Goal: Task Accomplishment & Management: Use online tool/utility

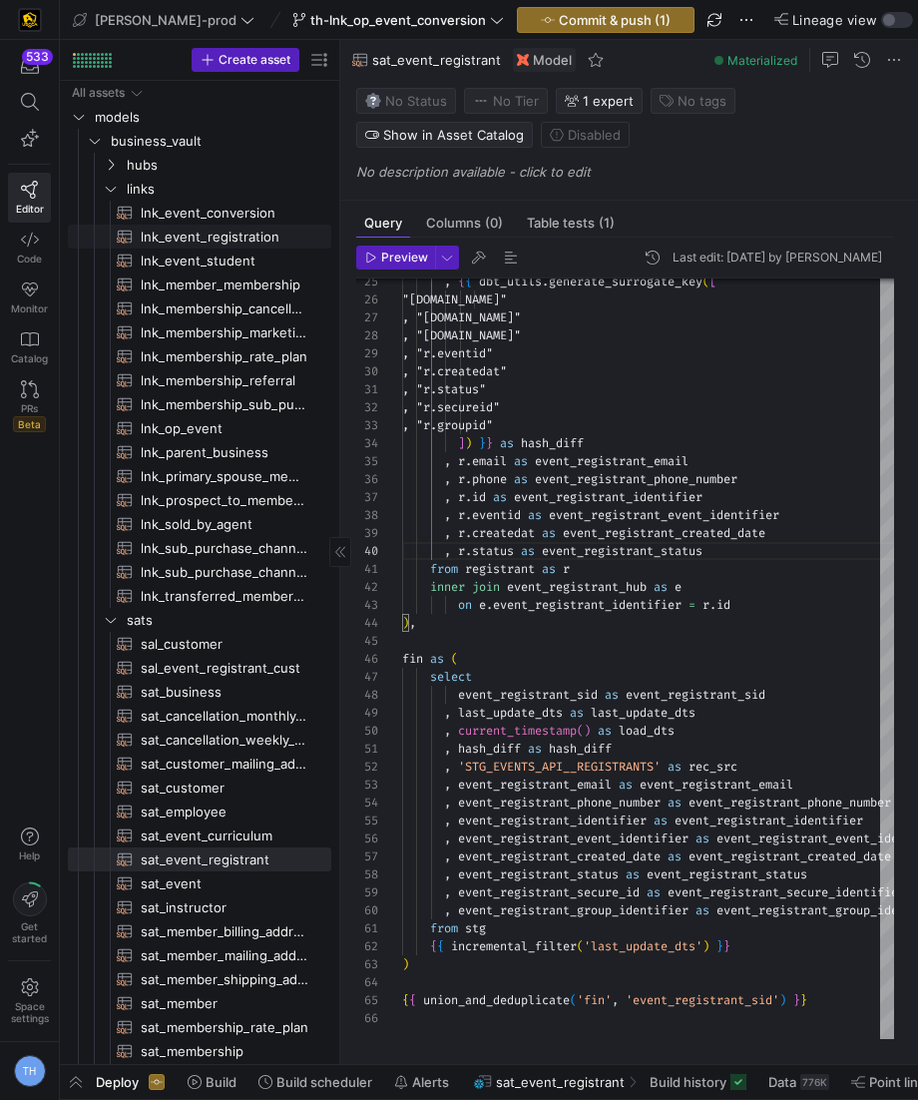
click at [249, 228] on span "lnk_event_registration​​​​​​​​​​" at bounding box center [225, 236] width 168 height 23
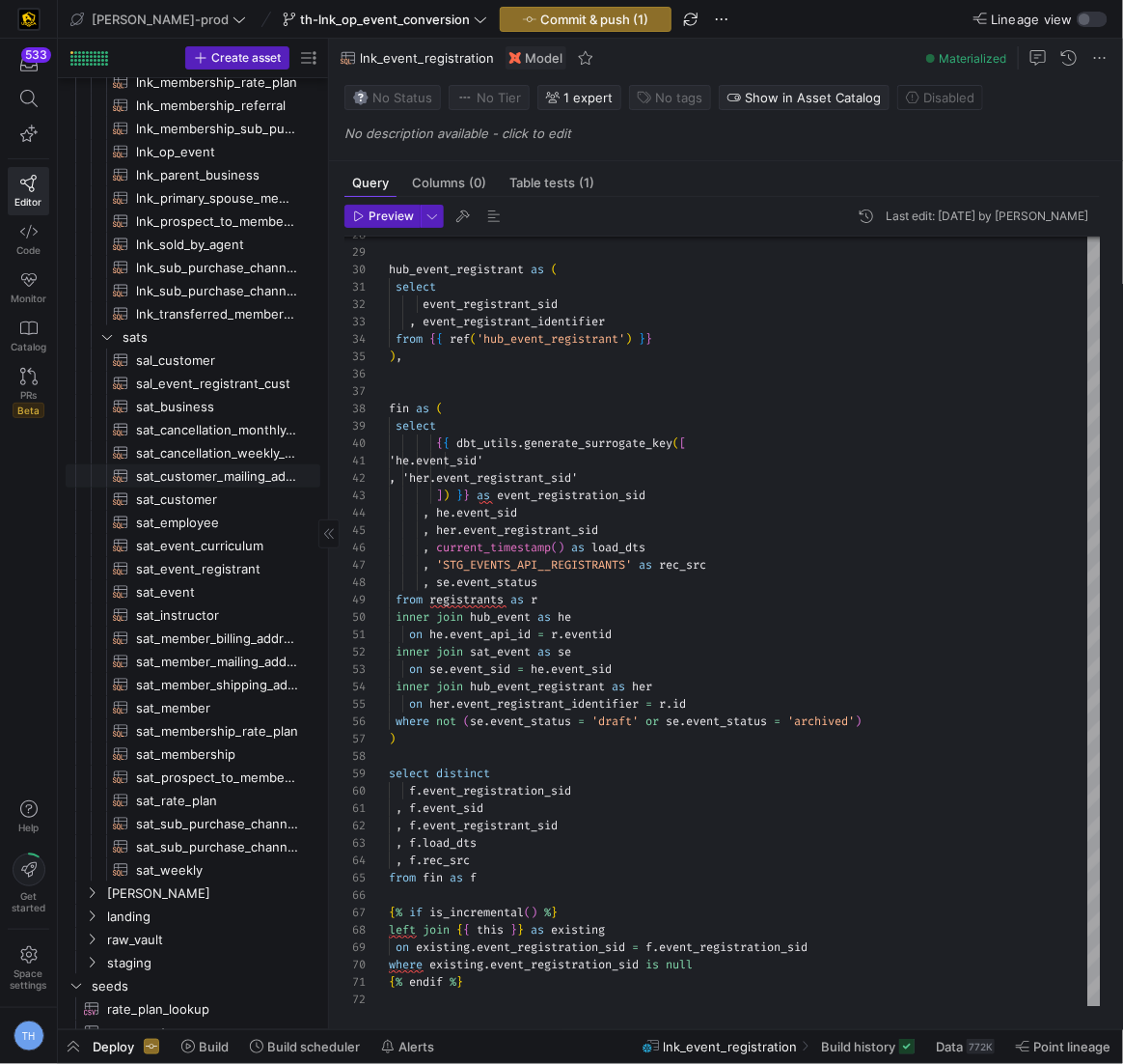
scroll to position [276, 0]
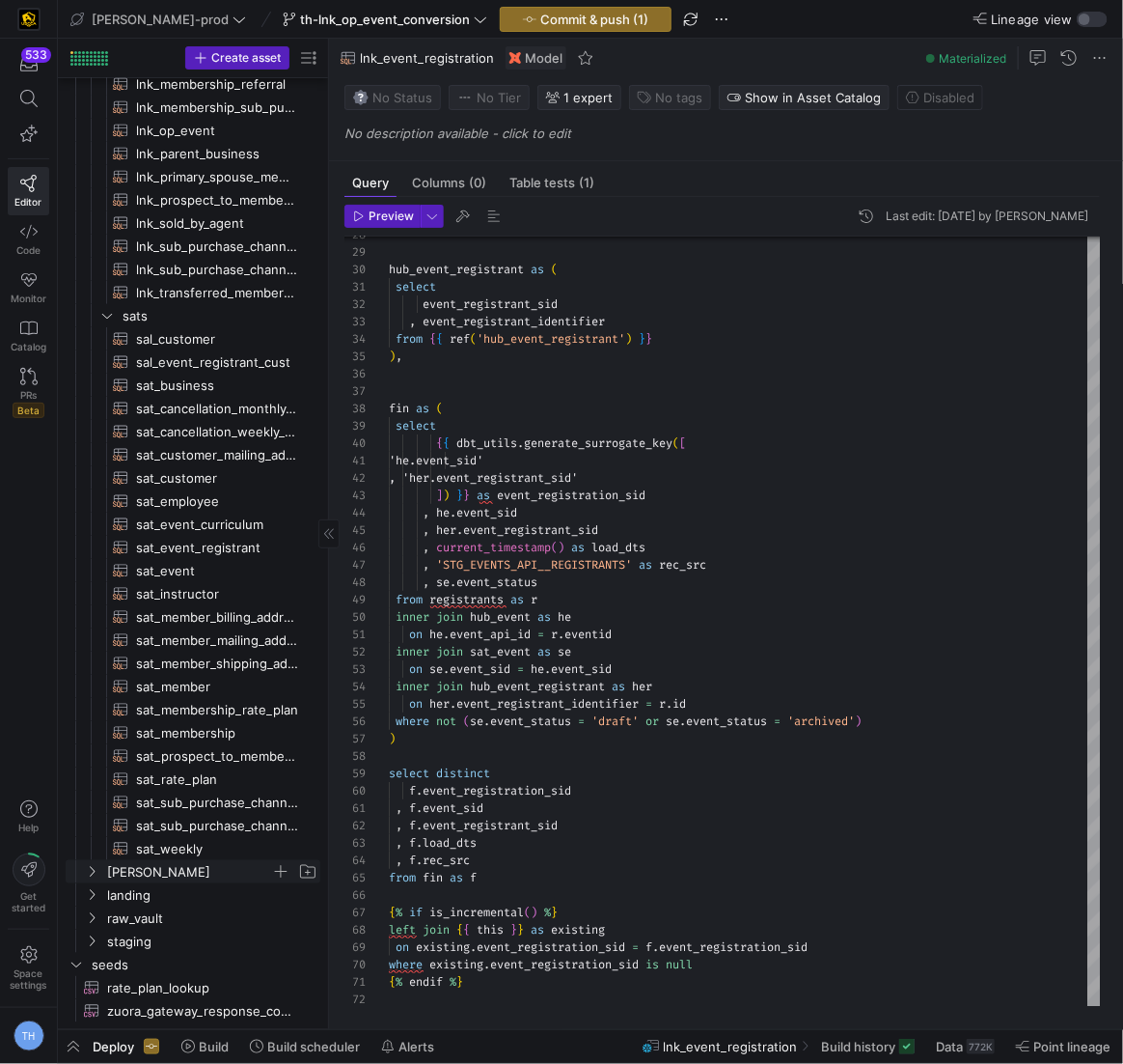
click at [154, 866] on span "[PERSON_NAME]" at bounding box center [190, 872] width 164 height 22
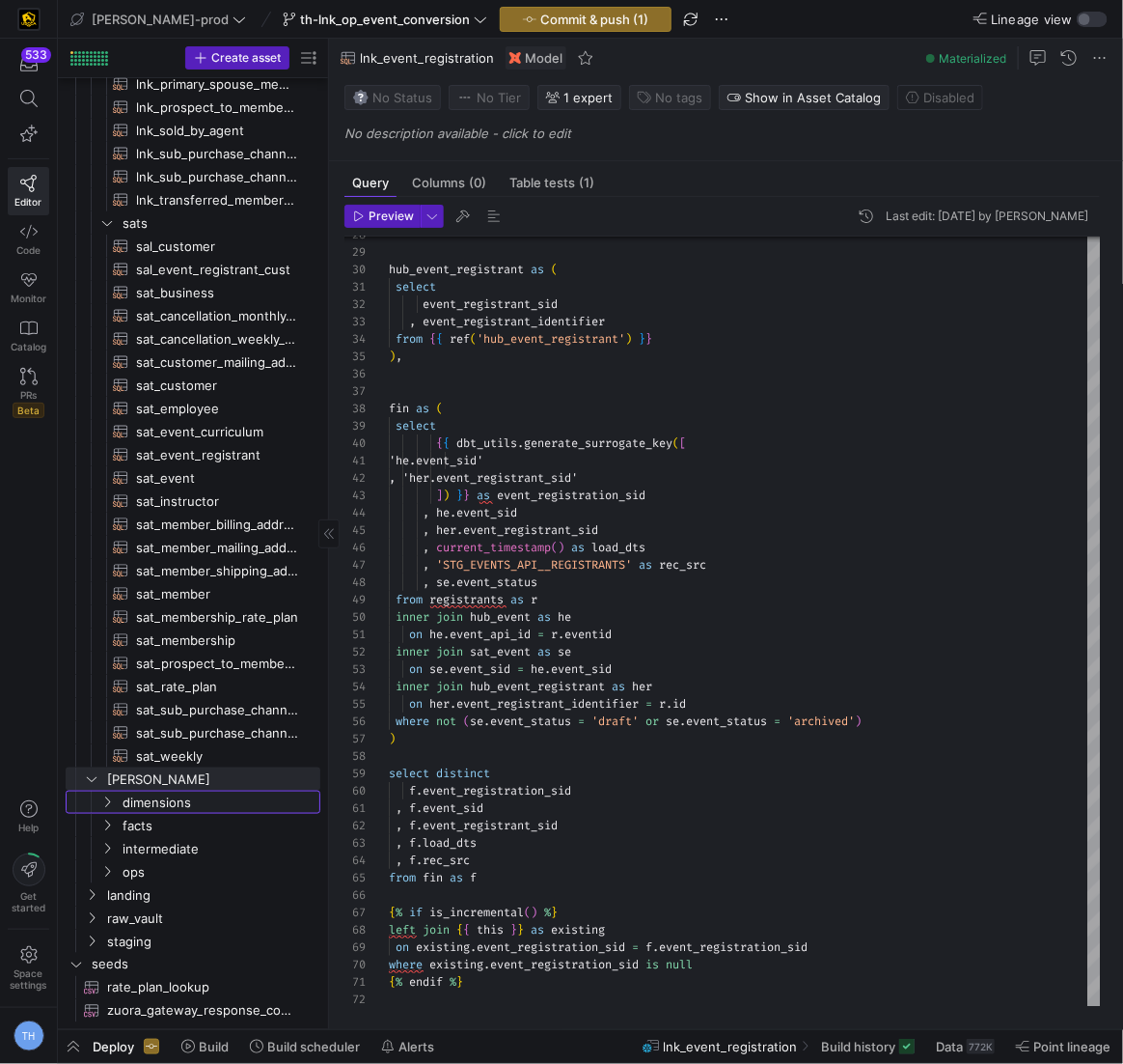
click at [165, 790] on link "dimensions" at bounding box center [192, 802] width 254 height 23
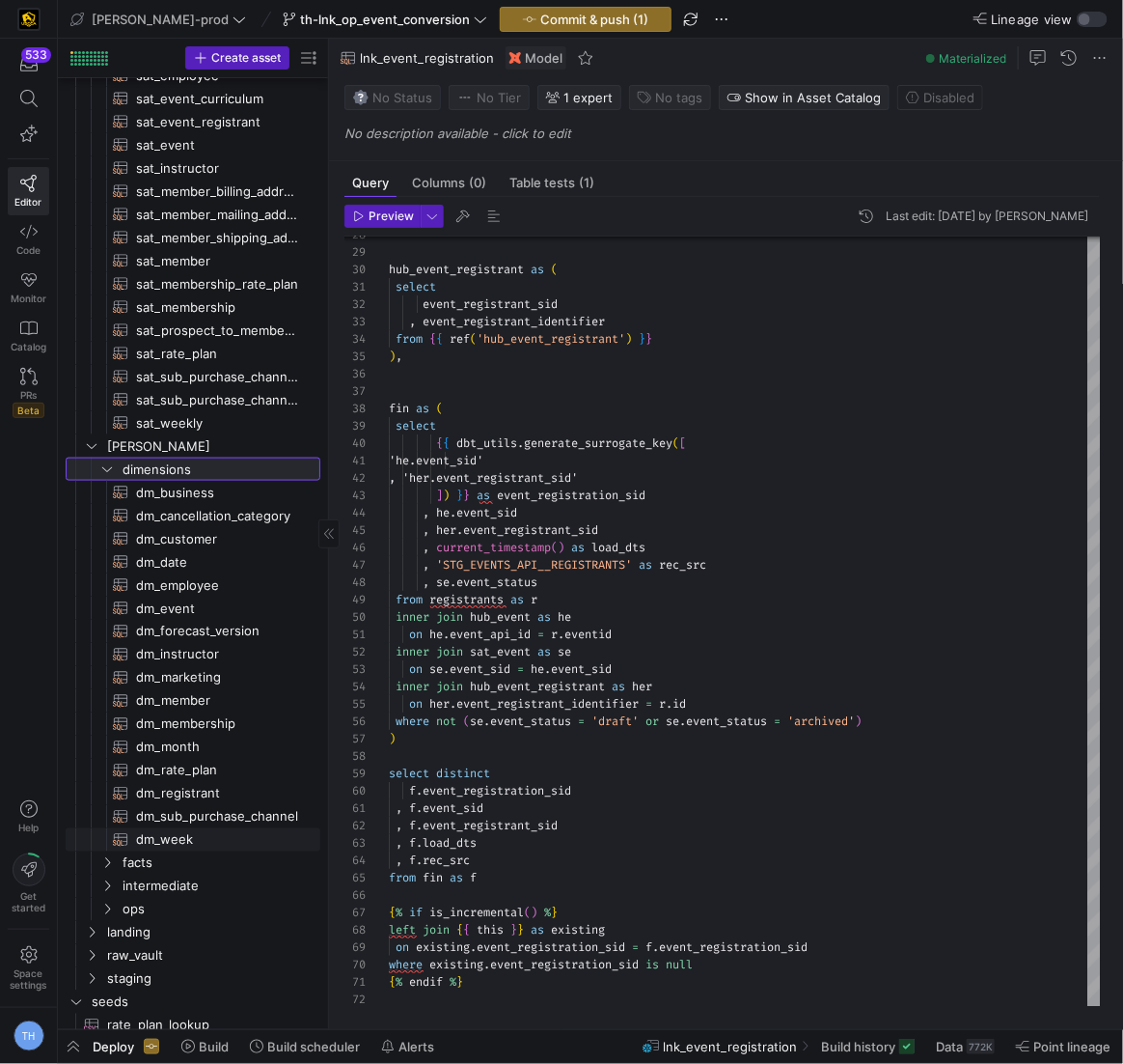
scroll to position [739, 0]
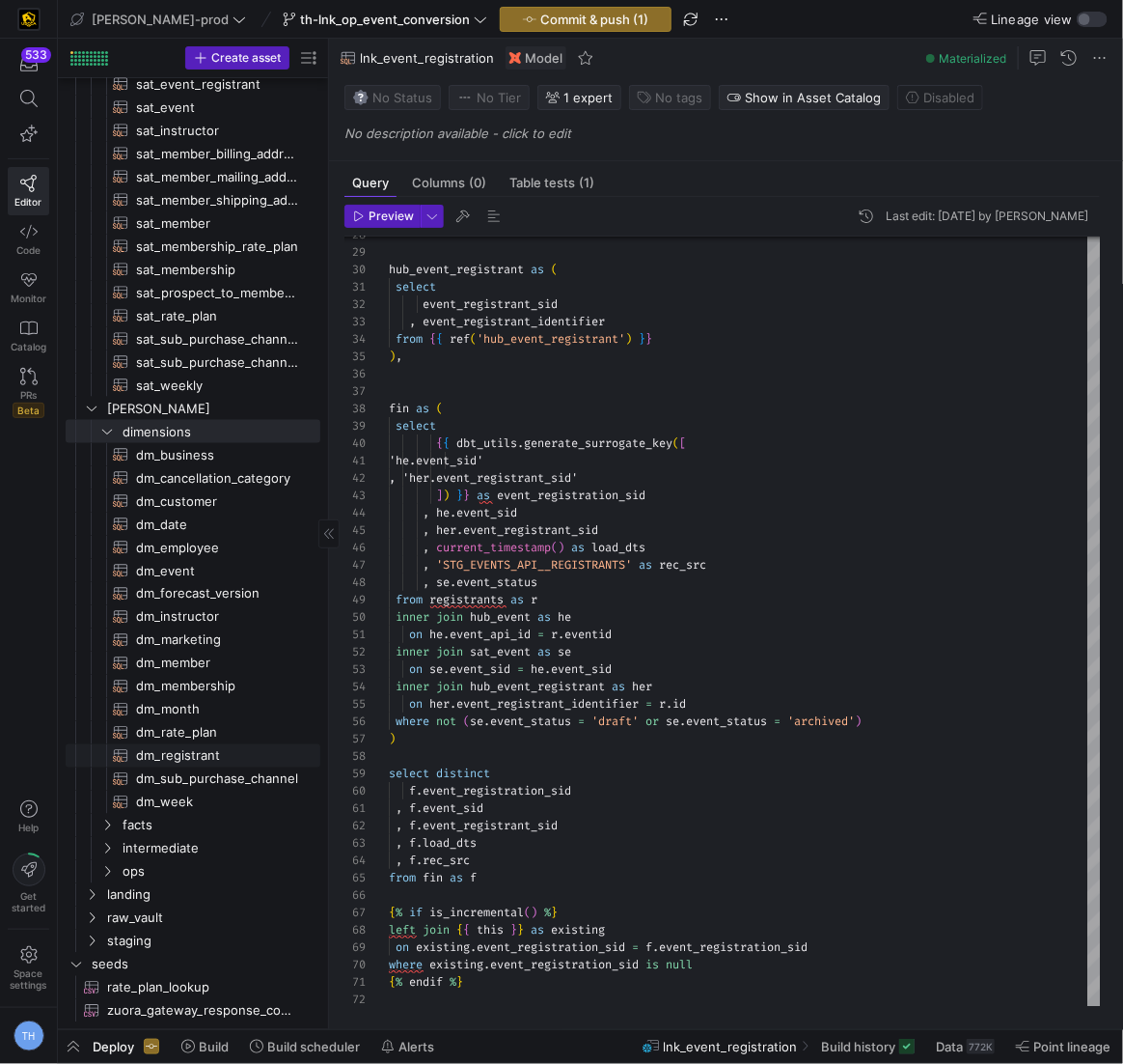
click at [238, 745] on span "dm_registrant​​​​​​​​​​" at bounding box center [218, 755] width 163 height 22
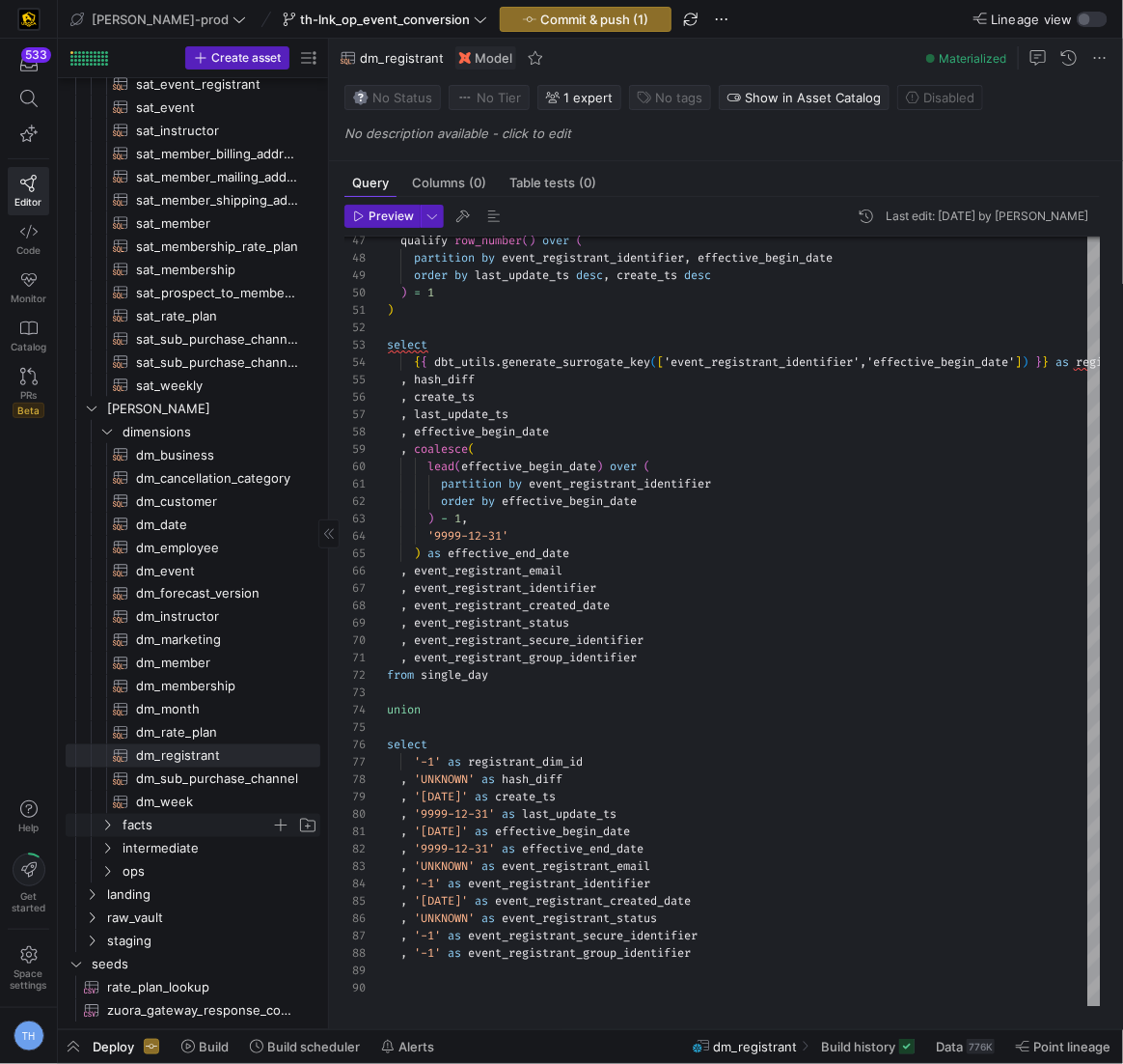
click at [185, 832] on span "facts" at bounding box center [197, 825] width 149 height 22
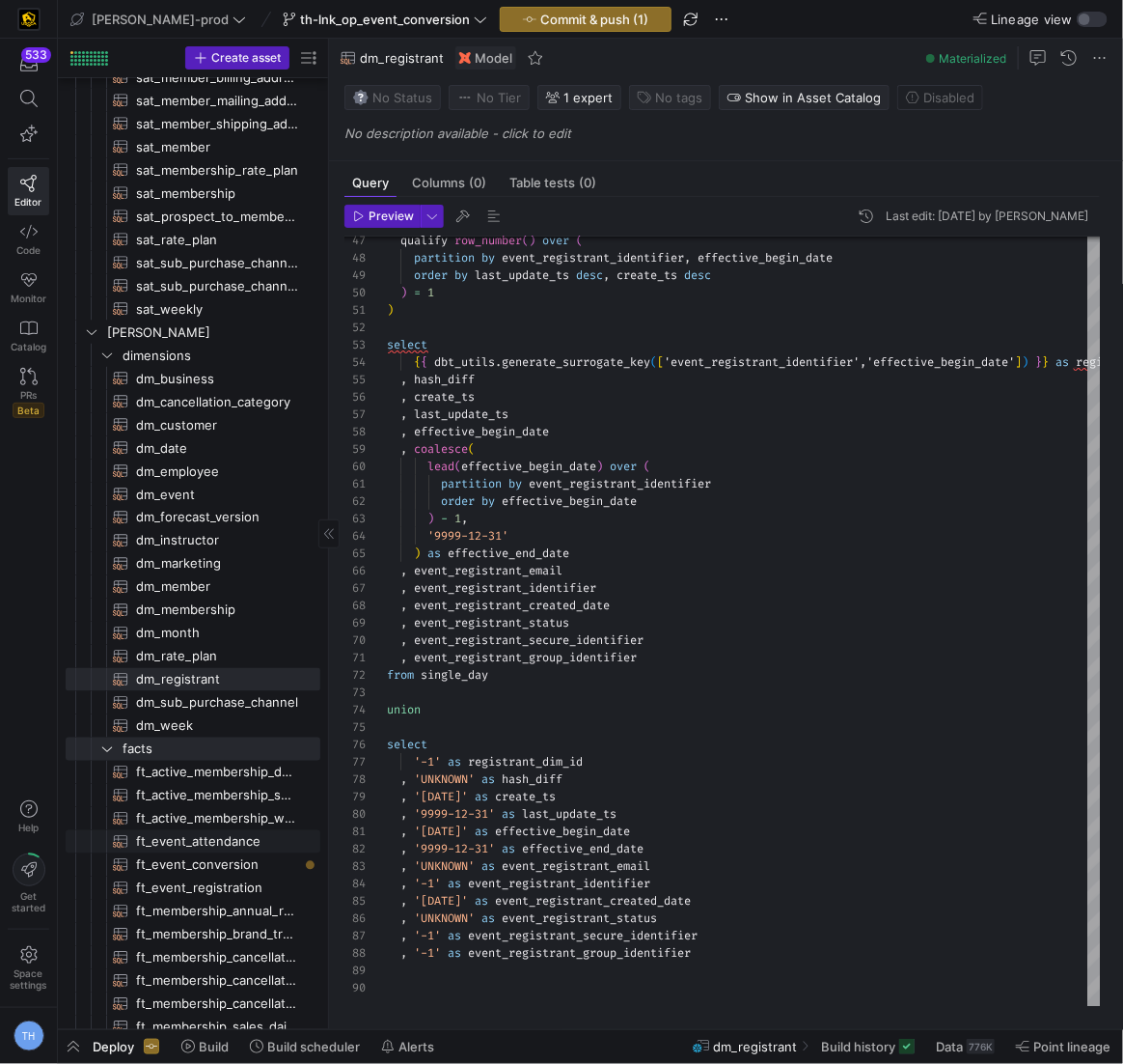
click at [200, 835] on span "ft_event_attendance​​​​​​​​​​" at bounding box center [218, 842] width 163 height 22
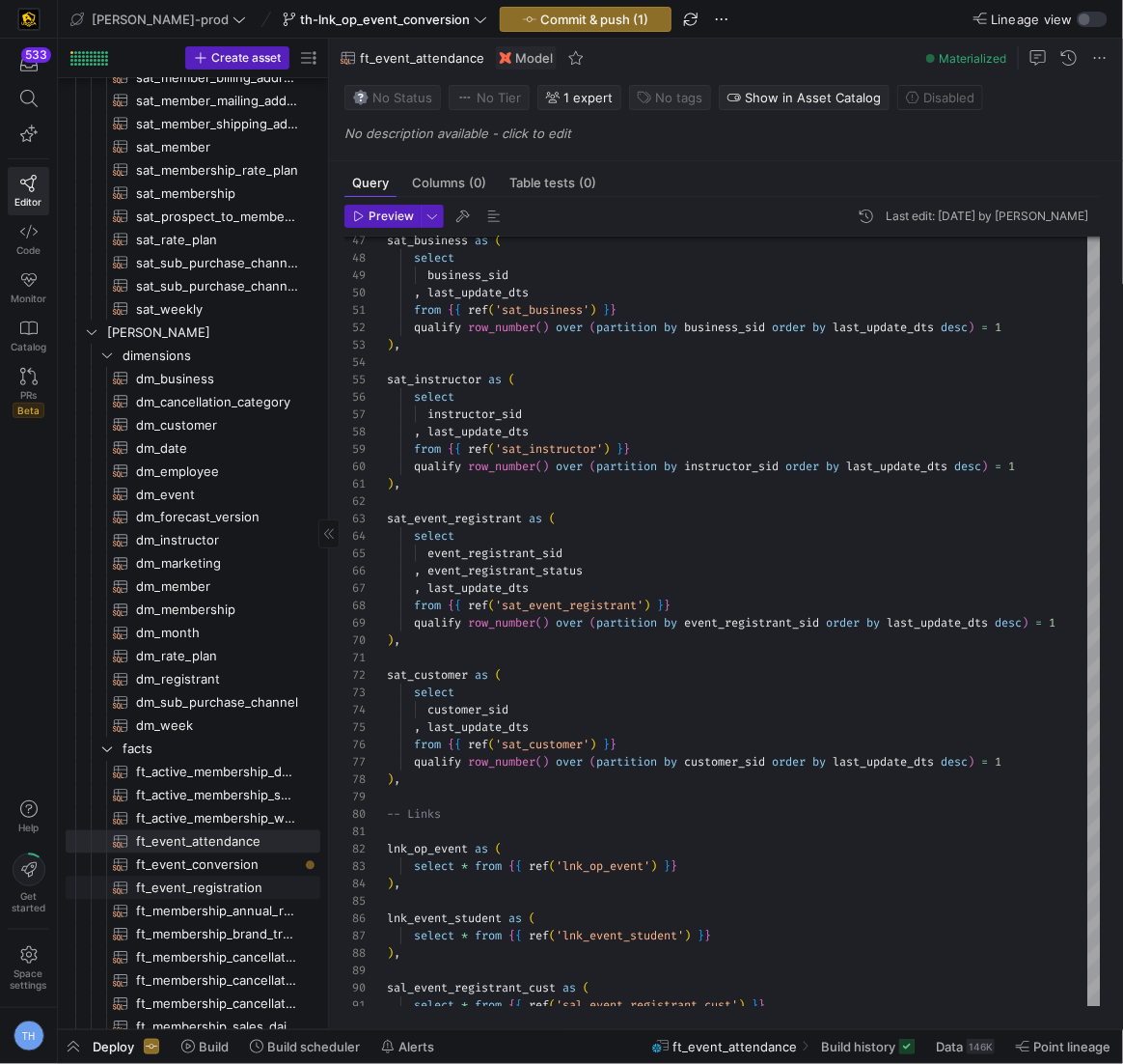
click at [269, 896] on span "ft_event_registration​​​​​​​​​​" at bounding box center [218, 888] width 163 height 22
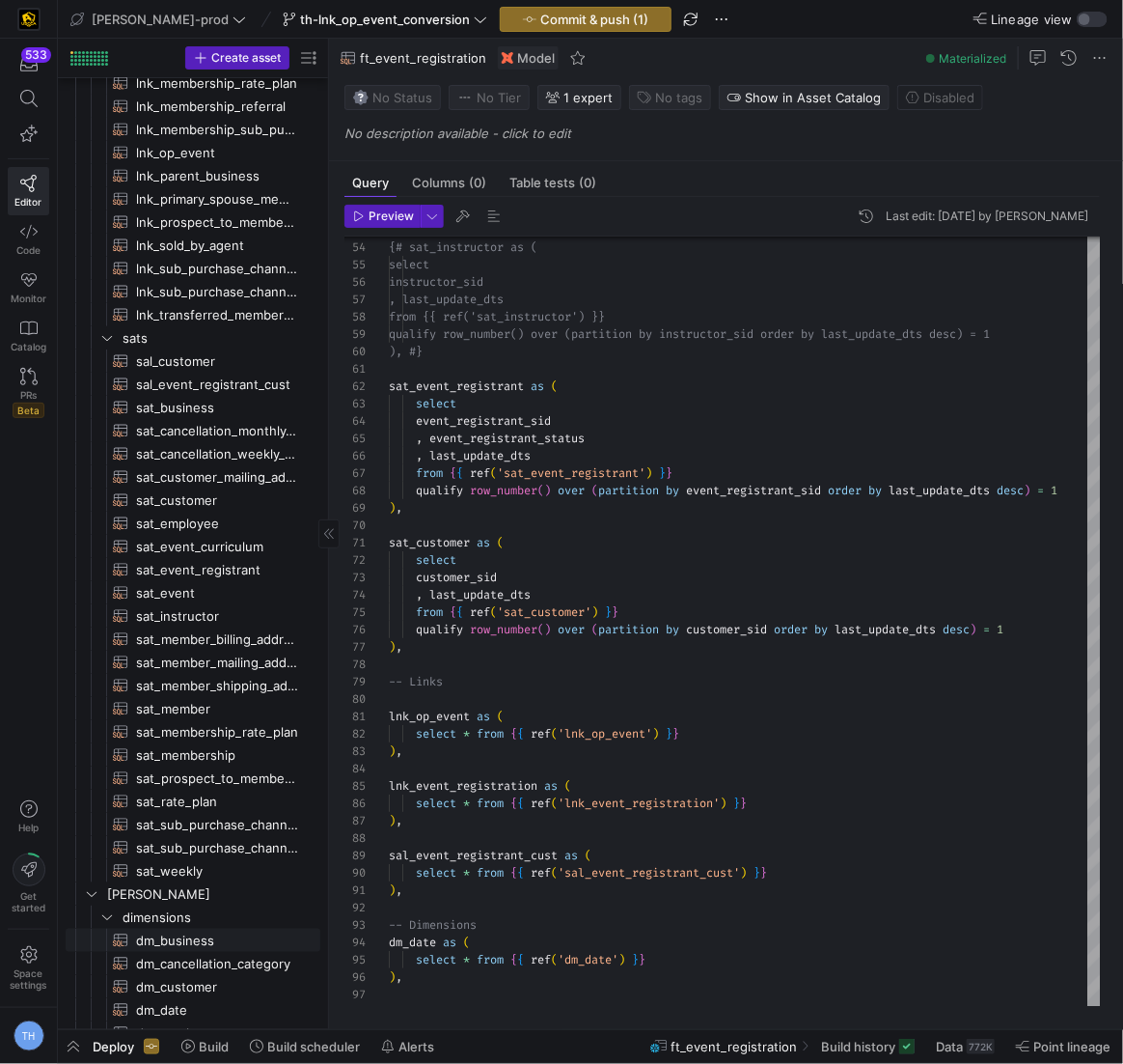
scroll to position [215, 0]
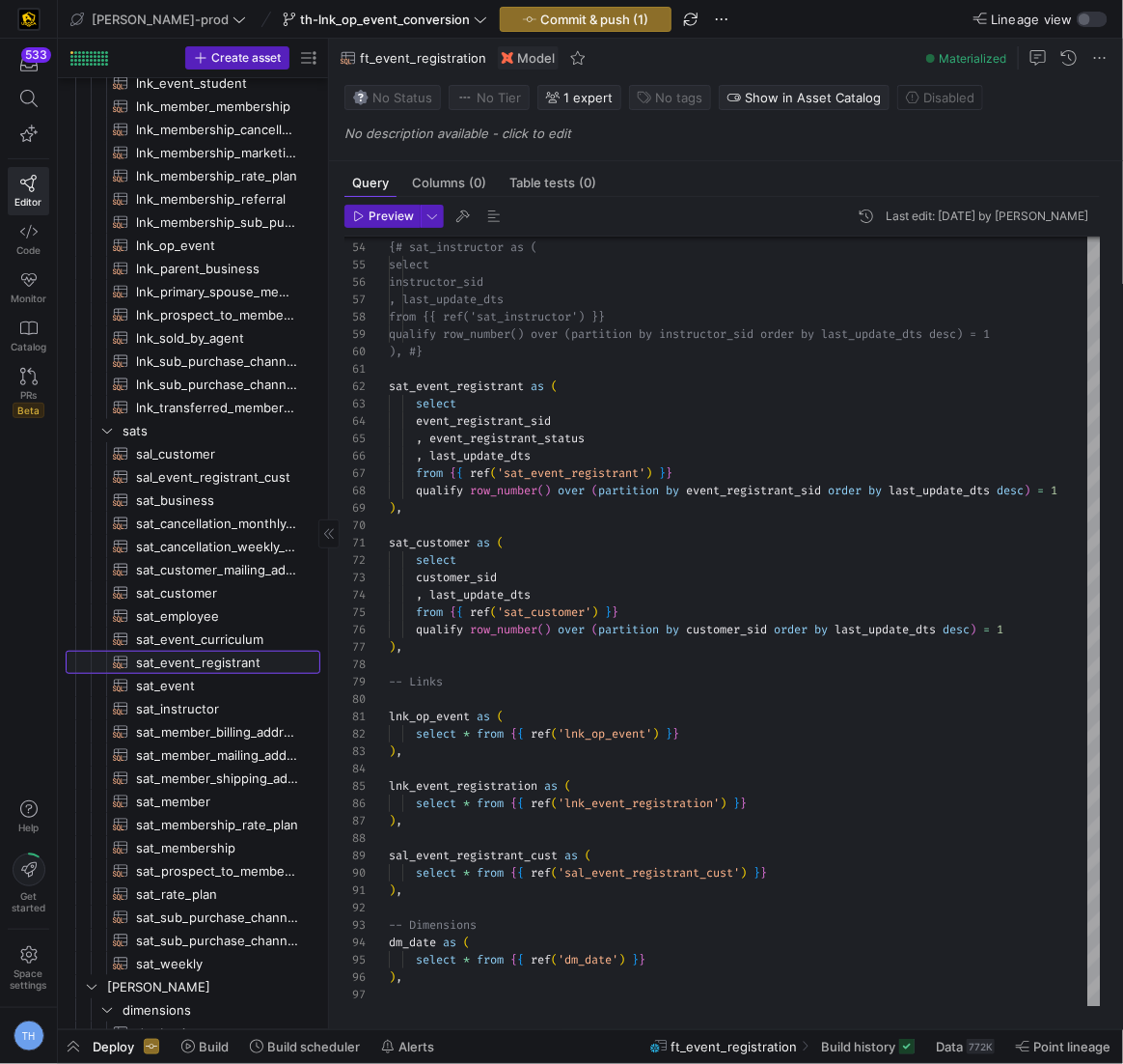
click at [251, 658] on span "sat_event_registrant​​​​​​​​​​" at bounding box center [218, 663] width 163 height 22
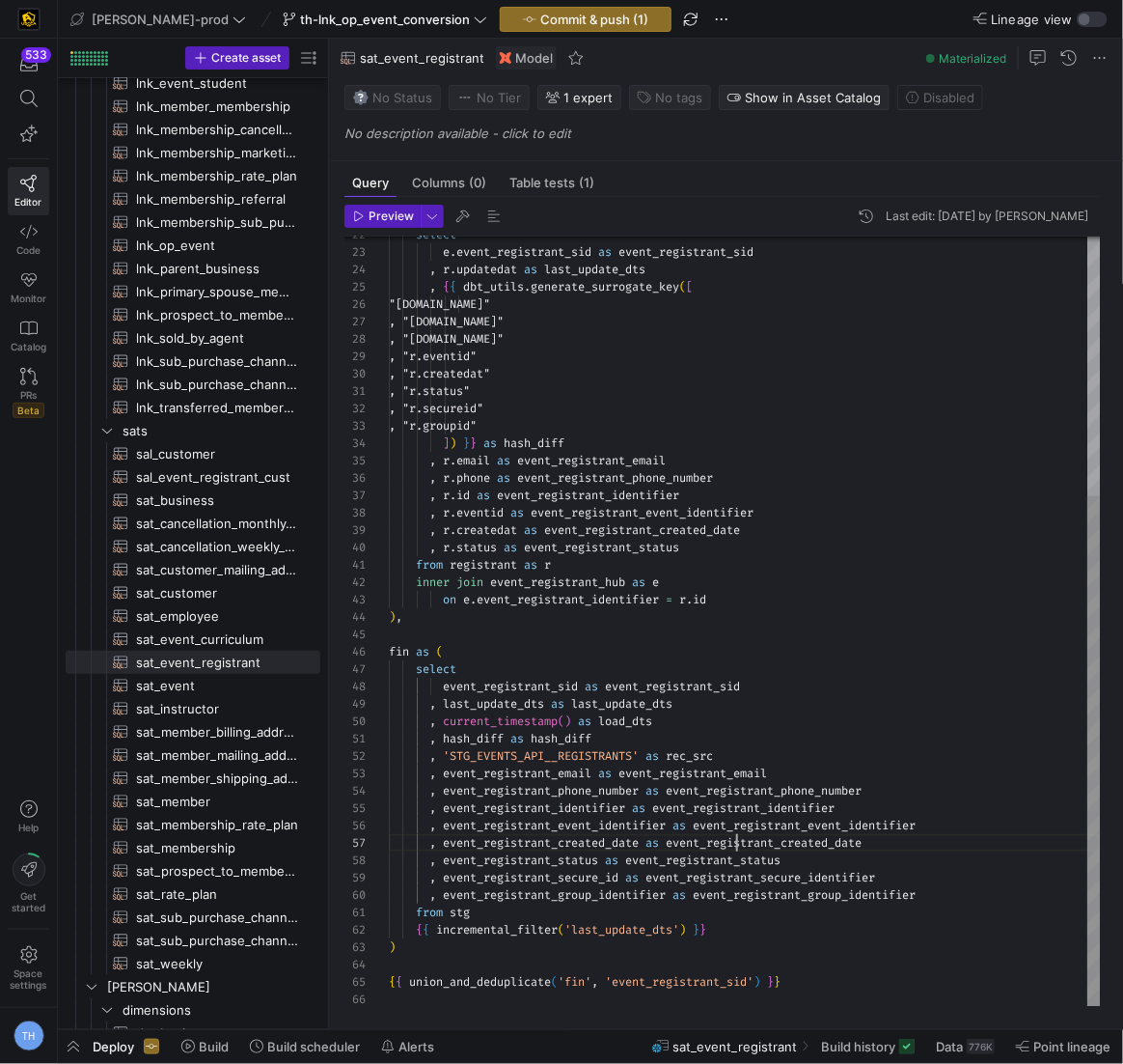
click at [737, 838] on div "e . event_registrant_sid as event_registrant_sid , r . updatedat as last_update…" at bounding box center [745, 426] width 712 height 1162
click at [887, 783] on div "e . event_registrant_sid as event_registrant_sid , r . updatedat as last_update…" at bounding box center [745, 426] width 712 height 1162
click at [887, 753] on div "e . event_registrant_sid as event_registrant_sid , r . updatedat as last_update…" at bounding box center [745, 426] width 712 height 1162
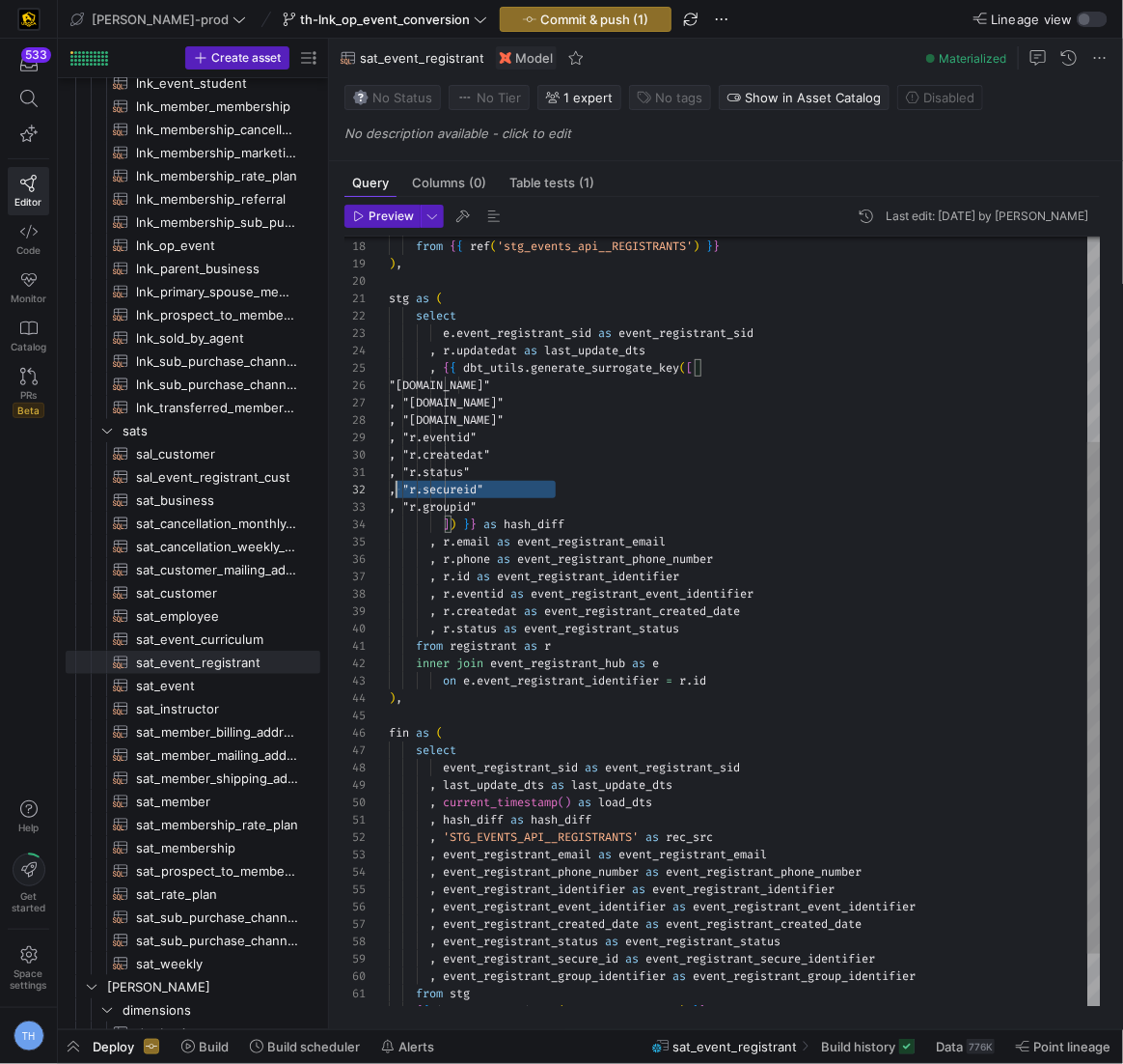
scroll to position [16, 0]
drag, startPoint x: 565, startPoint y: 493, endPoint x: 360, endPoint y: 493, distance: 205.0
click at [389, 493] on div "e . event_registrant_sid as event_registrant_sid , r . updatedat as last_update…" at bounding box center [745, 507] width 712 height 1162
click at [555, 489] on div "e . event_registrant_sid as event_registrant_sid , r . updatedat as last_update…" at bounding box center [745, 507] width 712 height 1162
drag, startPoint x: 576, startPoint y: 502, endPoint x: 344, endPoint y: 488, distance: 232.4
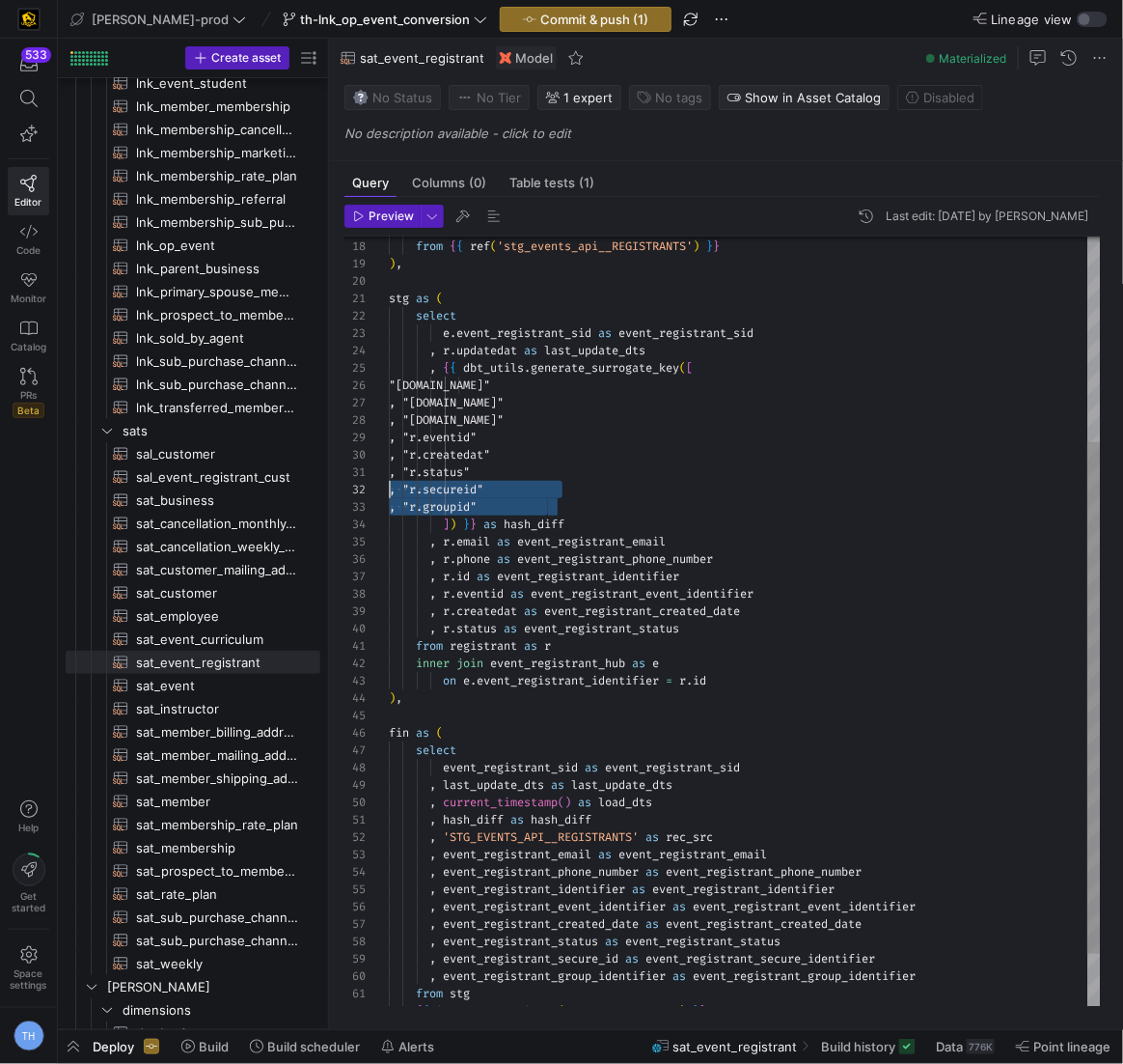
click at [389, 488] on div "e . event_registrant_sid as event_registrant_sid , r . updatedat as last_update…" at bounding box center [745, 507] width 712 height 1162
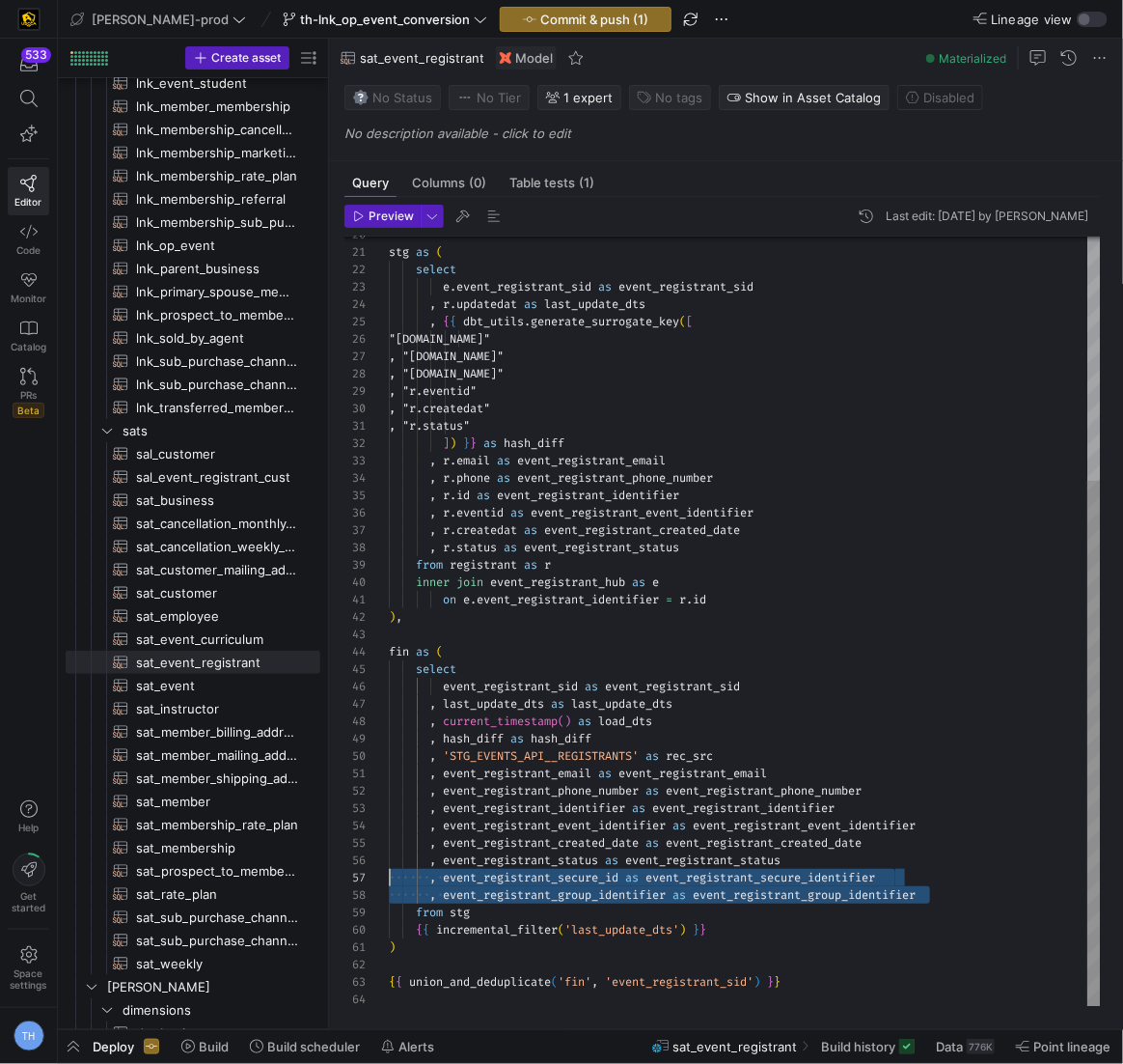
scroll to position [87, 0]
drag, startPoint x: 958, startPoint y: 897, endPoint x: 291, endPoint y: 856, distance: 668.3
click at [389, 855] on div "e . event_registrant_sid as event_registrant_sid , r . updatedat as last_update…" at bounding box center [745, 443] width 712 height 1127
click at [711, 841] on div "e . event_registrant_sid as event_registrant_sid , r . updatedat as last_update…" at bounding box center [745, 443] width 712 height 1127
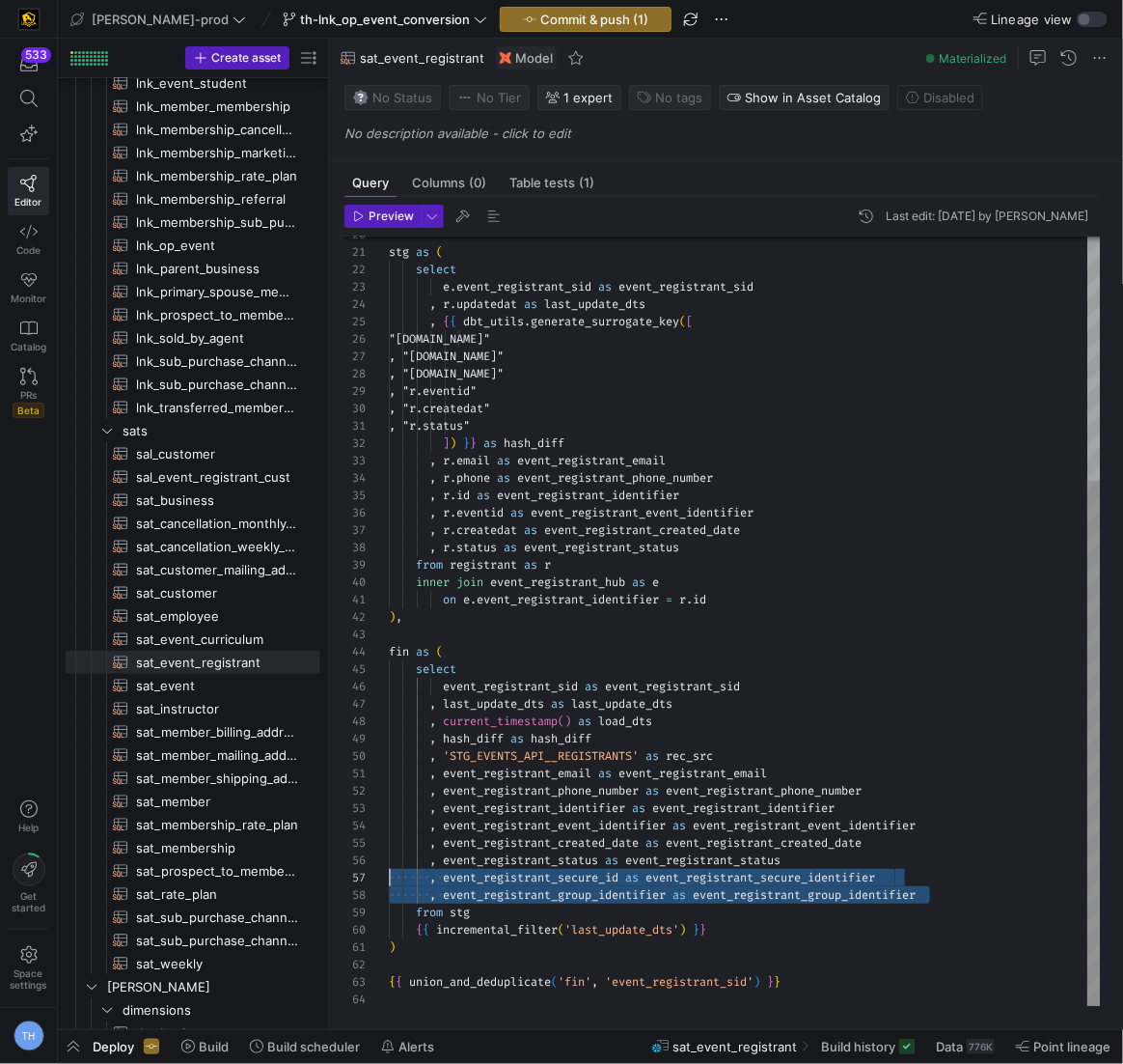
drag, startPoint x: 958, startPoint y: 896, endPoint x: 251, endPoint y: 873, distance: 707.4
click at [389, 873] on div "e . event_registrant_sid as event_registrant_sid , r . updatedat as last_update…" at bounding box center [745, 443] width 712 height 1127
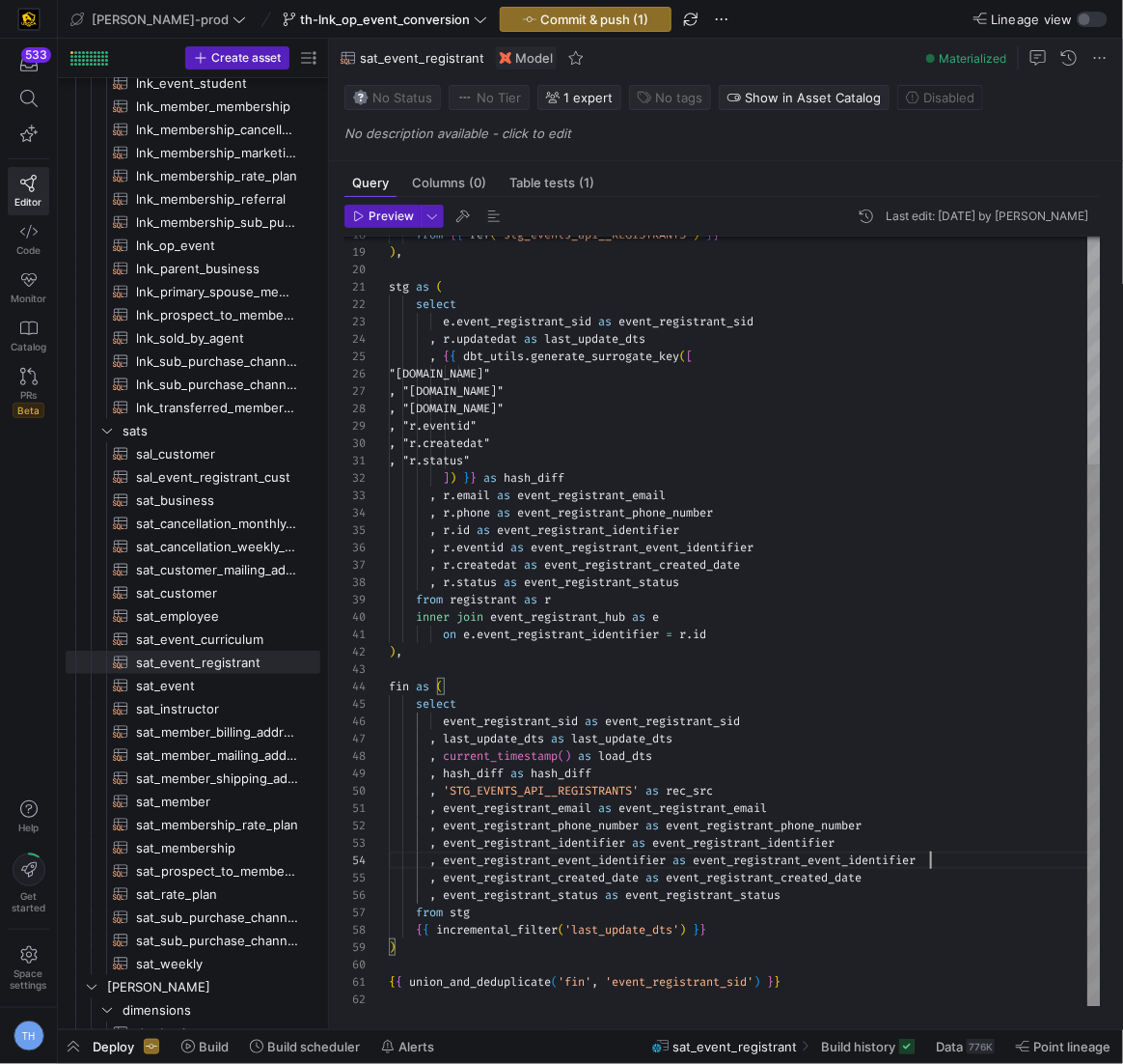
scroll to position [51, 0]
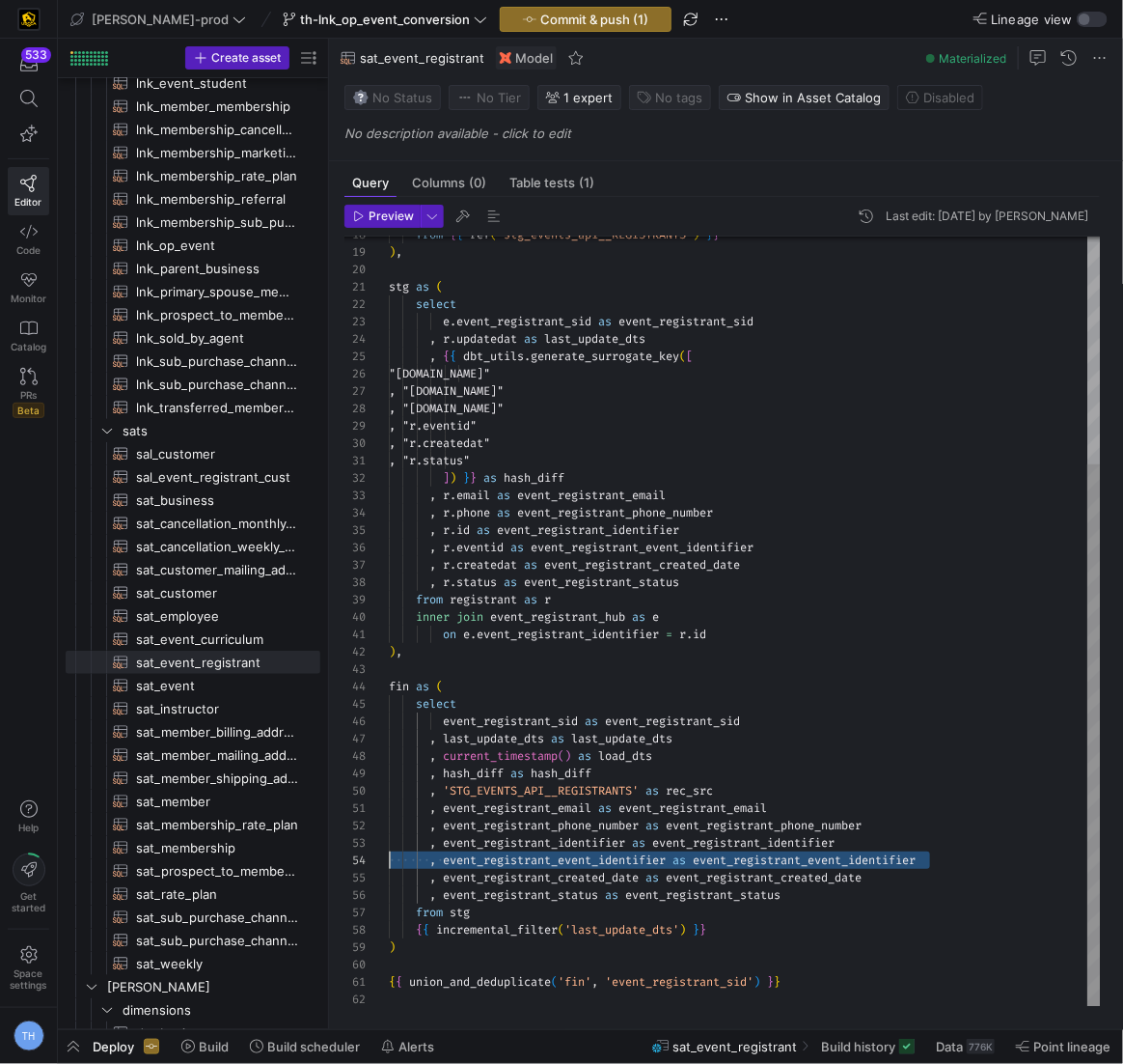
drag, startPoint x: 952, startPoint y: 852, endPoint x: 76, endPoint y: 857, distance: 876.0
click at [389, 857] on div "e . event_registrant_sid as event_registrant_sid , r . updatedat as last_update…" at bounding box center [745, 460] width 712 height 1092
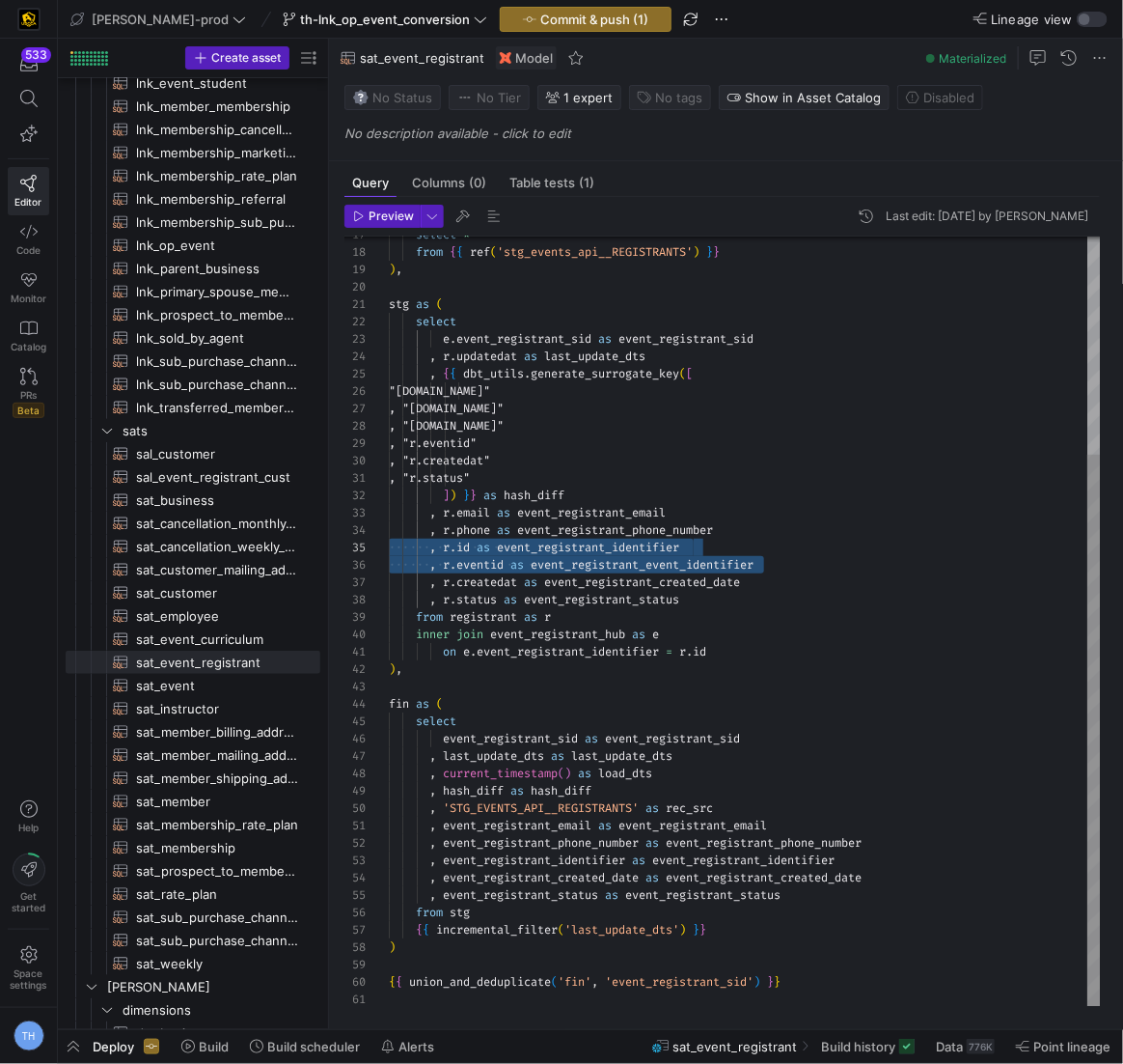
scroll to position [87, 0]
drag, startPoint x: 778, startPoint y: 555, endPoint x: 147, endPoint y: 560, distance: 631.0
click at [389, 560] on div "e . event_registrant_sid as event_registrant_sid , r . updatedat as last_update…" at bounding box center [745, 470] width 712 height 1076
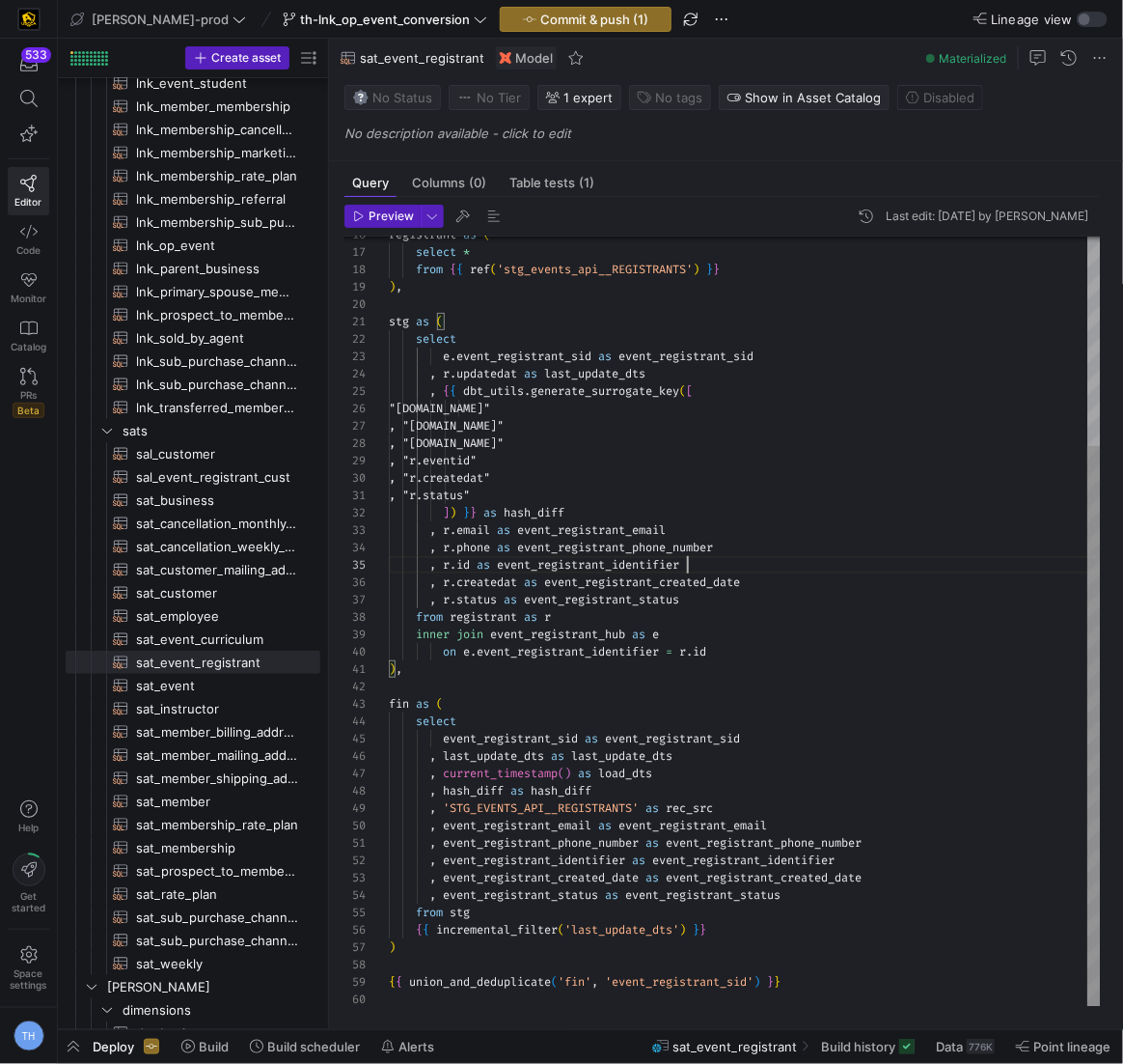
scroll to position [70, 0]
drag, startPoint x: 748, startPoint y: 561, endPoint x: 274, endPoint y: 570, distance: 474.1
click at [389, 570] on div "e . event_registrant_sid as event_registrant_sid , r . updatedat as last_update…" at bounding box center [745, 479] width 712 height 1058
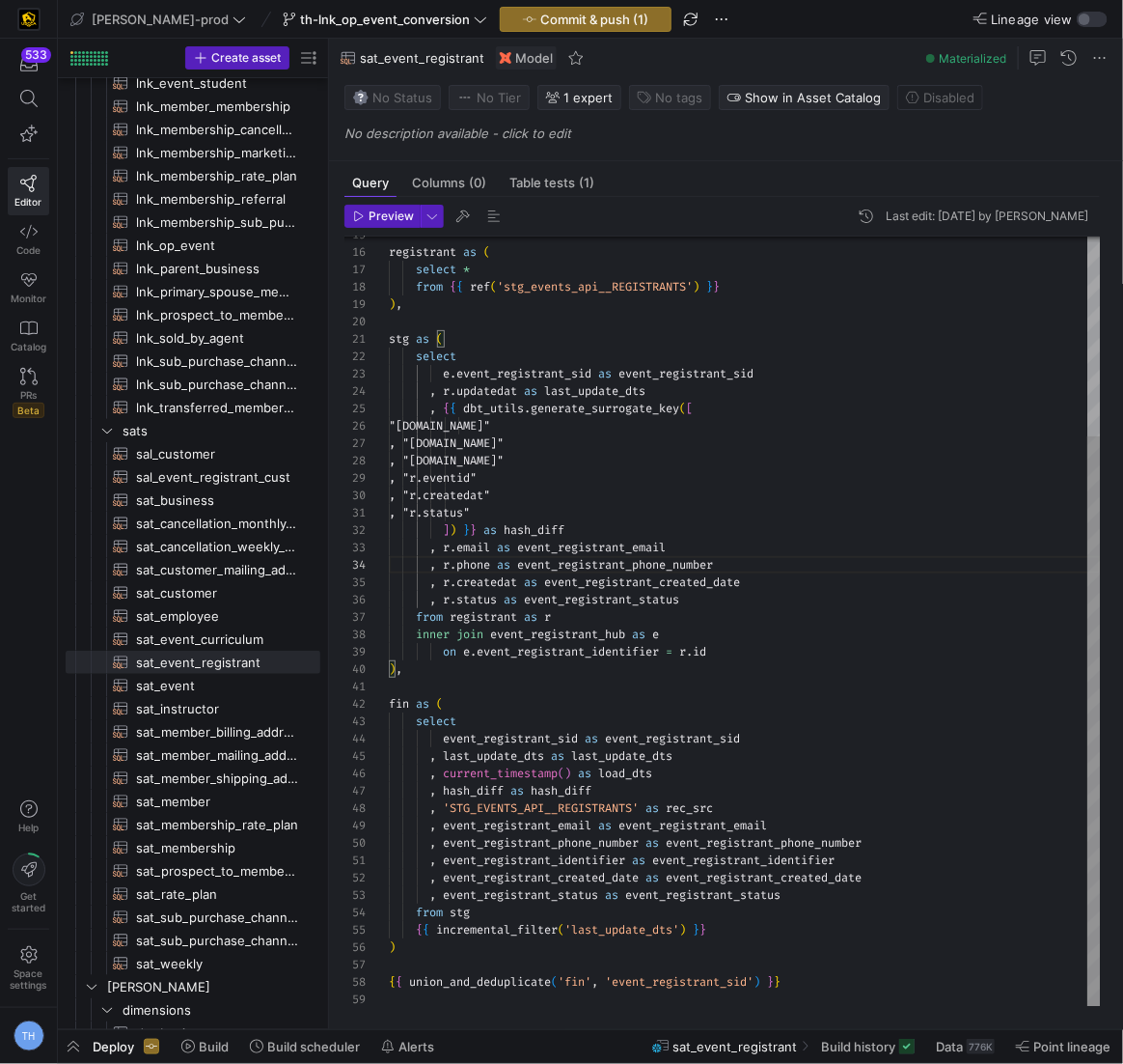
scroll to position [35, 284]
click at [760, 545] on div "e . event_registrant_sid as event_registrant_sid , r . updatedat as last_update…" at bounding box center [745, 488] width 712 height 1041
click at [765, 564] on div "e . event_registrant_sid as event_registrant_sid , r . updatedat as last_update…" at bounding box center [745, 488] width 712 height 1041
click at [772, 579] on div "e . event_registrant_sid as event_registrant_sid , r . updatedat as last_update…" at bounding box center [745, 488] width 712 height 1041
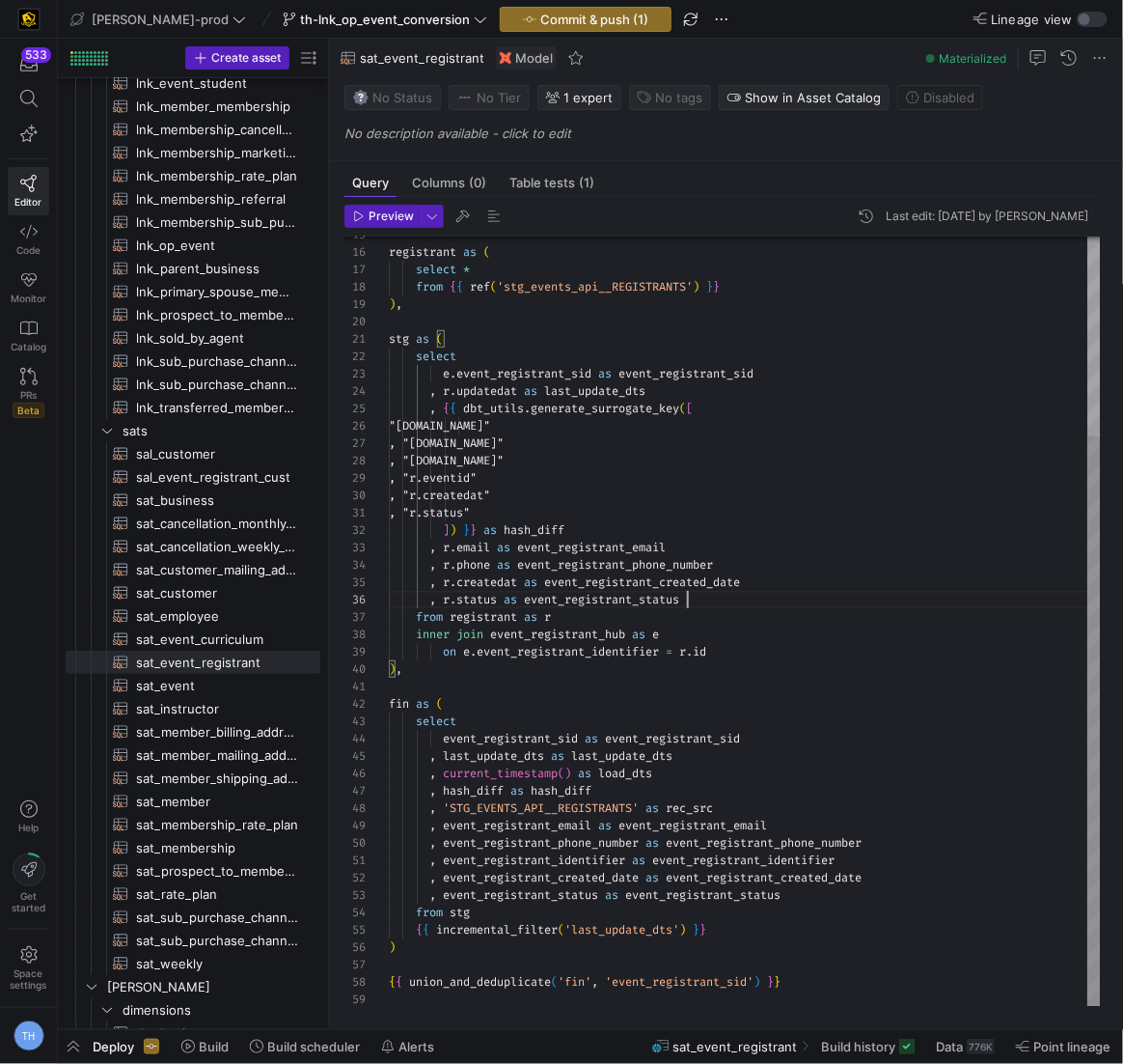
click at [774, 603] on div "e . event_registrant_sid as event_registrant_sid , r . updatedat as last_update…" at bounding box center [745, 488] width 712 height 1041
drag, startPoint x: 576, startPoint y: 469, endPoint x: 311, endPoint y: 460, distance: 265.2
click at [389, 460] on div "e . event_registrant_sid as event_registrant_sid , r . updatedat as last_update…" at bounding box center [745, 488] width 712 height 1041
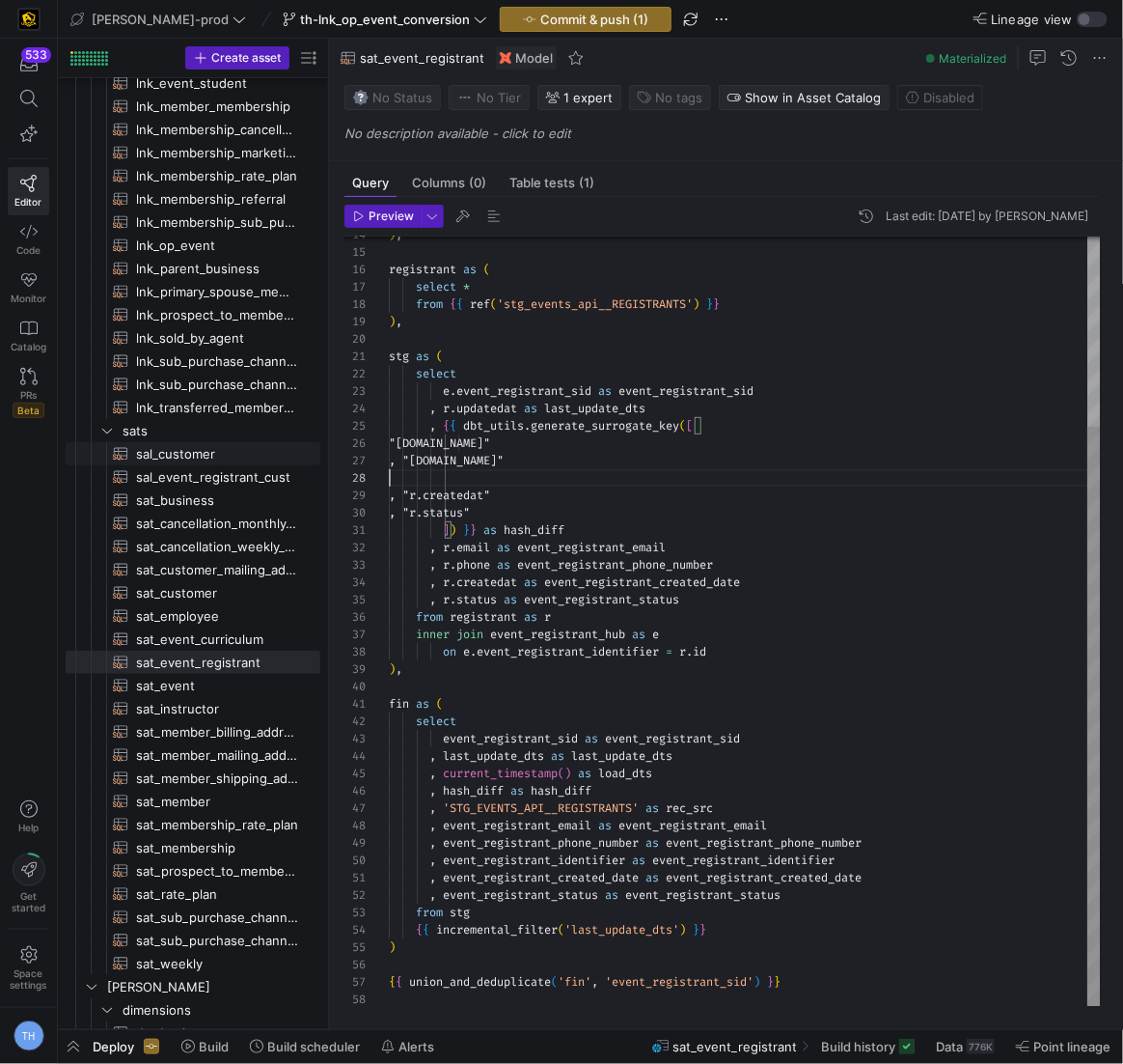
scroll to position [103, 146]
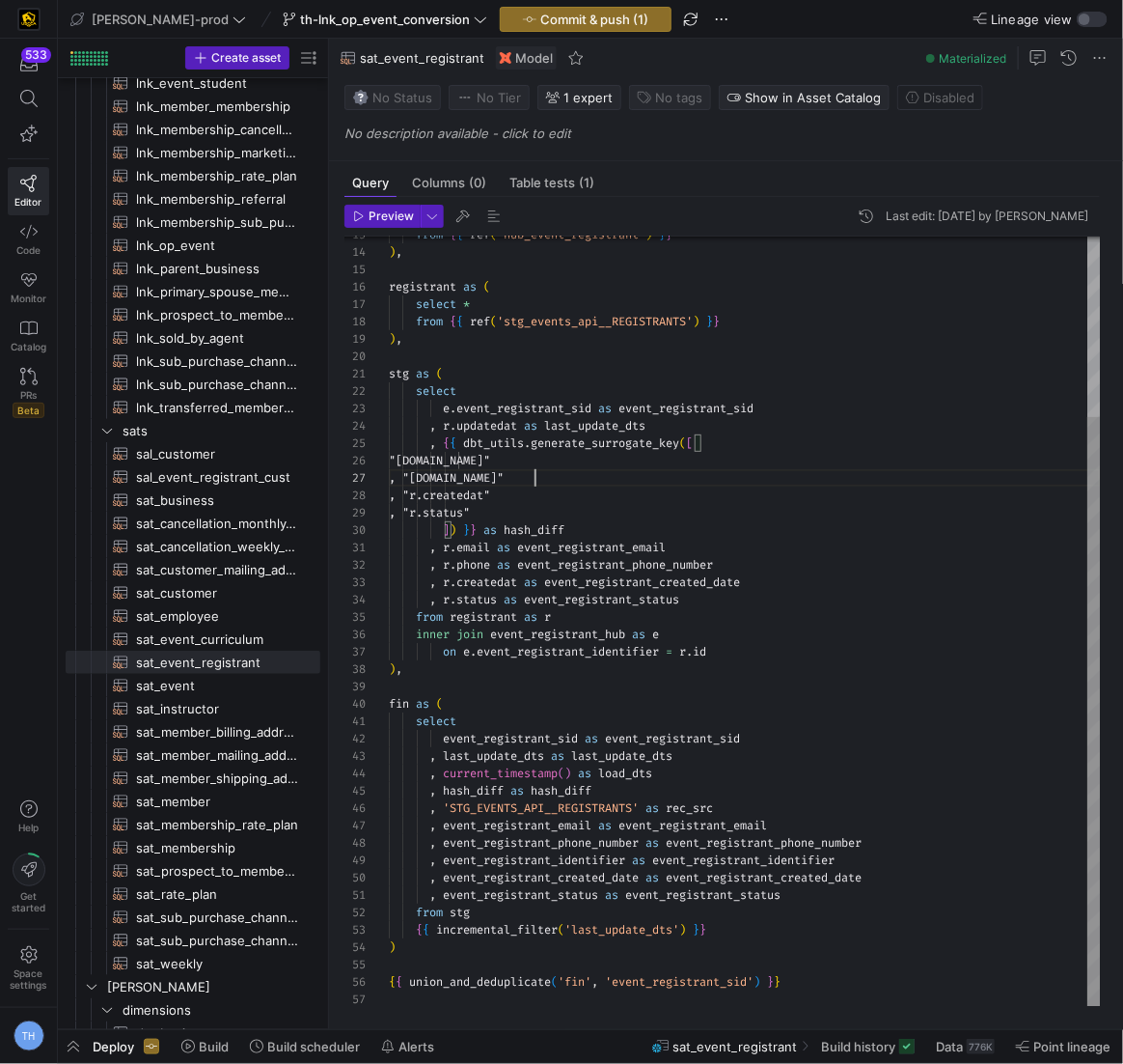
click at [655, 473] on div "e . event_registrant_sid as event_registrant_sid , r . updatedat as last_update…" at bounding box center [745, 505] width 712 height 1006
click at [550, 549] on div "e . event_registrant_sid as event_registrant_sid , r . updatedat as last_update…" at bounding box center [745, 505] width 712 height 1006
click at [728, 536] on div "e . event_registrant_sid as event_registrant_sid , r . updatedat as last_update…" at bounding box center [745, 505] width 712 height 1006
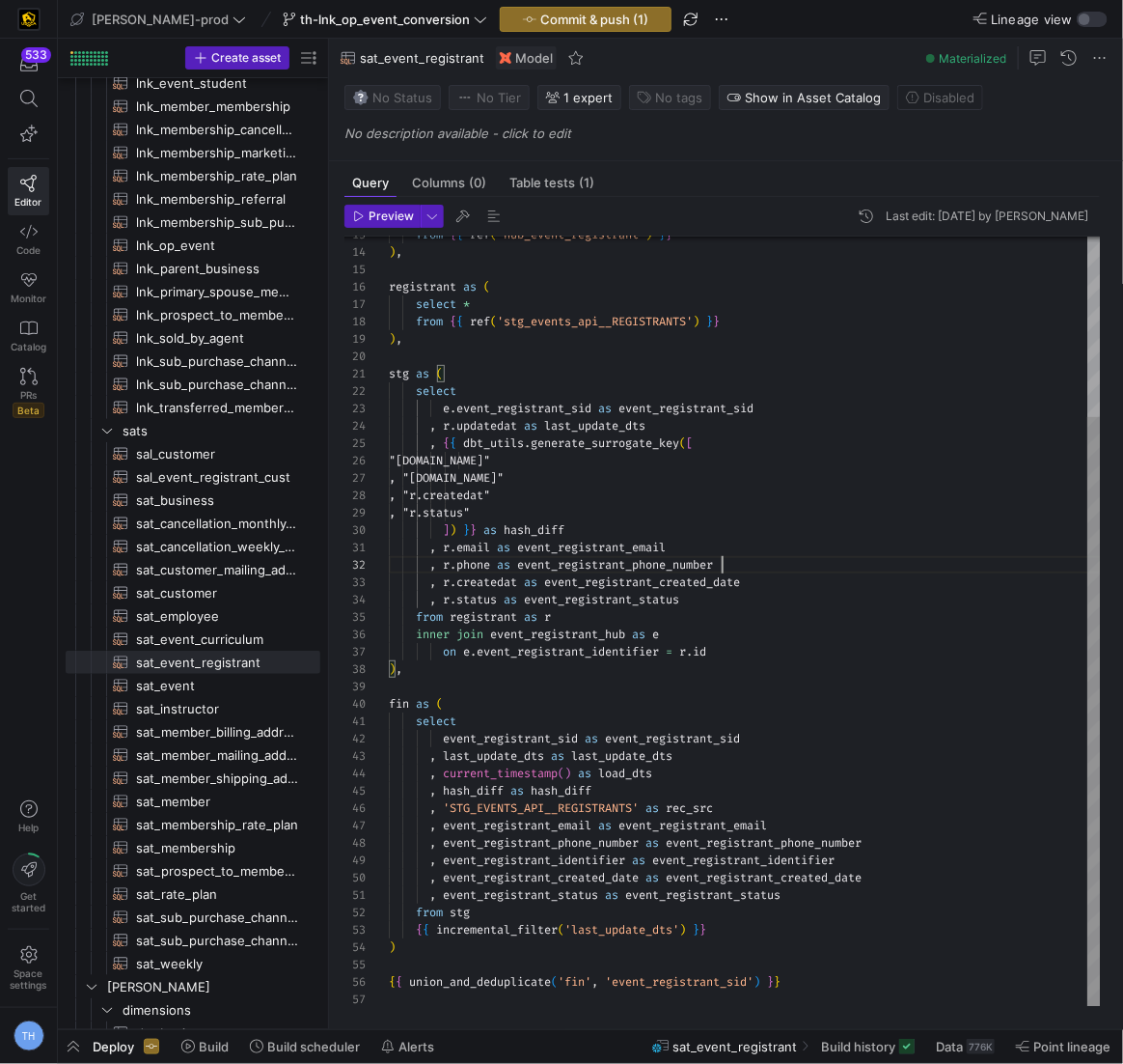
click at [730, 558] on div "e . event_registrant_sid as event_registrant_sid , r . updatedat as last_update…" at bounding box center [745, 505] width 712 height 1006
click at [777, 580] on div "e . event_registrant_sid as event_registrant_sid , r . updatedat as last_update…" at bounding box center [745, 505] width 712 height 1006
click at [774, 599] on div "e . event_registrant_sid as event_registrant_sid , r . updatedat as last_update…" at bounding box center [745, 505] width 712 height 1006
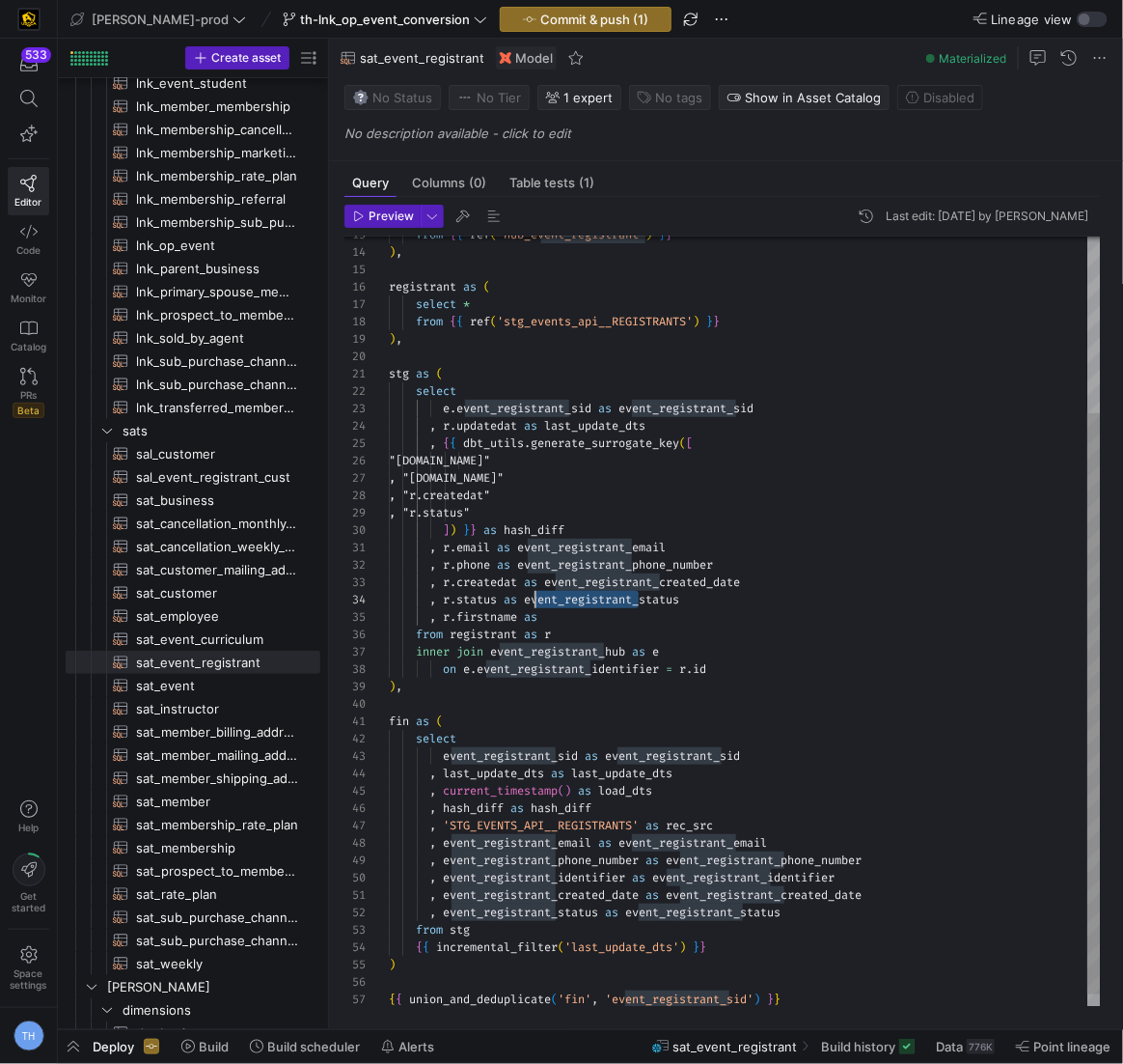
scroll to position [51, 138]
drag, startPoint x: 640, startPoint y: 597, endPoint x: 527, endPoint y: 599, distance: 113.0
click at [527, 599] on div "e . event_registrant_sid as event_registrant_sid , r . updatedat as last_update…" at bounding box center [745, 514] width 712 height 1023
click at [588, 605] on div "e . event_registrant_sid as event_registrant_sid , r . updatedat as last_update…" at bounding box center [745, 514] width 712 height 1023
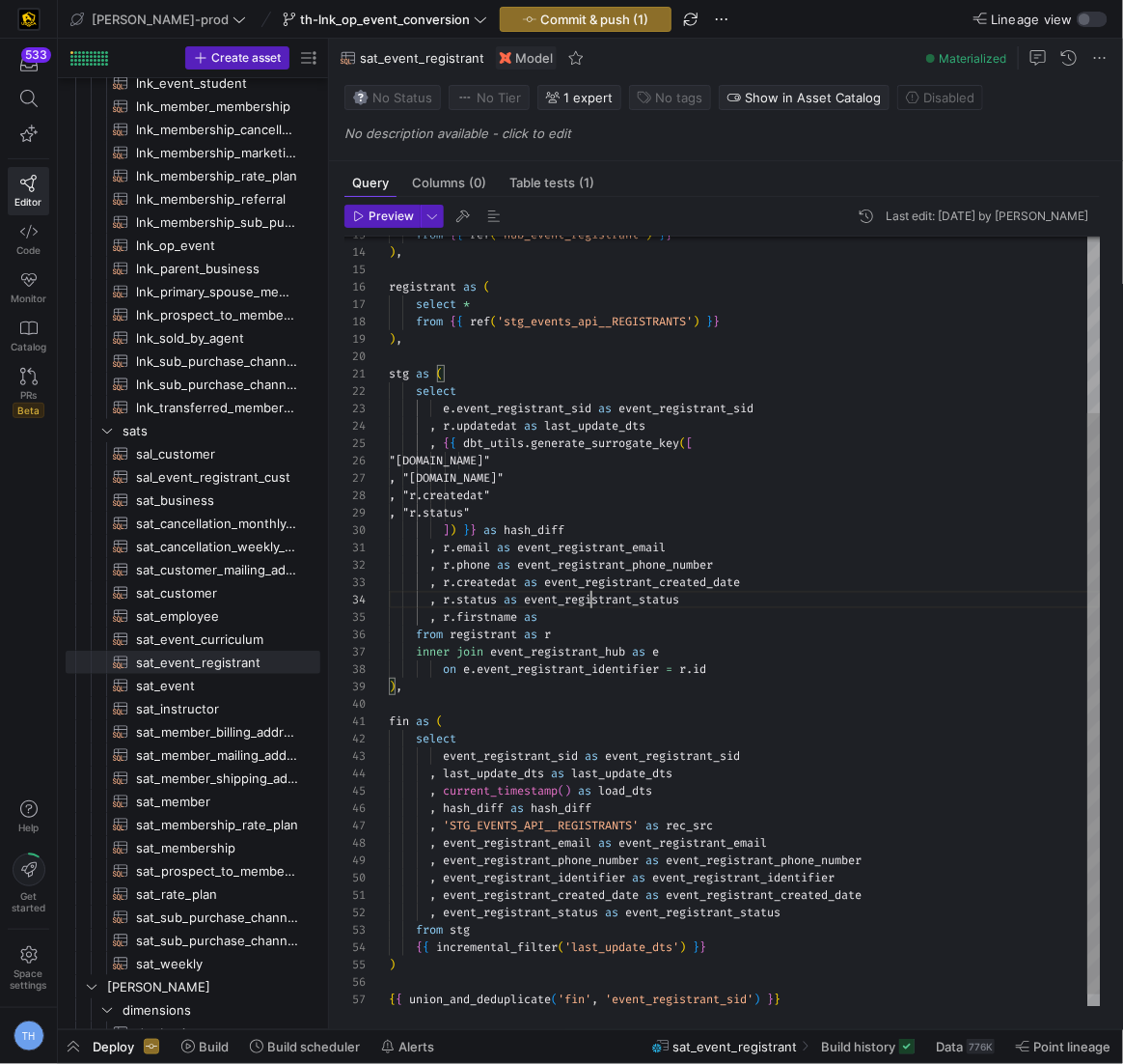
scroll to position [70, 160]
click at [588, 621] on div "e . event_registrant_sid as event_registrant_sid , r . updatedat as last_update…" at bounding box center [745, 514] width 712 height 1023
drag, startPoint x: 745, startPoint y: 614, endPoint x: 446, endPoint y: 619, distance: 299.0
click at [446, 619] on div "e . event_registrant_sid as event_registrant_sid , r . updatedat as last_update…" at bounding box center [745, 514] width 712 height 1023
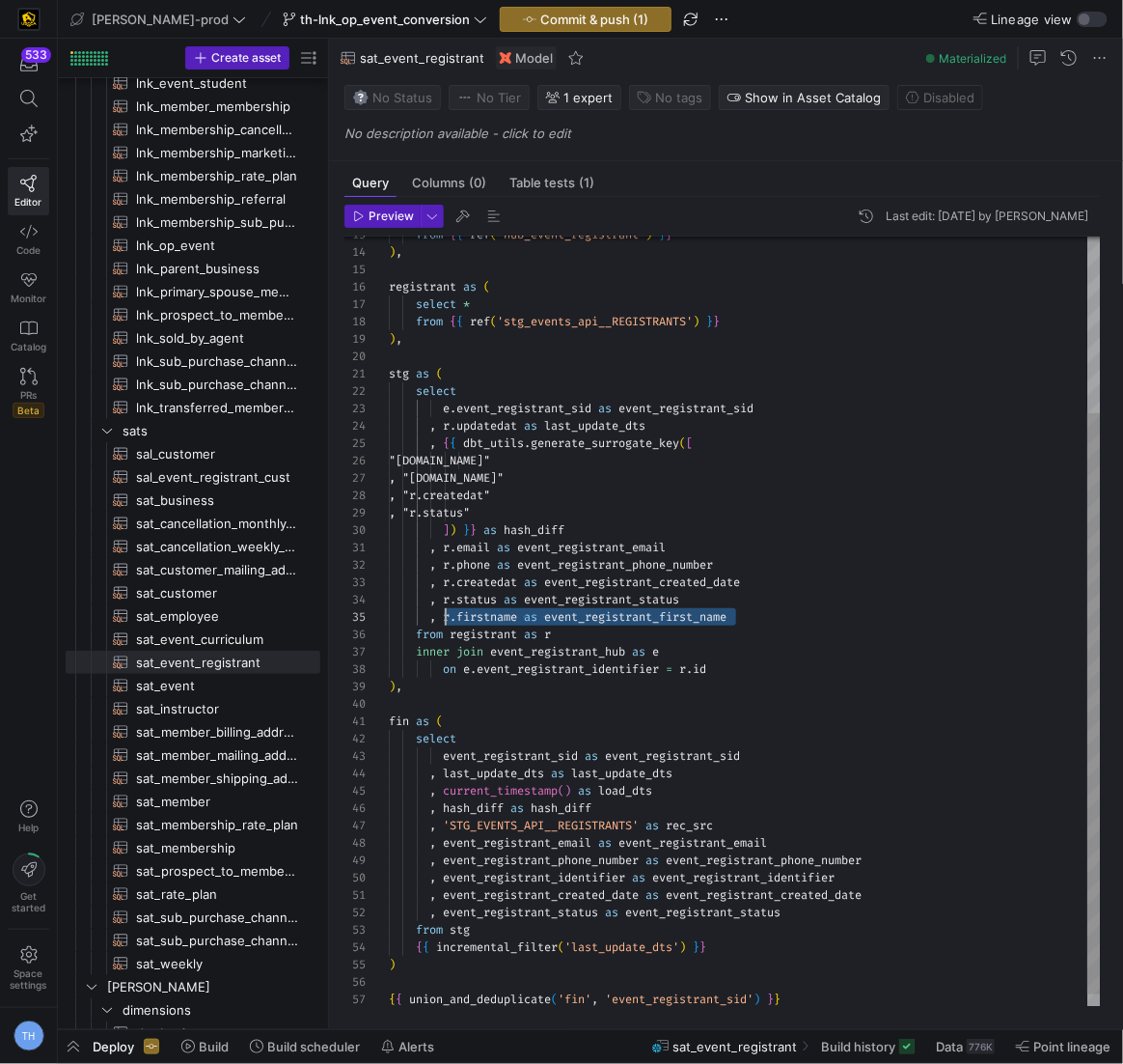
click at [446, 620] on div "e . event_registrant_sid as event_registrant_sid , r . updatedat as last_update…" at bounding box center [745, 514] width 712 height 1023
drag, startPoint x: 431, startPoint y: 619, endPoint x: 858, endPoint y: 610, distance: 427.1
click at [858, 610] on div ", r . firstname as event_registrant_first_name" at bounding box center [745, 617] width 712 height 17
click at [801, 598] on div "e . event_registrant_sid as event_registrant_sid , r . updatedat as last_update…" at bounding box center [745, 514] width 712 height 1023
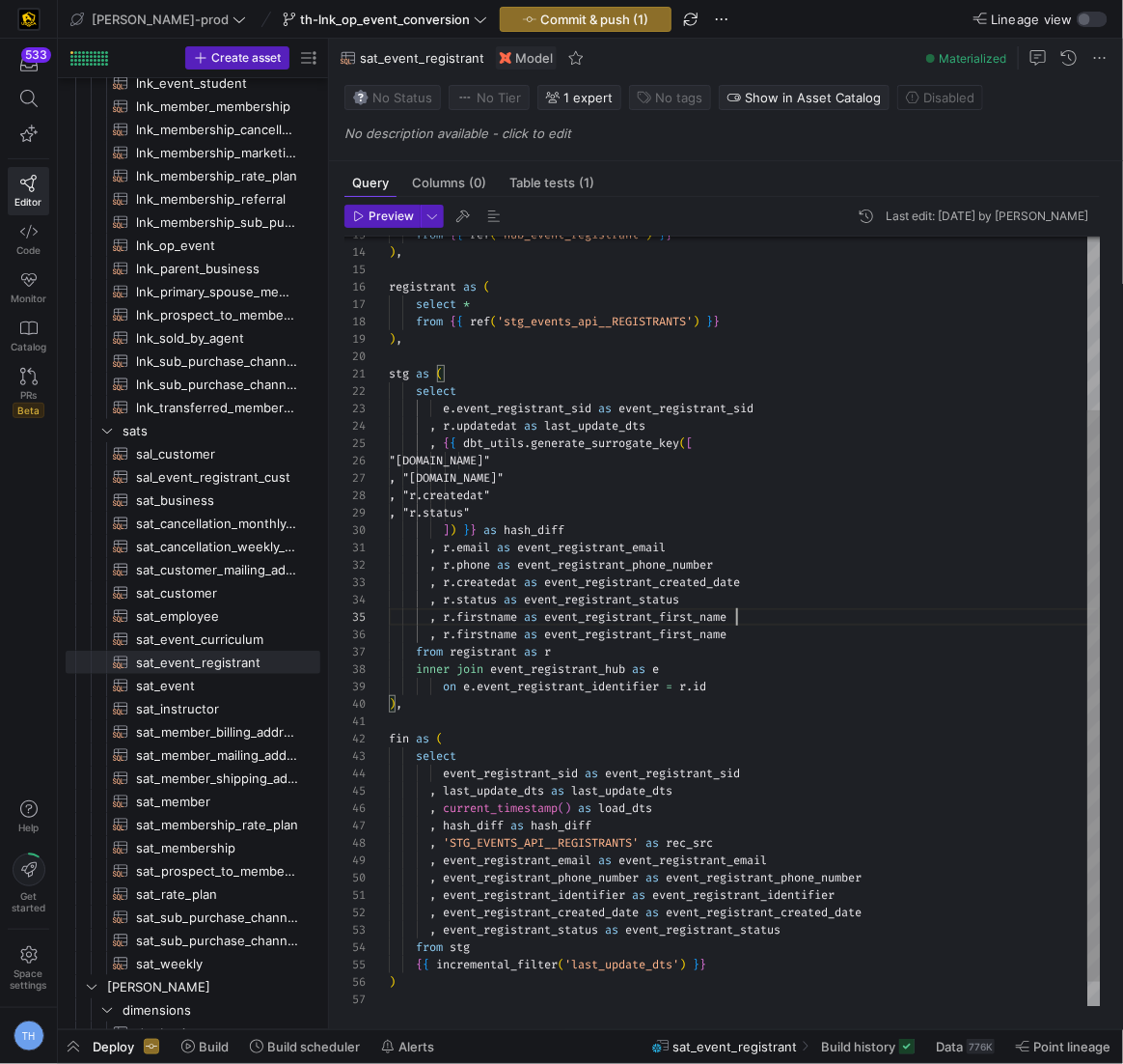
click at [489, 617] on div "e . event_registrant_sid as event_registrant_sid , r . updatedat as last_update…" at bounding box center [745, 522] width 712 height 1041
click at [554, 556] on div "e . event_registrant_sid as event_registrant_sid , r . updatedat as last_update…" at bounding box center [745, 522] width 712 height 1041
click at [694, 615] on div "e . event_registrant_sid as event_registrant_sid , r . updatedat as last_update…" at bounding box center [745, 522] width 712 height 1041
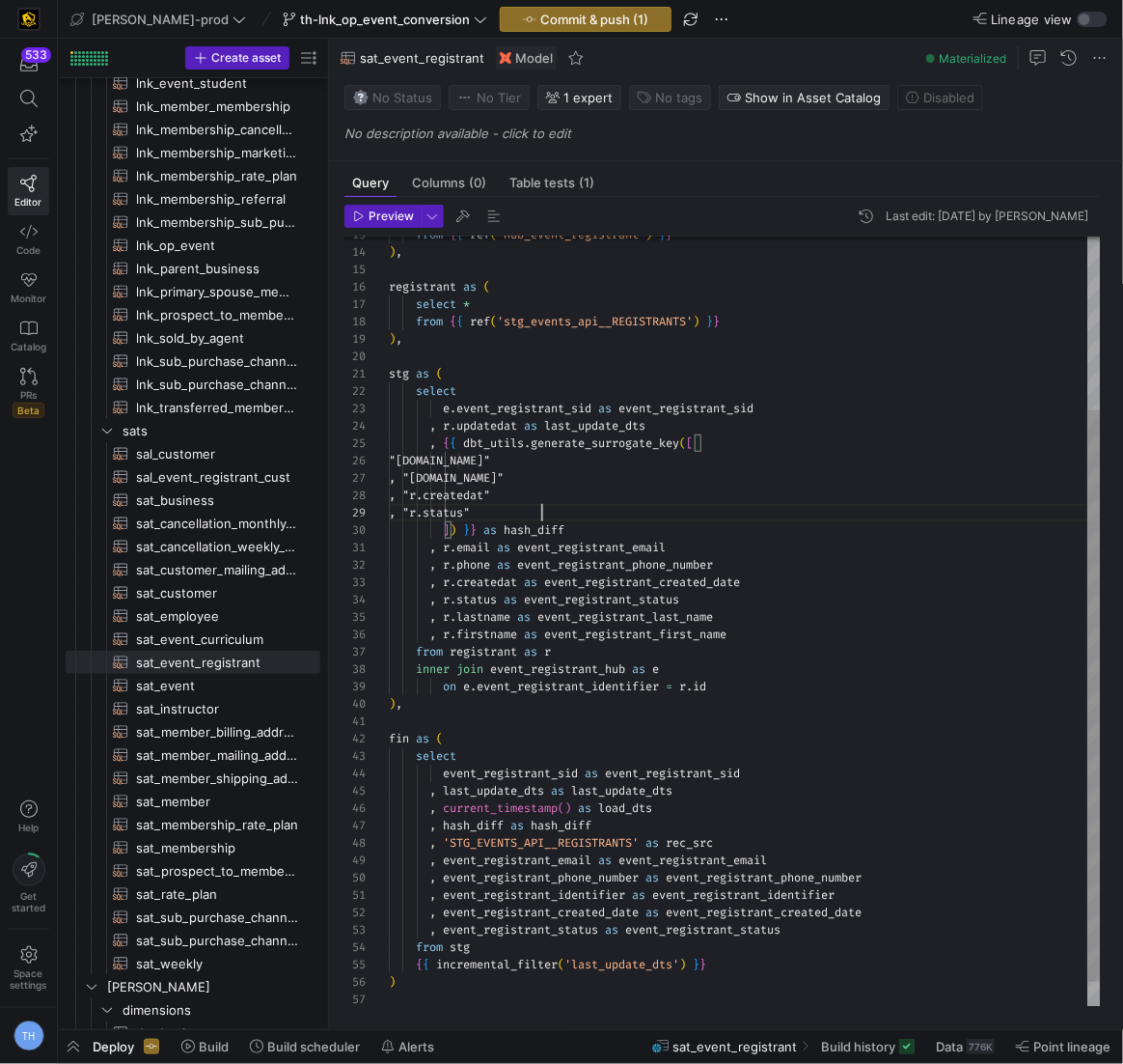
click at [734, 517] on div "e . event_registrant_sid as event_registrant_sid , r . updatedat as last_update…" at bounding box center [745, 522] width 712 height 1041
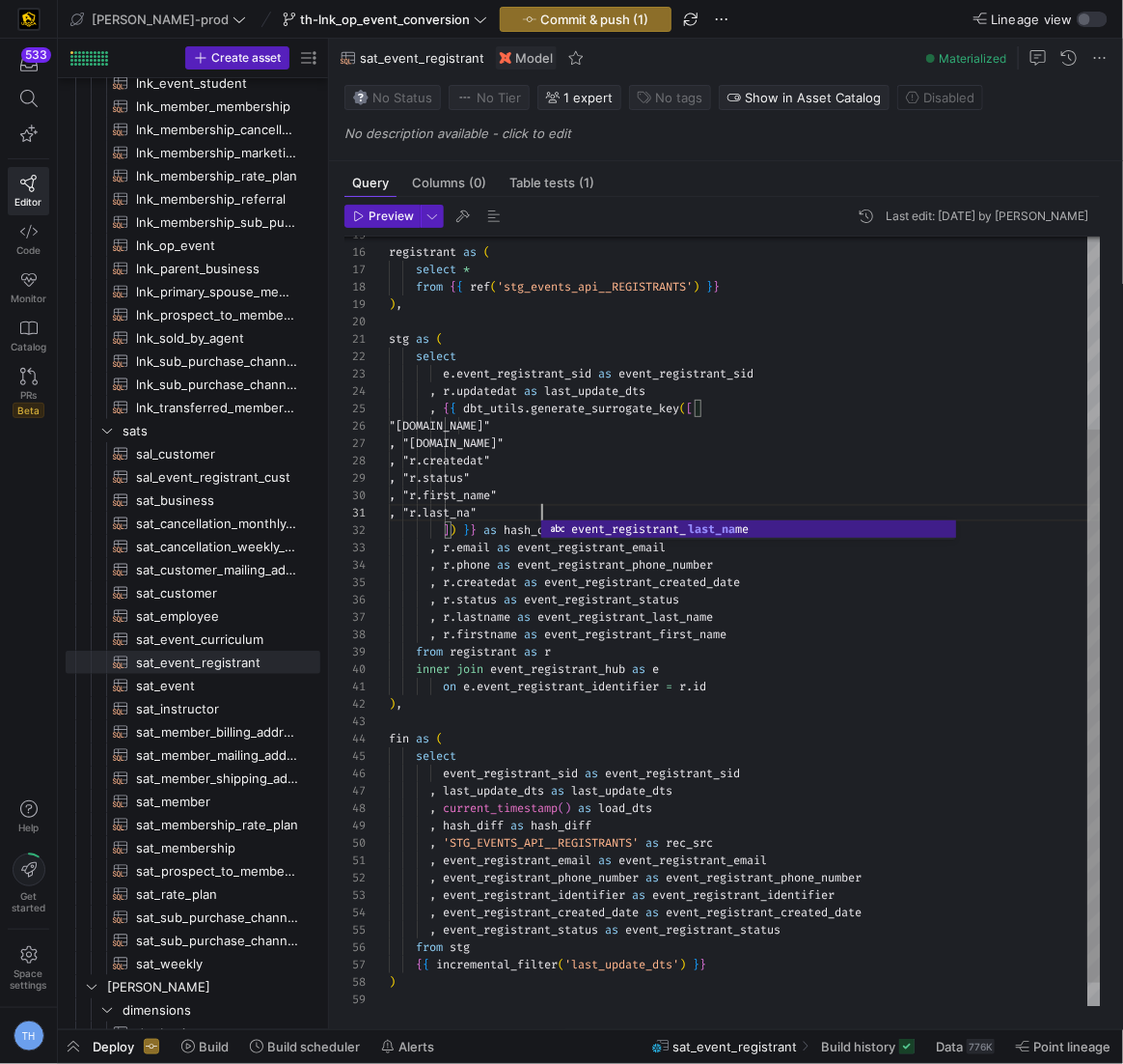
scroll to position [0, 166]
click at [673, 461] on div "e . event_registrant_sid as event_registrant_sid , r . updatedat as last_update…" at bounding box center [745, 505] width 712 height 1076
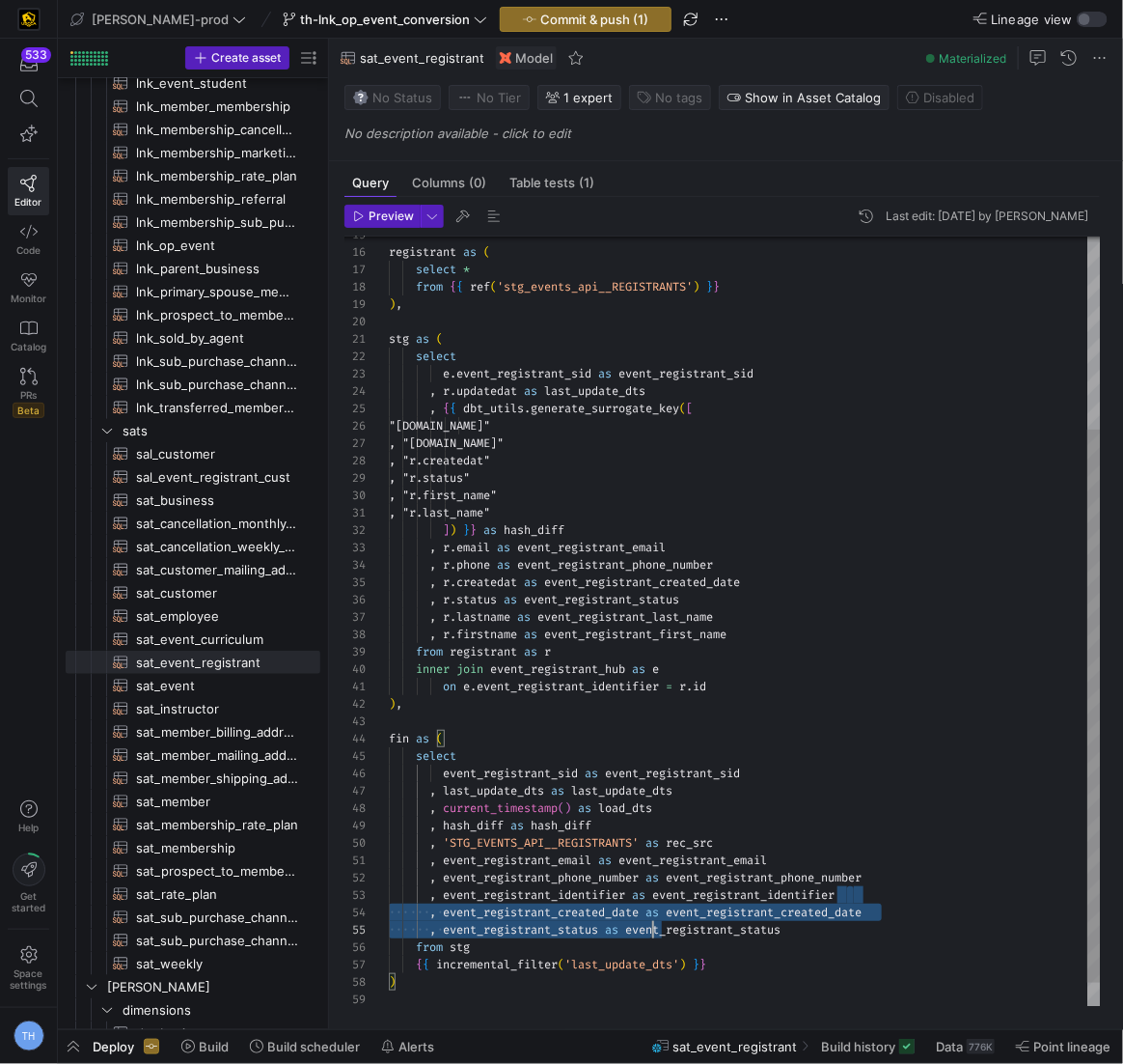
scroll to position [35, 0]
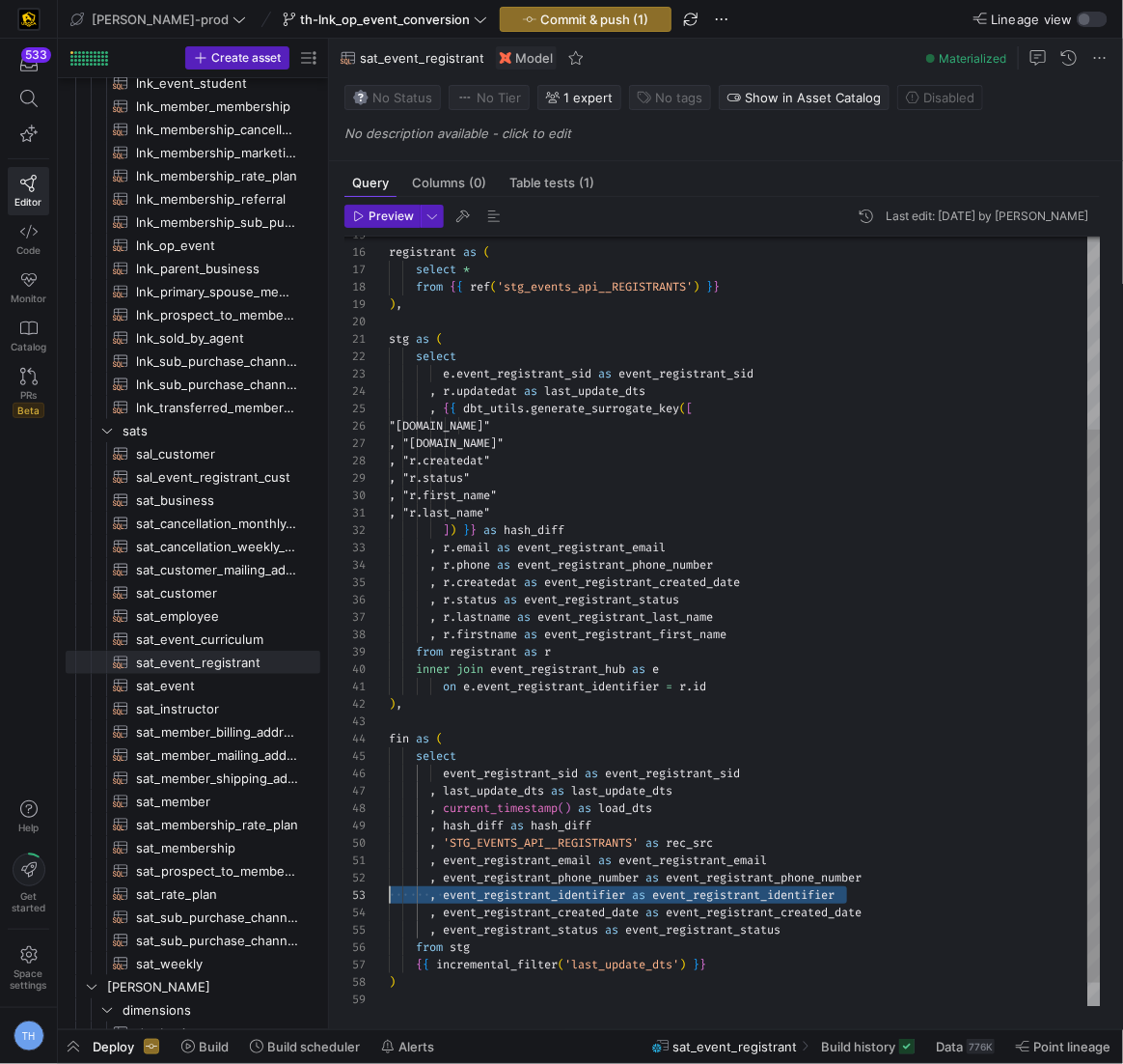
drag, startPoint x: 854, startPoint y: 893, endPoint x: 356, endPoint y: 900, distance: 498.0
click at [389, 900] on div "e . event_registrant_sid as event_registrant_sid , r . updatedat as last_update…" at bounding box center [745, 505] width 712 height 1076
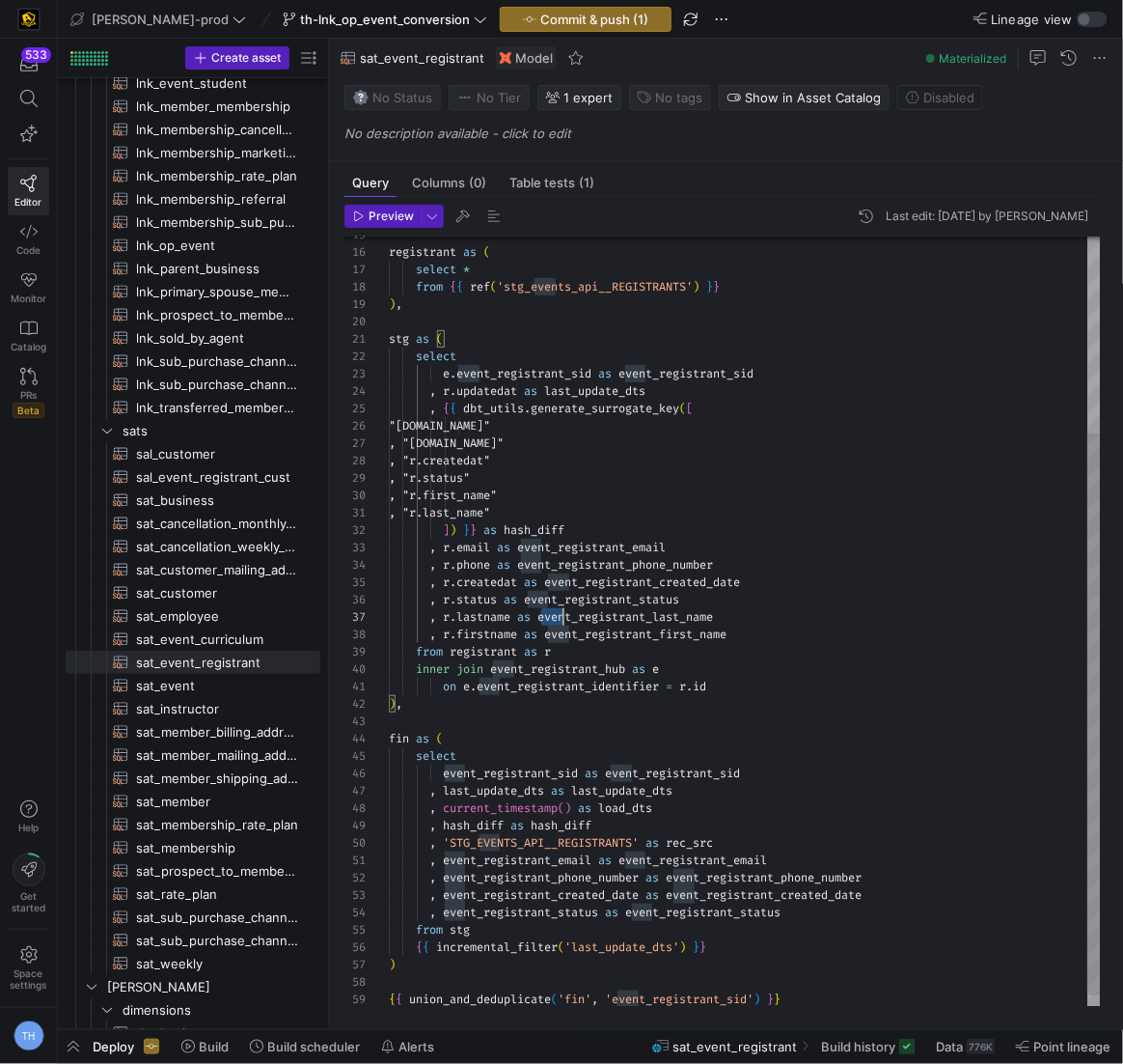
scroll to position [103, 333]
drag, startPoint x: 541, startPoint y: 617, endPoint x: 734, endPoint y: 613, distance: 193.0
click at [734, 613] on div "e . event_registrant_sid as event_registrant_sid , r . updatedat as last_update…" at bounding box center [745, 496] width 712 height 1058
click at [840, 911] on div "e . event_registrant_sid as event_registrant_sid , r . updatedat as last_update…" at bounding box center [745, 496] width 712 height 1058
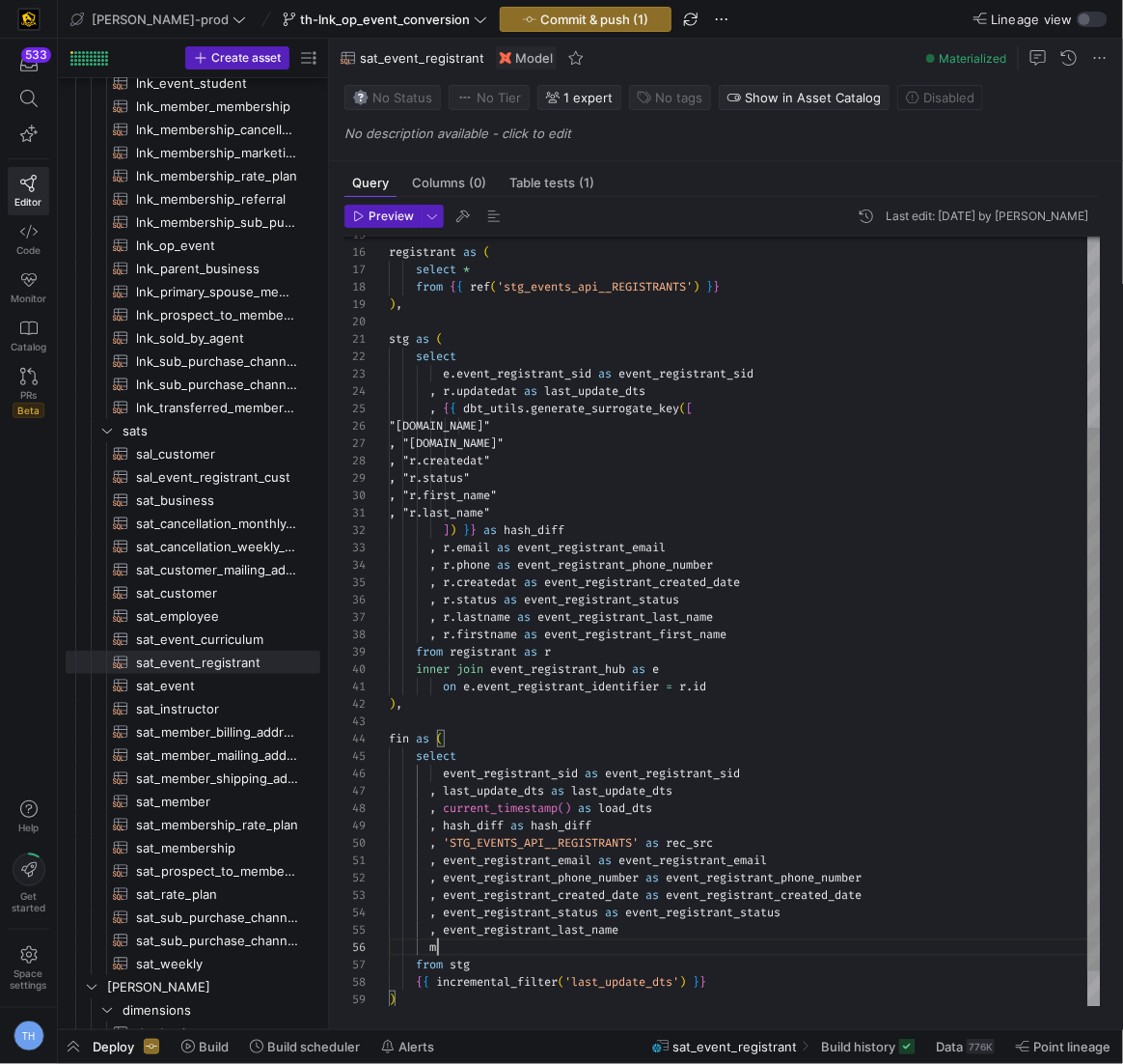
scroll to position [87, 41]
click at [545, 621] on div "e . event_registrant_sid as event_registrant_sid , r . updatedat as last_update…" at bounding box center [745, 513] width 712 height 1092
drag, startPoint x: 547, startPoint y: 636, endPoint x: 854, endPoint y: 633, distance: 307.0
click at [854, 633] on div "e . event_registrant_sid as event_registrant_sid , r . updatedat as last_update…" at bounding box center [745, 513] width 712 height 1092
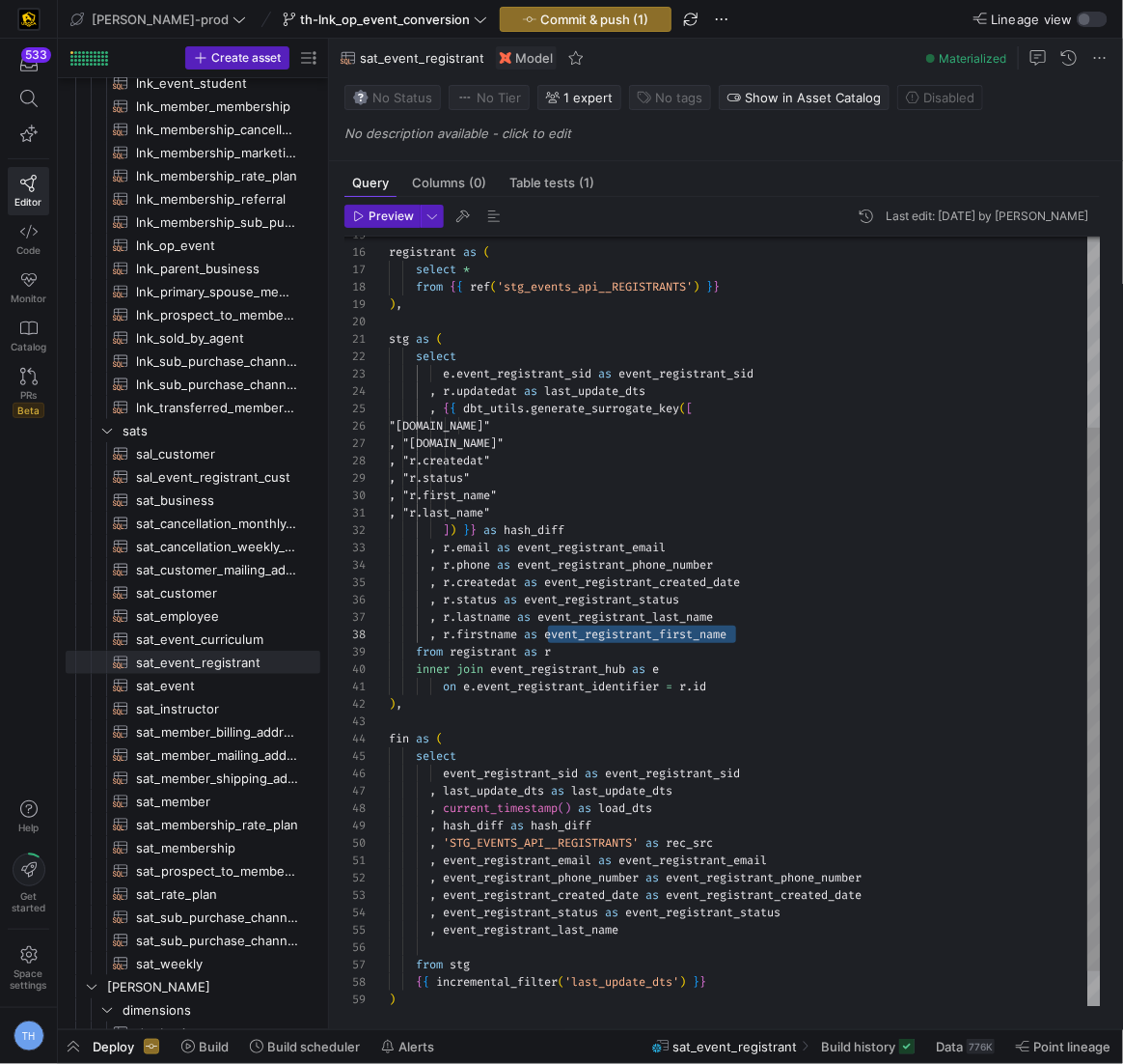
click at [654, 921] on div "e . event_registrant_sid as event_registrant_sid , r . updatedat as last_update…" at bounding box center [745, 513] width 712 height 1092
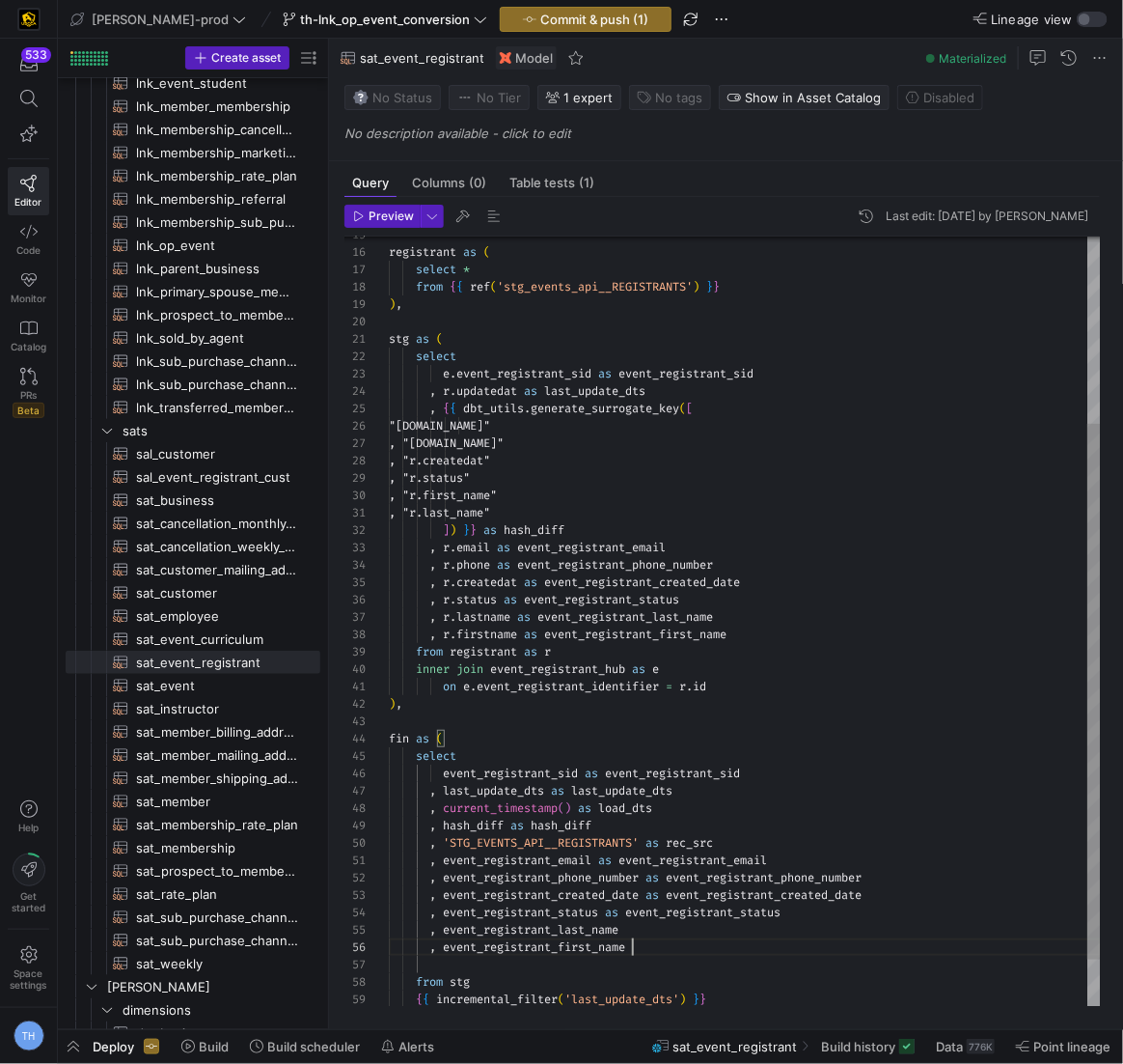
scroll to position [87, 243]
drag, startPoint x: 611, startPoint y: 915, endPoint x: 883, endPoint y: 909, distance: 272.1
click at [883, 909] on div ", event_registrant_status as event_registrant_status" at bounding box center [745, 912] width 712 height 17
drag, startPoint x: 654, startPoint y: 890, endPoint x: 948, endPoint y: 885, distance: 294.0
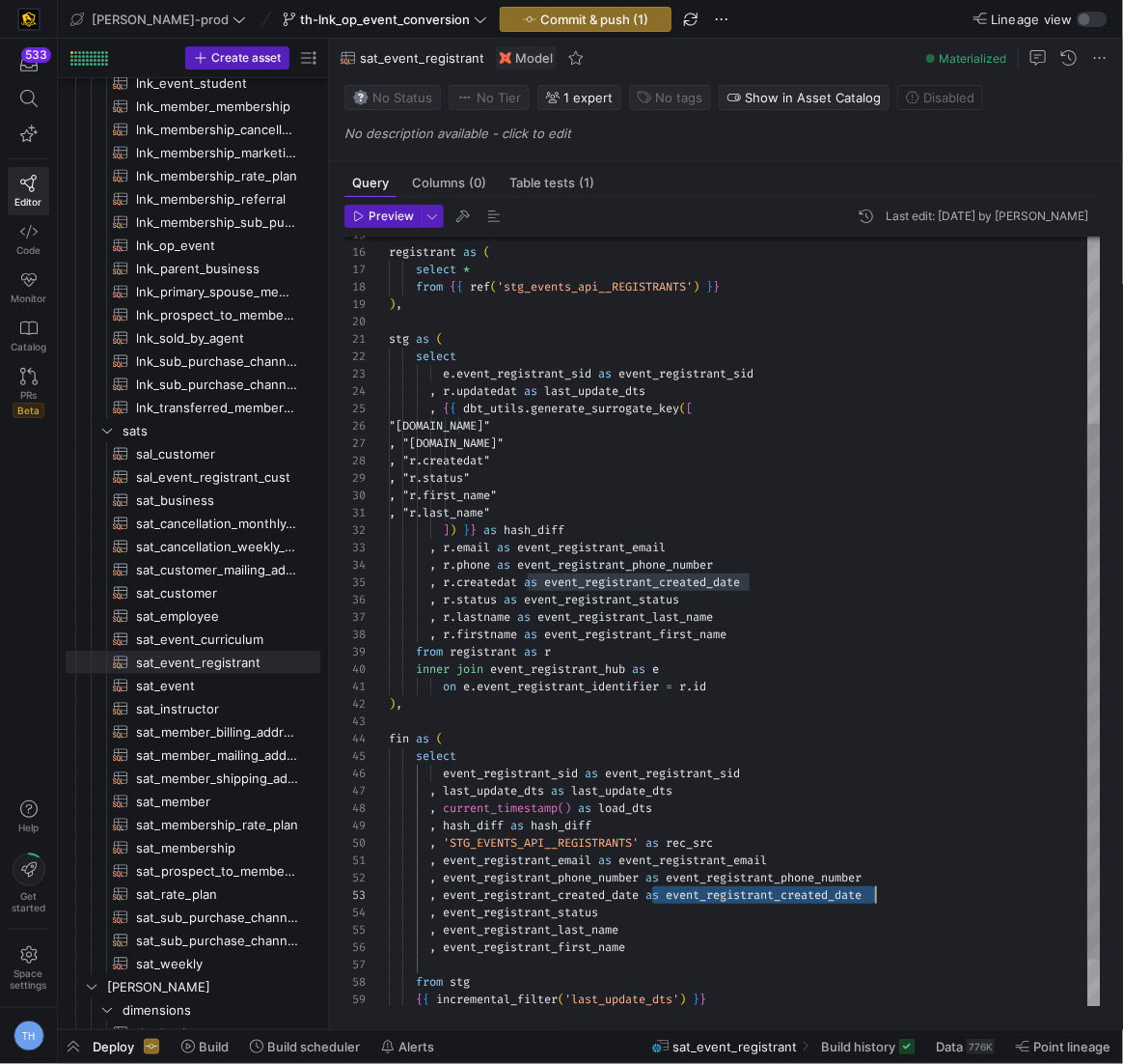
click at [887, 886] on div ", event_registrant_created_date as event_registrant_created_date" at bounding box center [745, 895] width 712 height 17
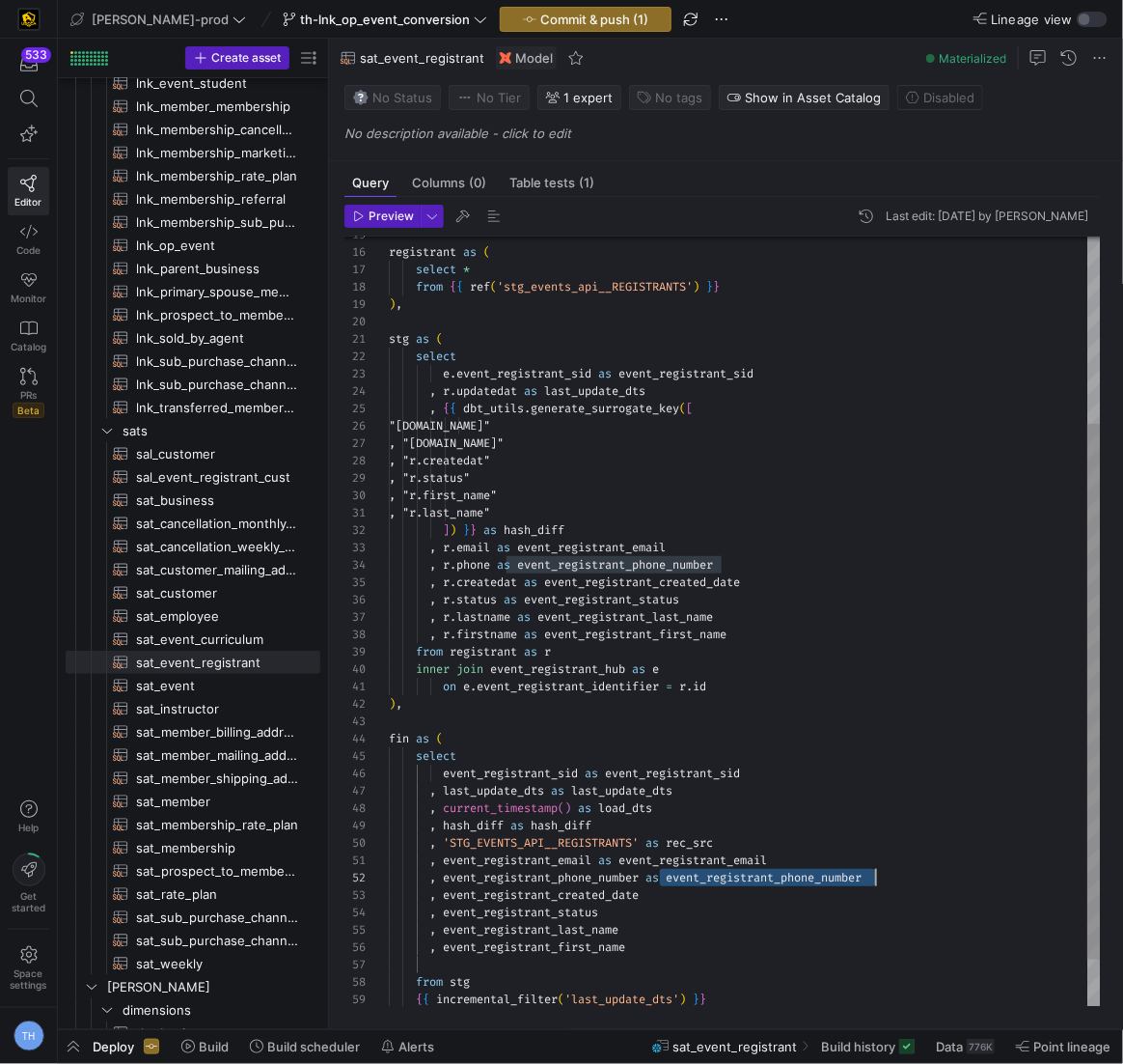
drag, startPoint x: 659, startPoint y: 875, endPoint x: 967, endPoint y: 871, distance: 308.0
click at [887, 871] on div ", event_registrant_phone_number as event_registrant_phone_number" at bounding box center [745, 877] width 712 height 17
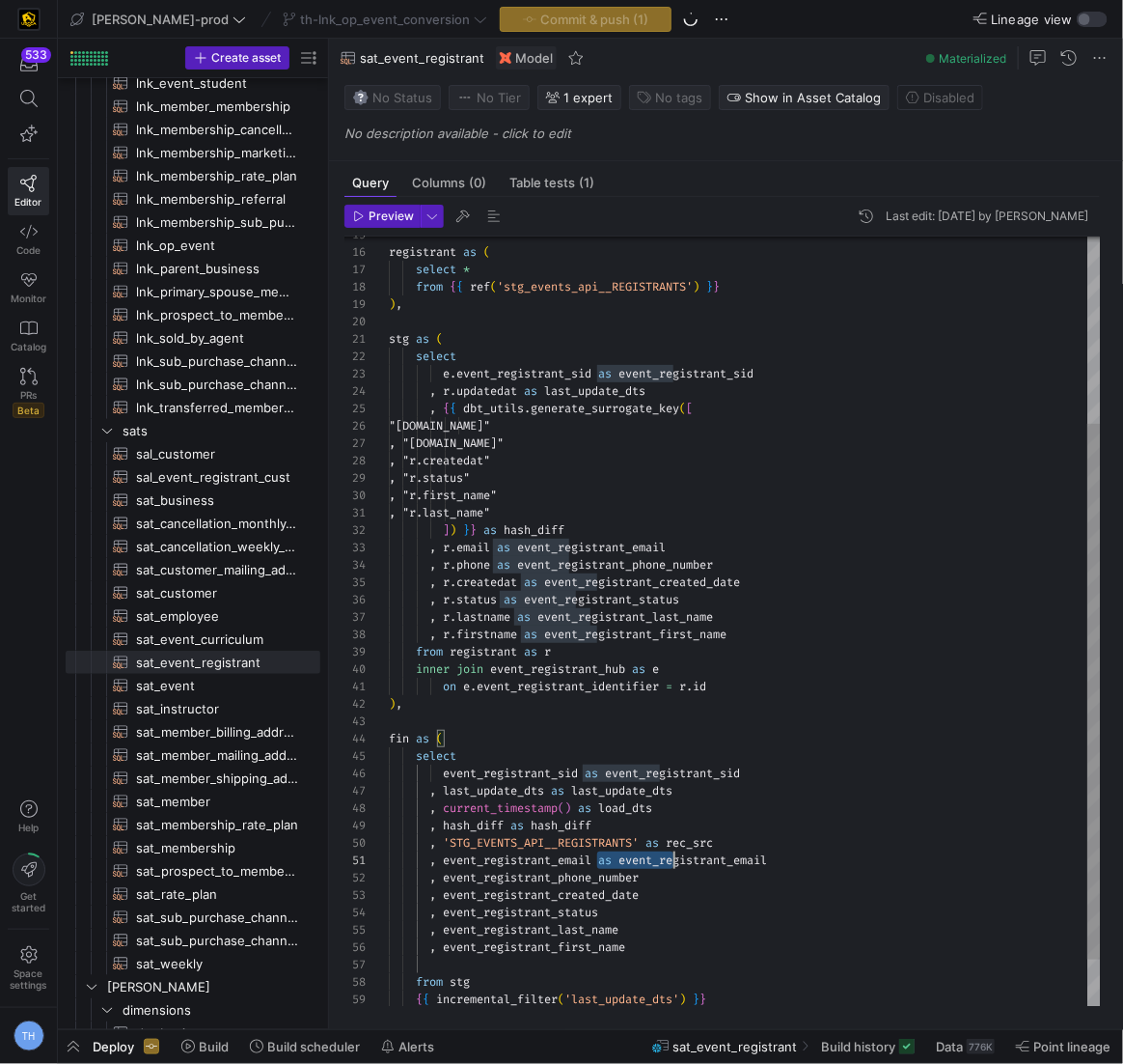
scroll to position [157, 333]
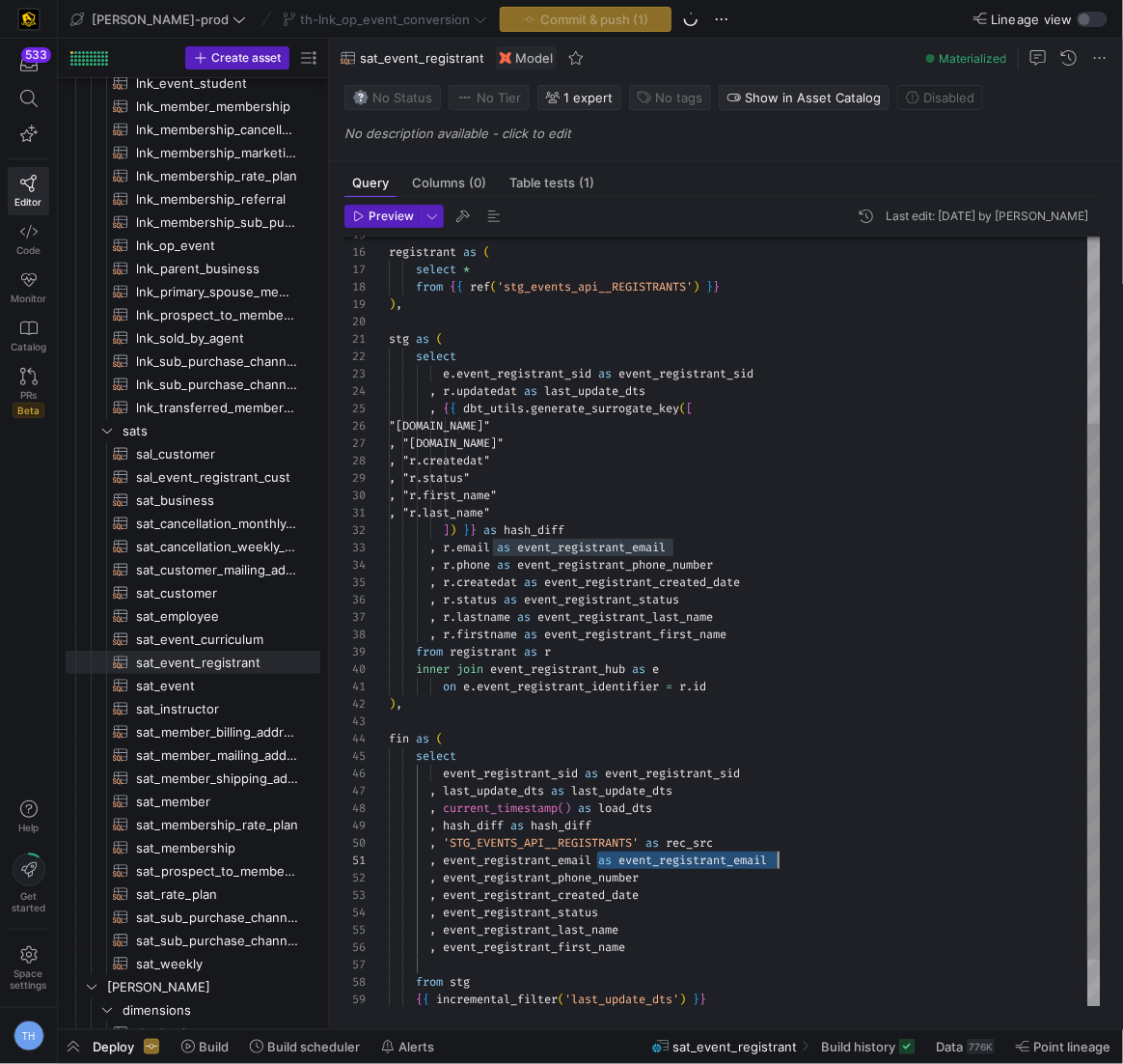
drag, startPoint x: 596, startPoint y: 859, endPoint x: 832, endPoint y: 852, distance: 236.1
click at [833, 853] on div ", event_registrant_email as event_registrant_email" at bounding box center [745, 860] width 712 height 17
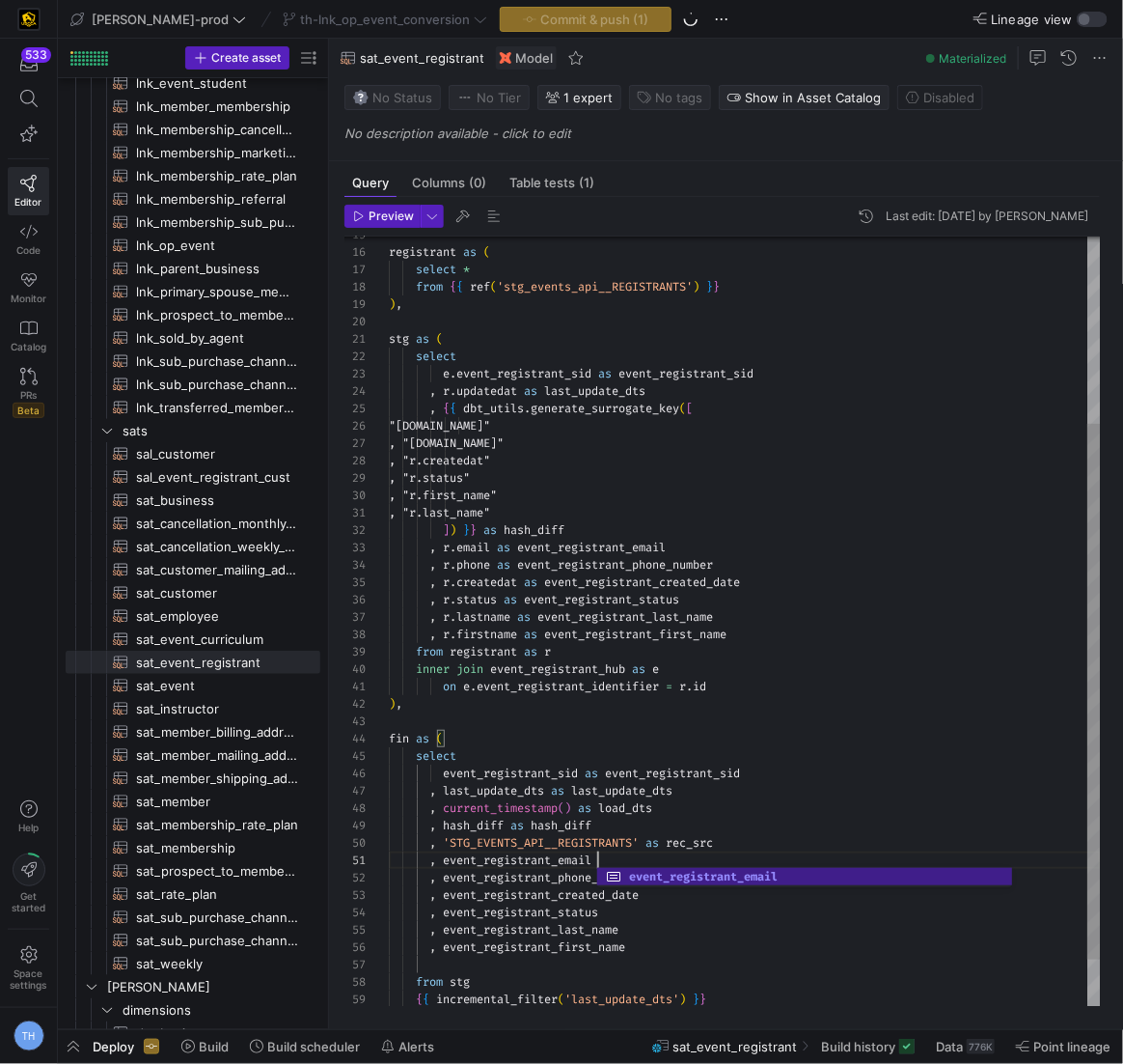
scroll to position [0, 209]
click at [790, 737] on div "e . event_registrant_sid as event_registrant_sid , r . updatedat as last_update…" at bounding box center [745, 521] width 712 height 1109
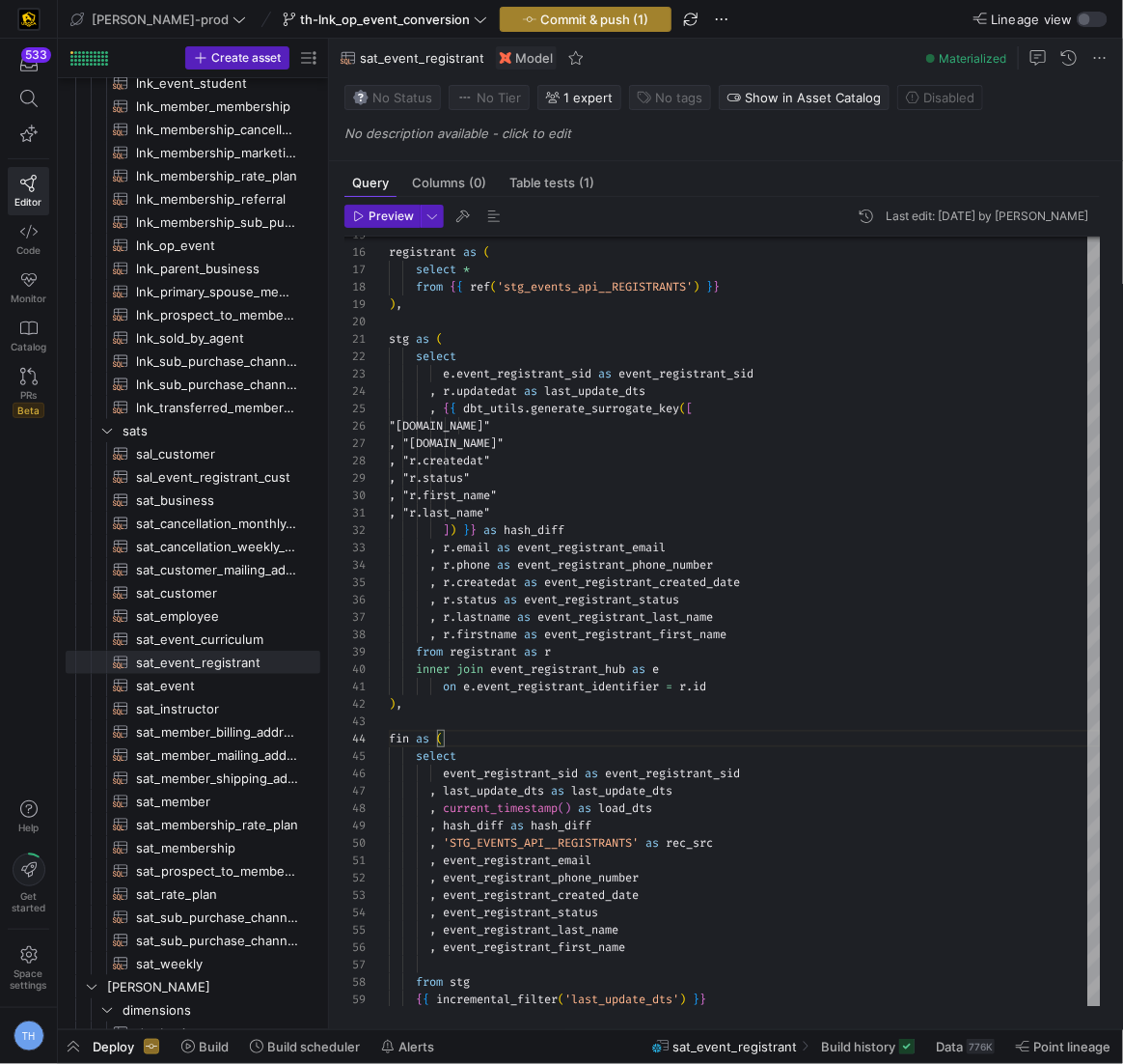
type textarea "on e.event_registrant_identifier = r.id ), fin as ( select event_registrant_sid…"
click at [541, 13] on span "Commit & push (1)" at bounding box center [595, 19] width 108 height 15
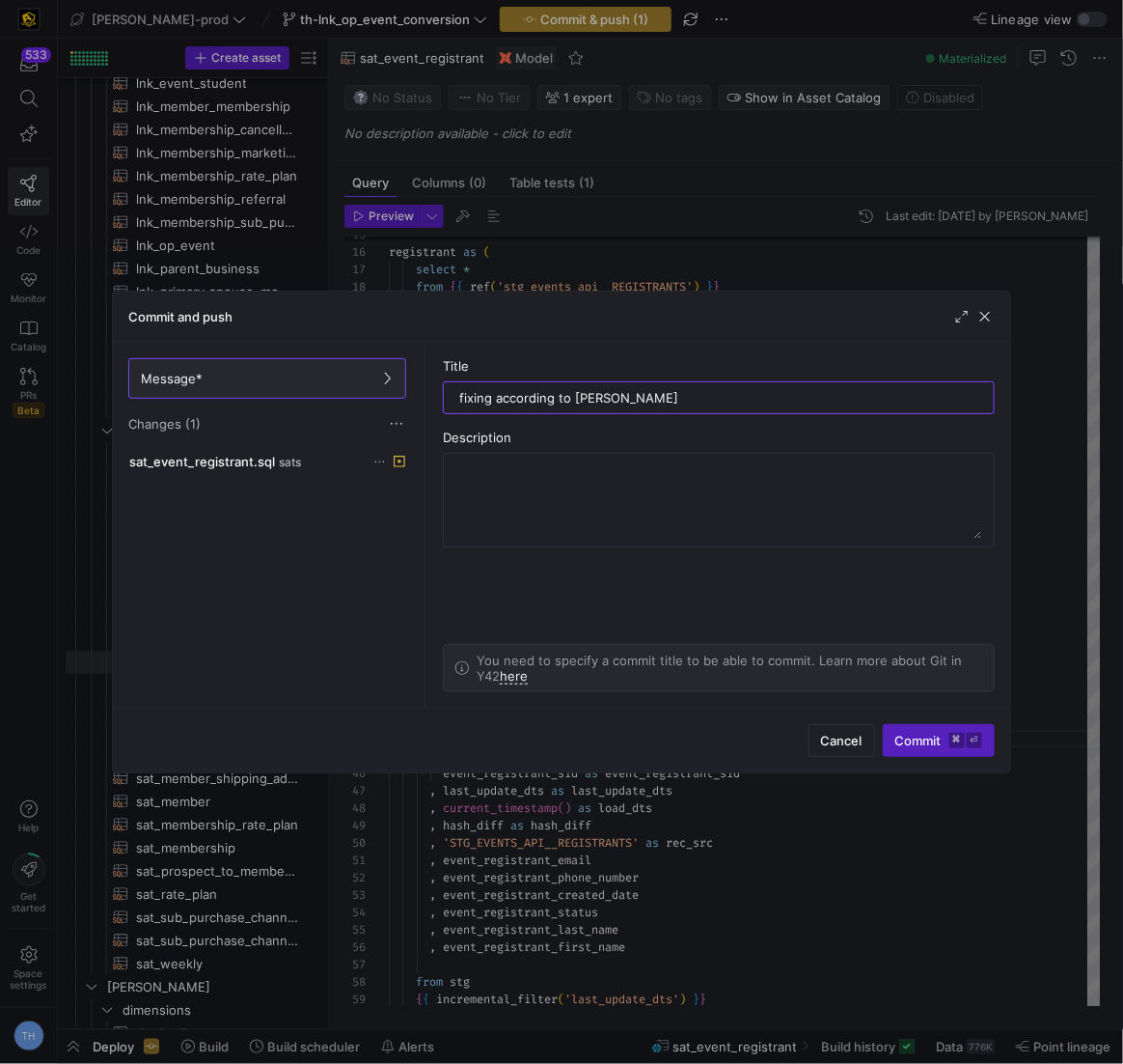
type input "fixing according to gary"
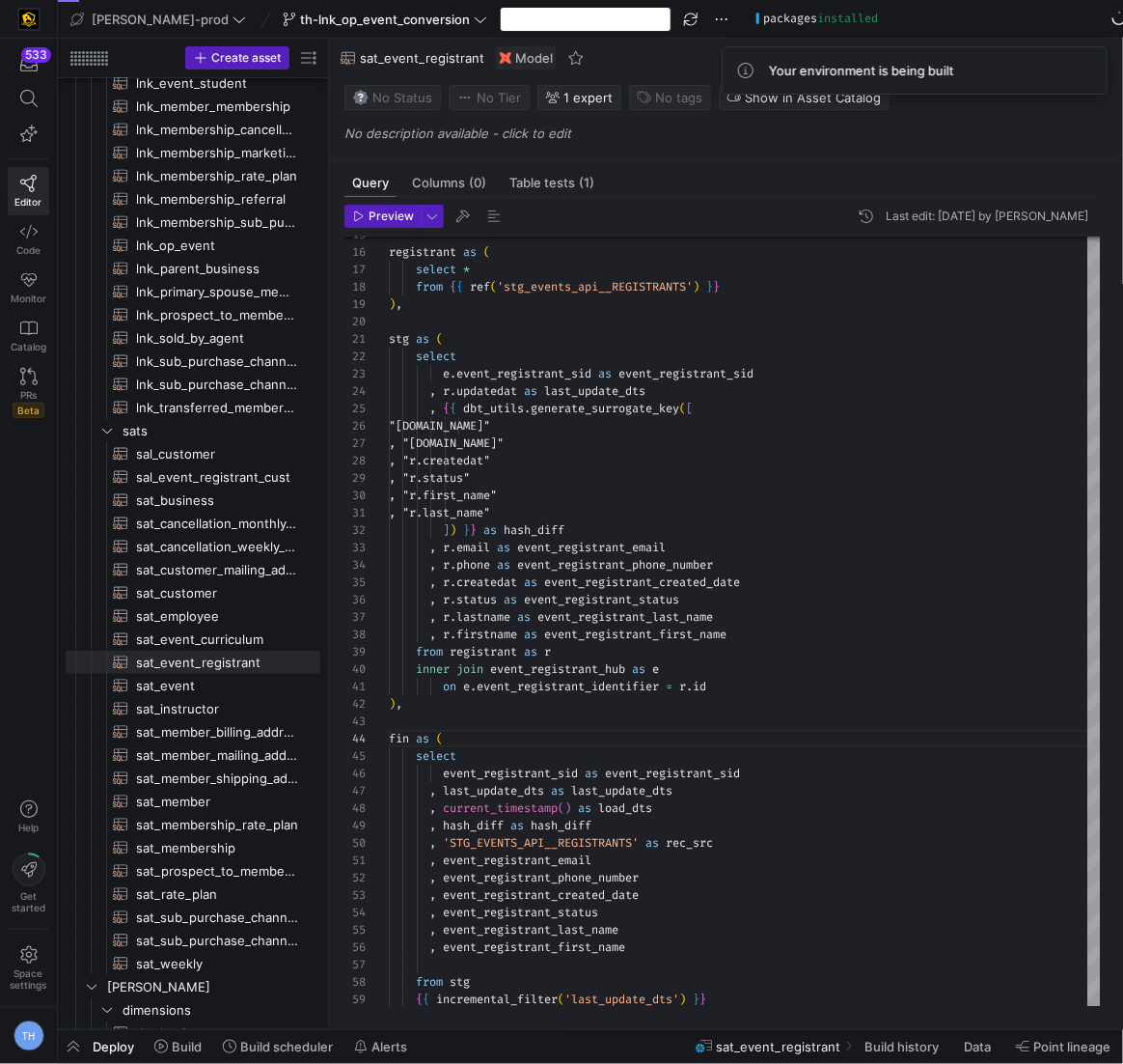
click at [523, 13] on div "No changes to commit" at bounding box center [586, 19] width 172 height 25
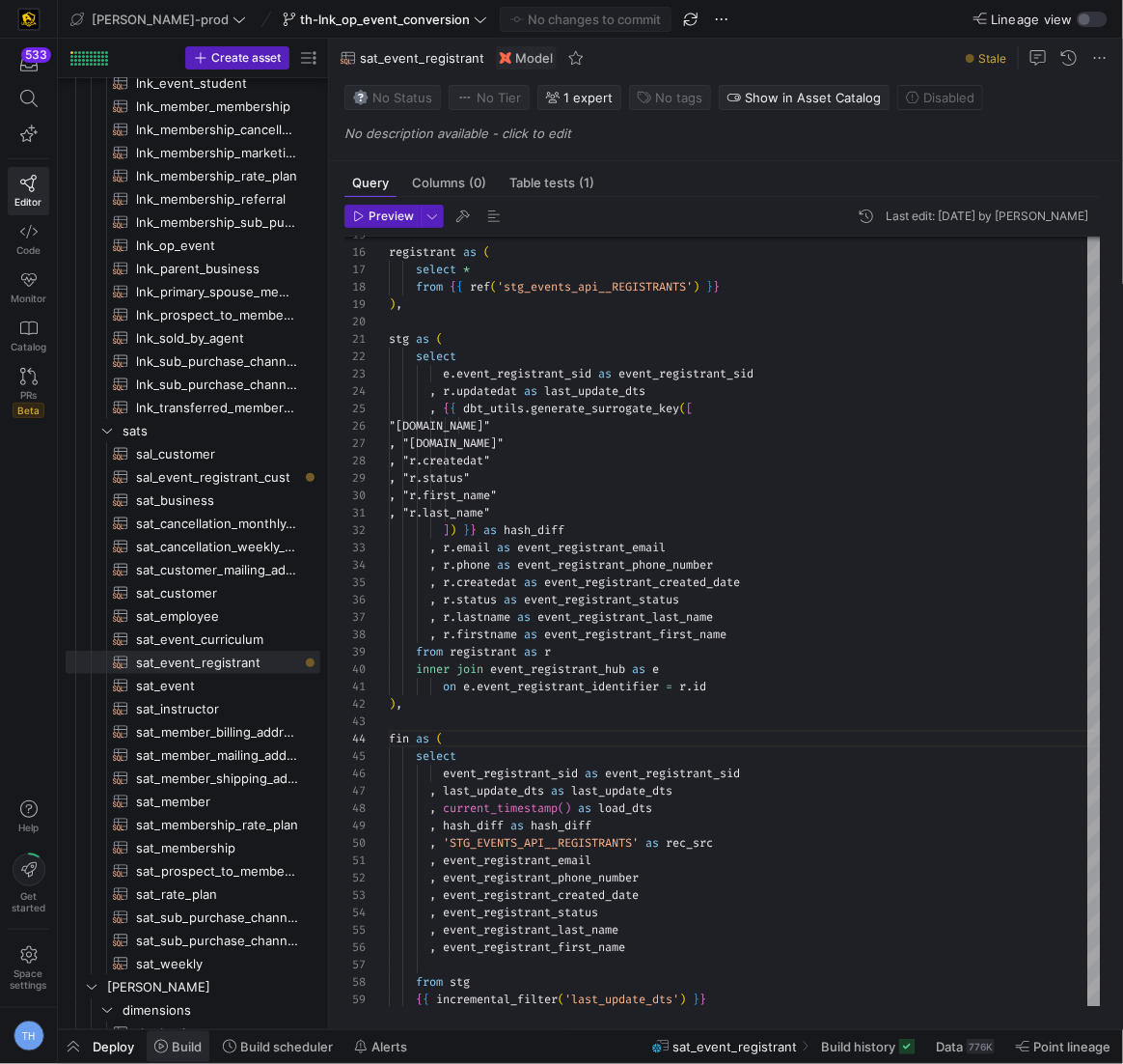
click at [198, 1042] on span "Build" at bounding box center [187, 1047] width 30 height 15
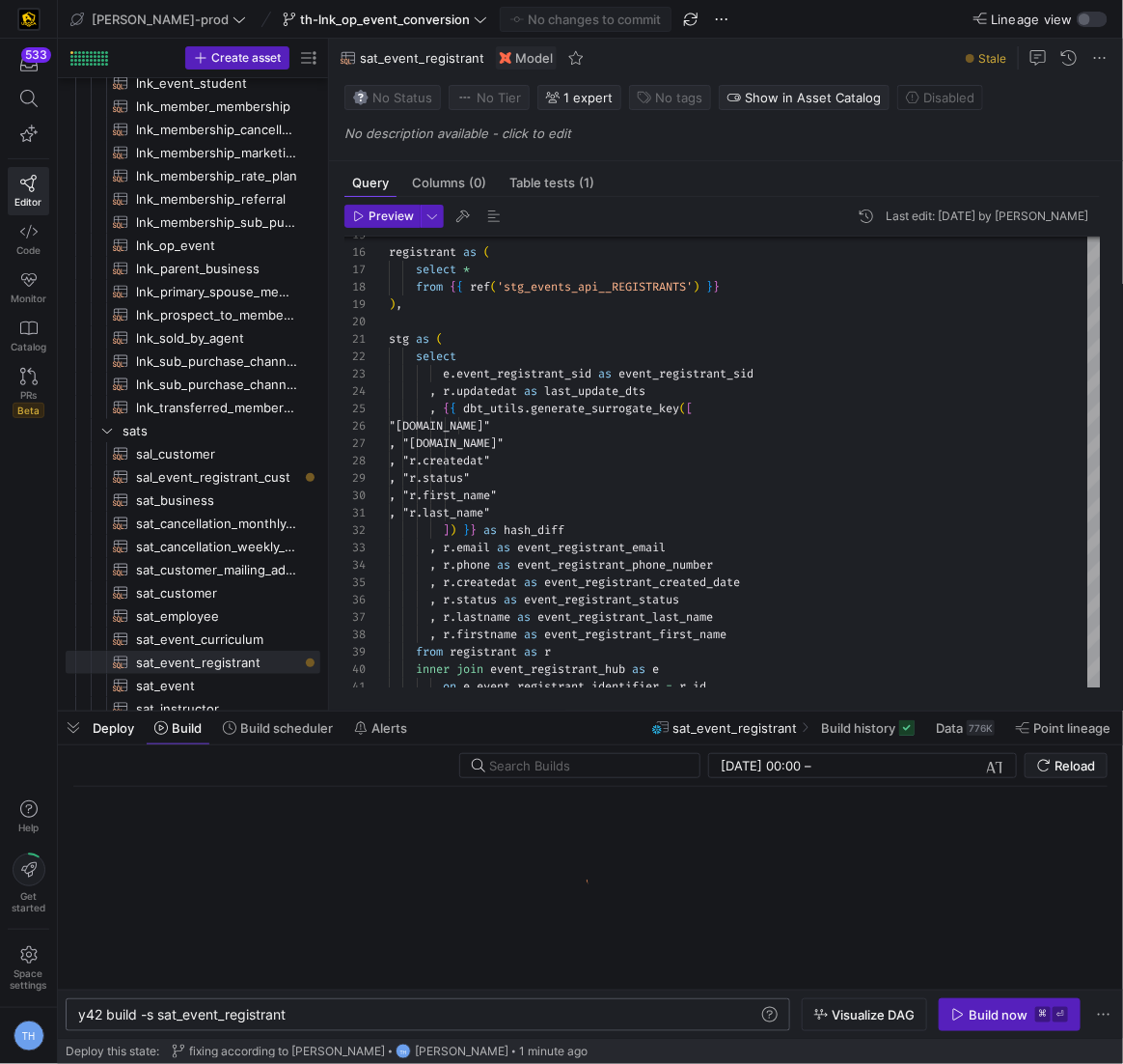
click at [313, 1013] on div "y42 build -s sat_event_registrant" at bounding box center [420, 1015] width 684 height 15
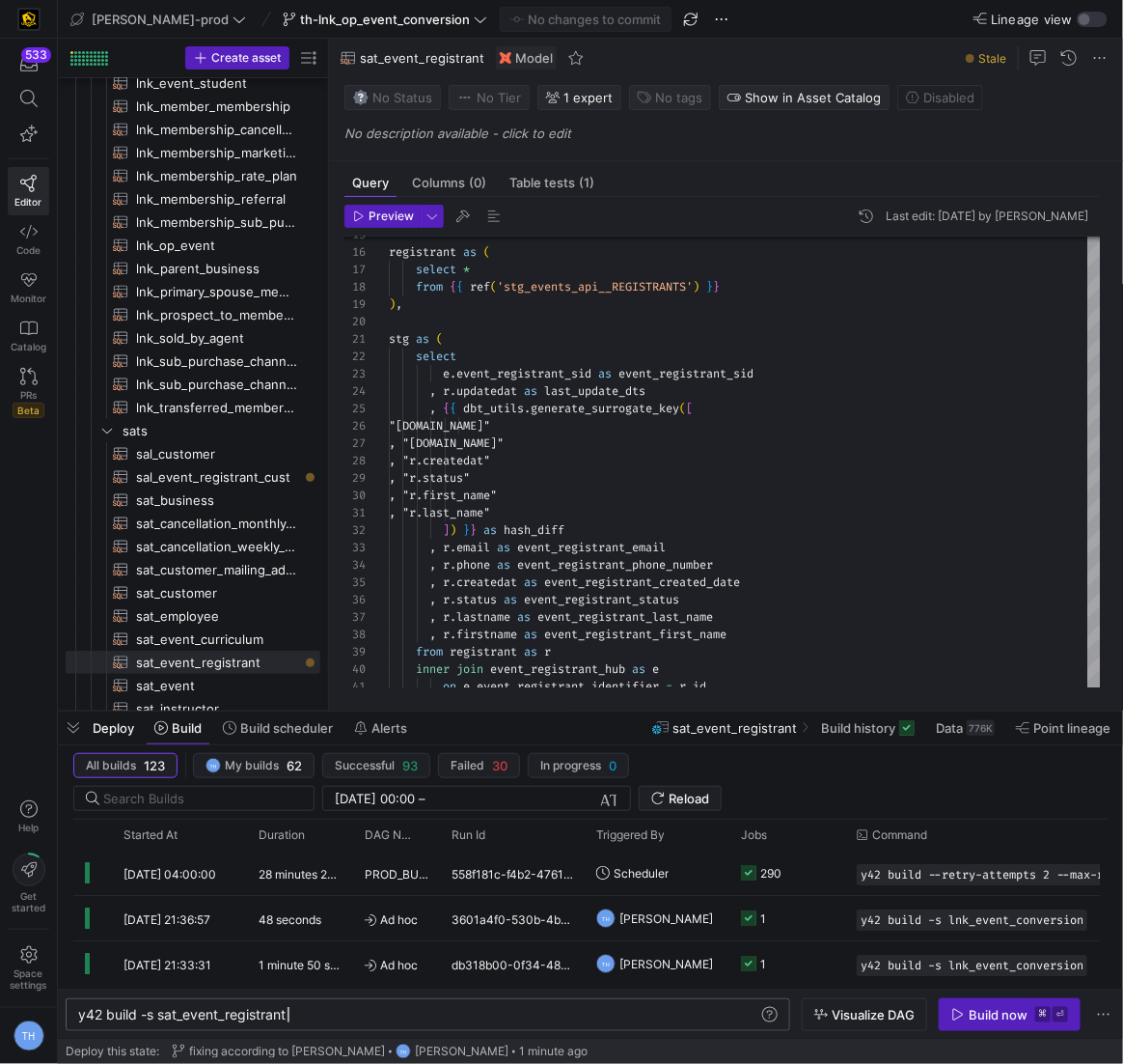
scroll to position [0, 218]
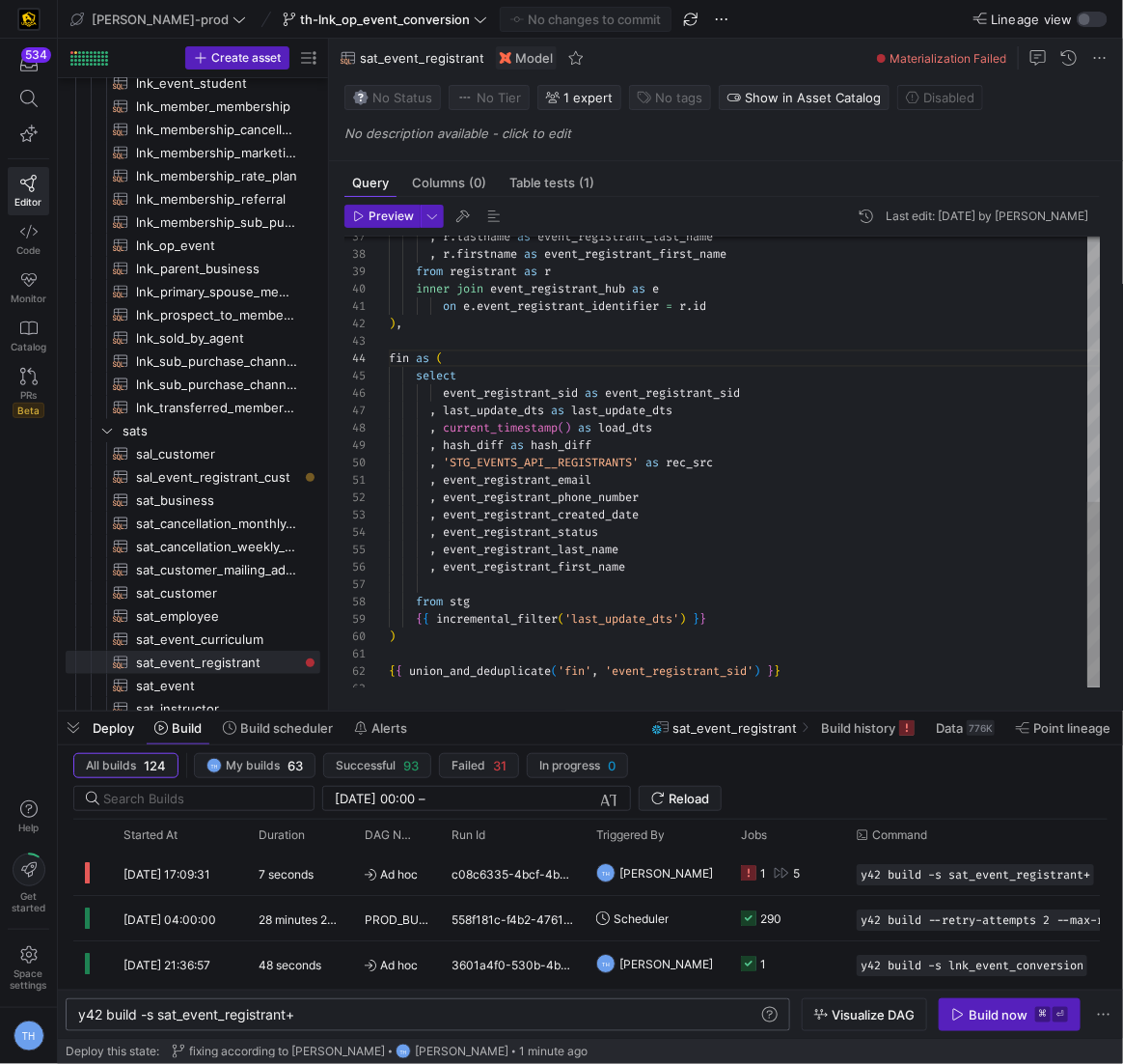
type textarea "y42 build -s sat_event_registrant+"
click at [559, 585] on div "from registrant as r inner join event_registrant_hub as e on e . event_registra…" at bounding box center [745, 141] width 712 height 1109
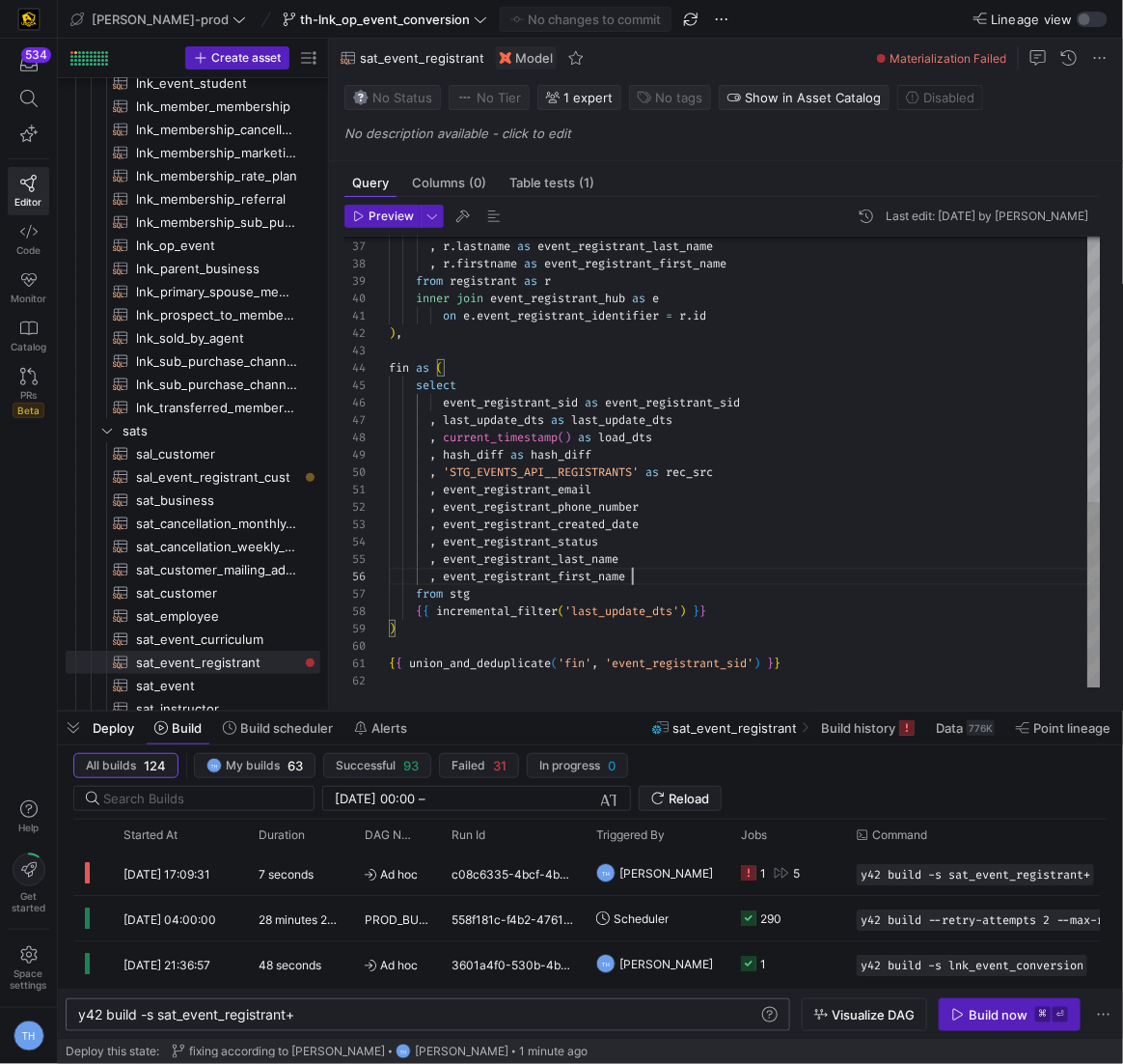
scroll to position [87, 243]
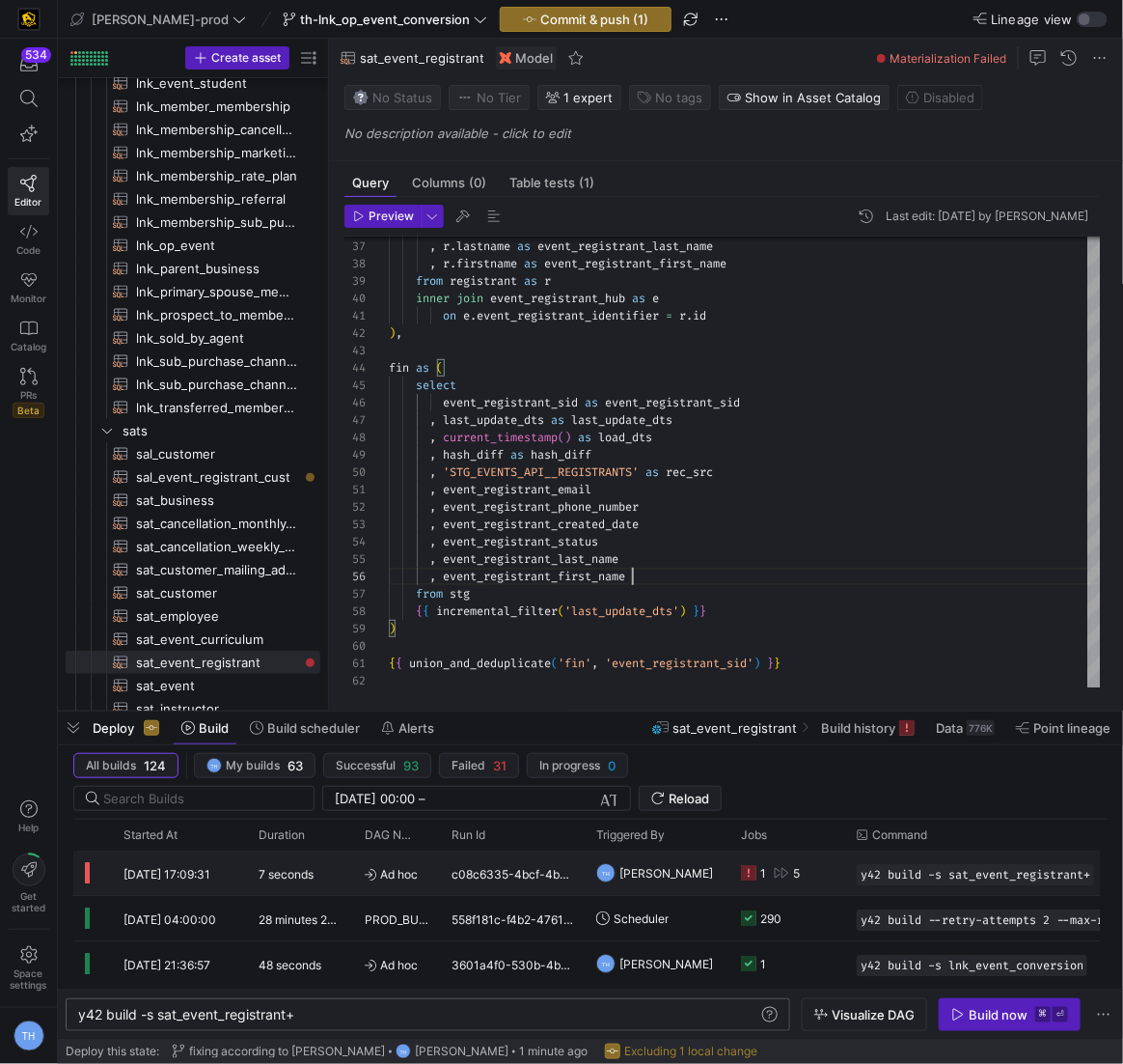
click at [840, 863] on div "1 5" at bounding box center [787, 872] width 116 height 44
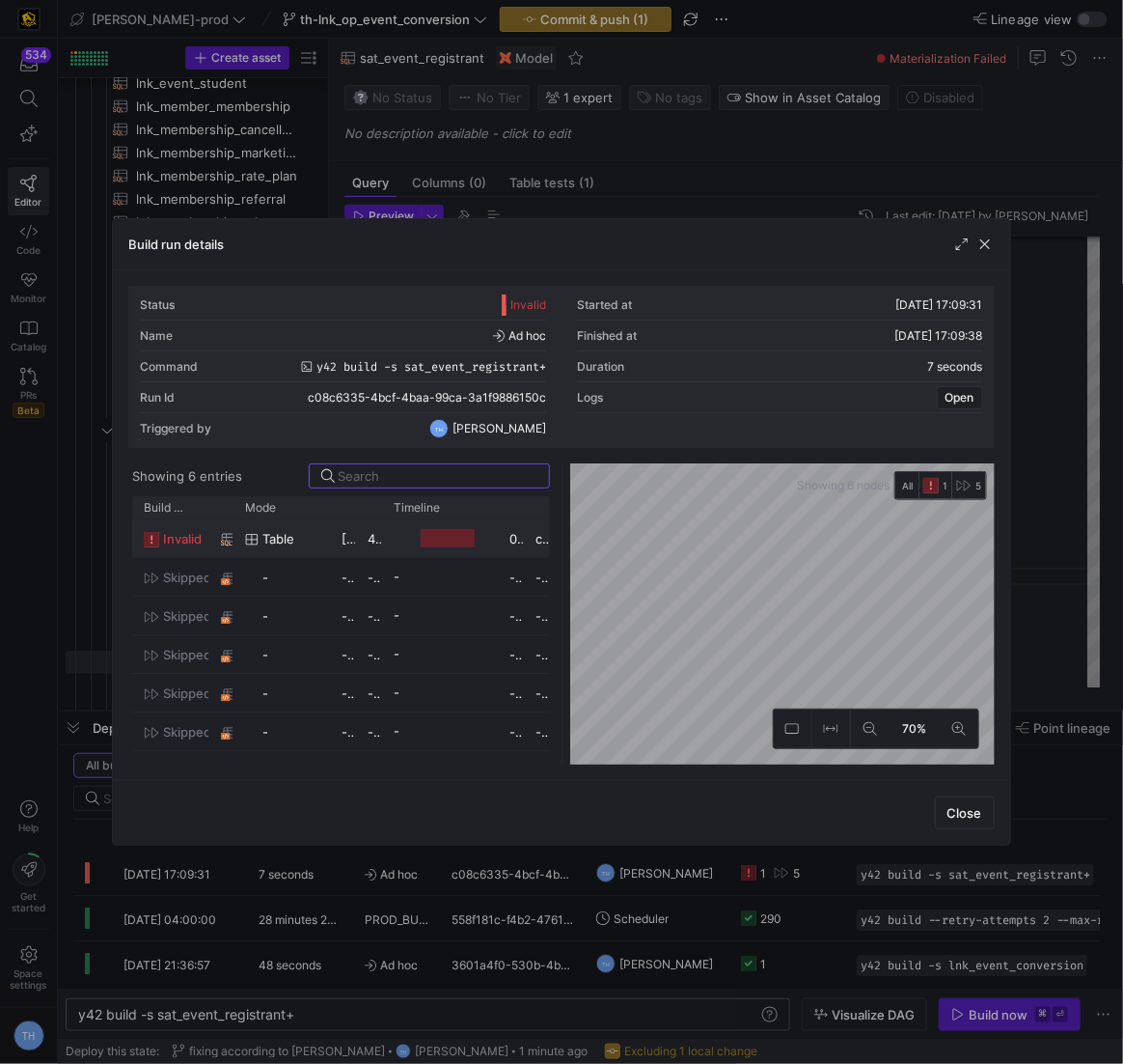
click at [384, 538] on div at bounding box center [440, 538] width 116 height 38
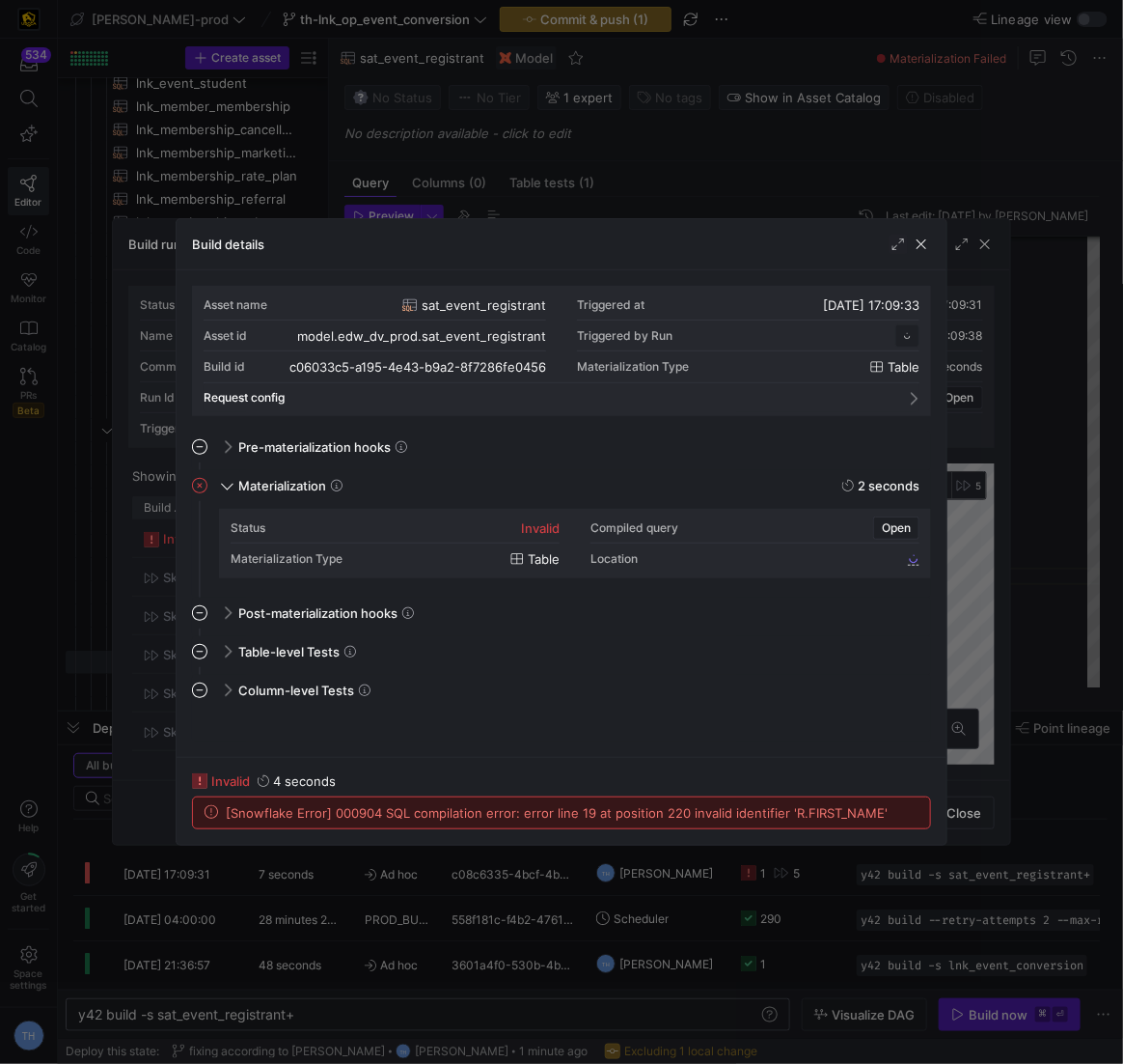
scroll to position [174, 0]
click at [552, 110] on div at bounding box center [561, 532] width 1123 height 1064
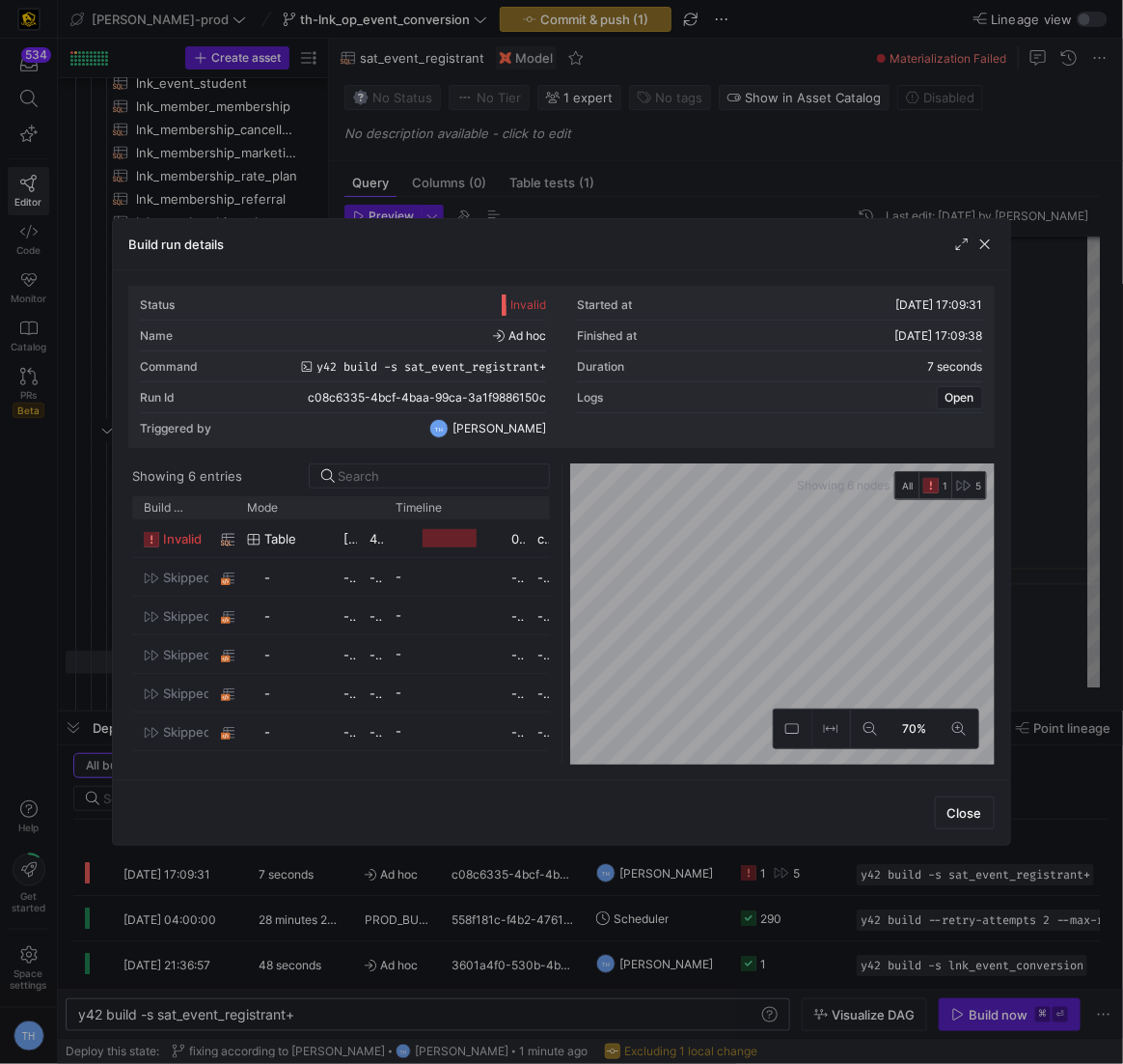
click at [560, 141] on div at bounding box center [561, 532] width 1123 height 1064
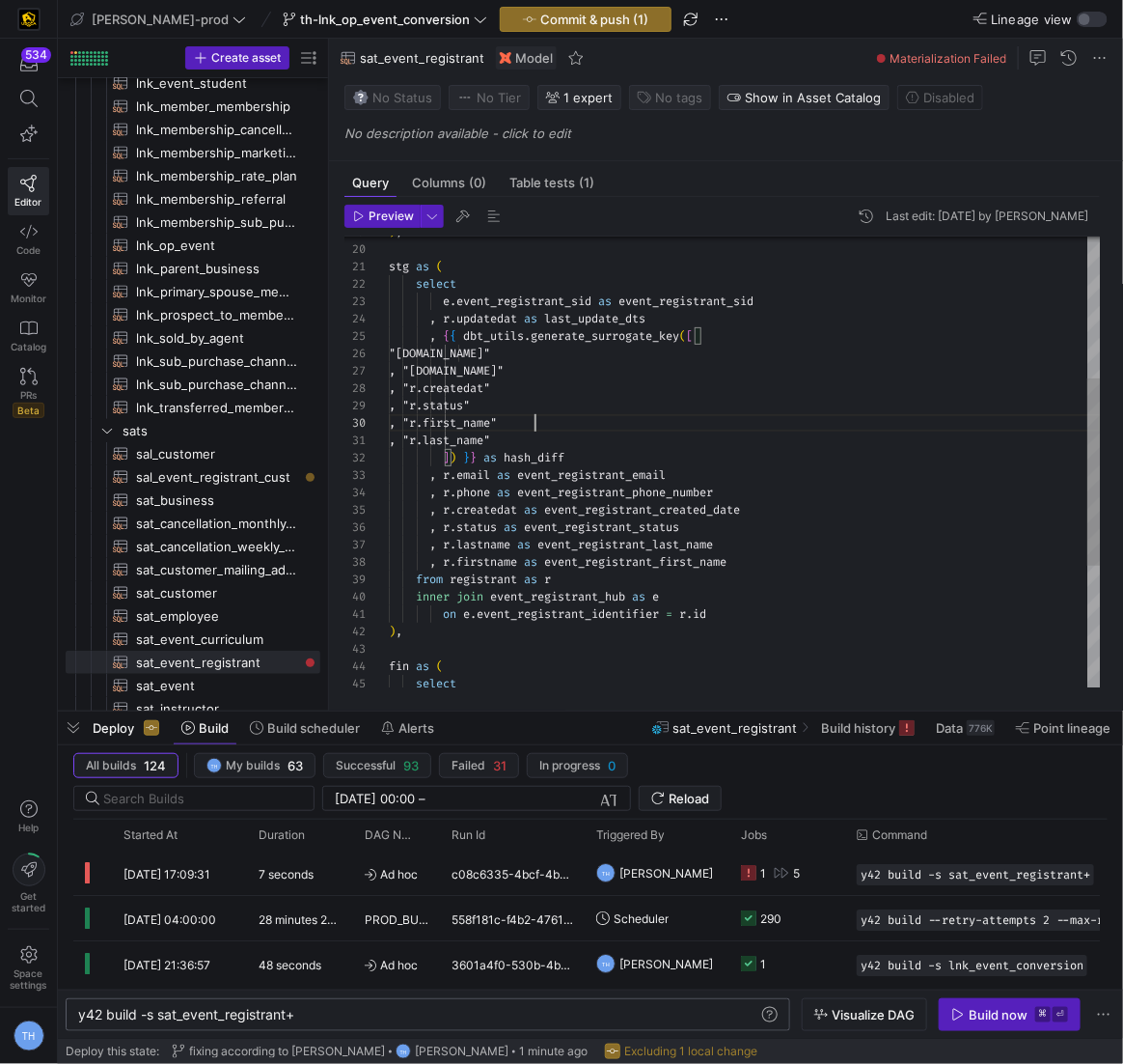
click at [532, 422] on div "from registrant as r inner join event_registrant_hub as e on e . event_registra…" at bounding box center [745, 440] width 712 height 1092
click at [528, 439] on div "from registrant as r inner join event_registrant_hub as e on e . event_registra…" at bounding box center [745, 440] width 712 height 1092
type textarea ", "r.lastname" ]) }} as hash_diff , r.email as event_registrant_email , r.phone…"
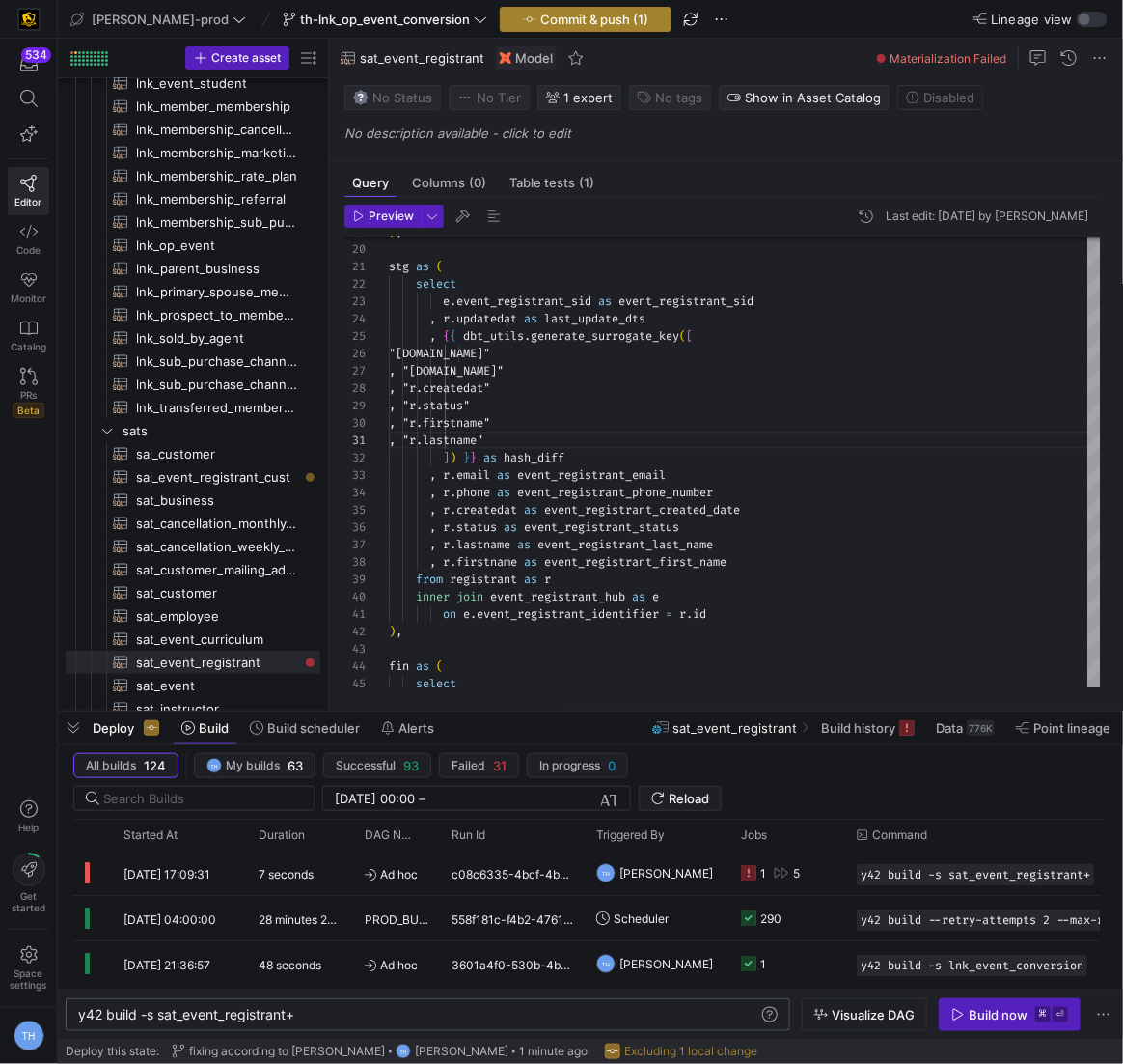
click at [505, 8] on span "button" at bounding box center [586, 19] width 170 height 23
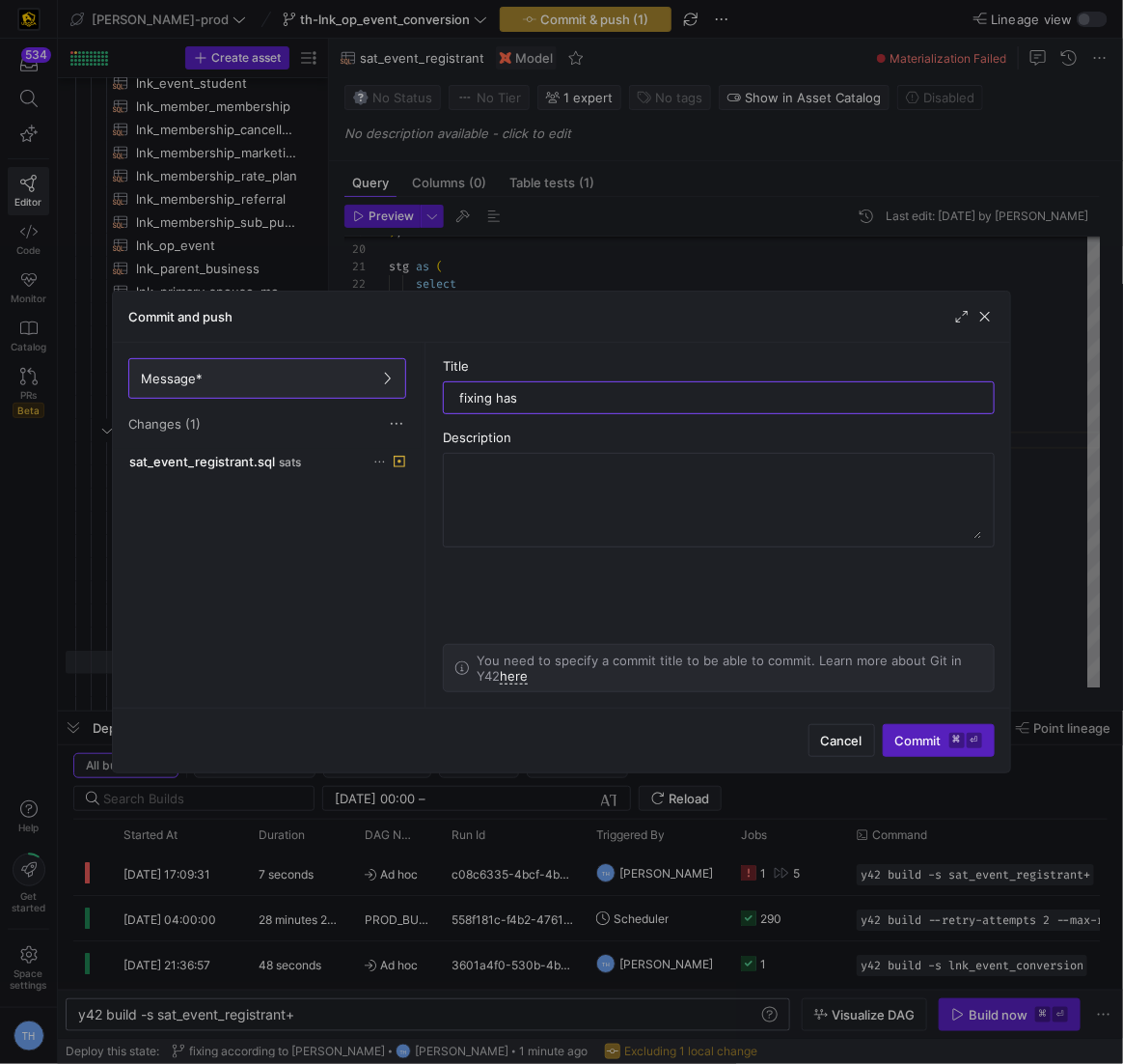
type input "fixing hash"
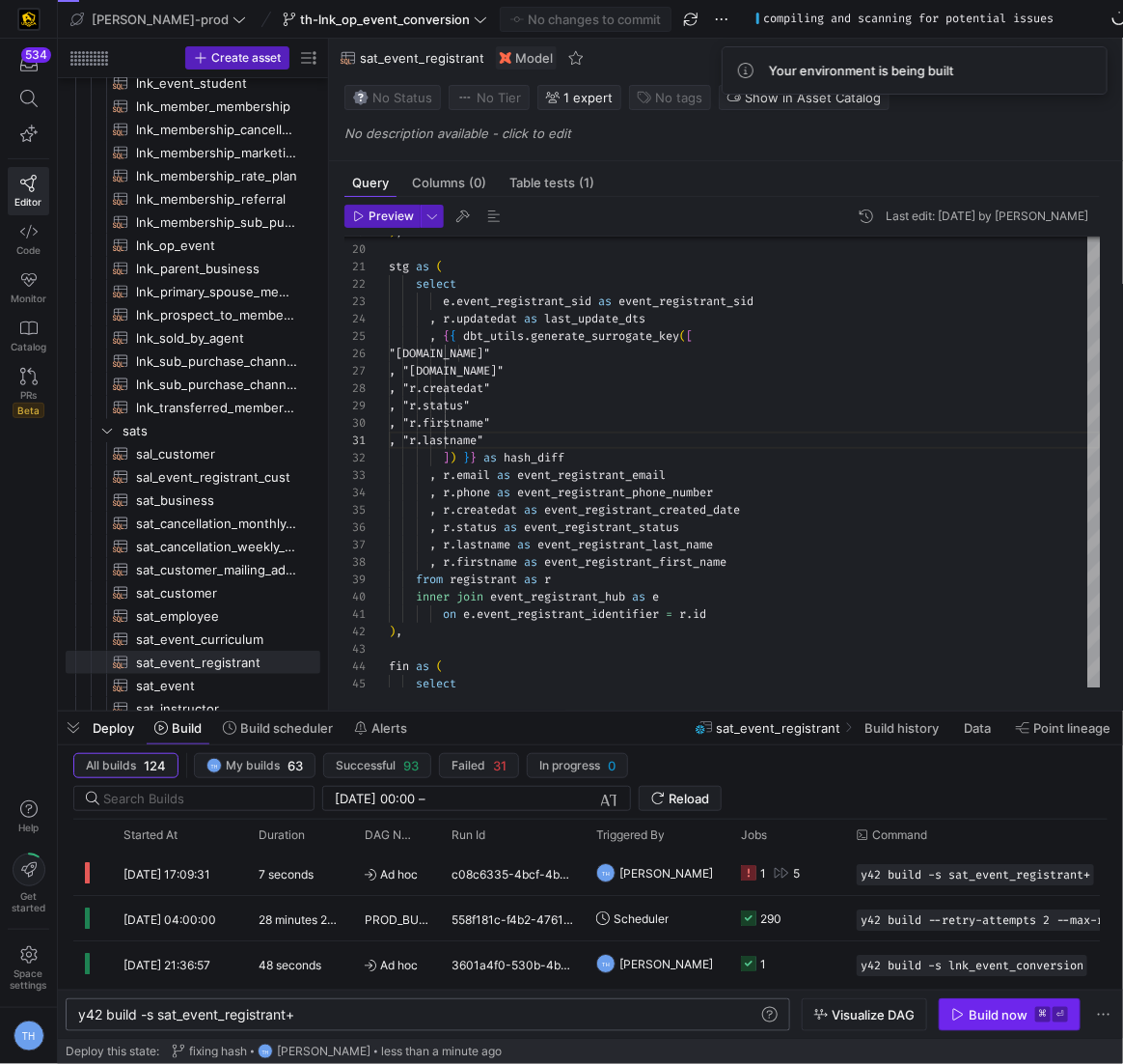
click at [887, 1006] on span "button" at bounding box center [1010, 1015] width 140 height 31
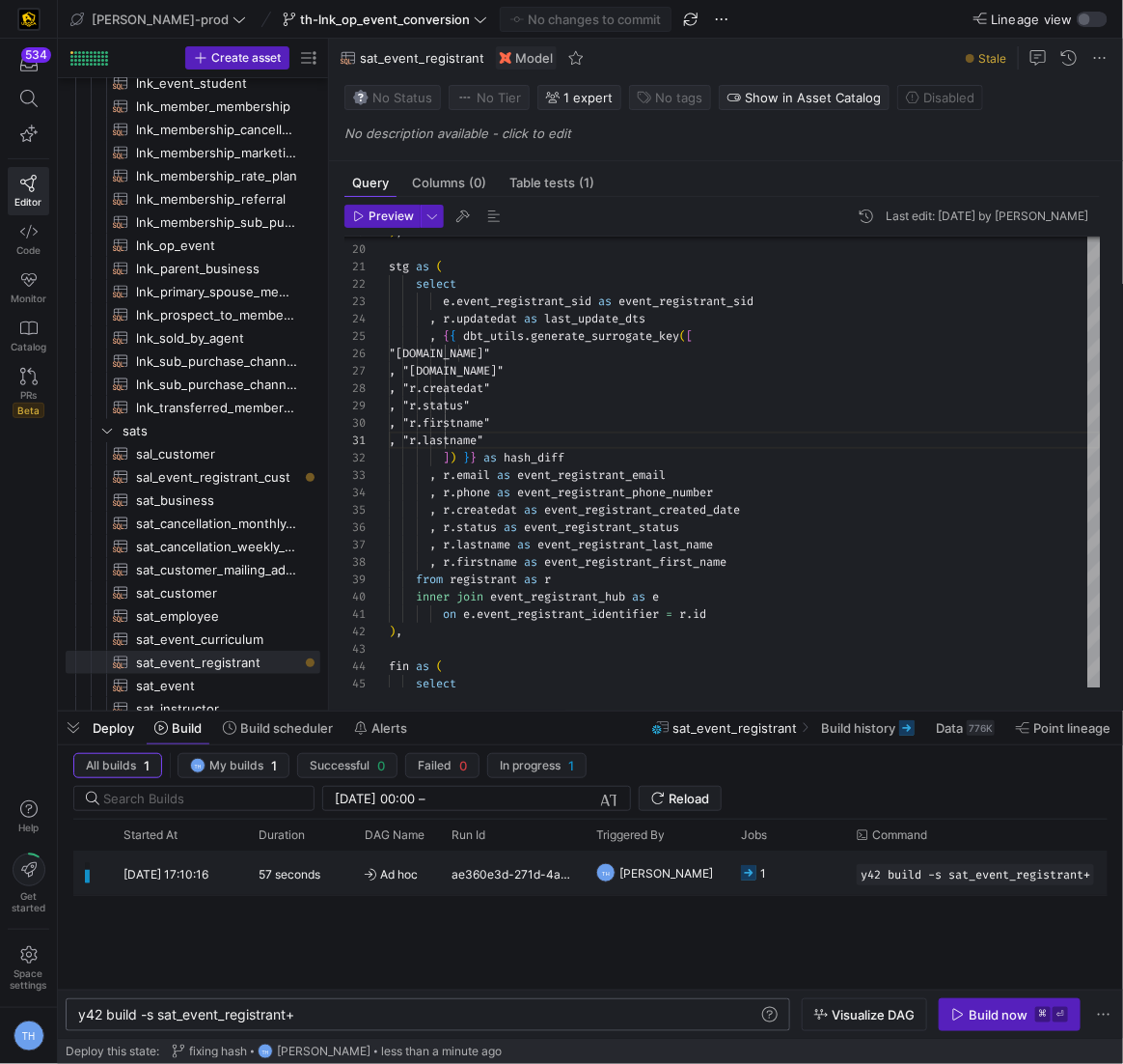
click at [828, 869] on y42-job-status-cell-renderer "1" at bounding box center [787, 872] width 93 height 43
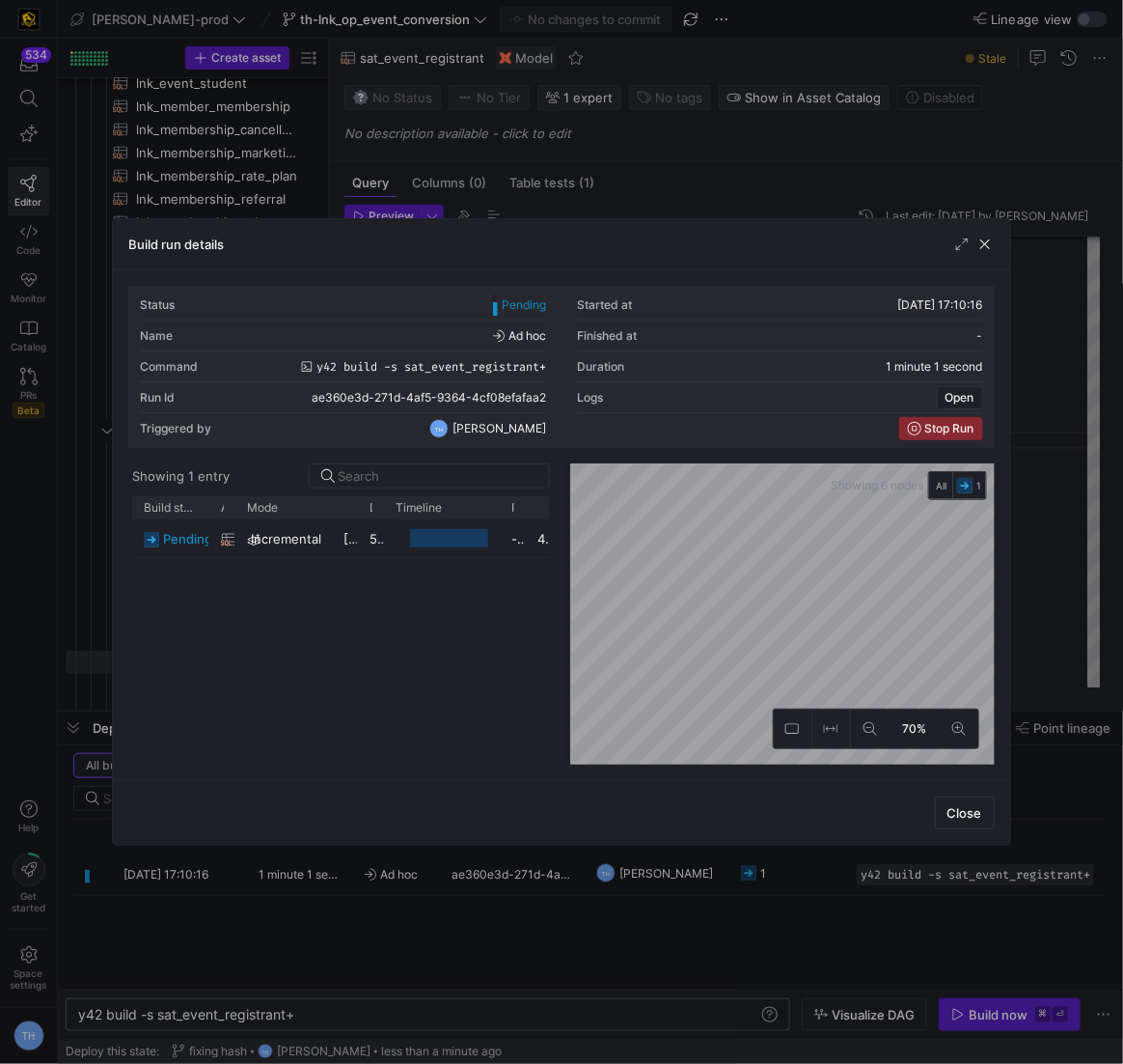
click at [658, 184] on div at bounding box center [561, 532] width 1123 height 1064
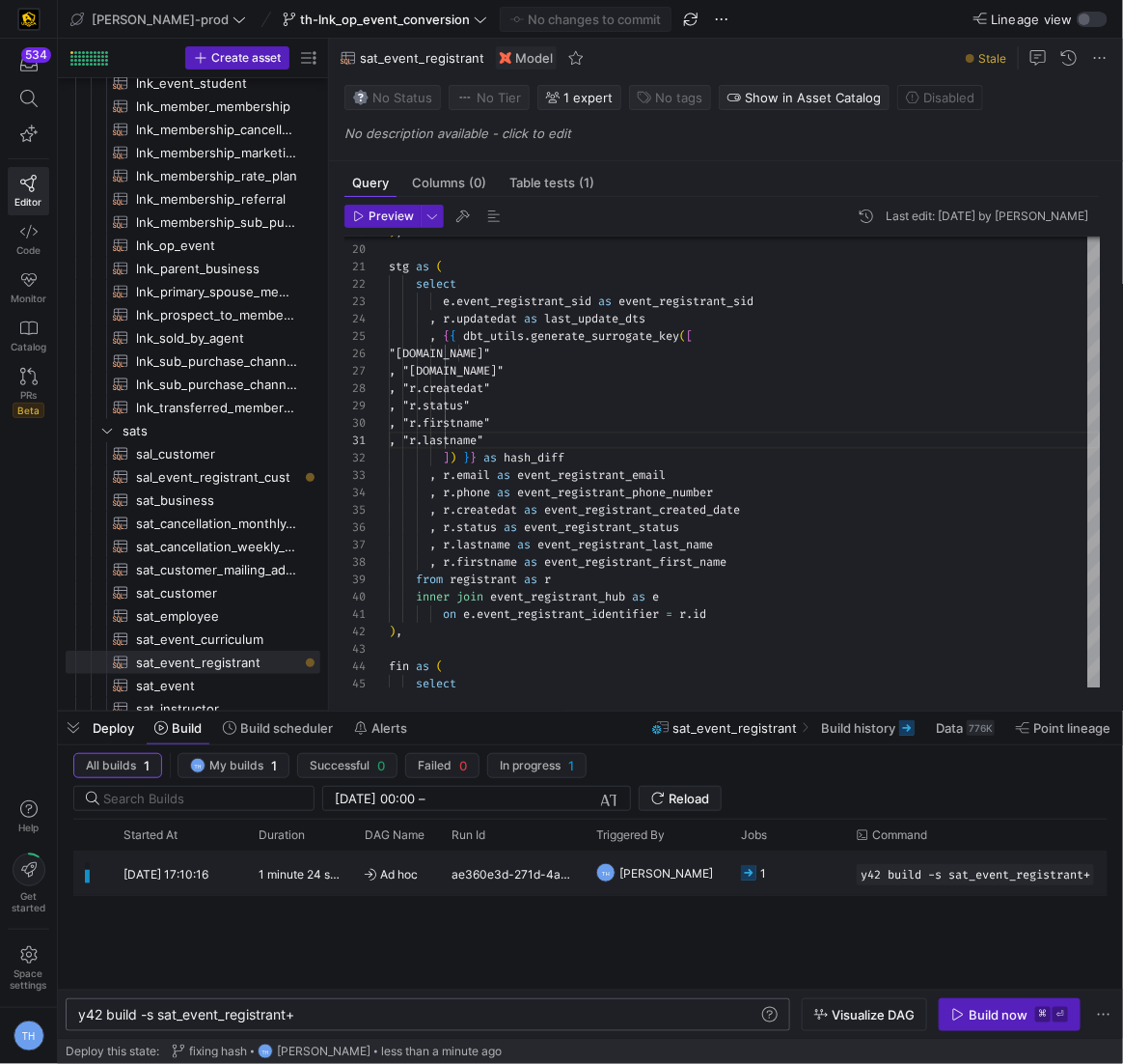
click at [840, 879] on div "1" at bounding box center [787, 872] width 116 height 44
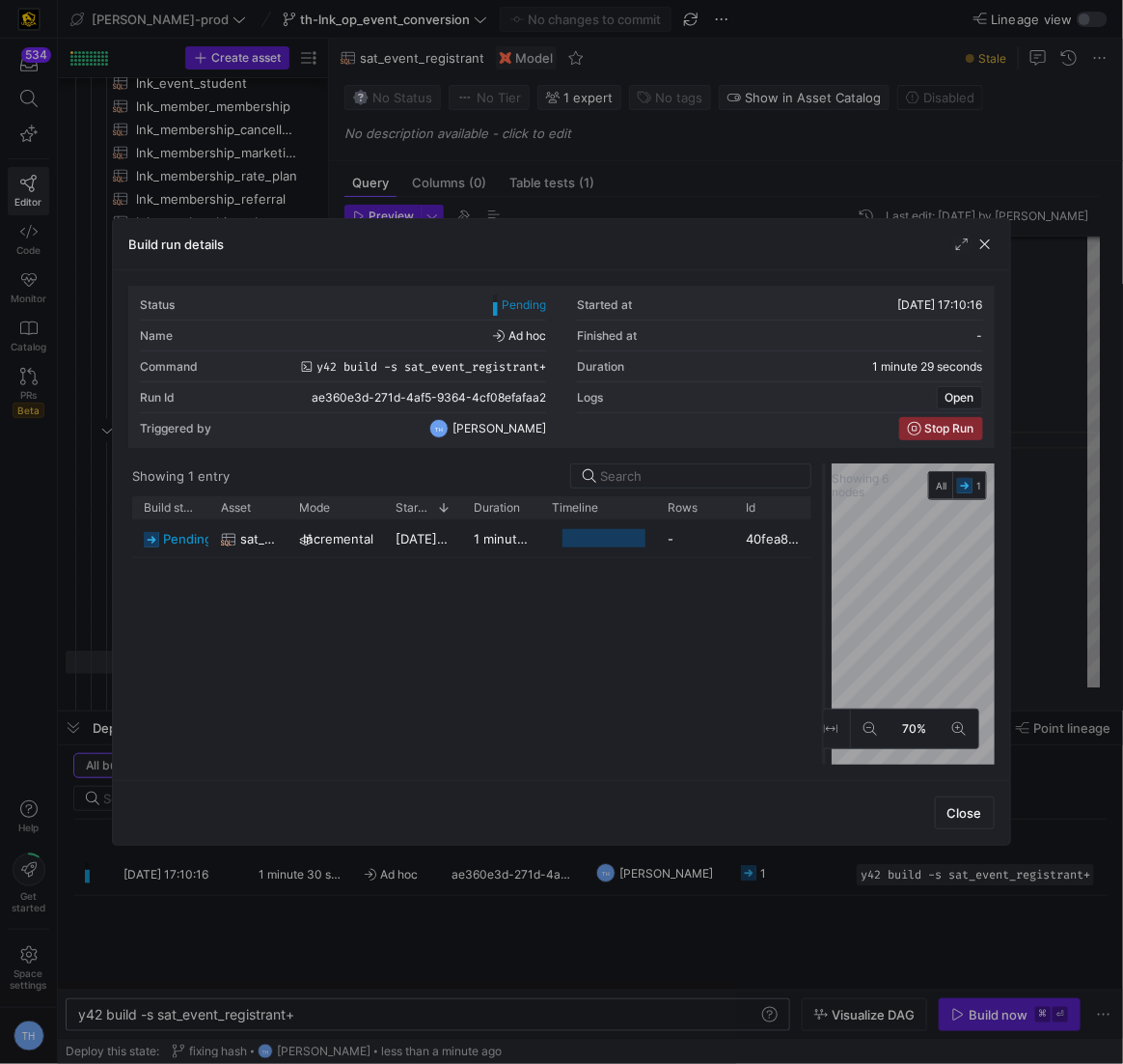
drag, startPoint x: 559, startPoint y: 506, endPoint x: 821, endPoint y: 462, distance: 265.7
click at [821, 463] on div at bounding box center [824, 613] width 8 height 301
click at [709, 200] on div at bounding box center [561, 532] width 1123 height 1064
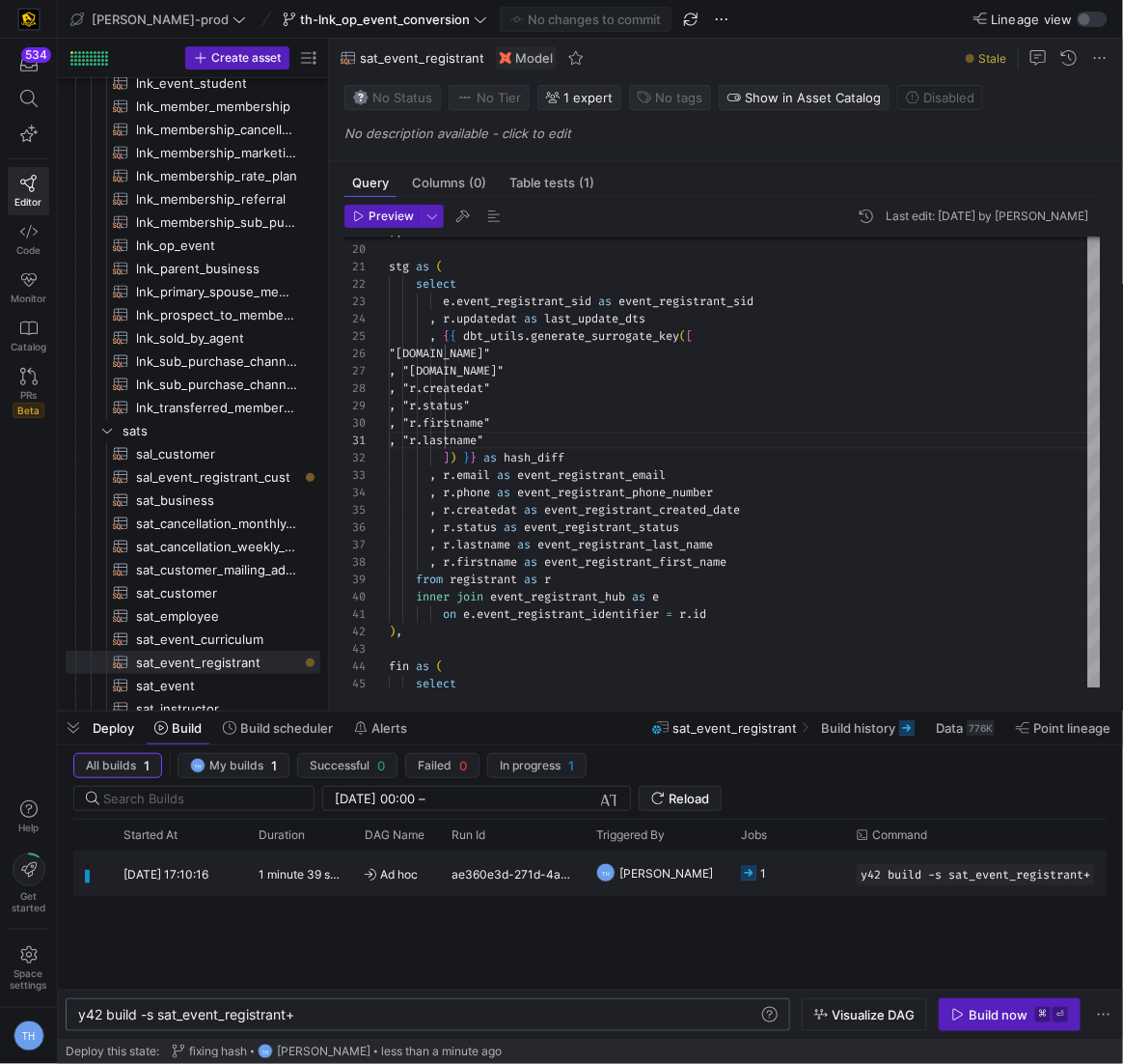
click at [825, 877] on y42-job-status-cell-renderer "1" at bounding box center [787, 872] width 93 height 43
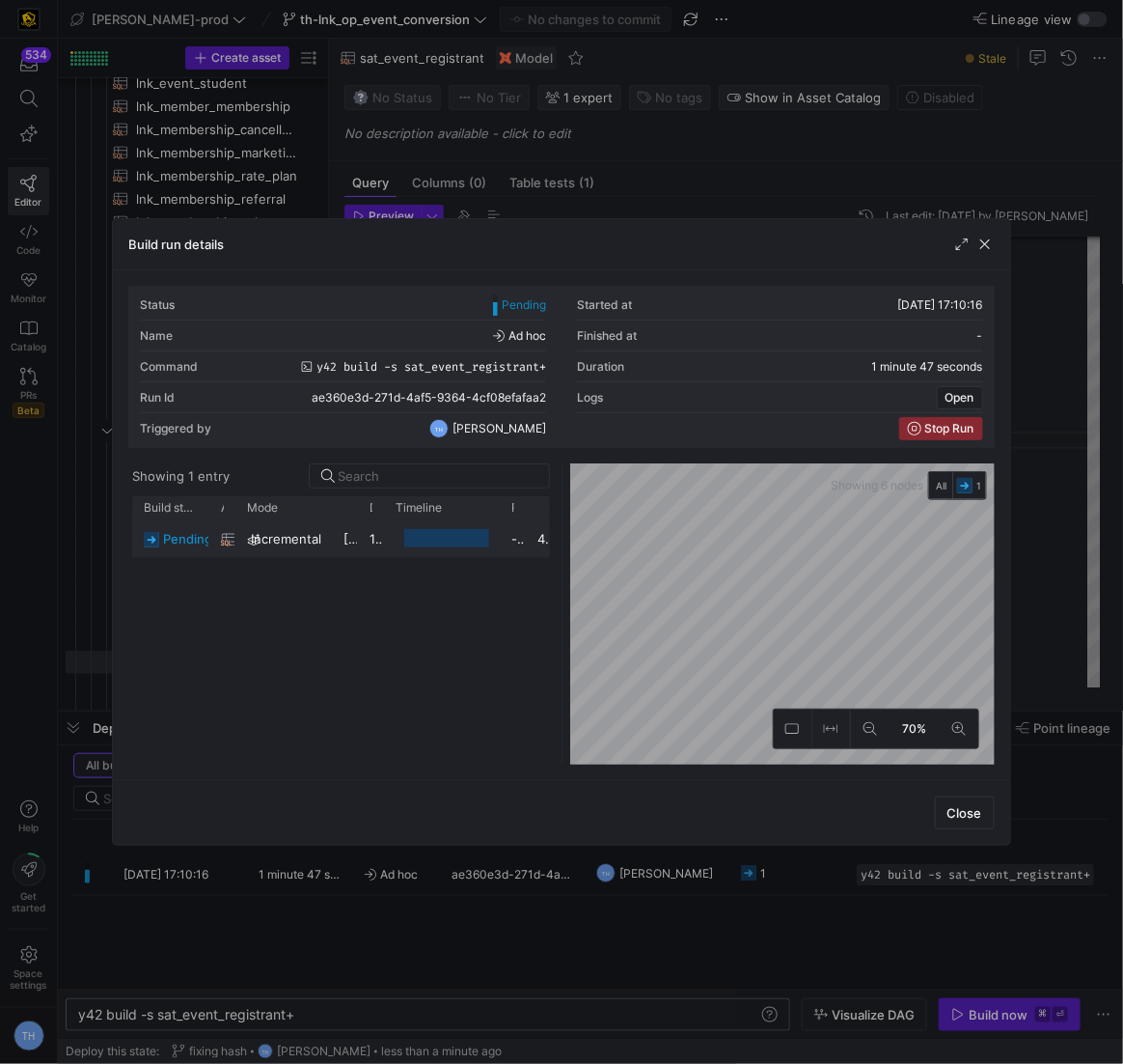
click at [443, 524] on as-split "Showing 1 entry Drag here to set row groups Drag here to set column labels Buil…" at bounding box center [561, 613] width 866 height 301
click at [887, 425] on span "Stop Run" at bounding box center [950, 429] width 49 height 14
click at [887, 242] on span "button" at bounding box center [986, 244] width 19 height 19
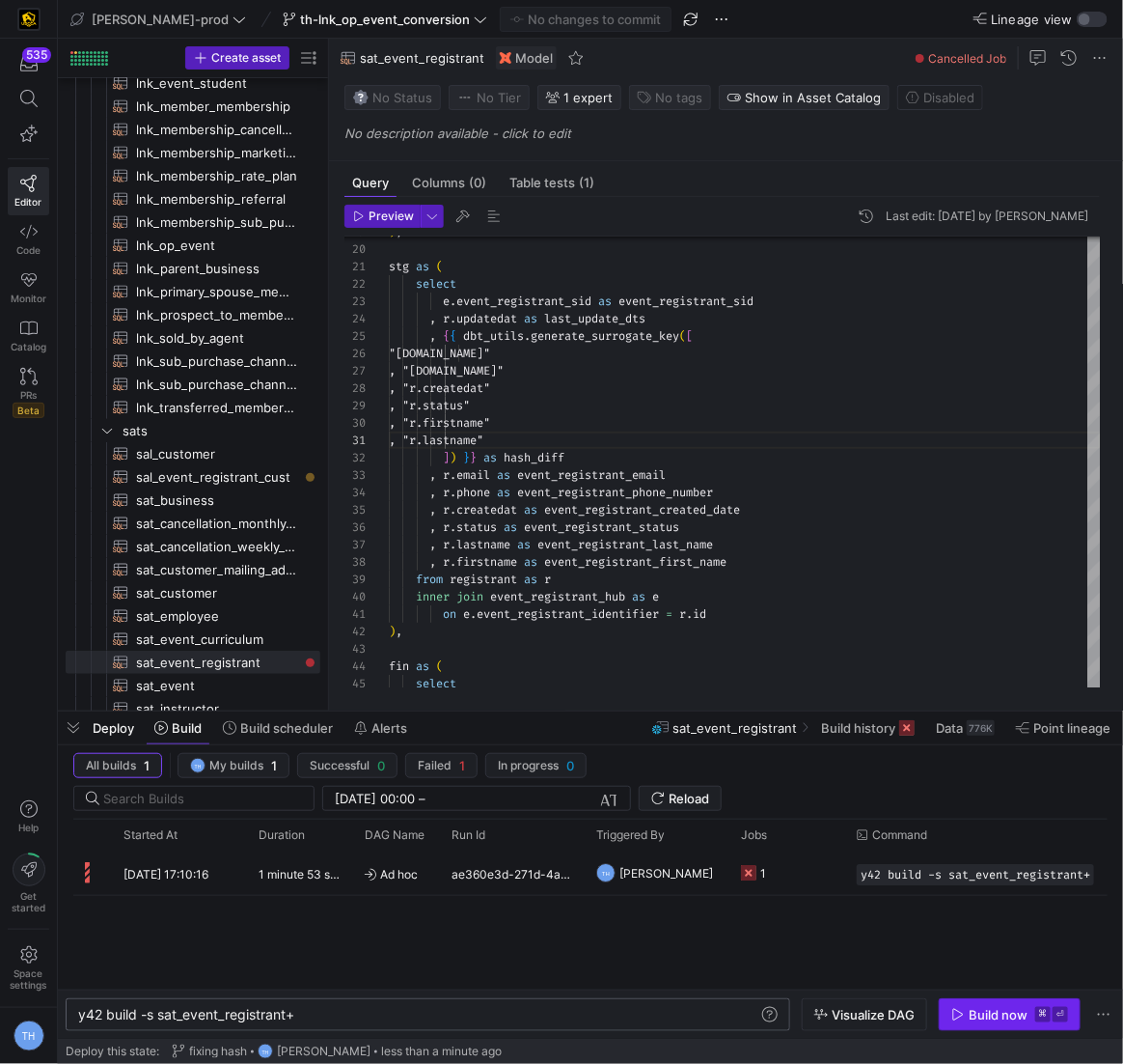
click at [887, 1020] on div "Build now" at bounding box center [998, 1015] width 59 height 15
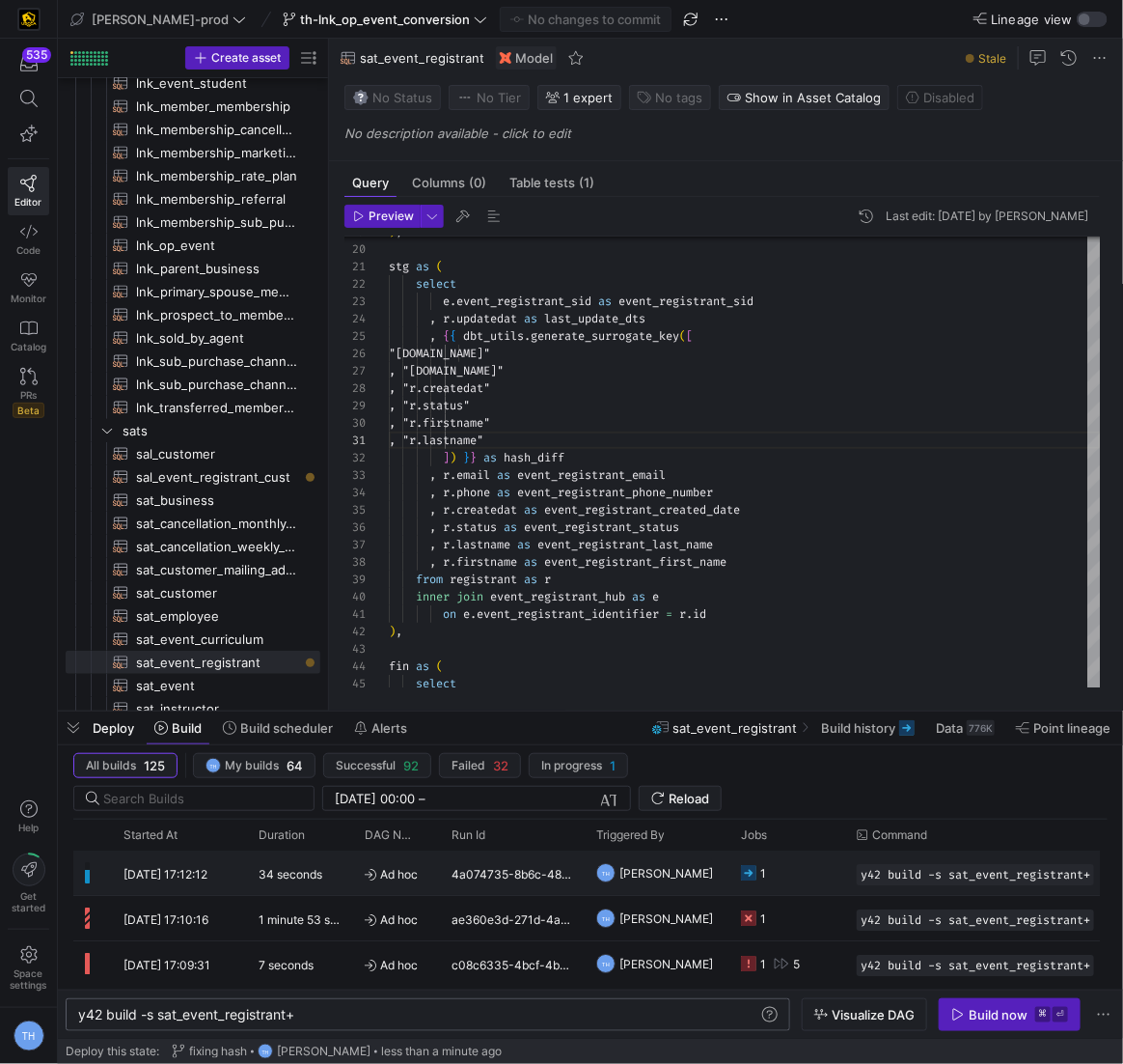
click at [792, 872] on y42-job-status-cell-renderer "1" at bounding box center [787, 872] width 93 height 43
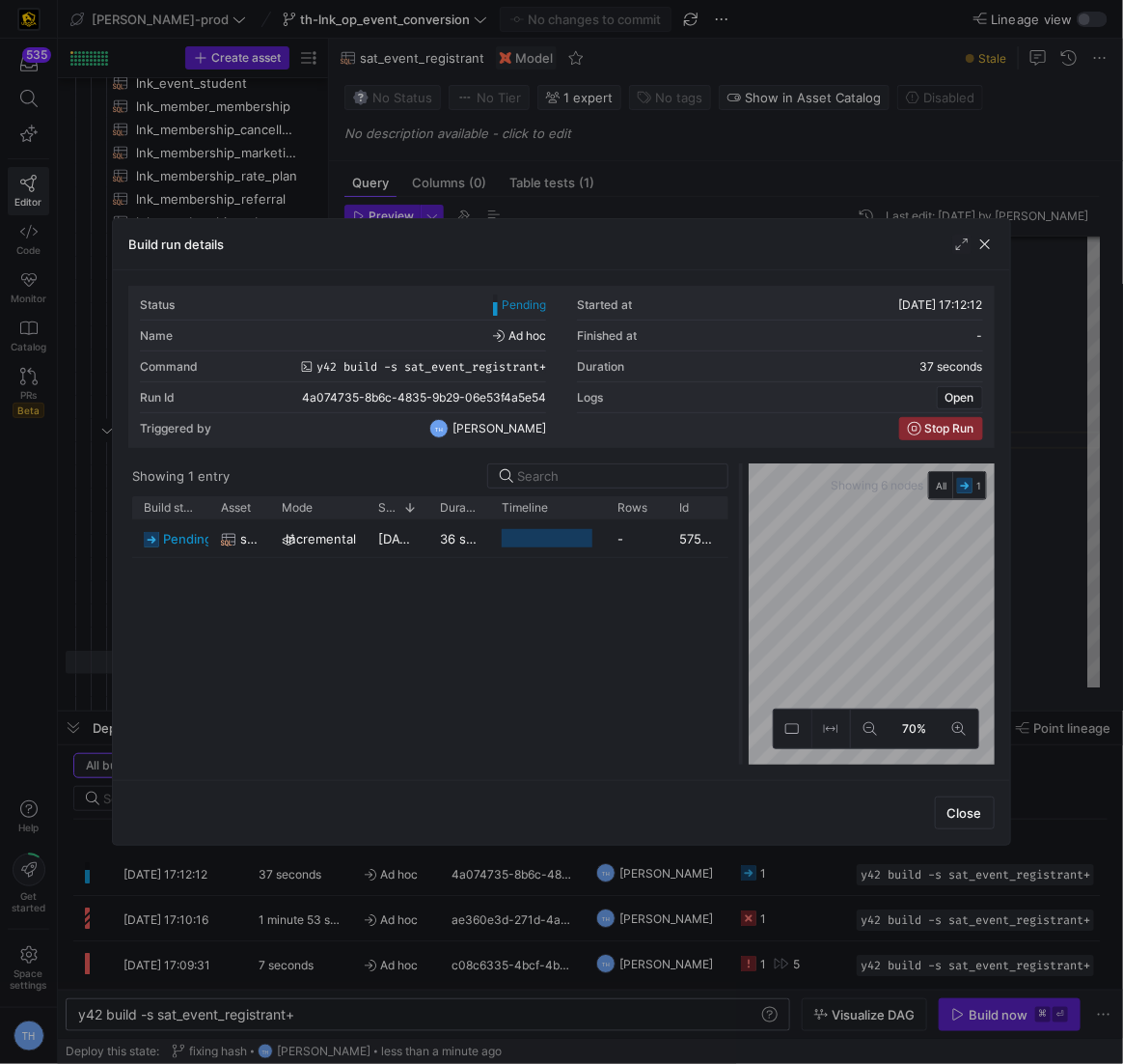
drag, startPoint x: 559, startPoint y: 550, endPoint x: 746, endPoint y: 549, distance: 187.0
click at [745, 549] on div at bounding box center [741, 613] width 8 height 301
click at [633, 192] on div at bounding box center [561, 532] width 1123 height 1064
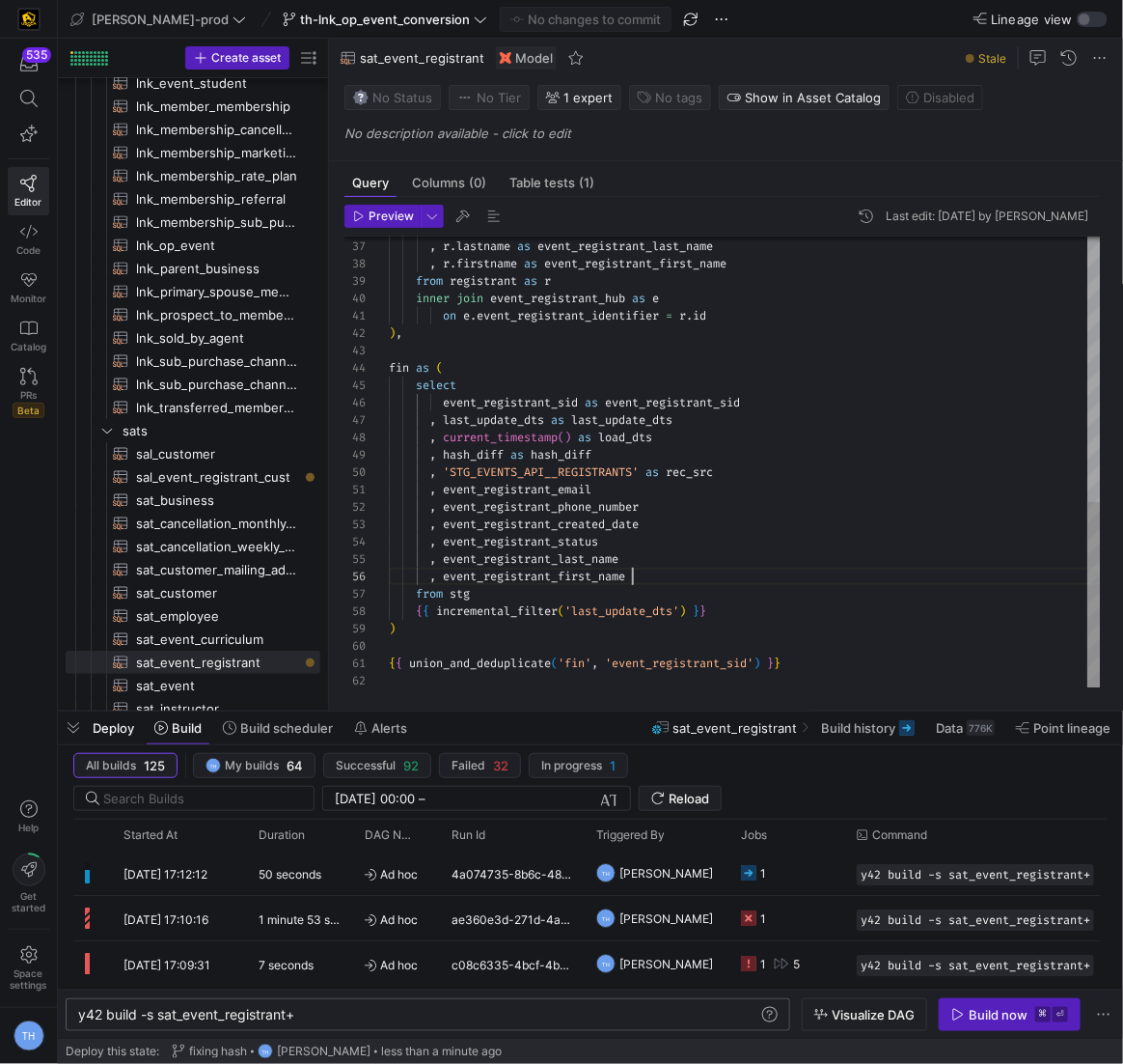
click at [651, 572] on div "from registrant as r inner join event_registrant_hub as e on e . event_registra…" at bounding box center [745, 142] width 712 height 1092
click at [646, 554] on div "from registrant as r inner join event_registrant_hub as e on e . event_registra…" at bounding box center [745, 142] width 712 height 1092
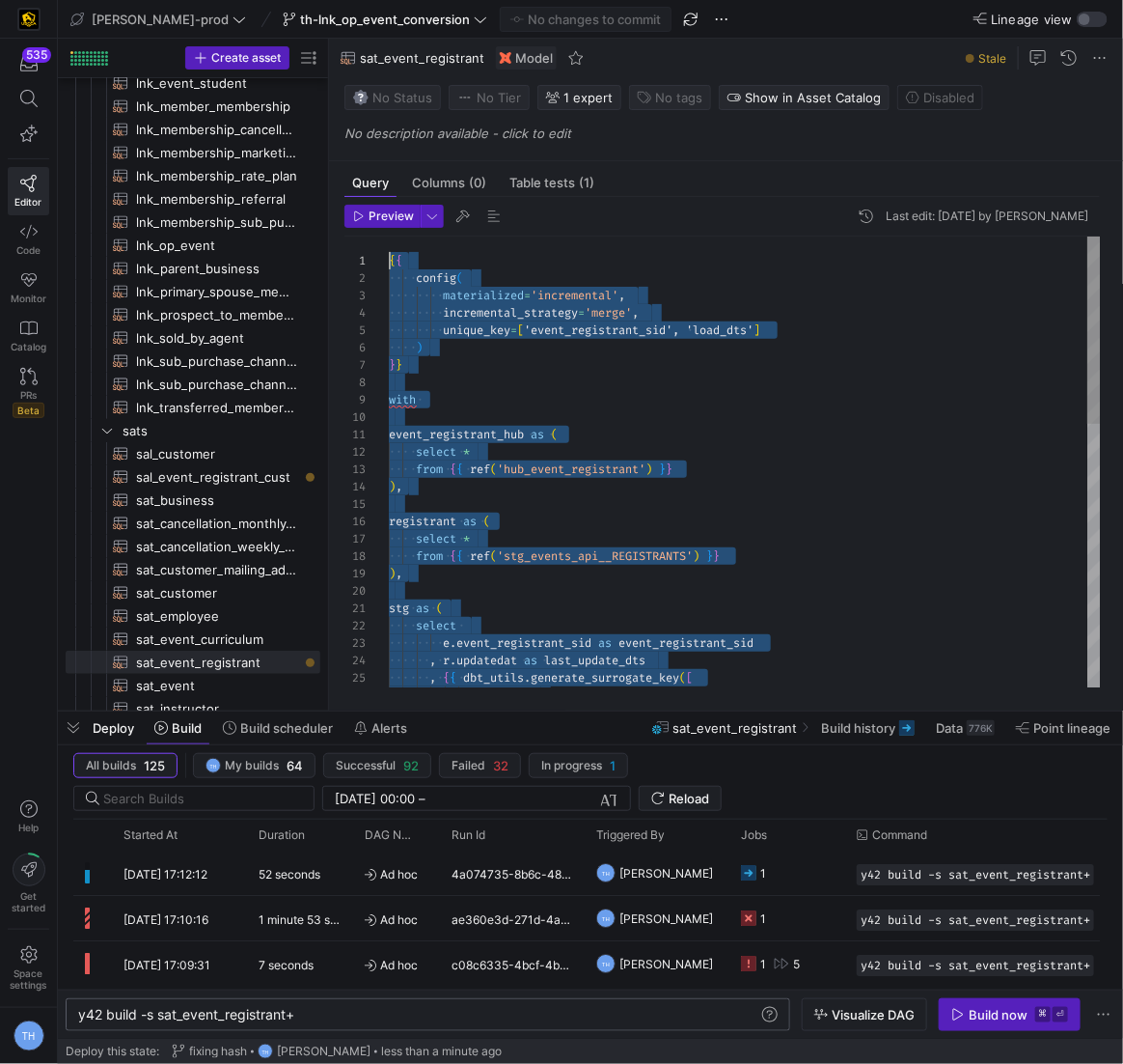
drag, startPoint x: 843, startPoint y: 664, endPoint x: 117, endPoint y: -46, distance: 1015.5
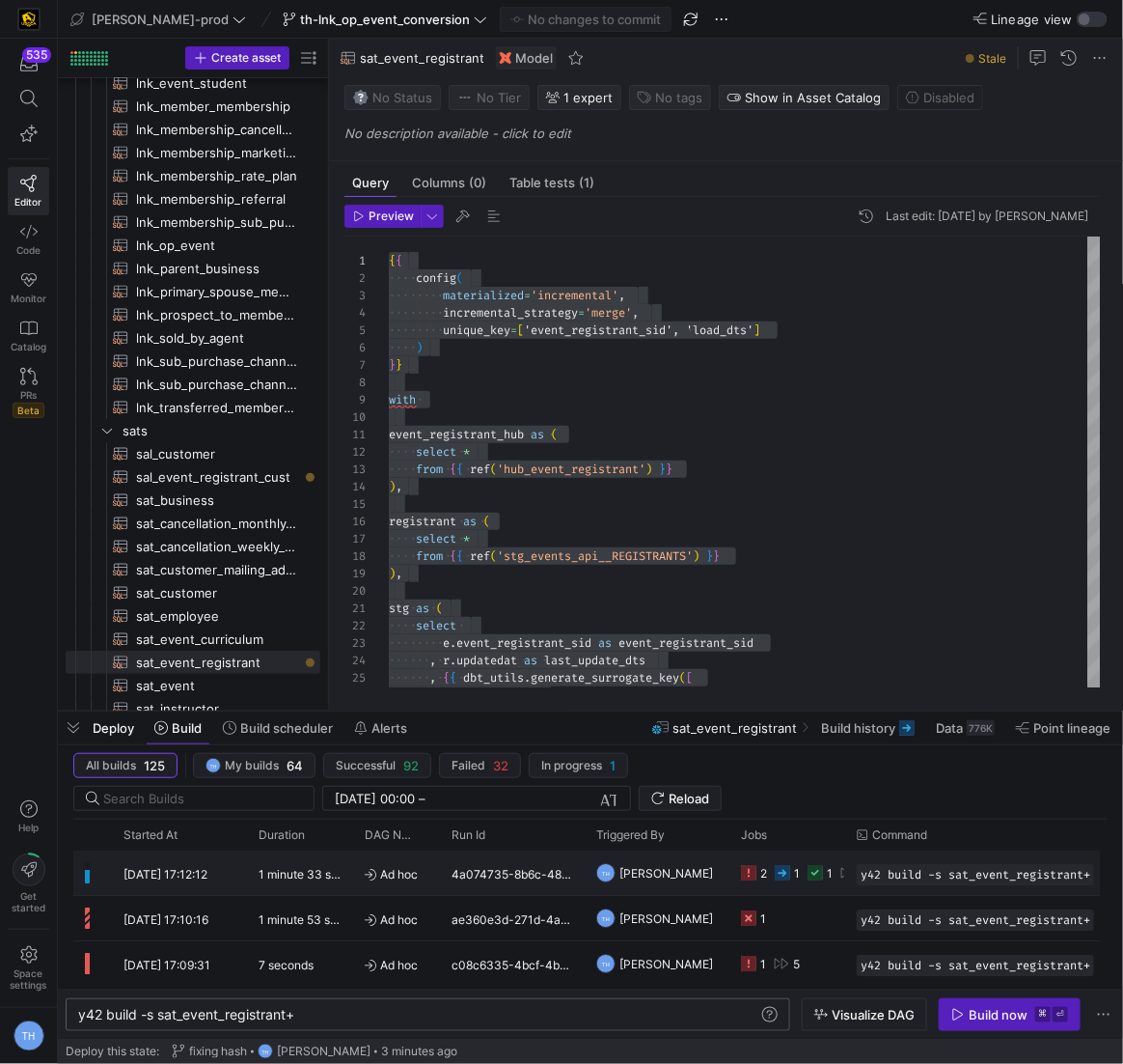
click at [796, 881] on div "1" at bounding box center [797, 872] width 6 height 45
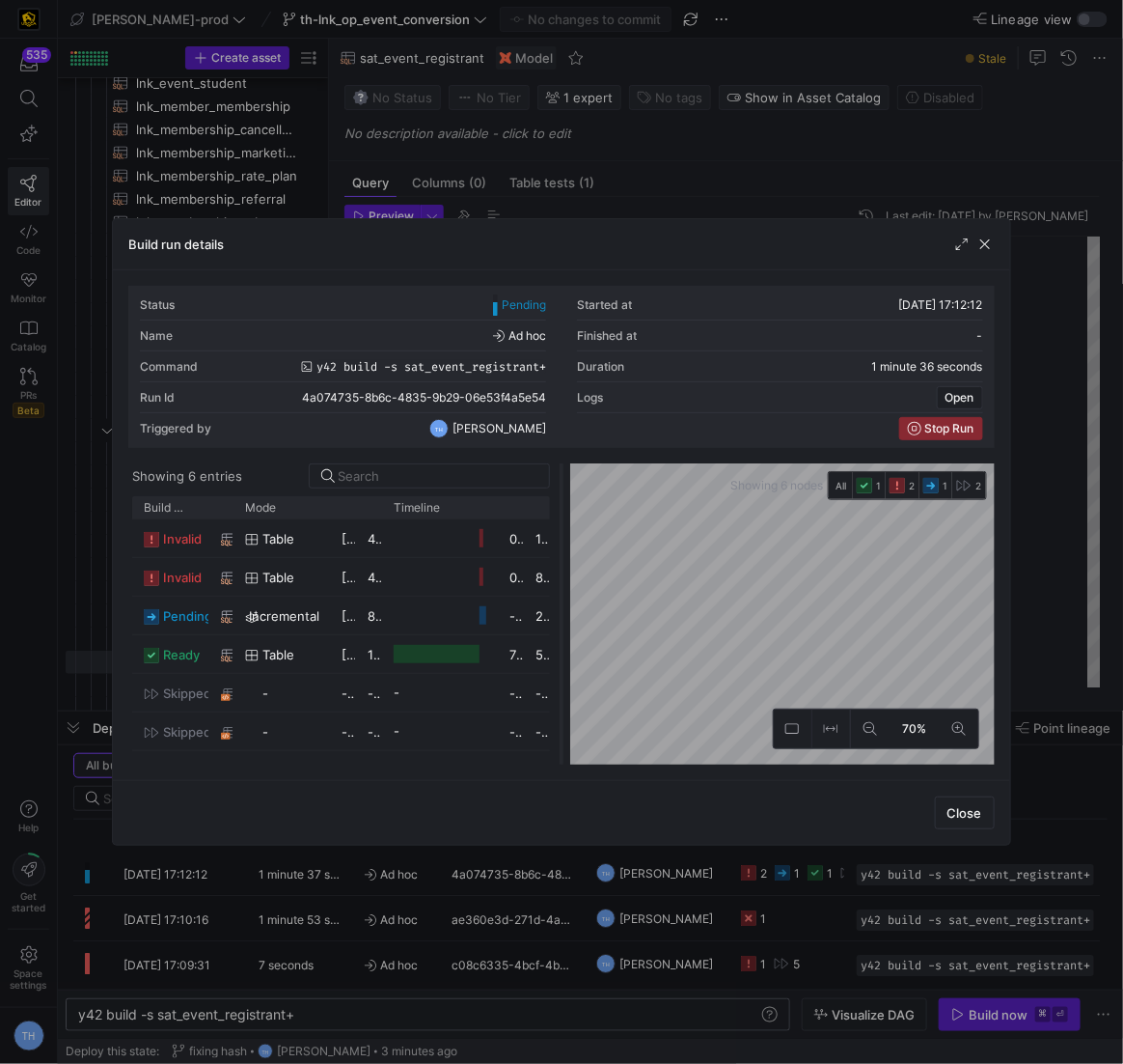
click at [562, 524] on as-split "Showing 6 entries Drag here to set row groups Drag here to set column labels Bu…" at bounding box center [561, 613] width 866 height 301
click at [431, 564] on y42-job-duration-timeline-cell-renderer at bounding box center [440, 576] width 93 height 36
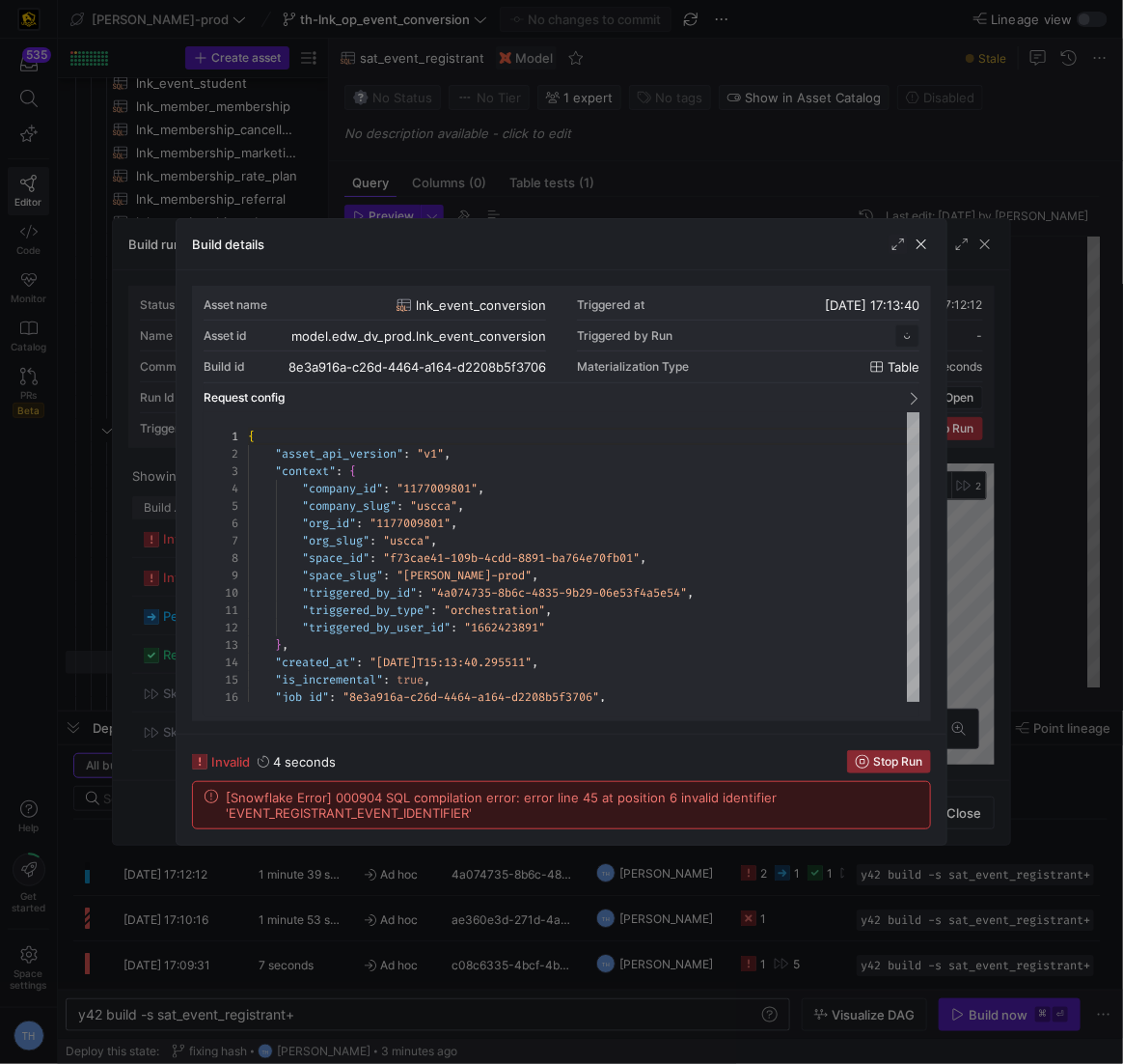
scroll to position [174, 0]
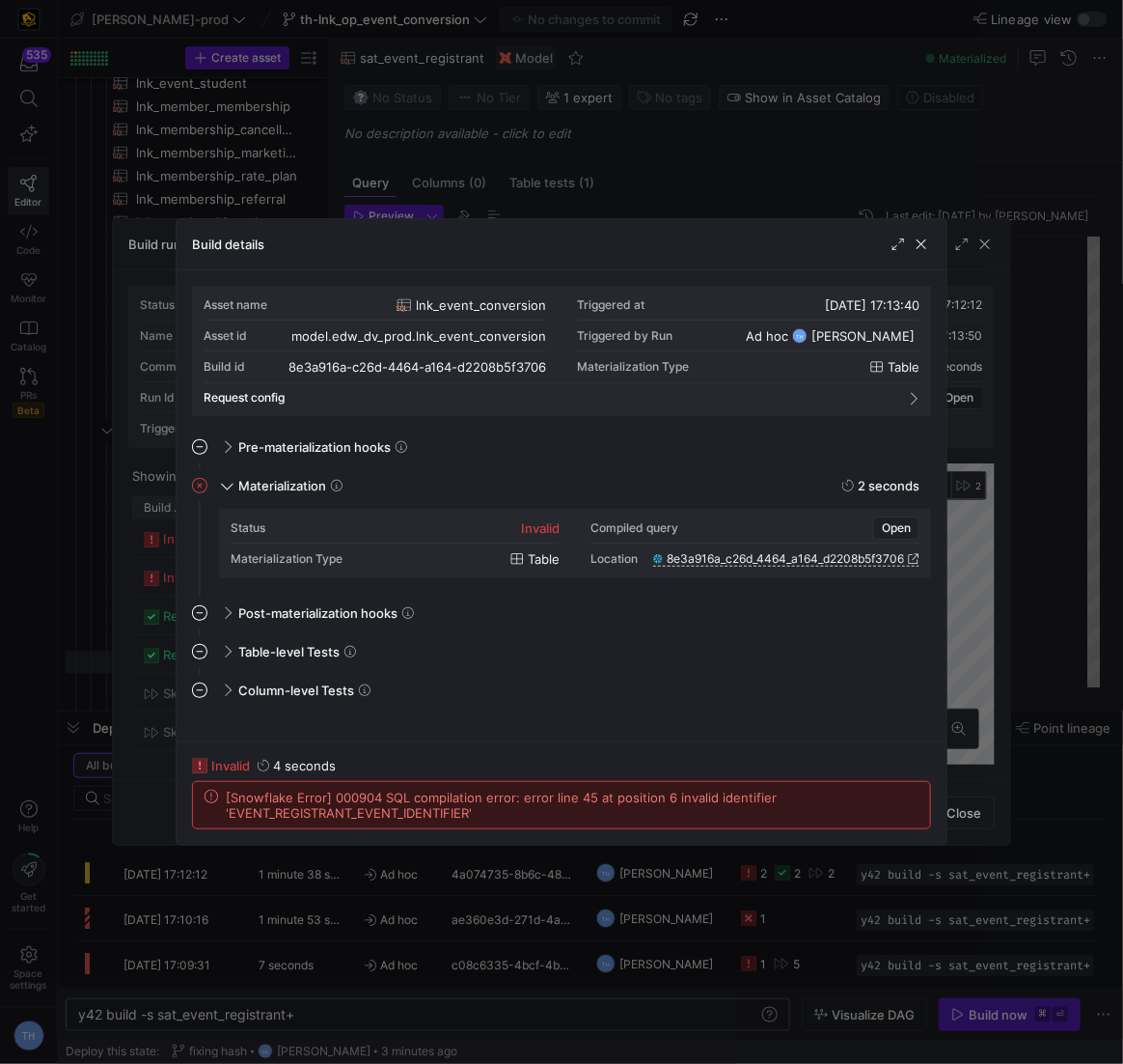
click at [485, 158] on div at bounding box center [561, 532] width 1123 height 1064
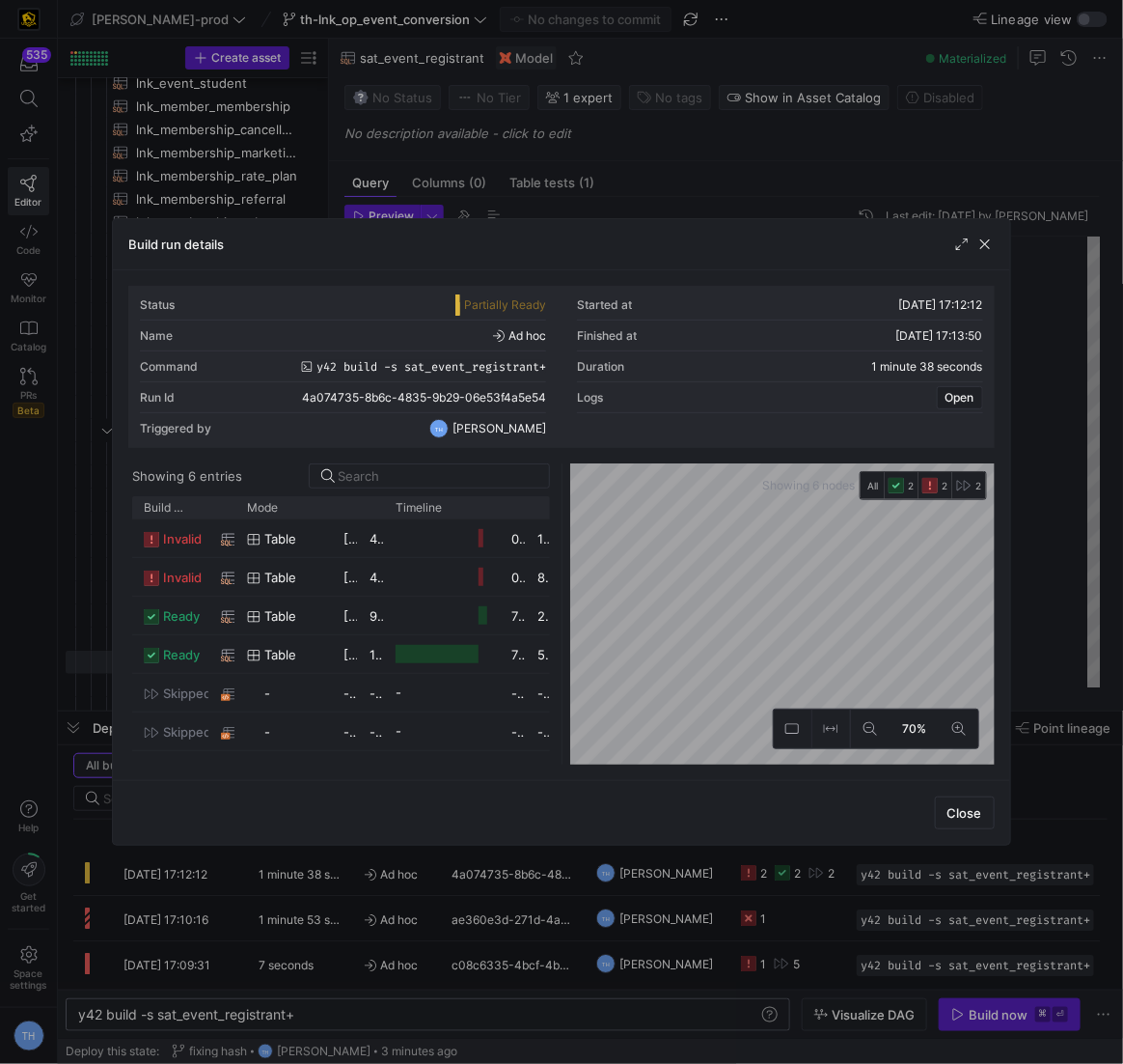
click at [485, 158] on div at bounding box center [561, 532] width 1123 height 1064
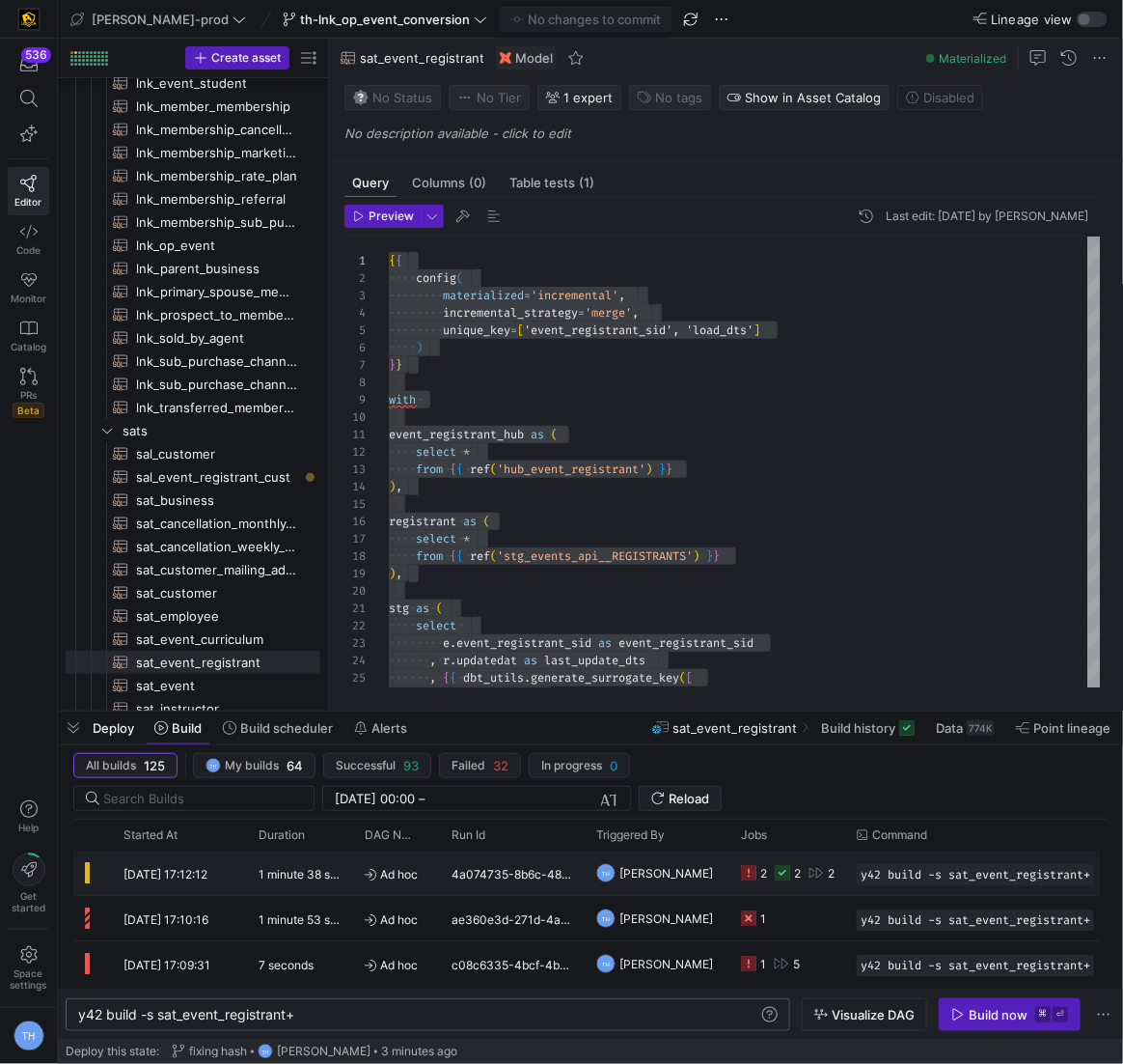
click at [726, 883] on div "TH Tommy Huelhorst" at bounding box center [658, 872] width 145 height 44
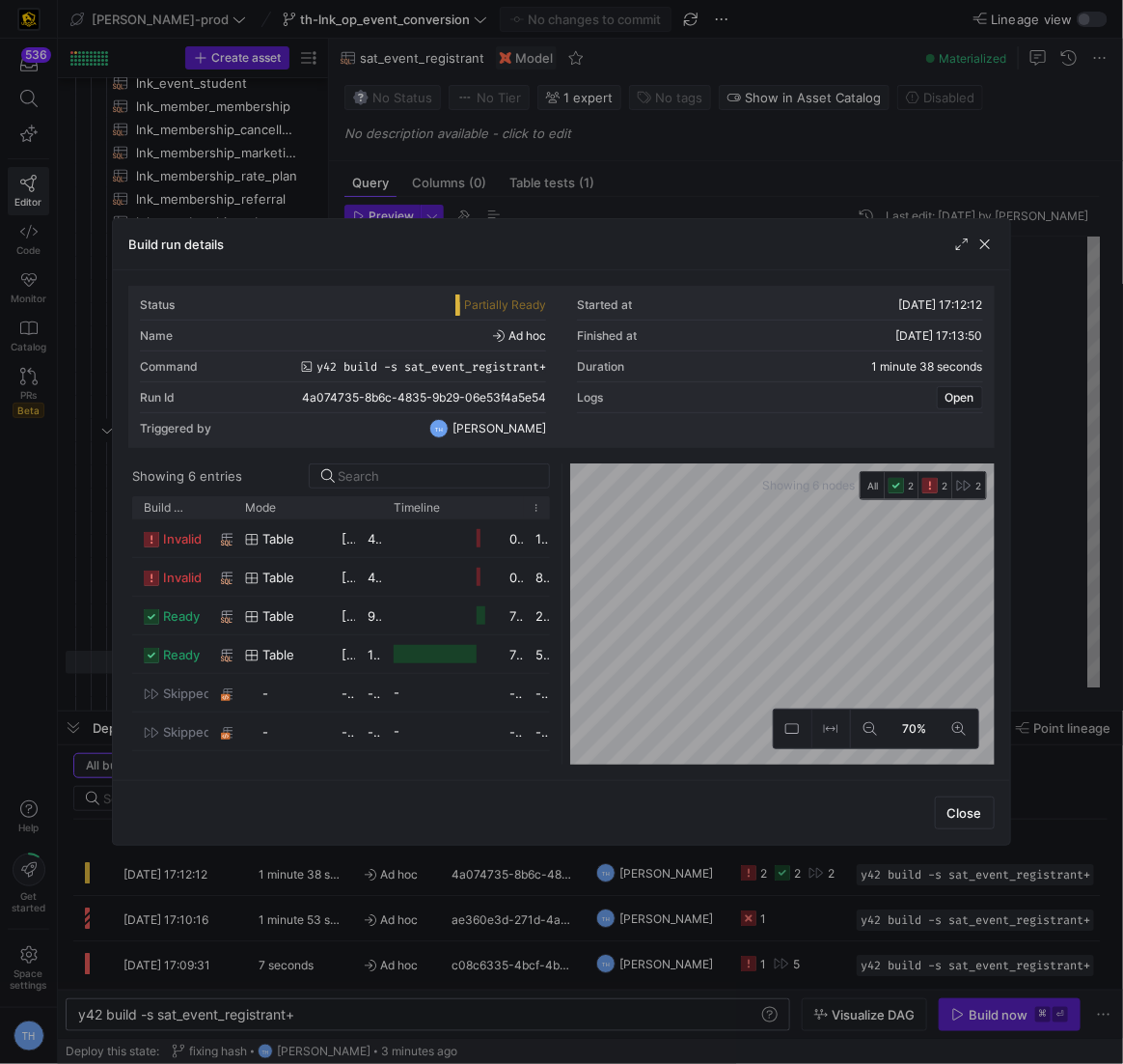
click at [536, 497] on as-split "Showing 6 entries Drag here to set row groups Drag here to set column labels Bu…" at bounding box center [561, 613] width 866 height 301
click at [515, 131] on div at bounding box center [561, 532] width 1123 height 1064
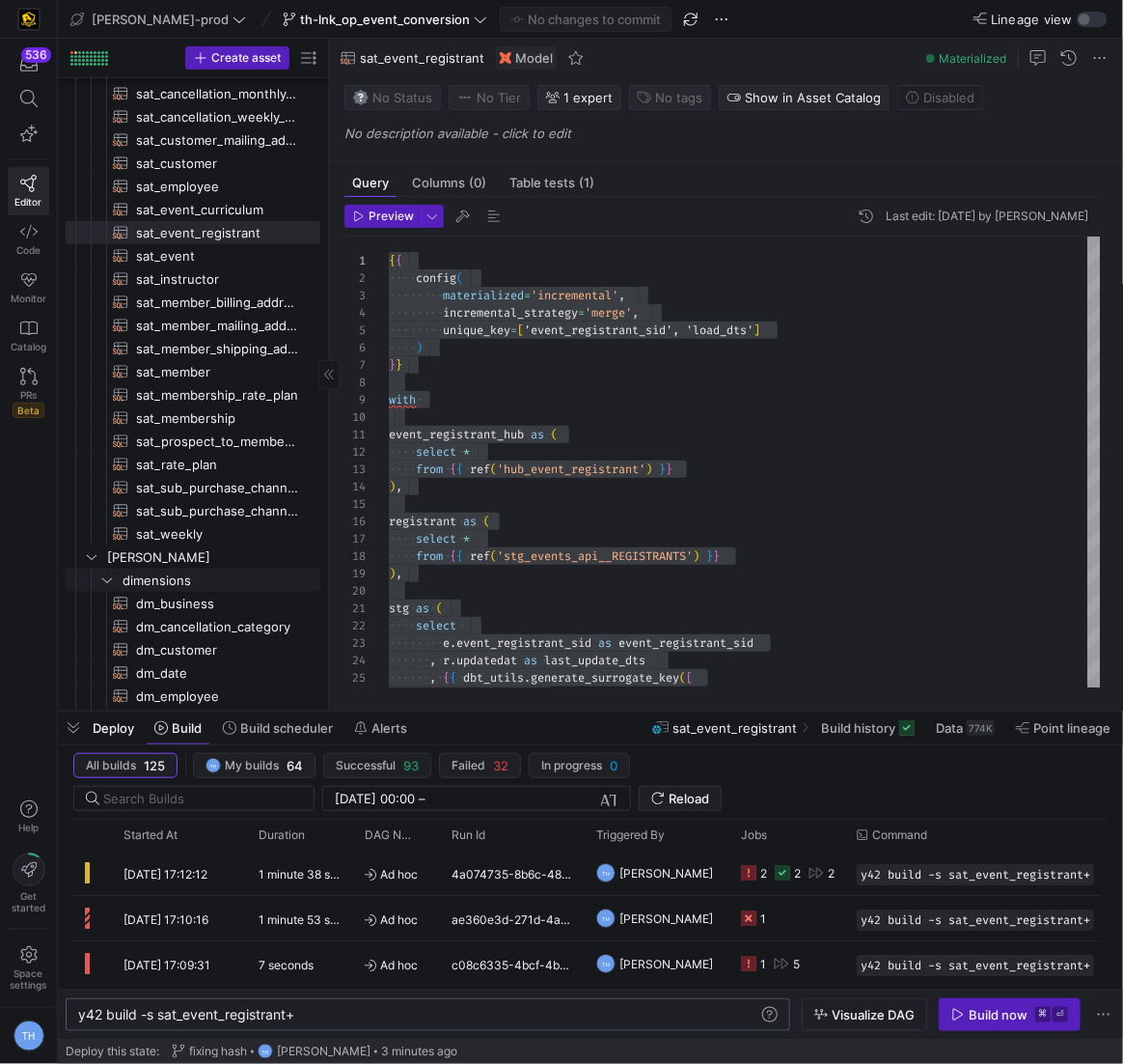
scroll to position [608, 0]
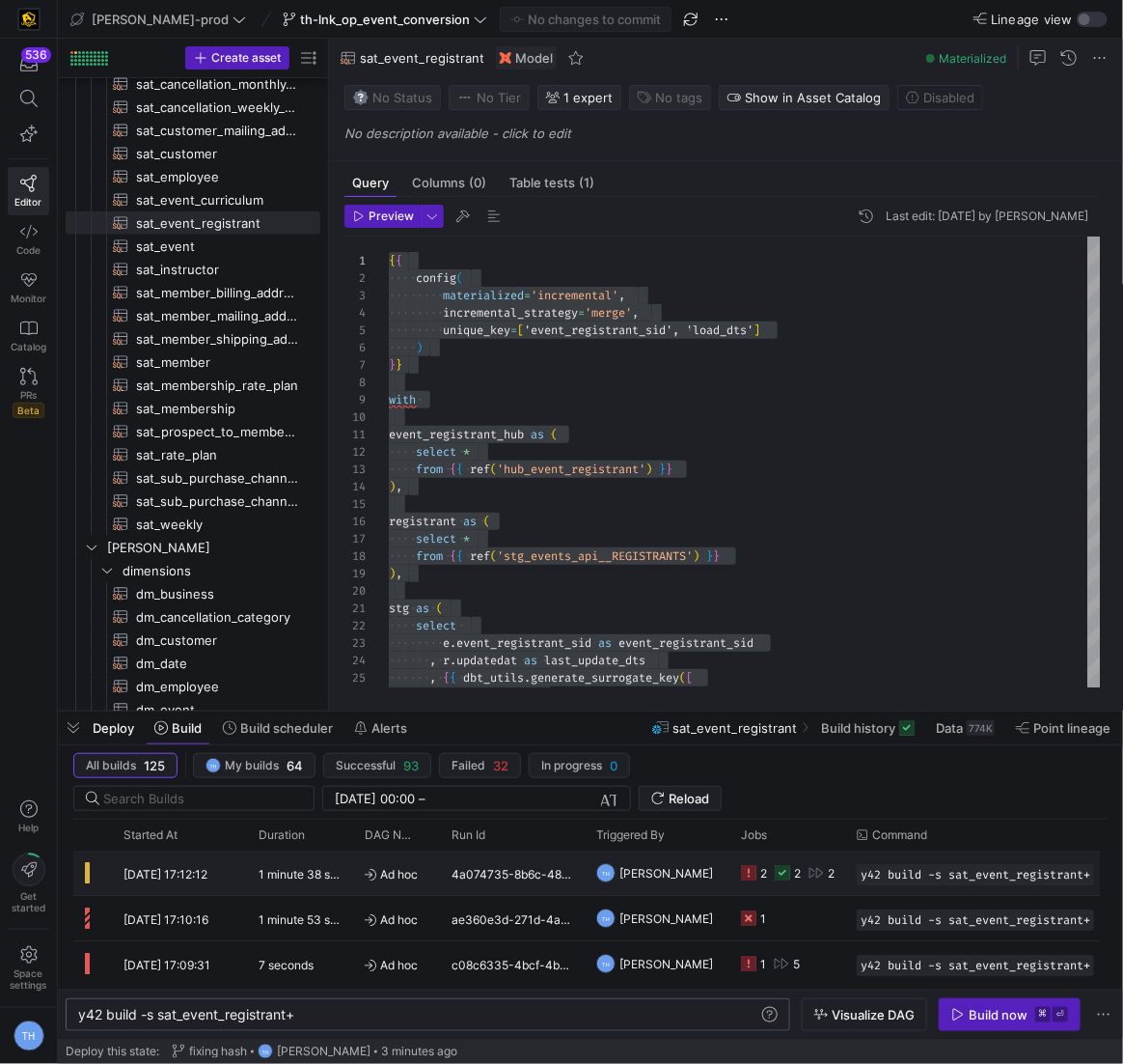
click at [576, 873] on div "4a074735-8b6c-4835-9b29-06e53f4a5e54" at bounding box center [513, 872] width 145 height 44
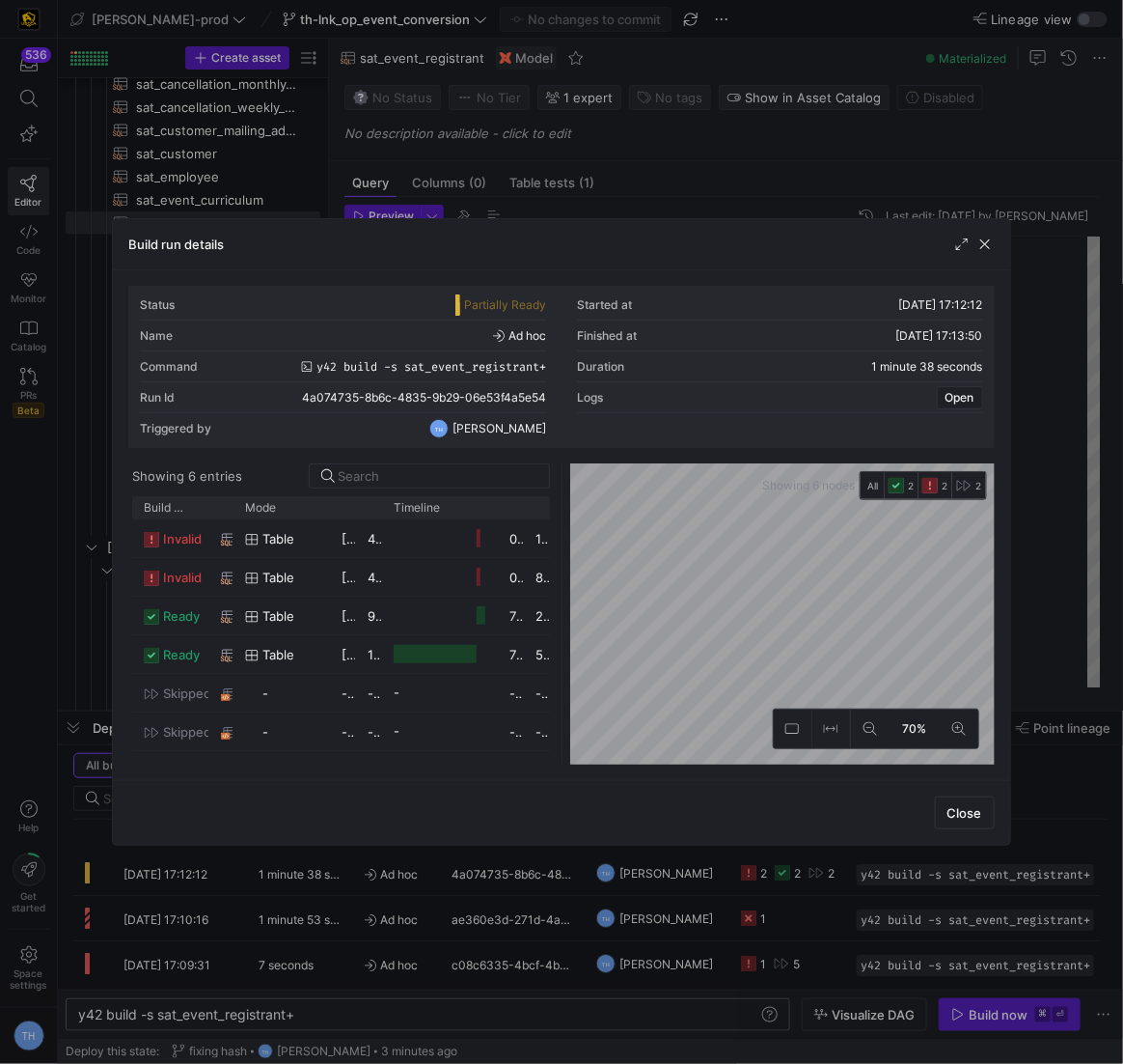
click at [596, 449] on div "Status Partially Ready Started at 19/09/25, 17:12:12 Name Ad hoc Finished at 19…" at bounding box center [561, 524] width 866 height 479
click at [679, 159] on div at bounding box center [561, 532] width 1123 height 1064
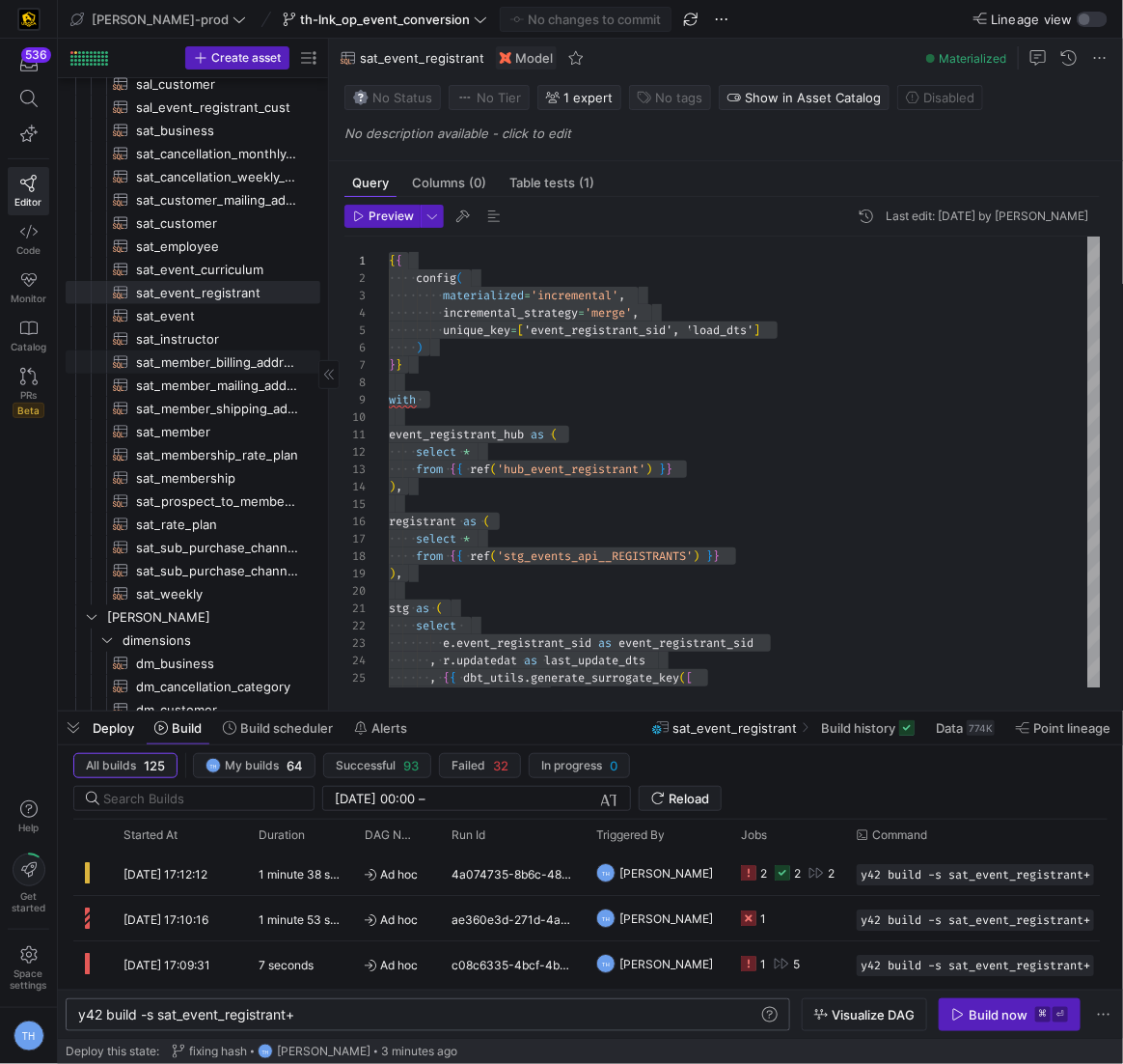
scroll to position [543, 0]
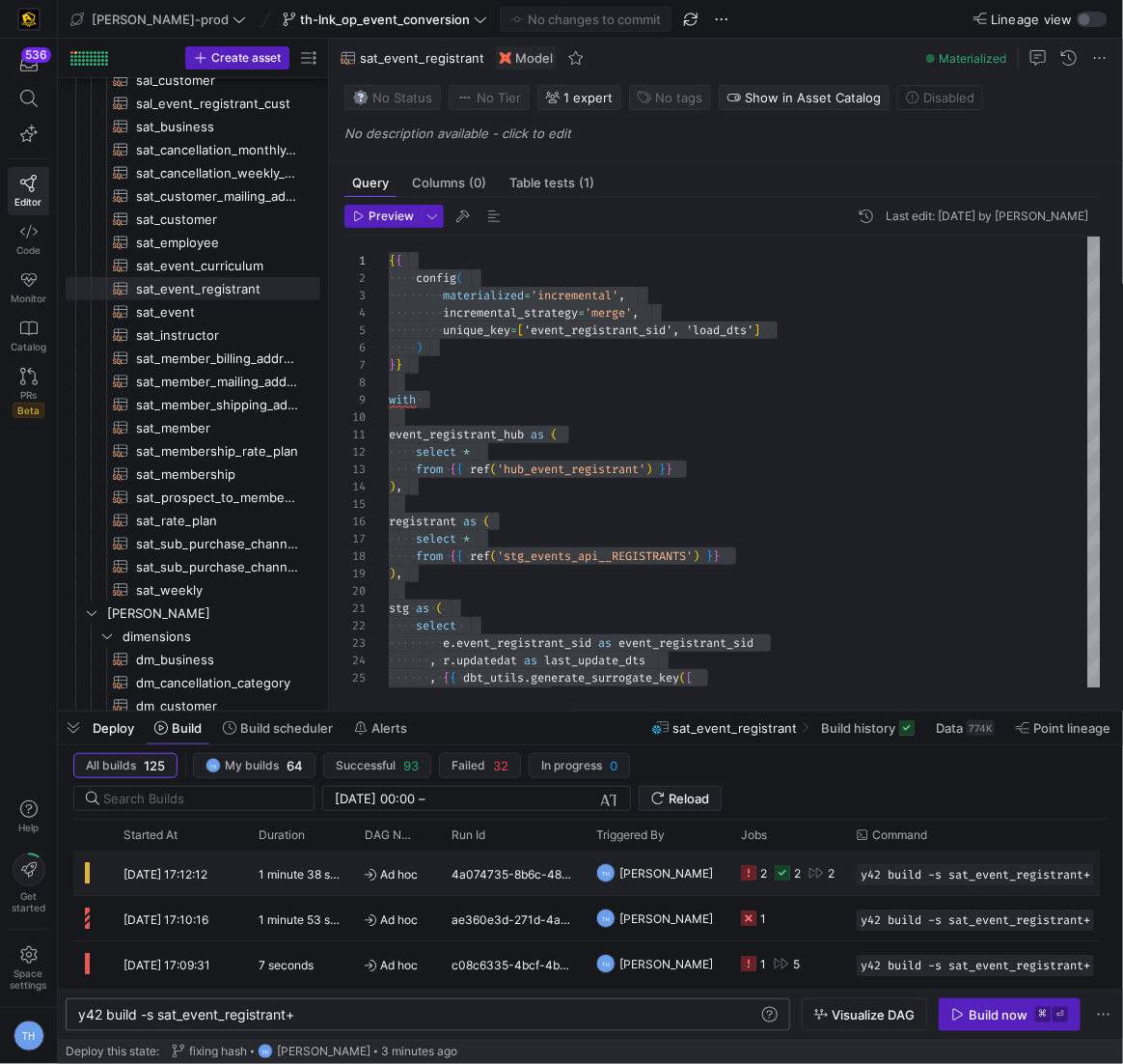
click at [778, 875] on icon "Press SPACE to select this row." at bounding box center [783, 872] width 15 height 15
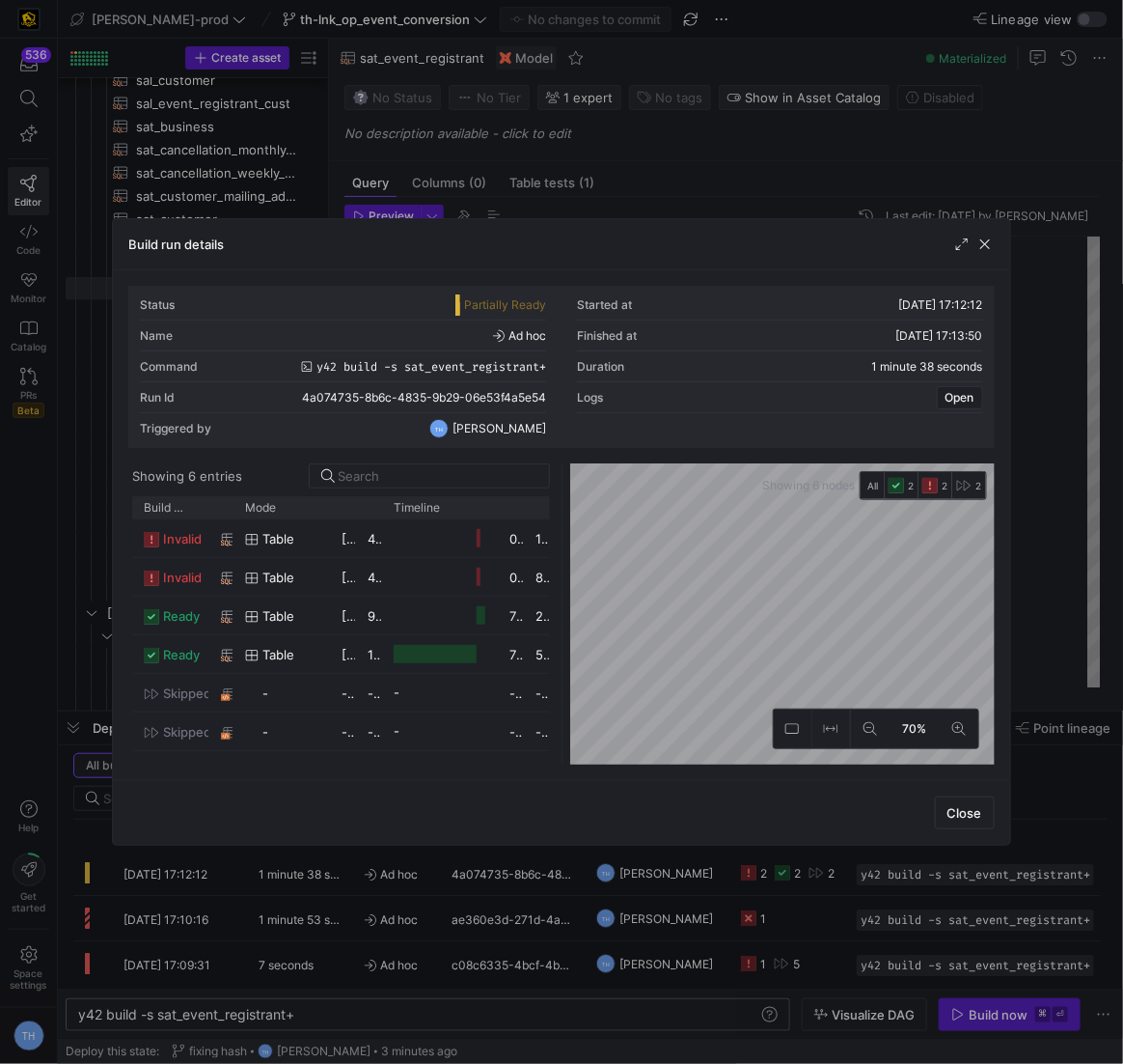
click at [593, 200] on div at bounding box center [561, 532] width 1123 height 1064
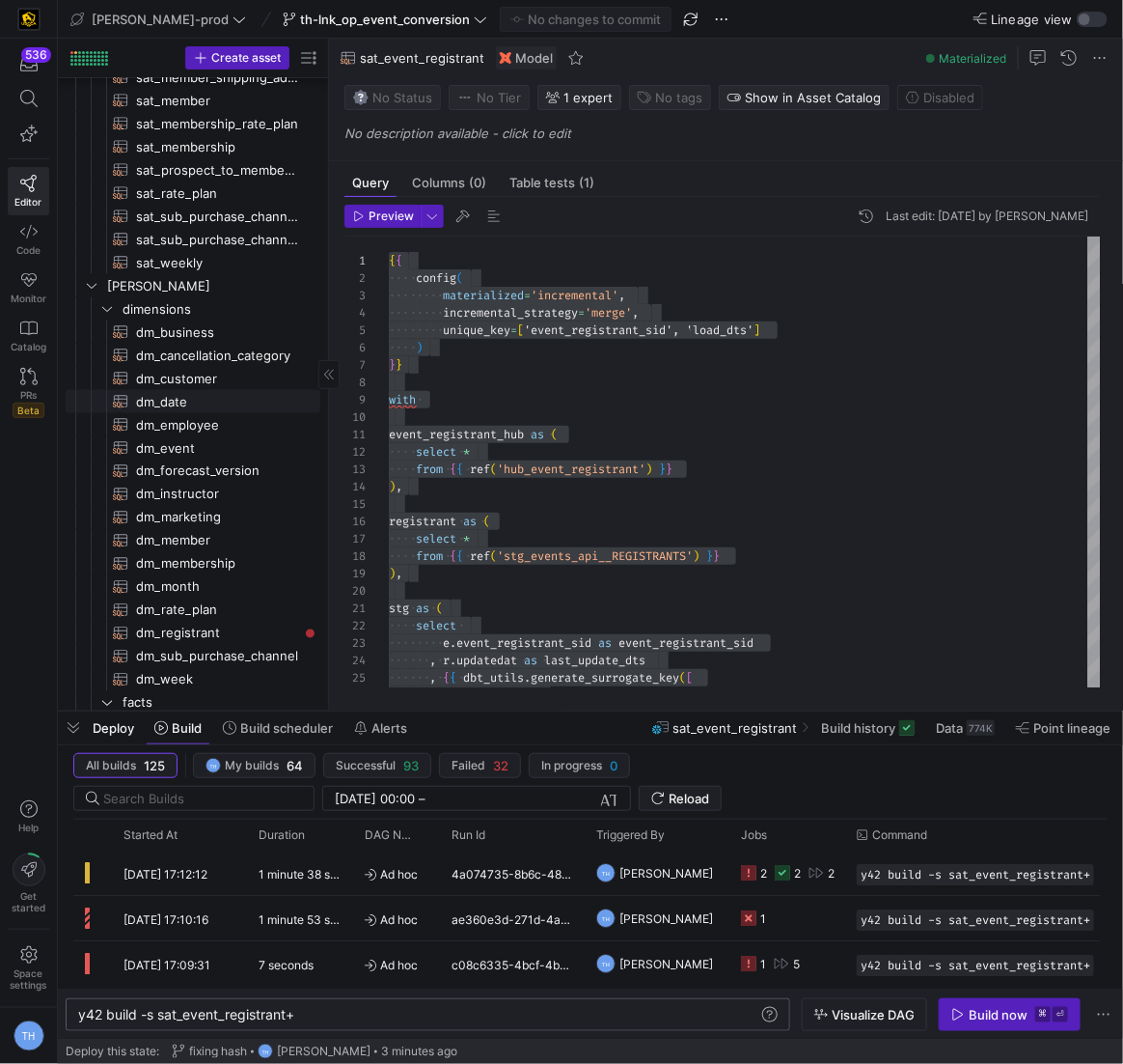
scroll to position [988, 0]
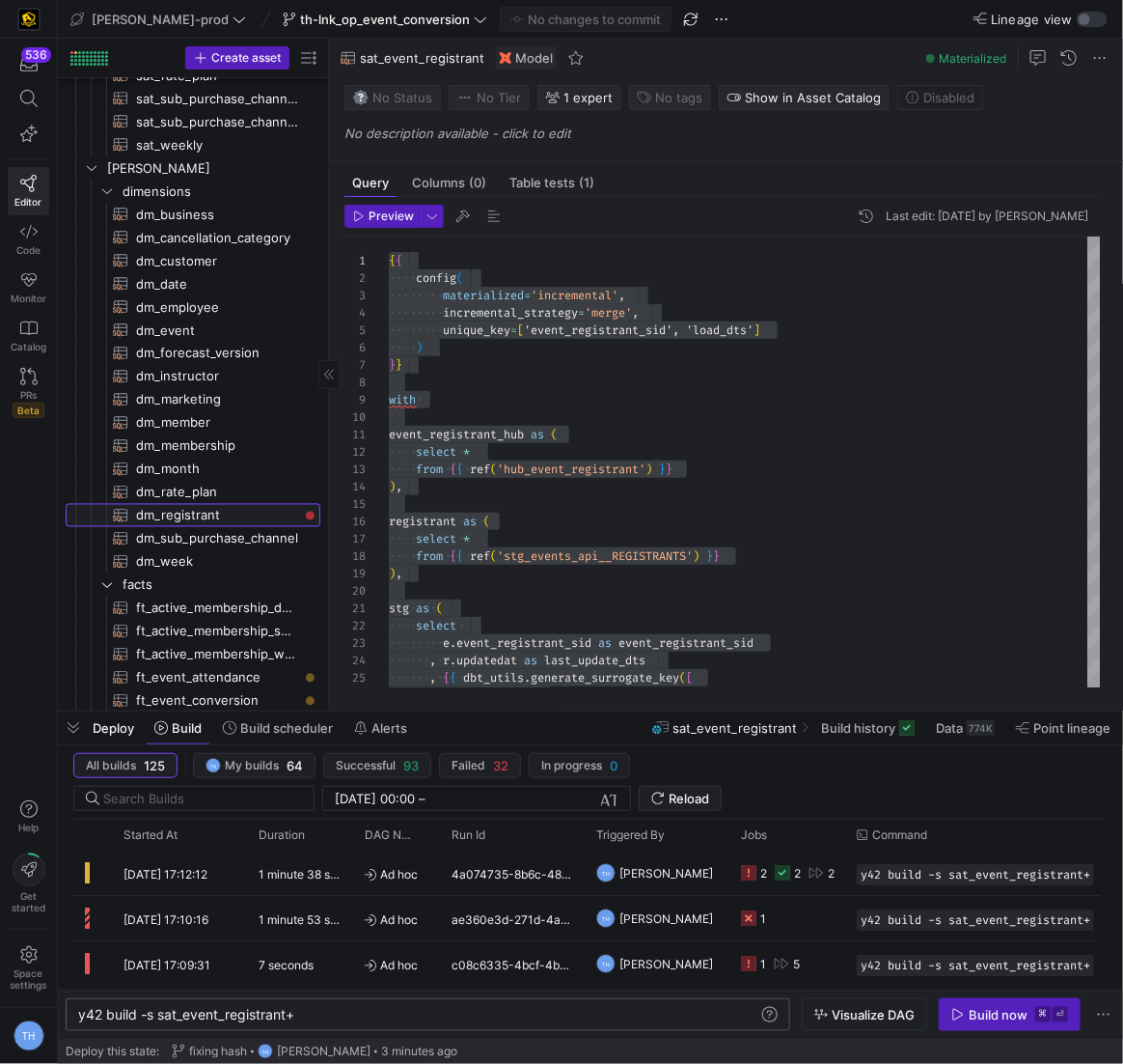
click at [254, 512] on span "dm_registrant​​​​​​​​​​" at bounding box center [218, 516] width 163 height 22
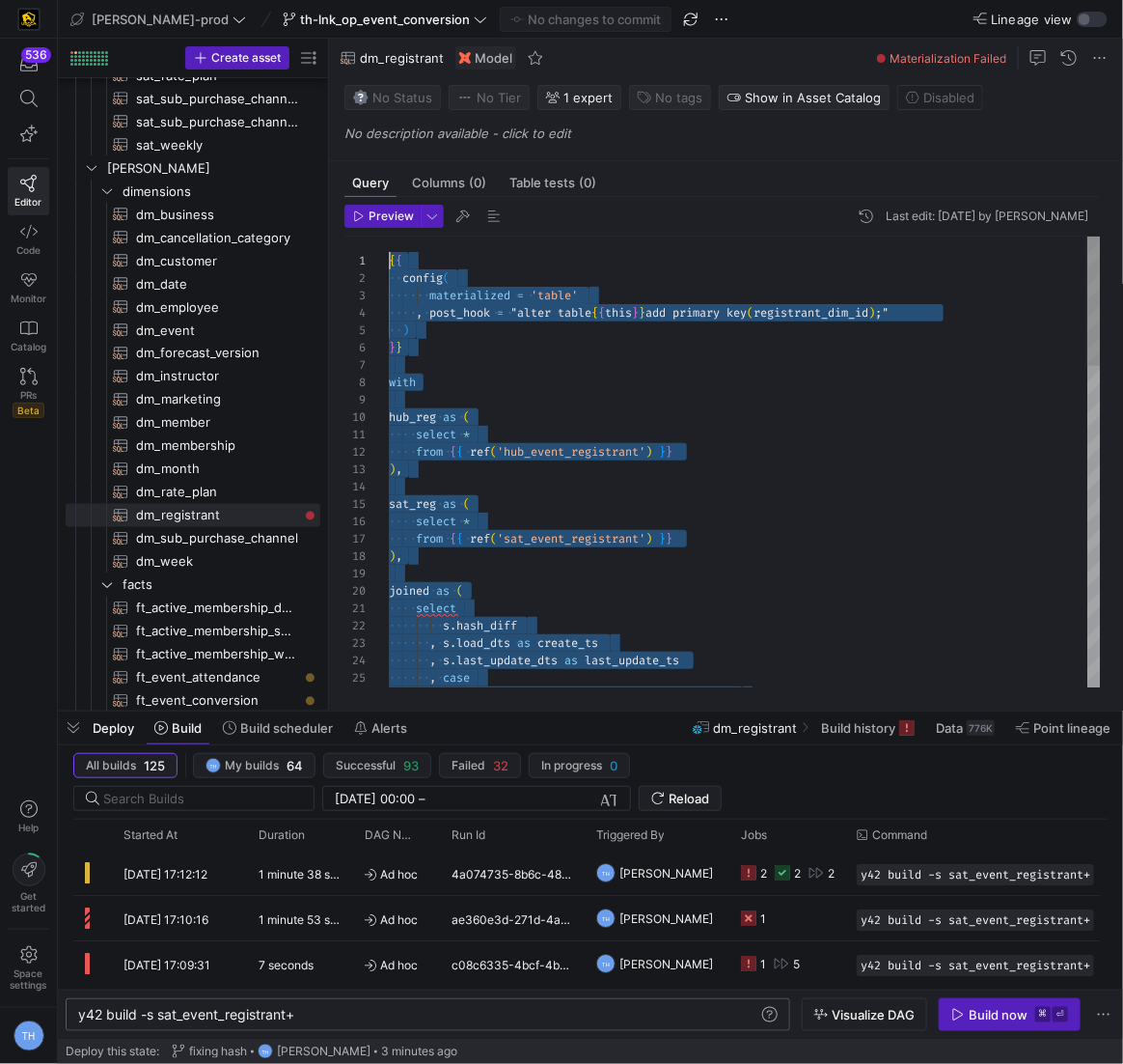
drag, startPoint x: 797, startPoint y: 672, endPoint x: 221, endPoint y: 172, distance: 762.7
click at [511, 559] on div "s . hash_diff , s . load_dts as create_ts , s . last_update_dts as last_update_…" at bounding box center [745, 1025] width 712 height 1579
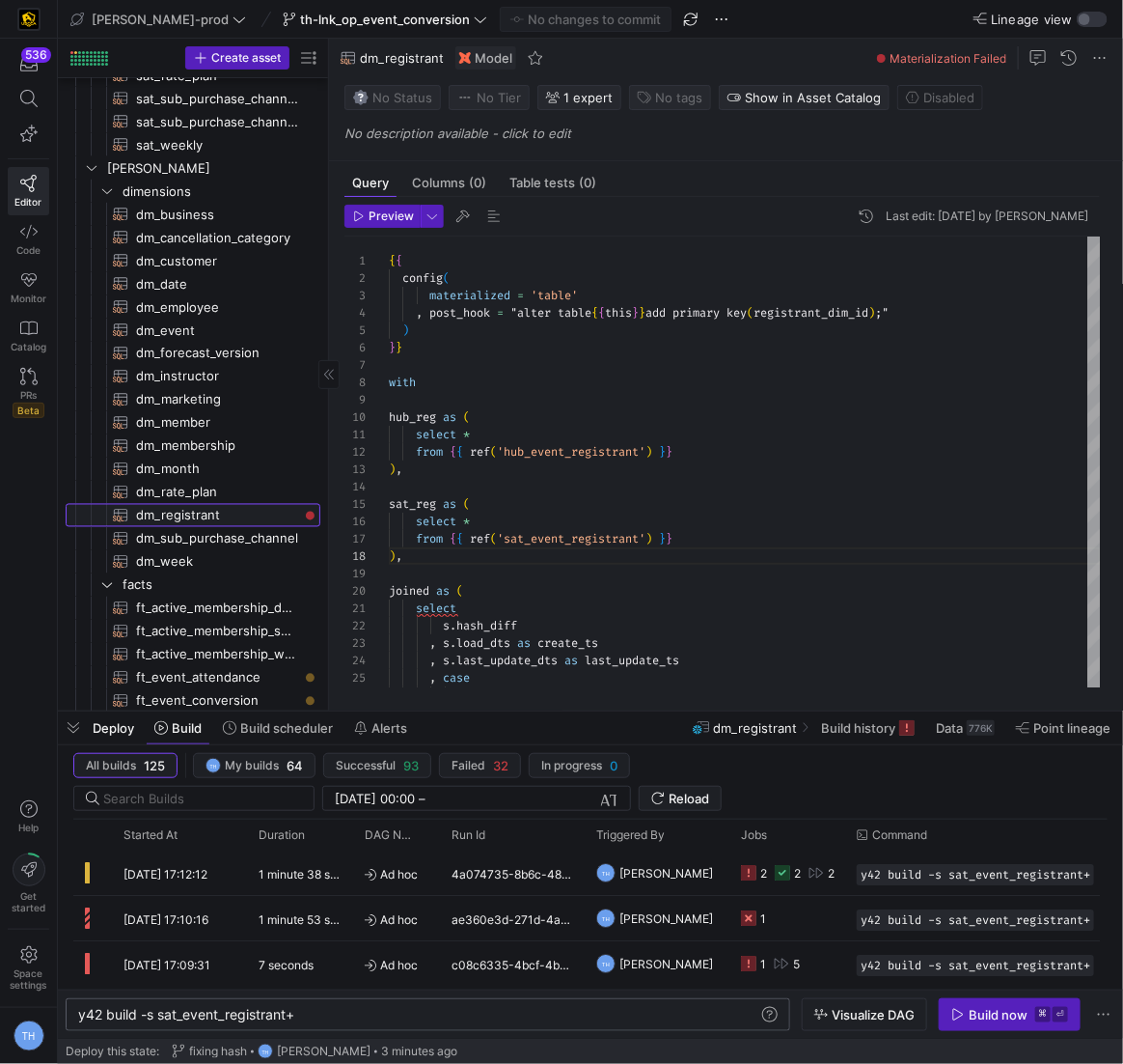
click at [172, 516] on span "dm_registrant​​​​​​​​​​" at bounding box center [218, 516] width 163 height 22
click at [218, 493] on span "dm_rate_plan​​​​​​​​​​" at bounding box center [218, 492] width 163 height 22
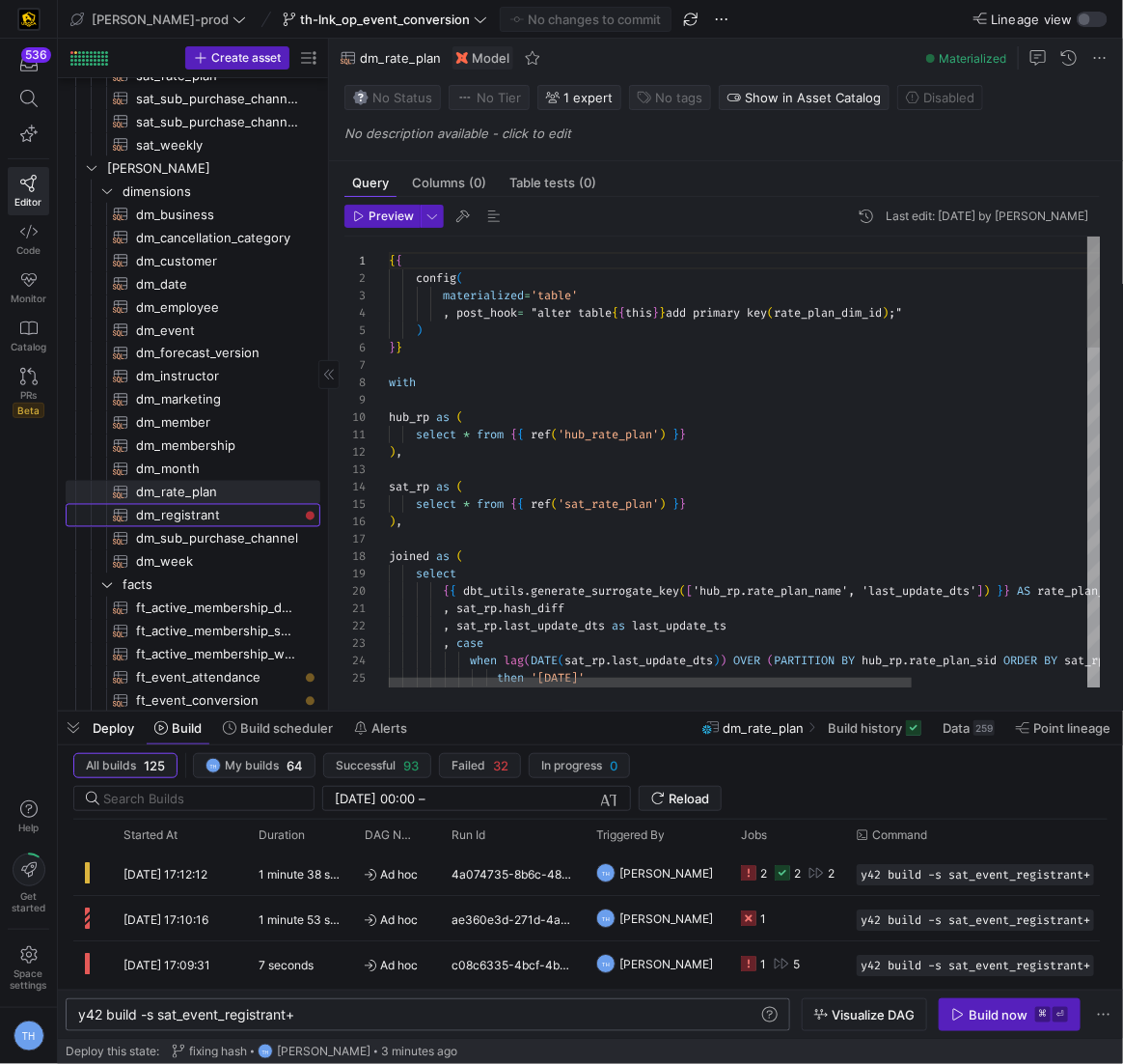
click at [218, 512] on span "dm_registrant​​​​​​​​​​" at bounding box center [218, 516] width 163 height 22
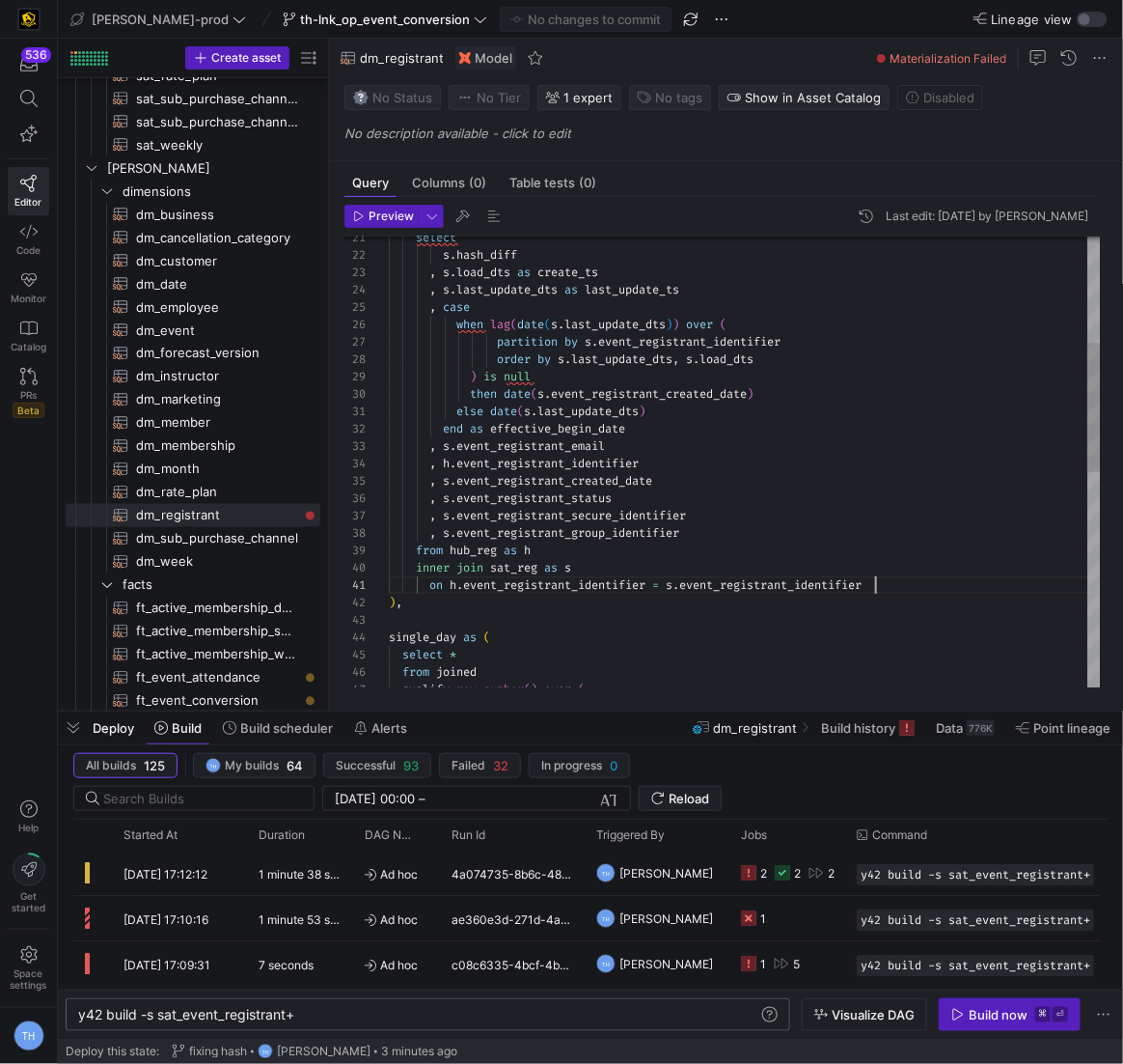
scroll to position [0, 485]
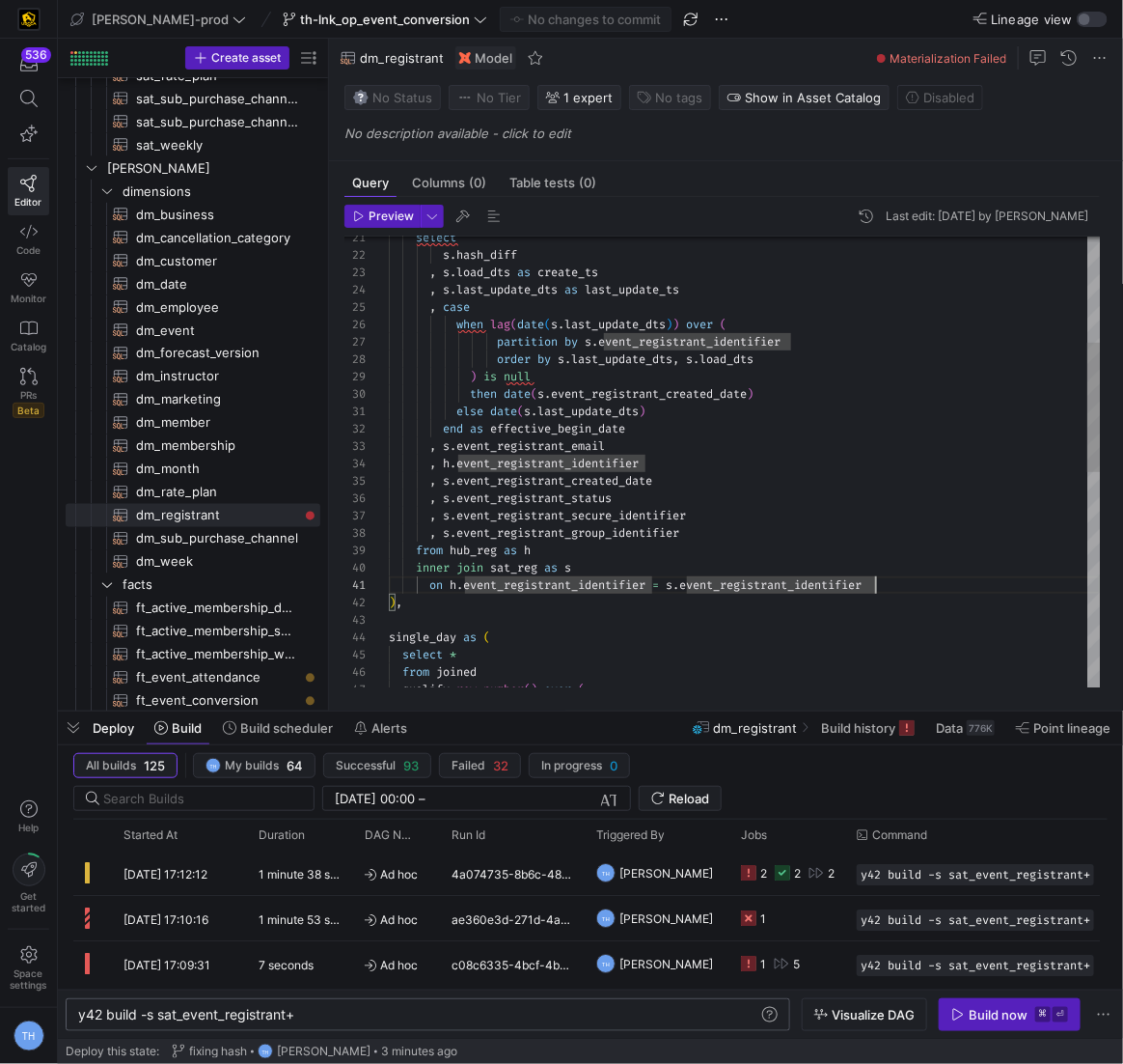
click at [887, 590] on div "select s . hash_diff , s . load_dts as create_ts , s . last_update_dts as last_…" at bounding box center [745, 655] width 712 height 1579
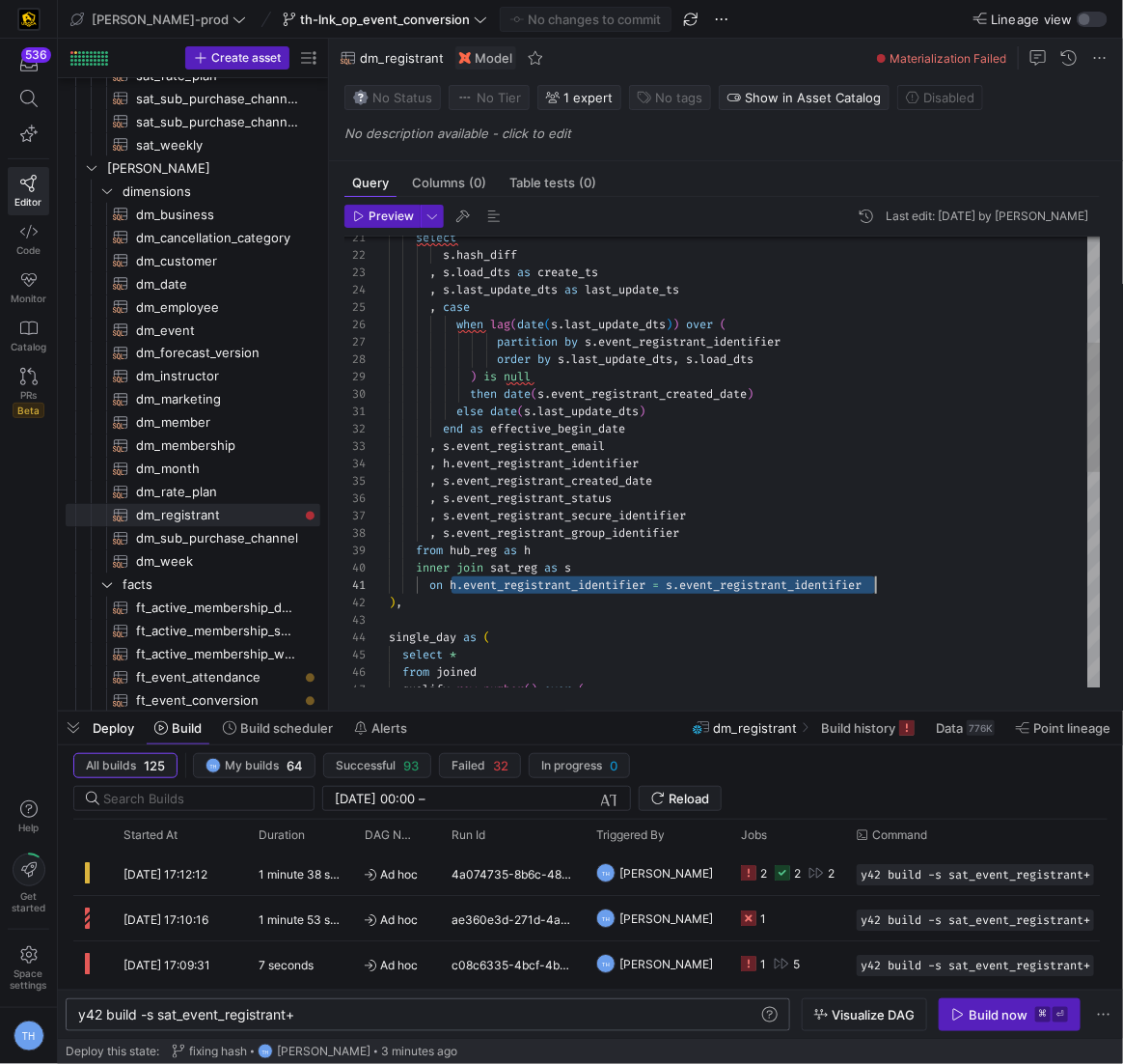
drag, startPoint x: 451, startPoint y: 583, endPoint x: 906, endPoint y: 585, distance: 455.0
click at [887, 585] on div "select s . hash_diff , s . load_dts as create_ts , s . last_update_dts as last_…" at bounding box center [745, 655] width 712 height 1579
type textarea "on h.event_registrant_sid = s.event_registrant_sid ), single_day as ( select * …"
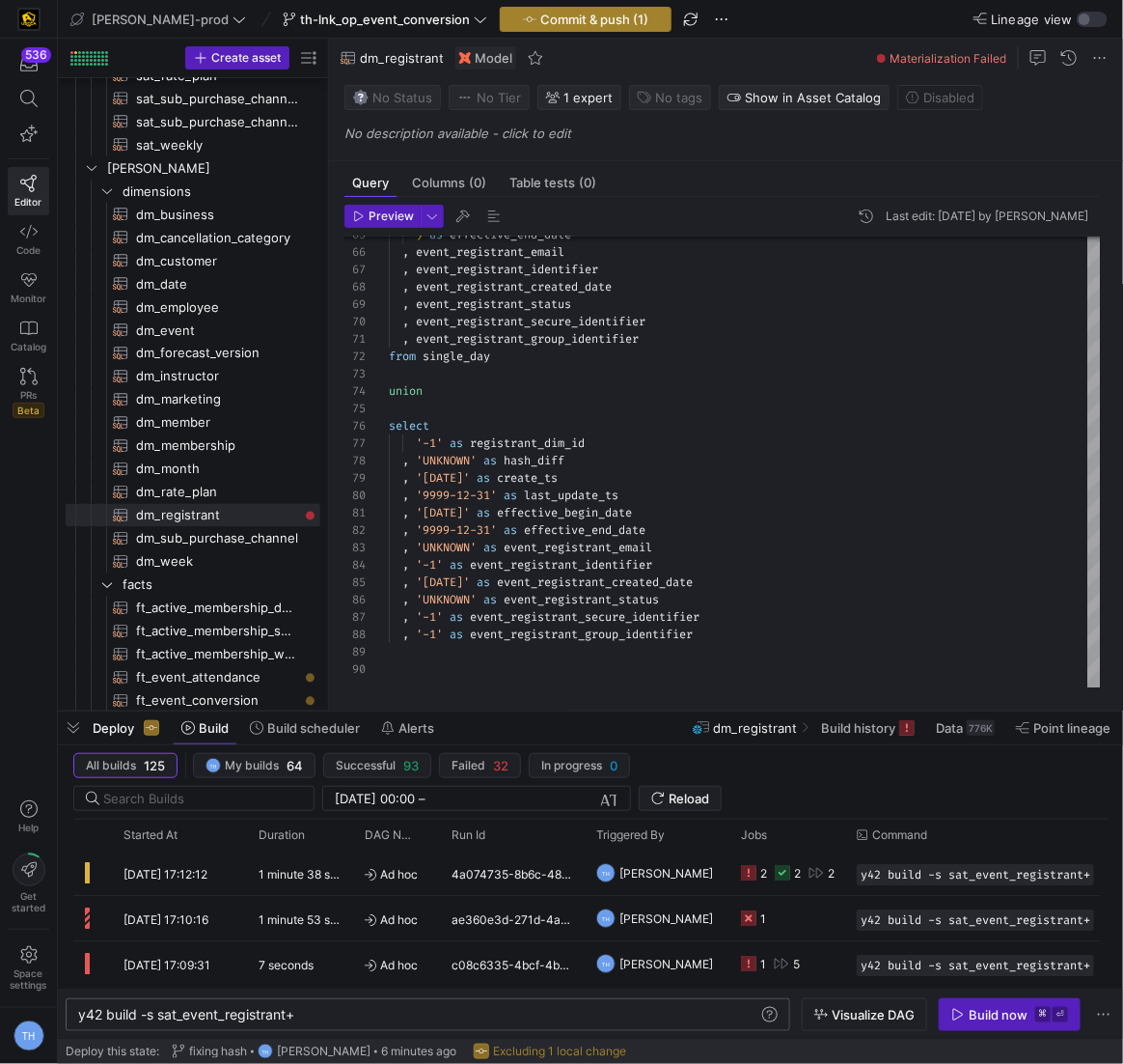
click at [501, 9] on span "button" at bounding box center [586, 19] width 170 height 23
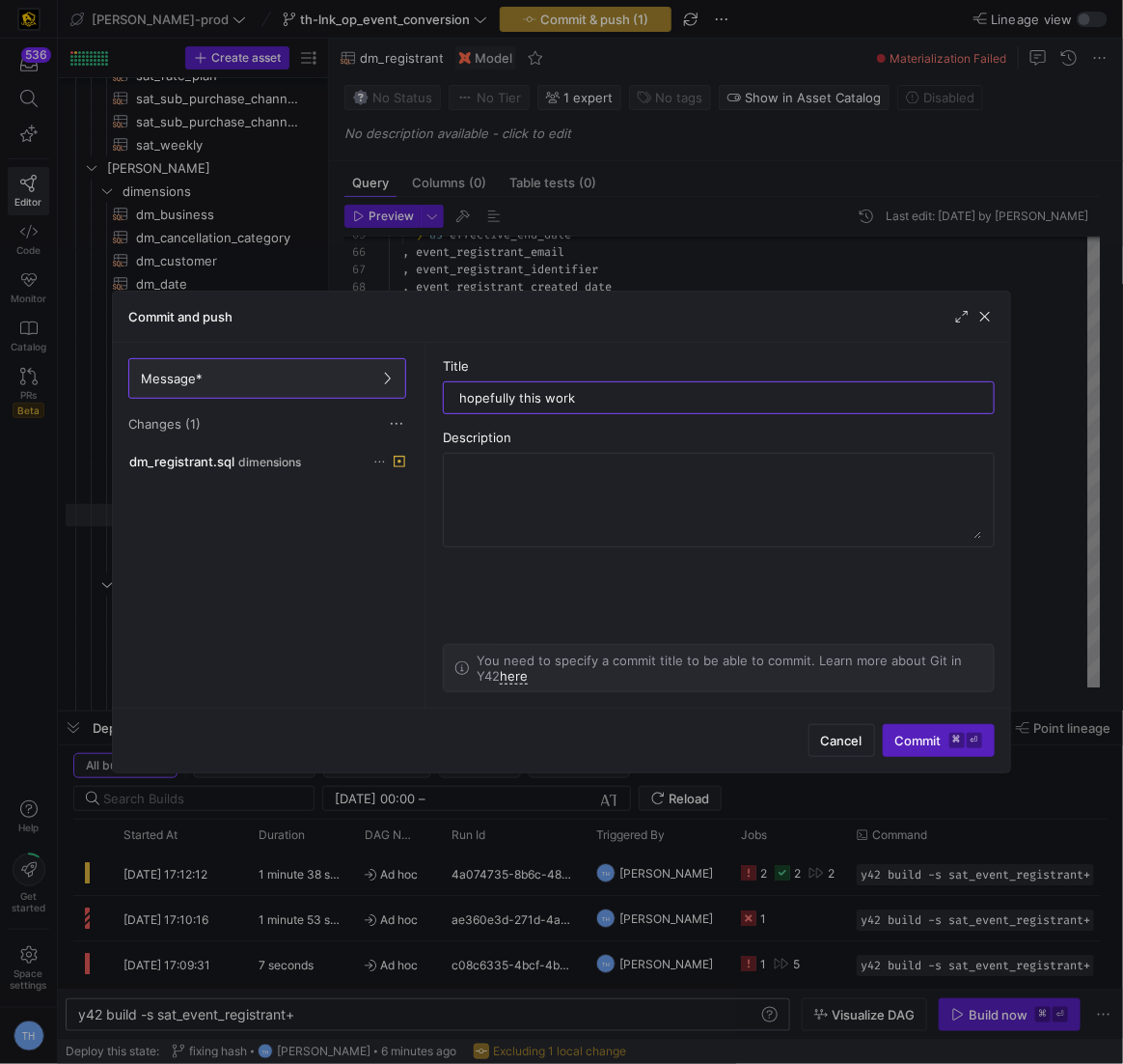
type input "hopefully this works"
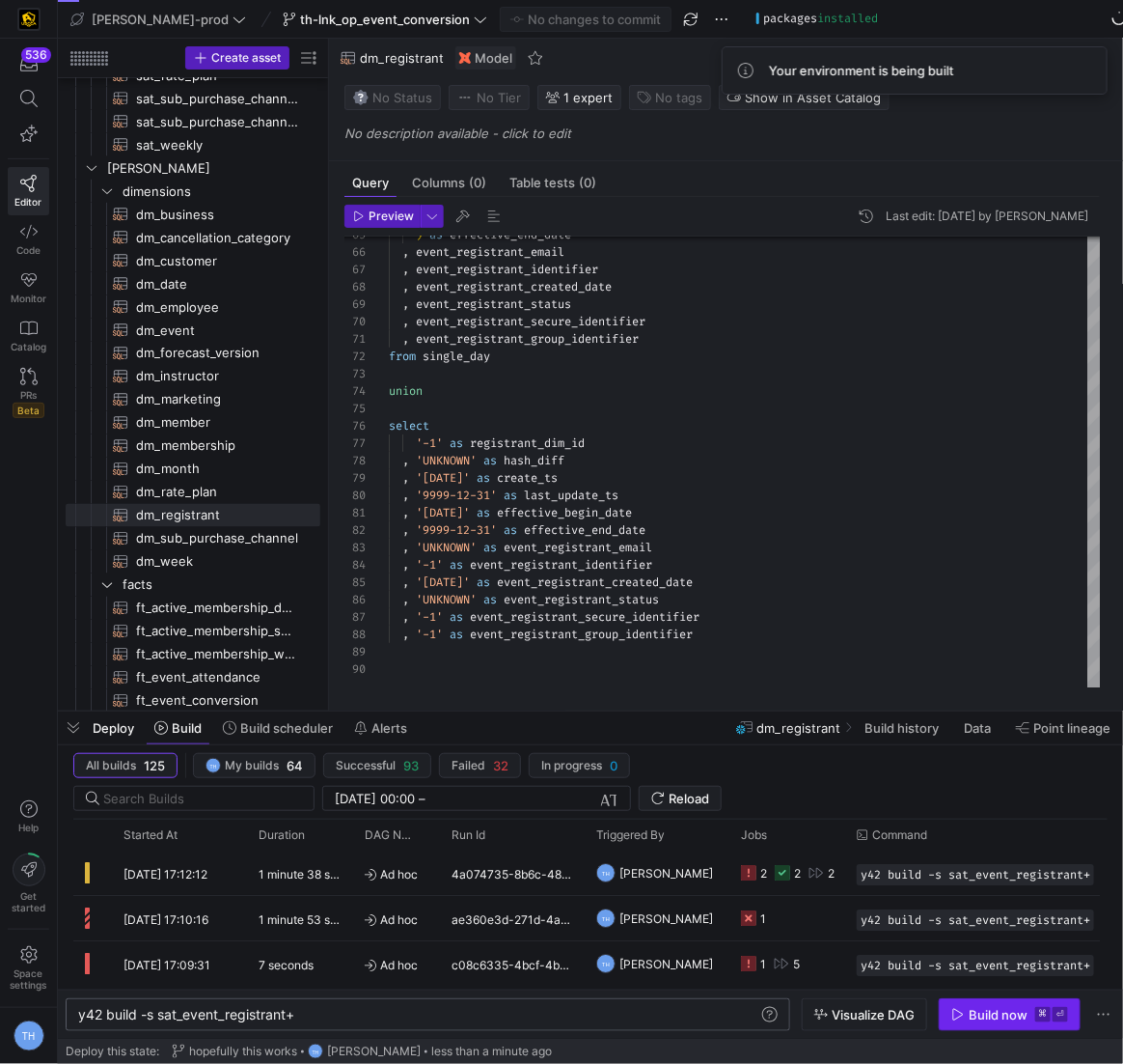
click at [887, 1010] on div "Build now" at bounding box center [998, 1015] width 59 height 15
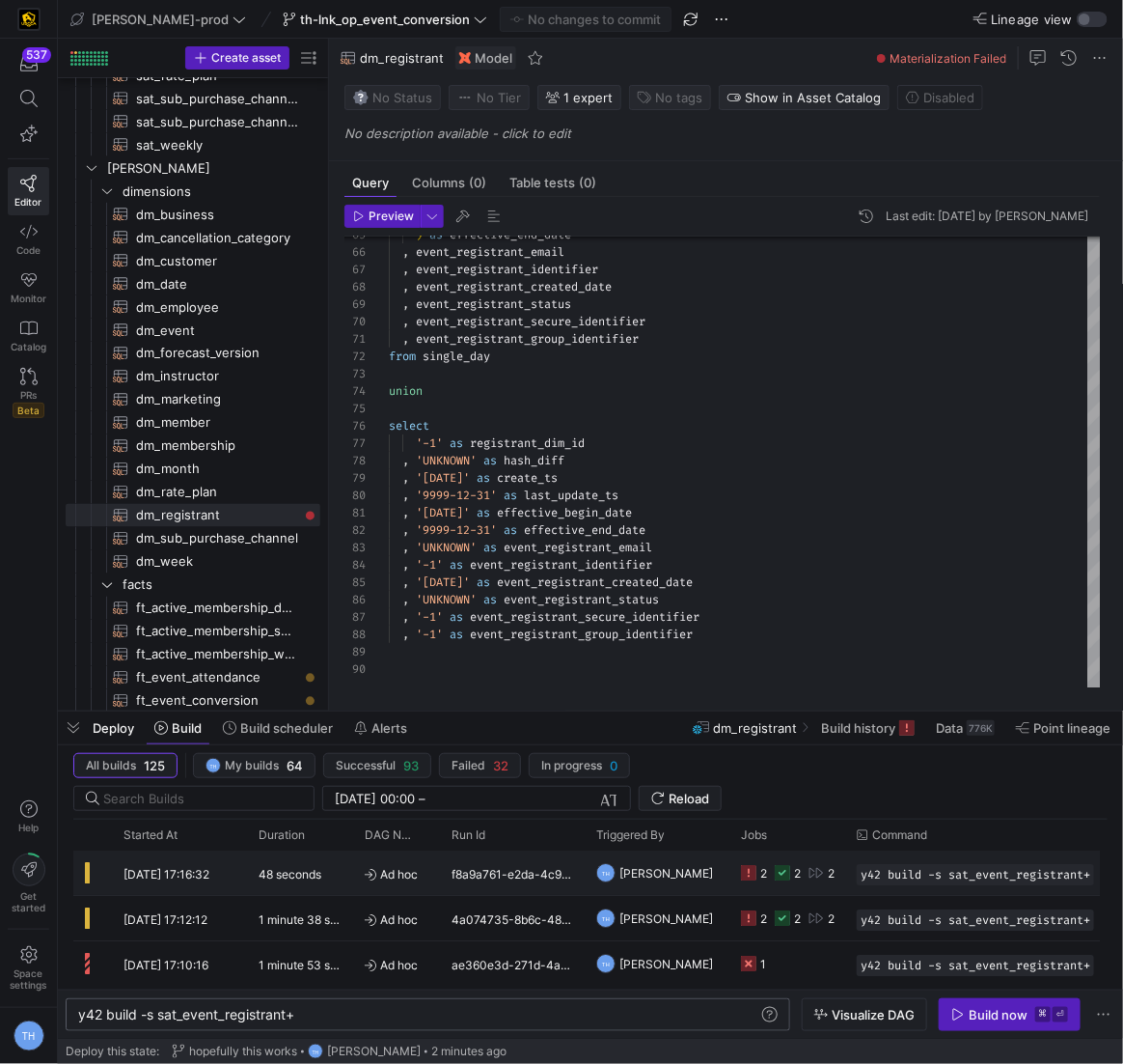
click at [718, 875] on div "TH Tommy Huelhorst" at bounding box center [658, 872] width 145 height 44
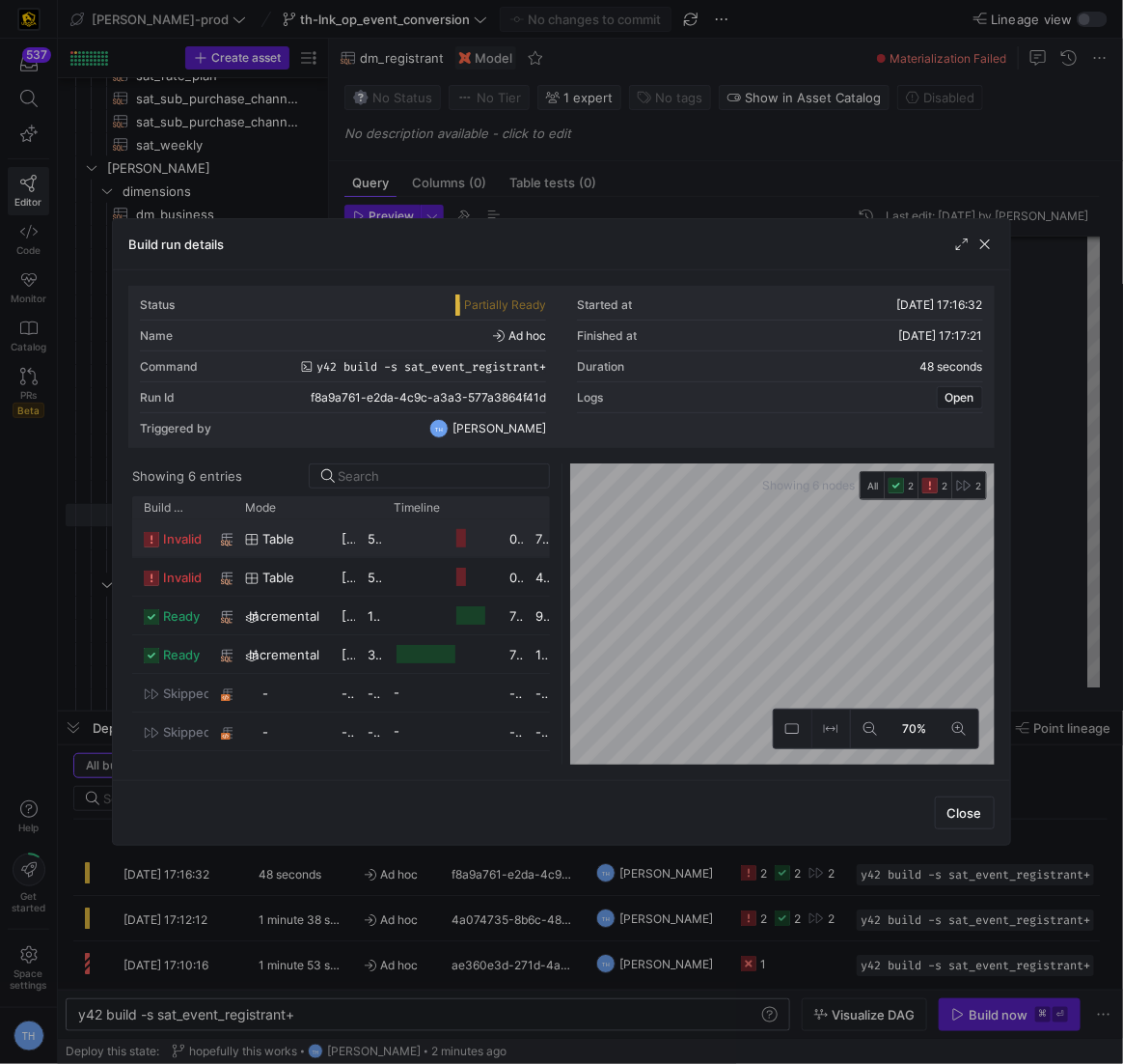
click at [491, 539] on div at bounding box center [440, 538] width 116 height 38
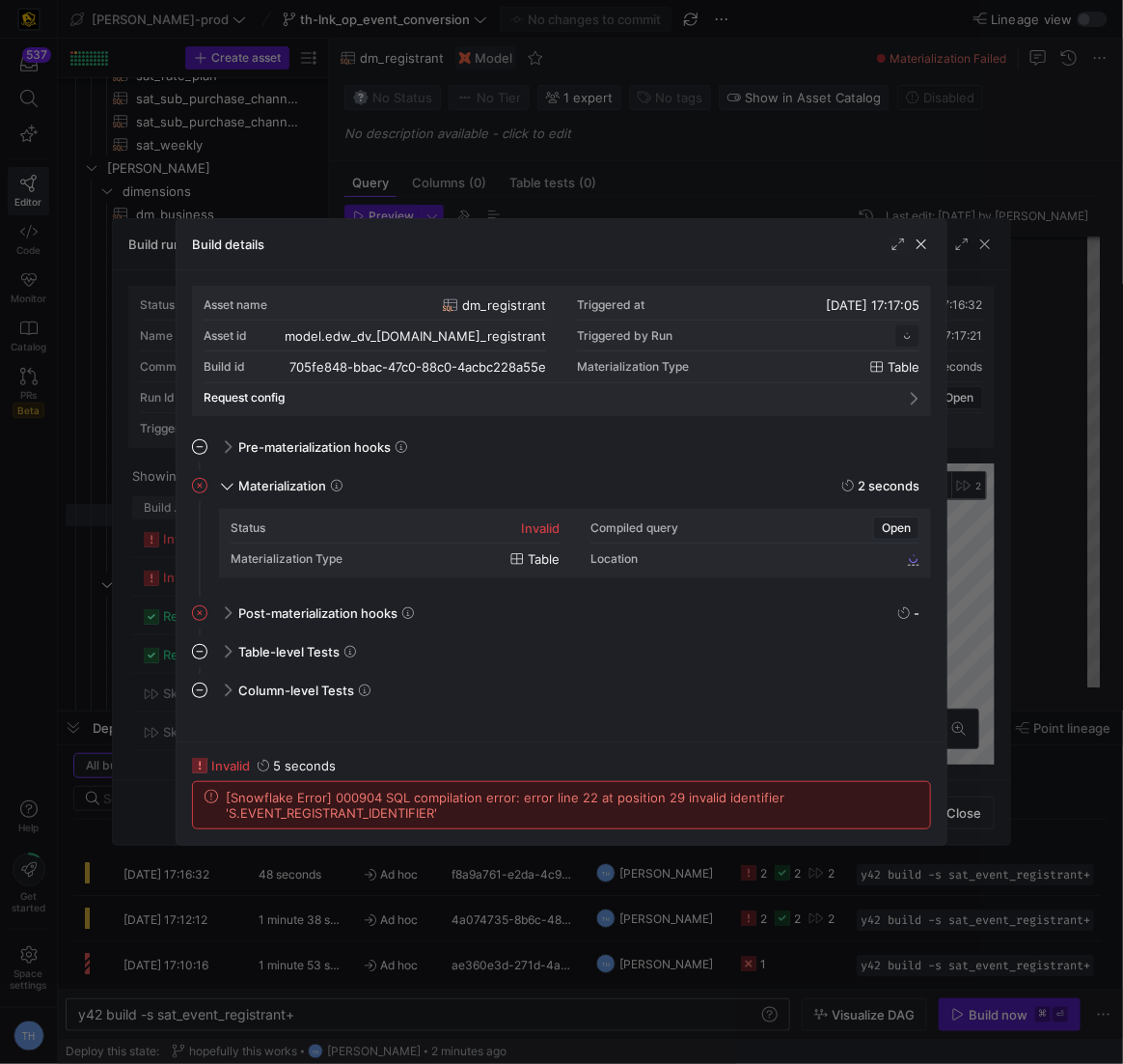
scroll to position [174, 0]
click at [887, 247] on span "button" at bounding box center [922, 244] width 19 height 19
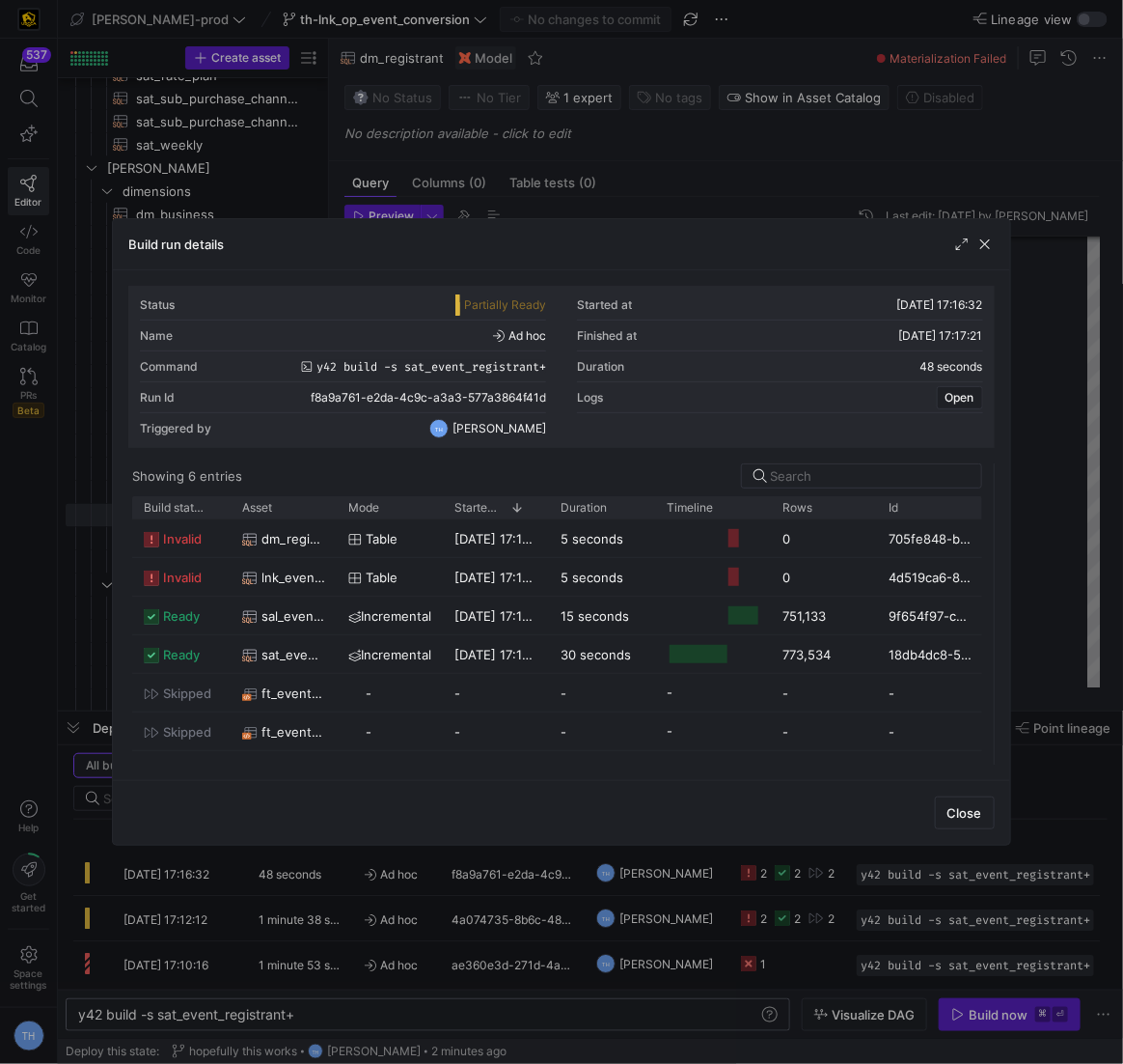
drag, startPoint x: 561, startPoint y: 543, endPoint x: 1032, endPoint y: 550, distance: 471.1
click at [887, 550] on div "Build run details Status Partially Ready Started at 19/09/25, 17:16:32 Name Ad …" at bounding box center [561, 532] width 1123 height 1064
click at [358, 540] on icon "Press SPACE to select this row." at bounding box center [355, 540] width 14 height 14
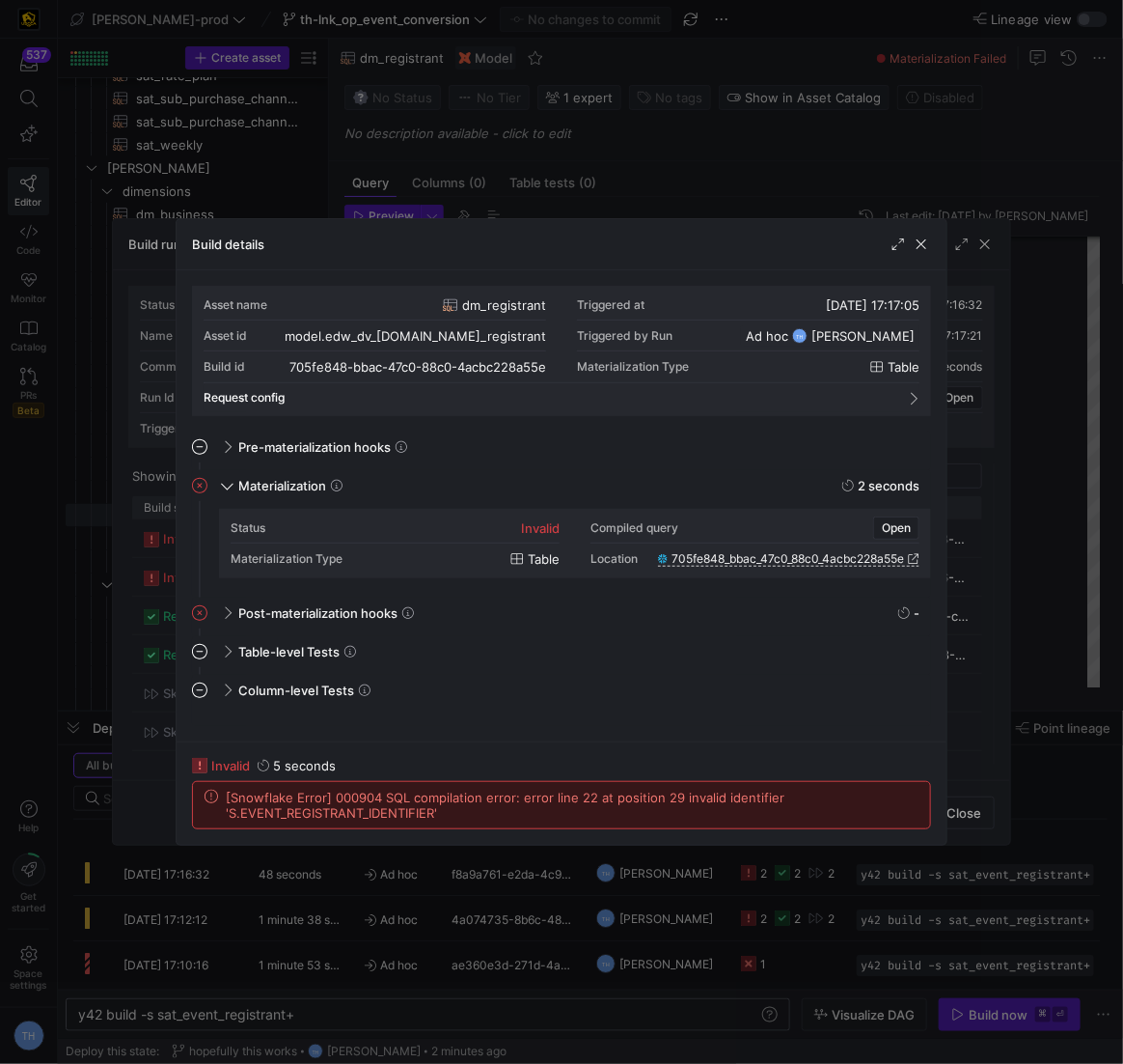
click at [454, 204] on div at bounding box center [561, 532] width 1123 height 1064
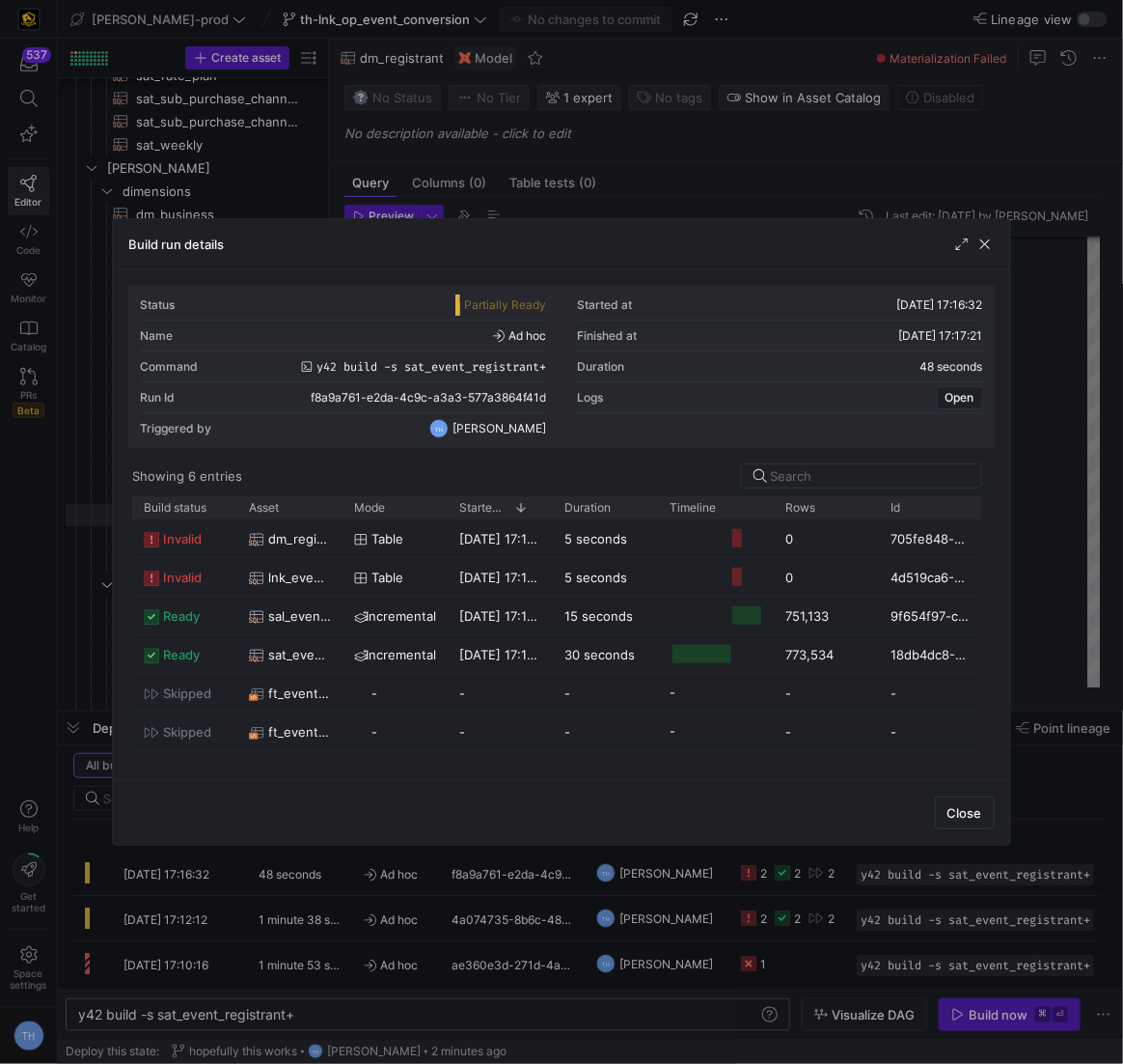
click at [454, 204] on div at bounding box center [561, 532] width 1123 height 1064
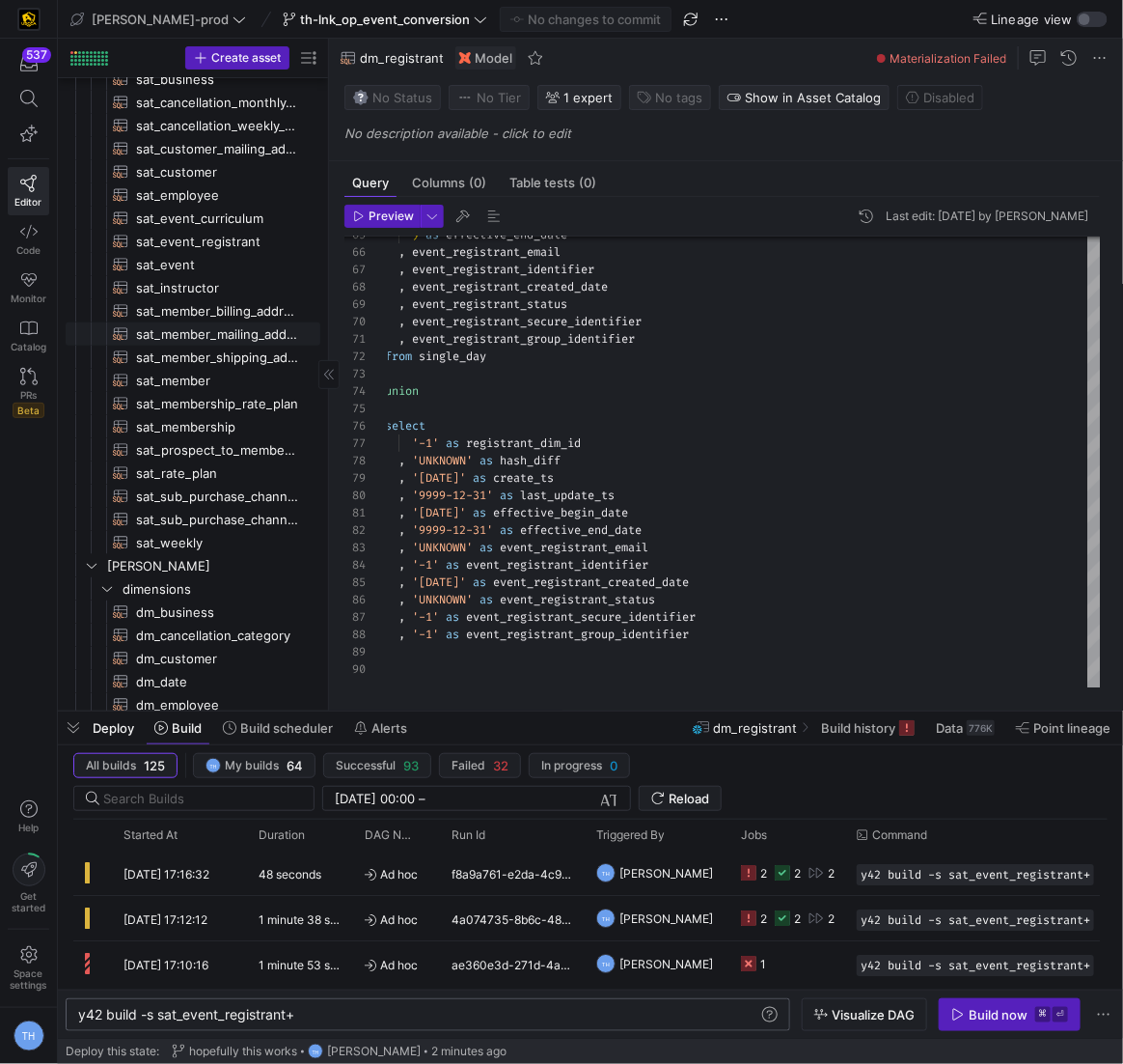
scroll to position [526, 0]
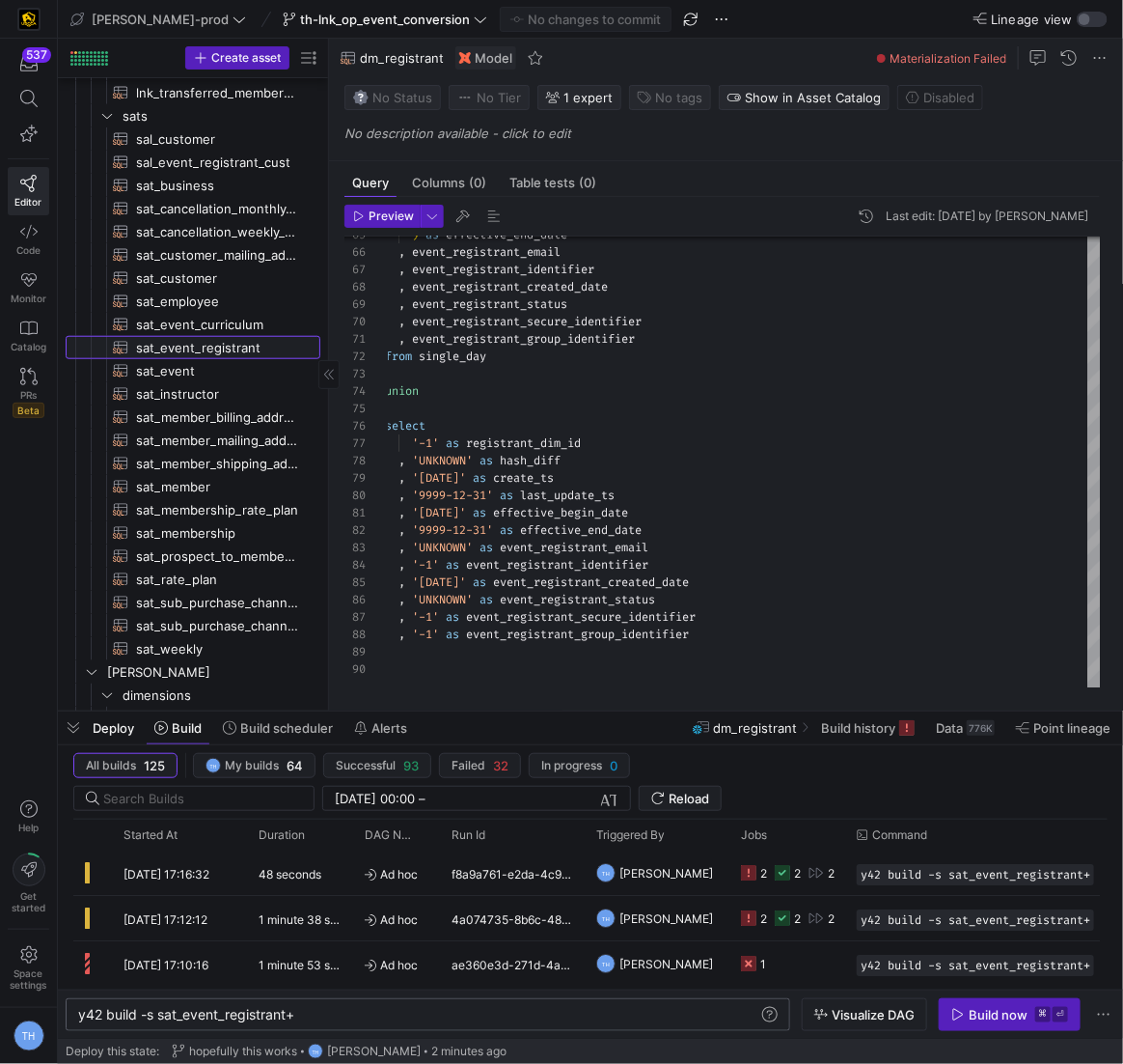
click at [218, 350] on span "sat_event_registrant​​​​​​​​​​" at bounding box center [218, 347] width 163 height 22
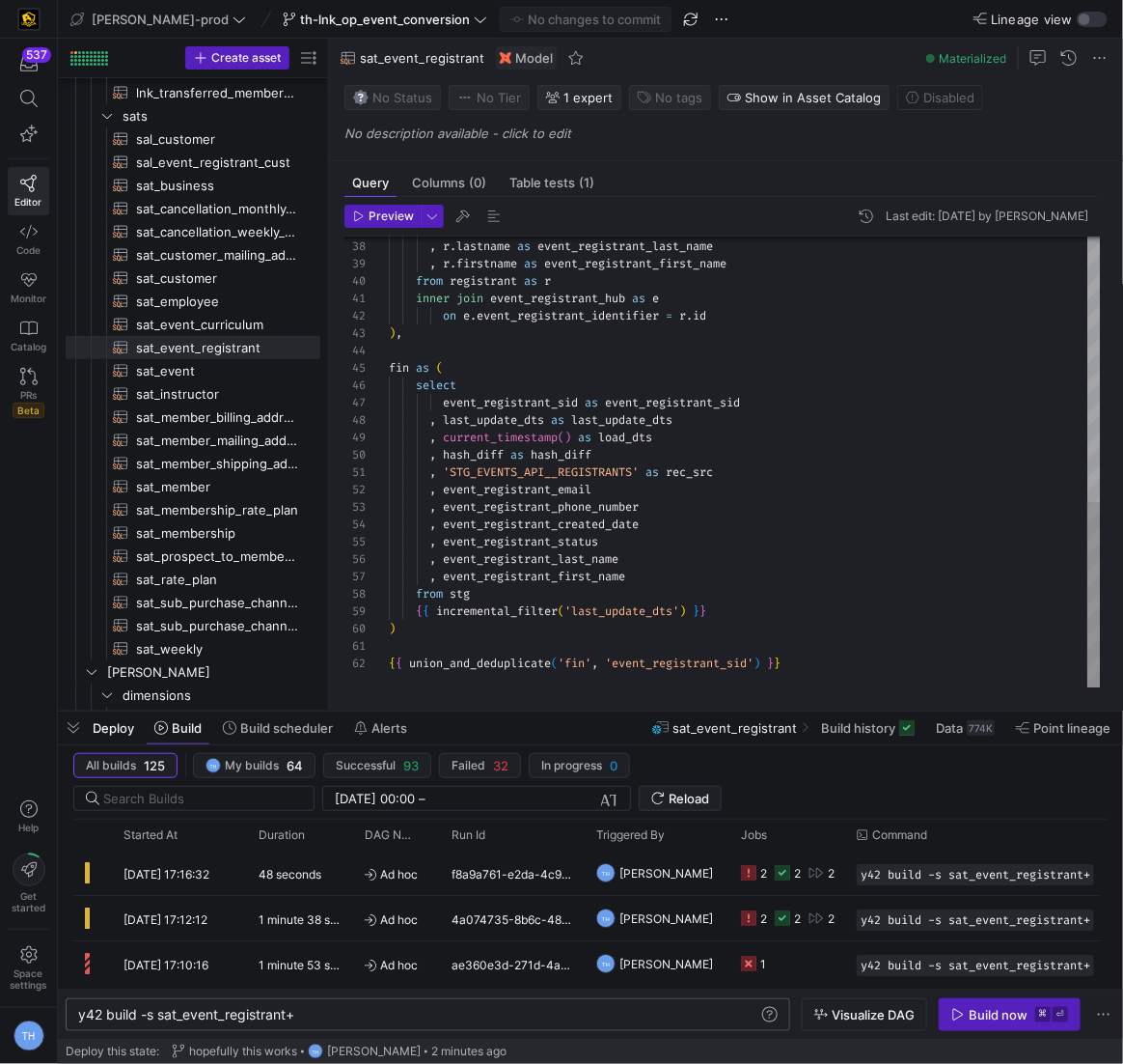
click at [677, 576] on div ", r . lastname as event_registrant_last_name , r . firstname as event_registran…" at bounding box center [745, 142] width 712 height 1092
click at [756, 477] on div ", r . lastname as event_registrant_last_name , r . firstname as event_registran…" at bounding box center [745, 142] width 712 height 1092
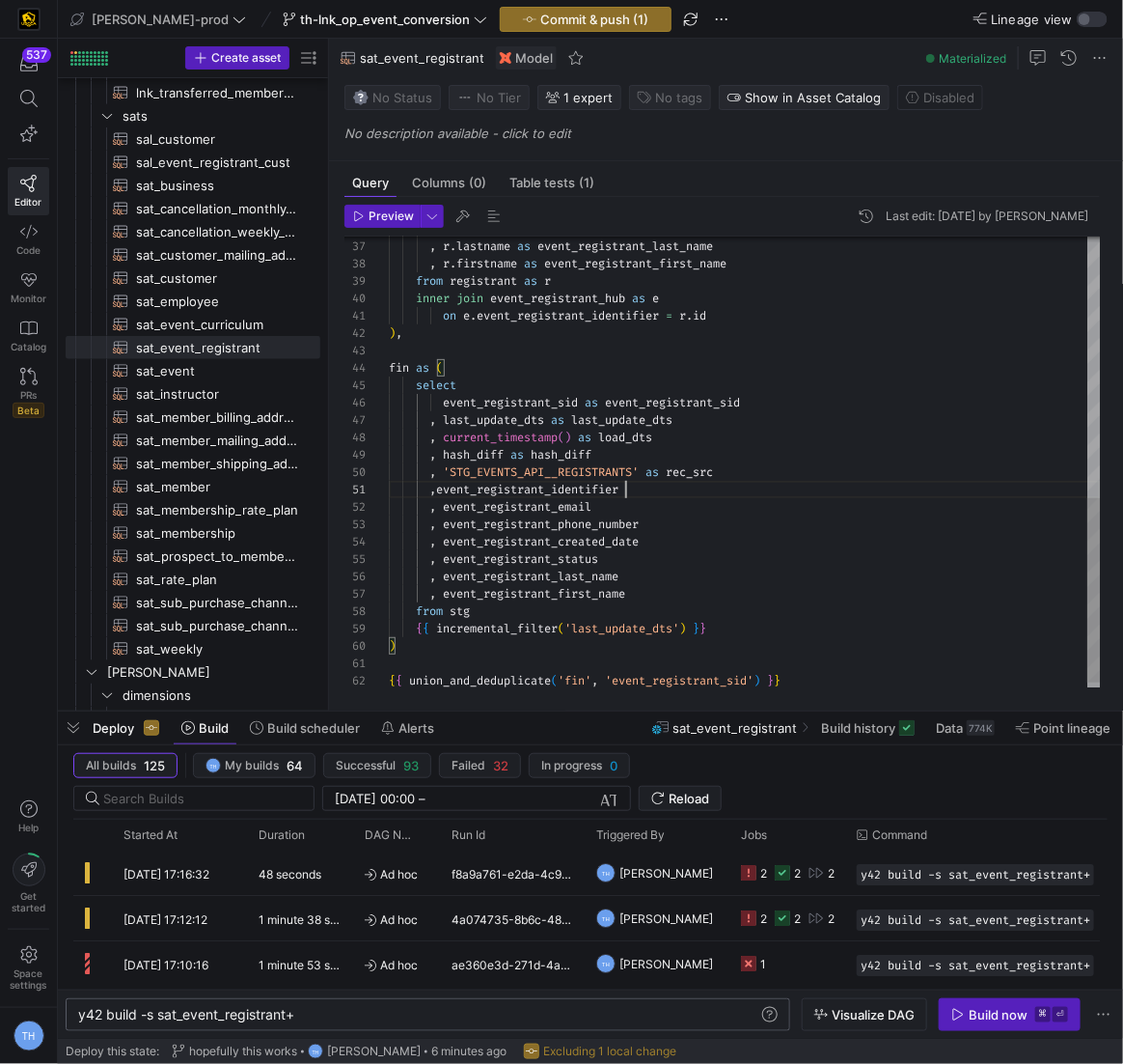
click at [437, 488] on div ", r . lastname as event_registrant_last_name , r . firstname as event_registran…" at bounding box center [745, 151] width 712 height 1109
click at [601, 362] on div ", r . lastname as event_registrant_last_name , r . firstname as event_registran…" at bounding box center [745, 151] width 712 height 1109
drag, startPoint x: 656, startPoint y: 493, endPoint x: 447, endPoint y: 491, distance: 209.0
click at [447, 491] on div ", r . lastname as event_registrant_last_name , r . firstname as event_registran…" at bounding box center [745, 151] width 712 height 1109
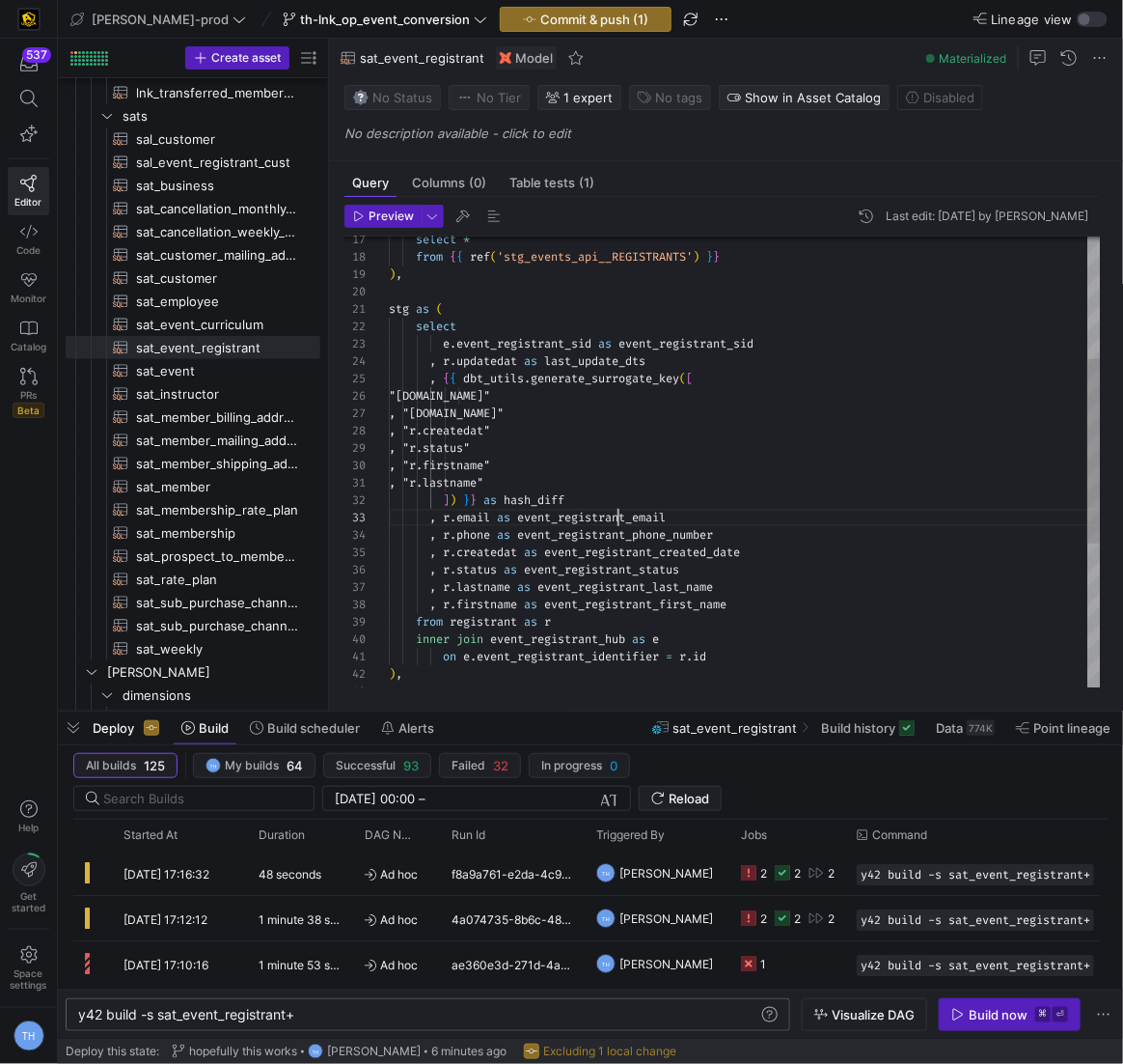
click at [615, 509] on div ", r . lastname as event_registrant_last_name , r . firstname as event_registran…" at bounding box center [745, 491] width 712 height 1109
click at [613, 486] on div ", r . lastname as event_registrant_last_name , r . firstname as event_registran…" at bounding box center [745, 491] width 712 height 1109
click at [736, 499] on div ", r . lastname as event_registrant_last_name , r . firstname as event_registran…" at bounding box center [745, 491] width 712 height 1109
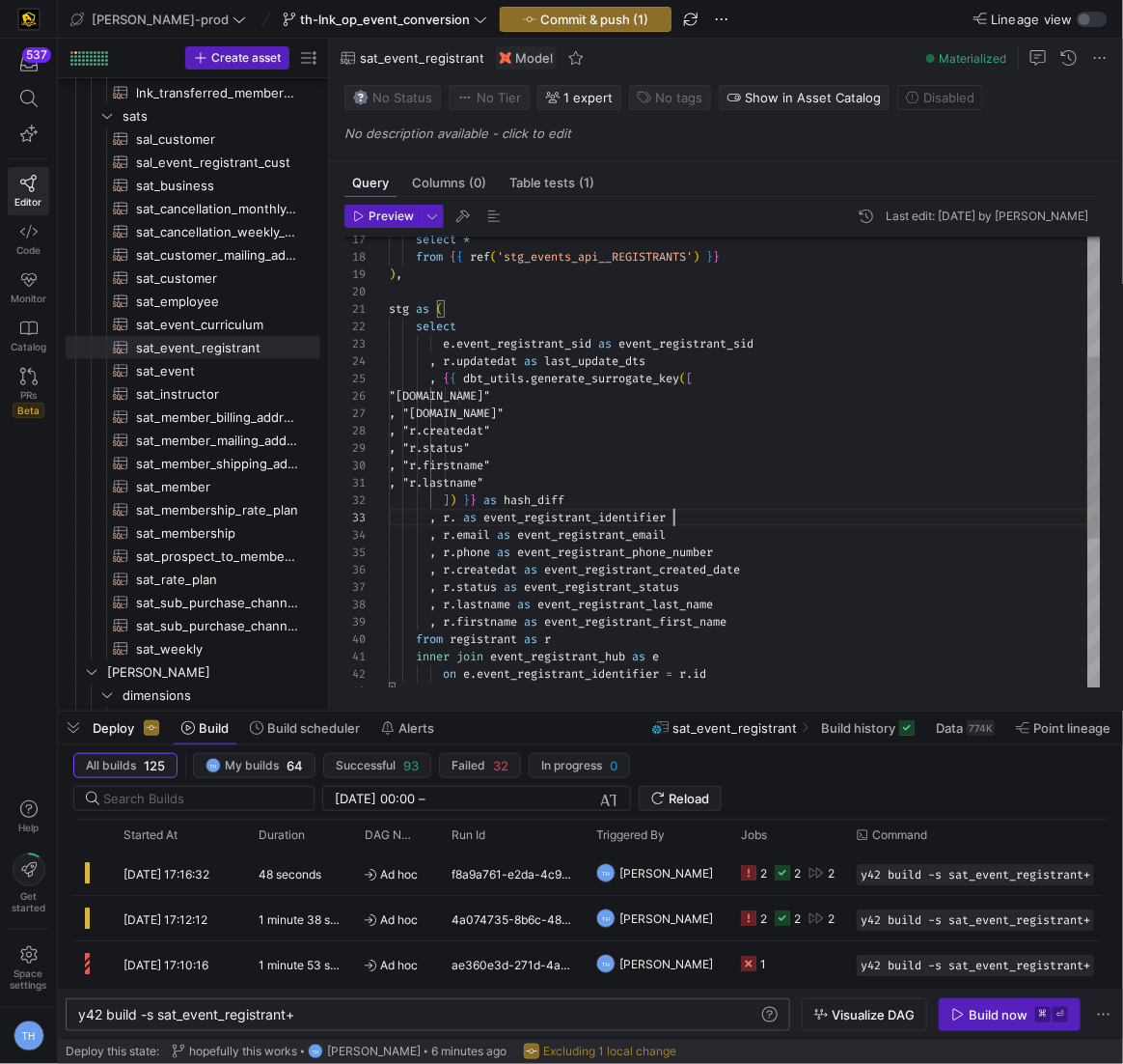
click at [461, 519] on div ", r . lastname as event_registrant_last_name , r . firstname as event_registran…" at bounding box center [745, 500] width 712 height 1127
type textarea ", "r.lastname" ]) }} as hash_diff , r. as event_registrant_identifier , r.email…"
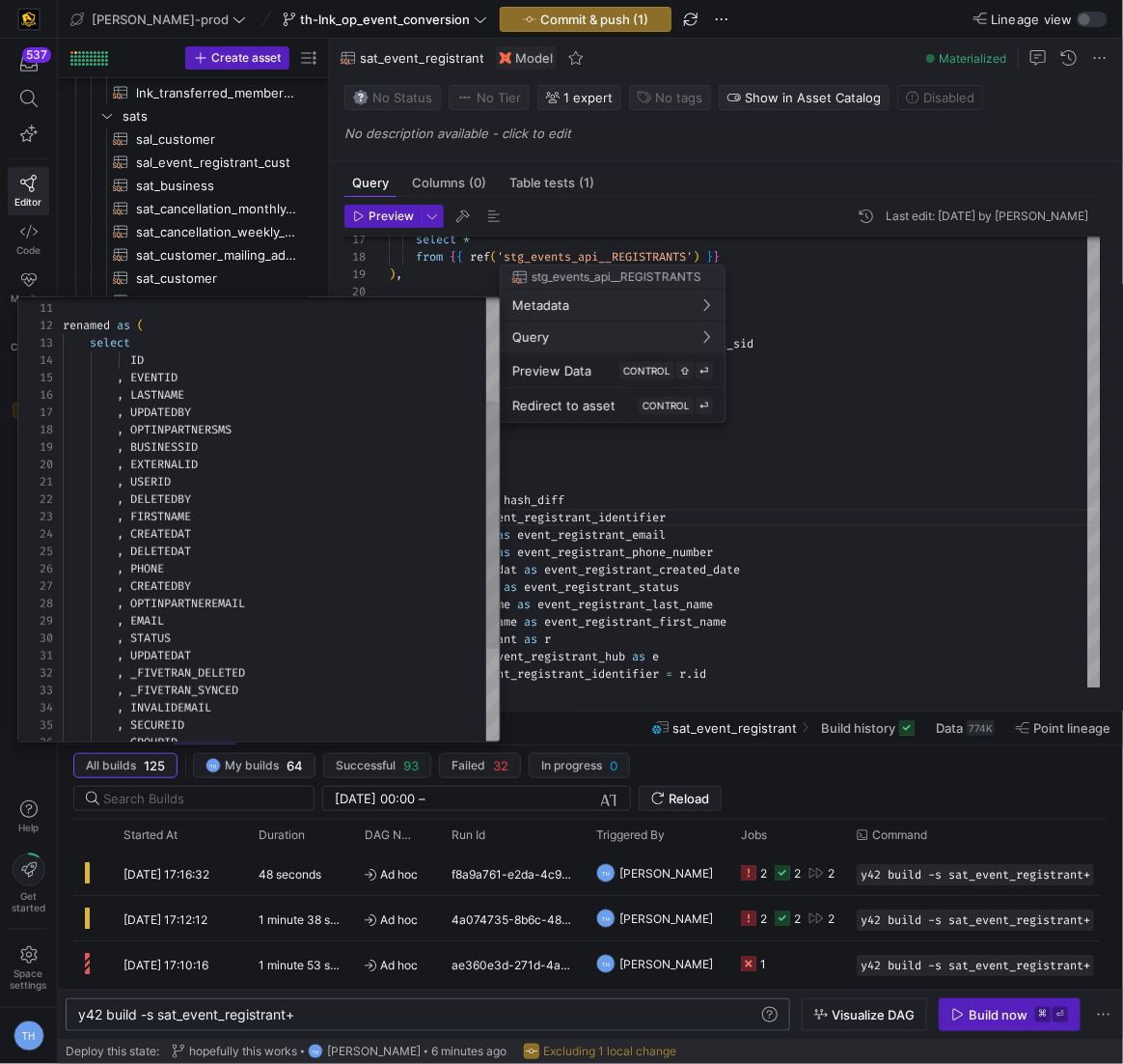
type textarea "renamed as ( select ID , EVENTID , LASTNAME , UPDATEDBY , OPTINPARTNERSMS , BUS…"
click at [204, 360] on div ") , renamed as ( select ID , EVENTID , LASTNAME , UPDATEDBY , OPTINPARTNERSMS ,…" at bounding box center [281, 509] width 437 height 797
drag, startPoint x: 204, startPoint y: 360, endPoint x: 129, endPoint y: 362, distance: 75.0
click at [129, 362] on div ") , renamed as ( select ID , EVENTID , LASTNAME , UPDATEDBY , OPTINPARTNERSMS ,…" at bounding box center [281, 509] width 437 height 797
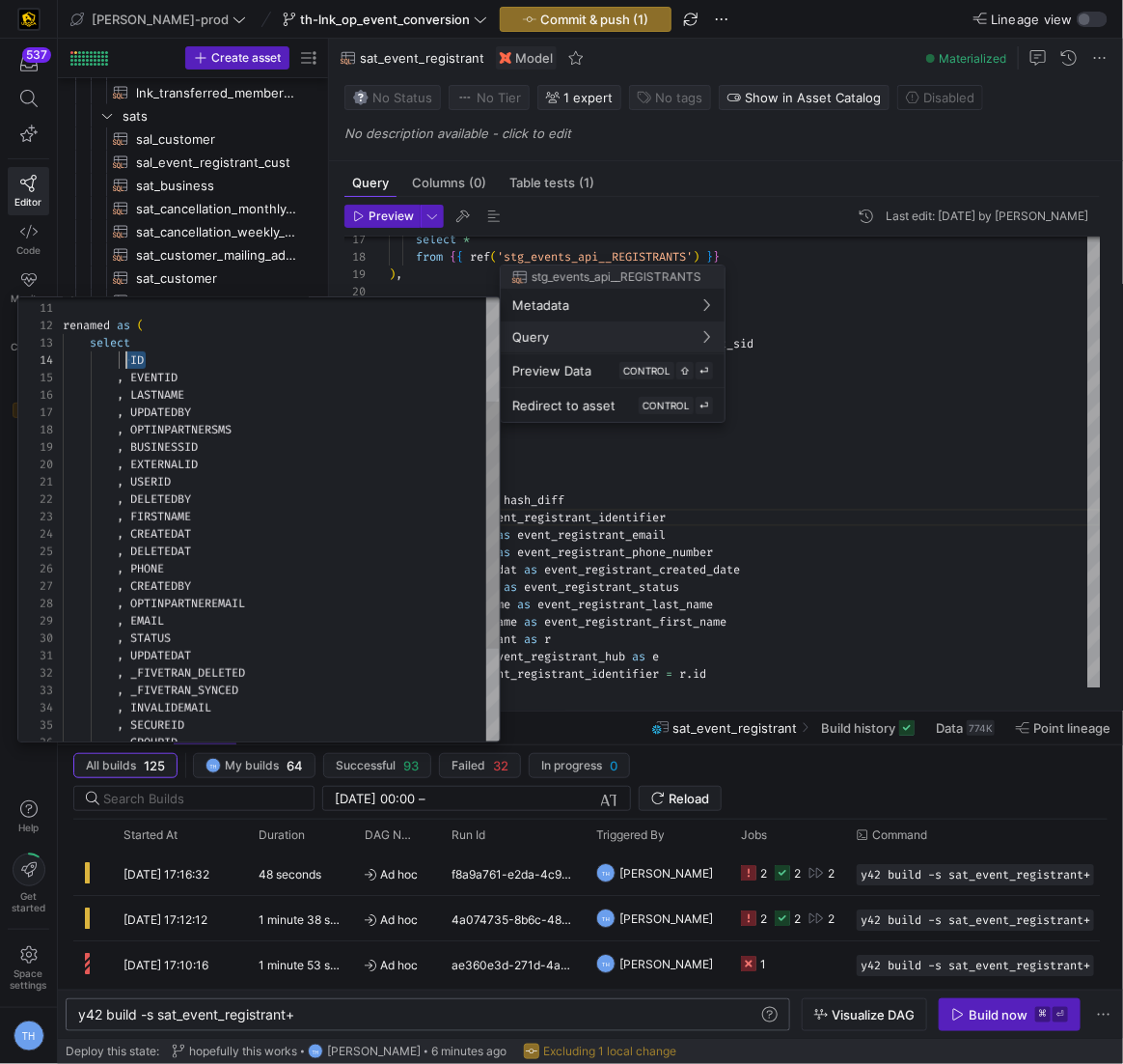
click at [129, 362] on div ") , renamed as ( select ID , EVENTID , LASTNAME , UPDATEDBY , OPTINPARTNERSMS ,…" at bounding box center [281, 509] width 437 height 797
drag, startPoint x: 133, startPoint y: 361, endPoint x: 194, endPoint y: 359, distance: 61.0
click at [194, 359] on div ") , renamed as ( select ID , EVENTID , LASTNAME , UPDATEDBY , OPTINPARTNERSMS ,…" at bounding box center [281, 509] width 437 height 797
click at [722, 519] on div at bounding box center [561, 532] width 1123 height 1064
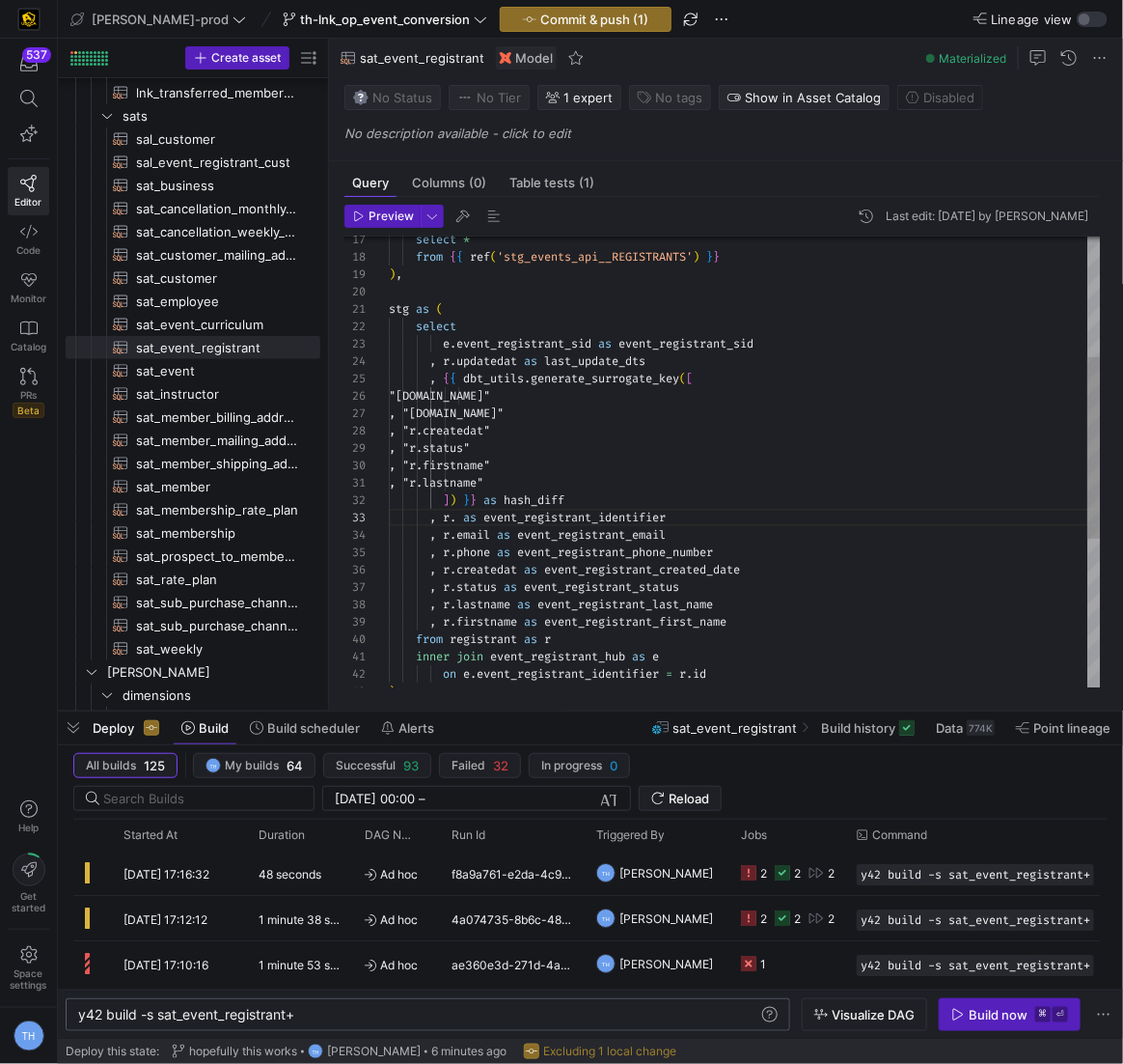
scroll to position [35, 70]
click at [456, 516] on div ", r . lastname as event_registrant_last_name , r . firstname as event_registran…" at bounding box center [745, 500] width 712 height 1127
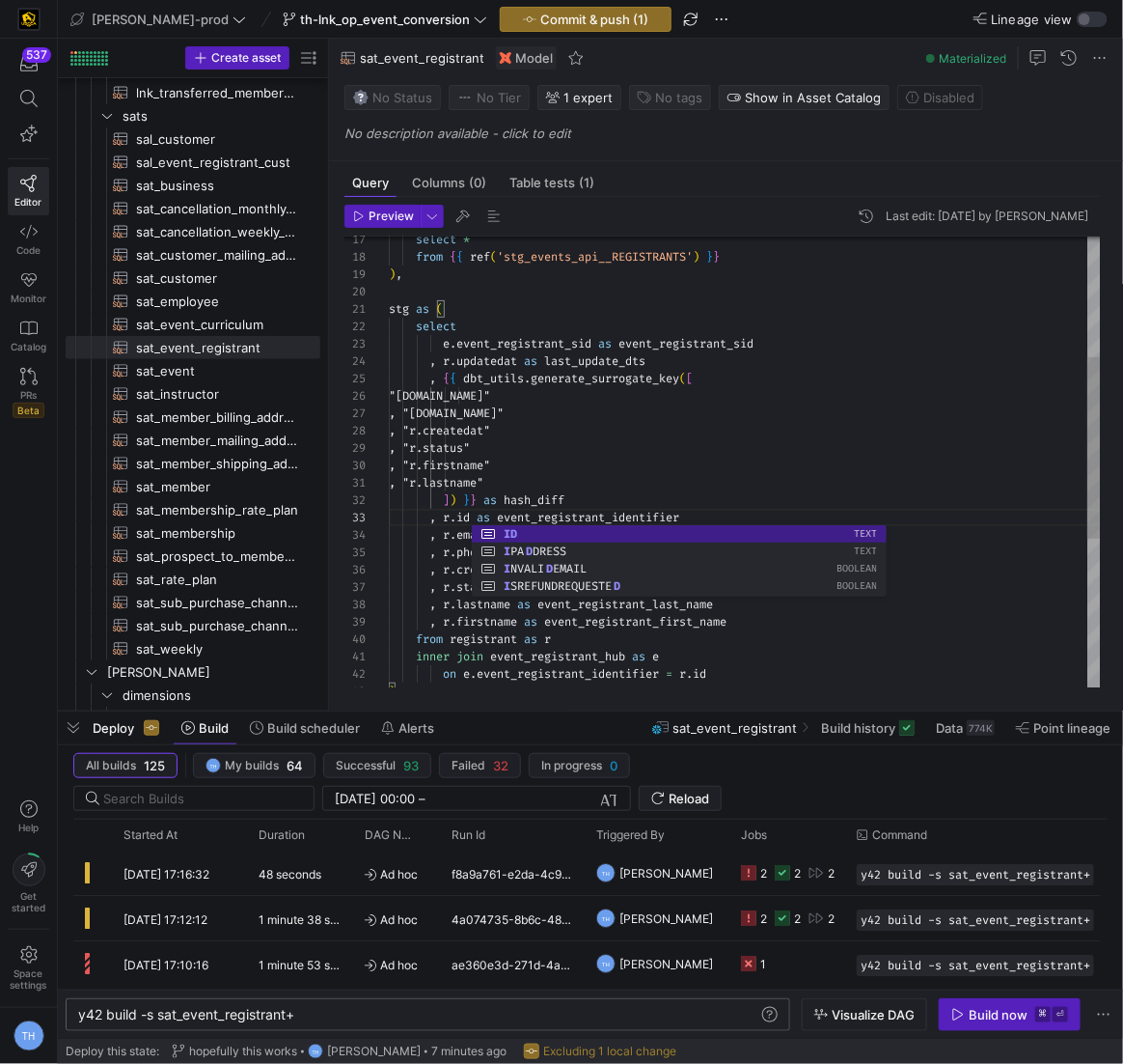
click at [726, 379] on div ", r . lastname as event_registrant_last_name , r . firstname as event_registran…" at bounding box center [745, 500] width 712 height 1127
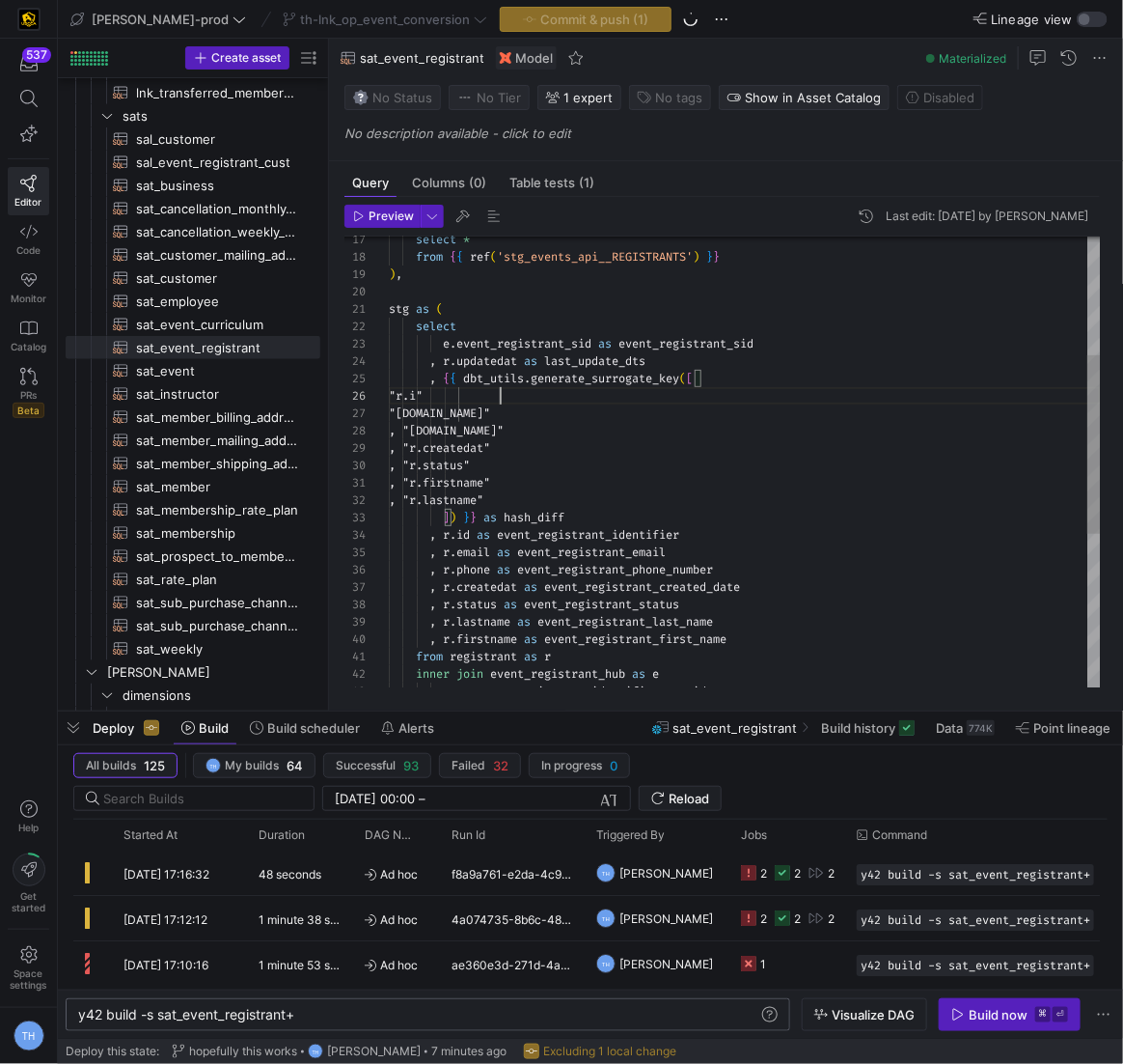
scroll to position [87, 118]
click at [462, 413] on div ", r . lastname as event_registrant_last_name , r . firstname as event_registran…" at bounding box center [745, 509] width 712 height 1144
click at [645, 480] on div ", r . lastname as event_registrant_last_name , r . firstname as event_registran…" at bounding box center [745, 509] width 712 height 1144
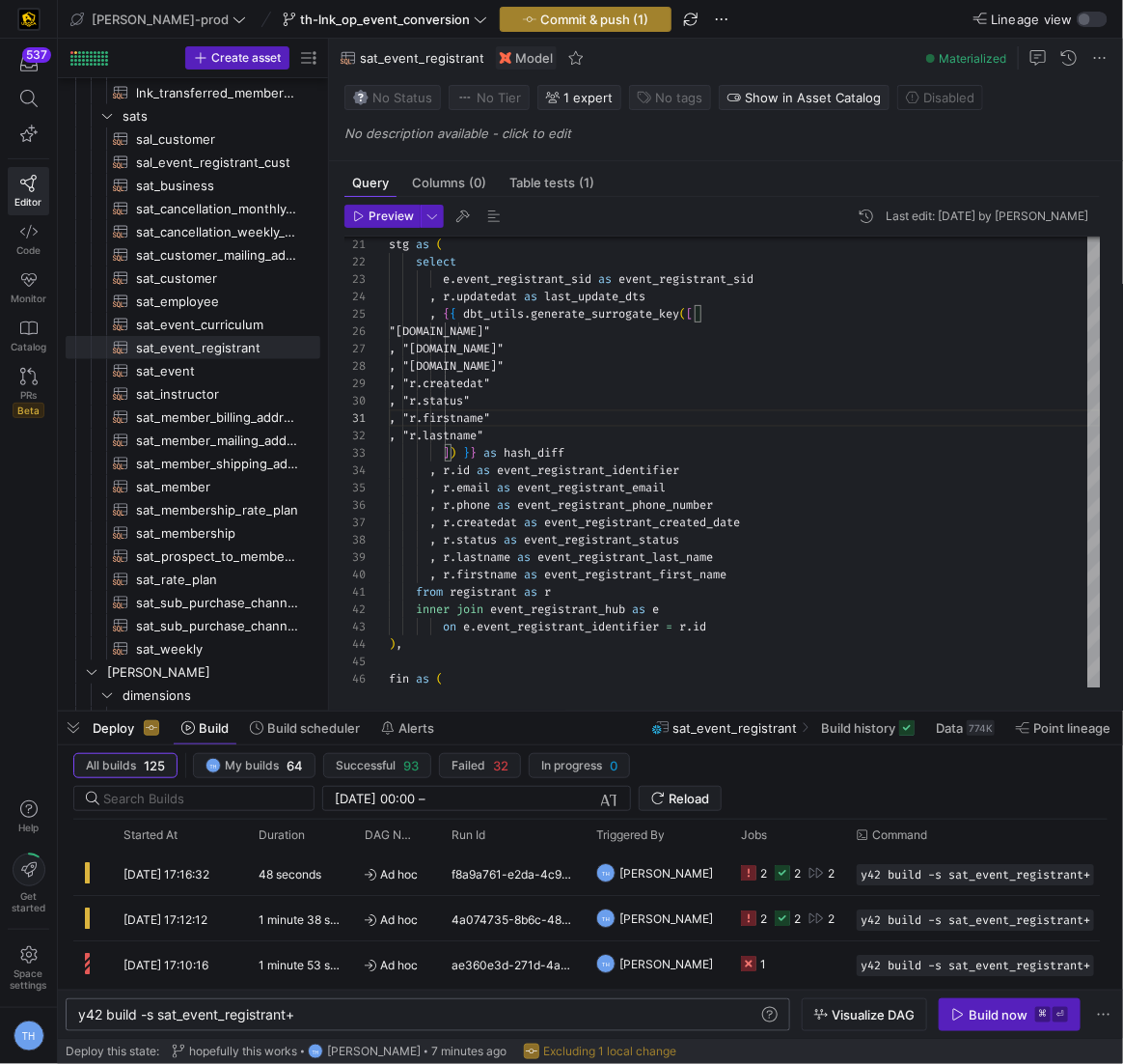
type textarea ", "r.firstname" , "r.lastname" ]) }} as hash_diff , r.id as event_registrant_id…"
click at [547, 19] on span "Commit & push (1)" at bounding box center [595, 19] width 108 height 15
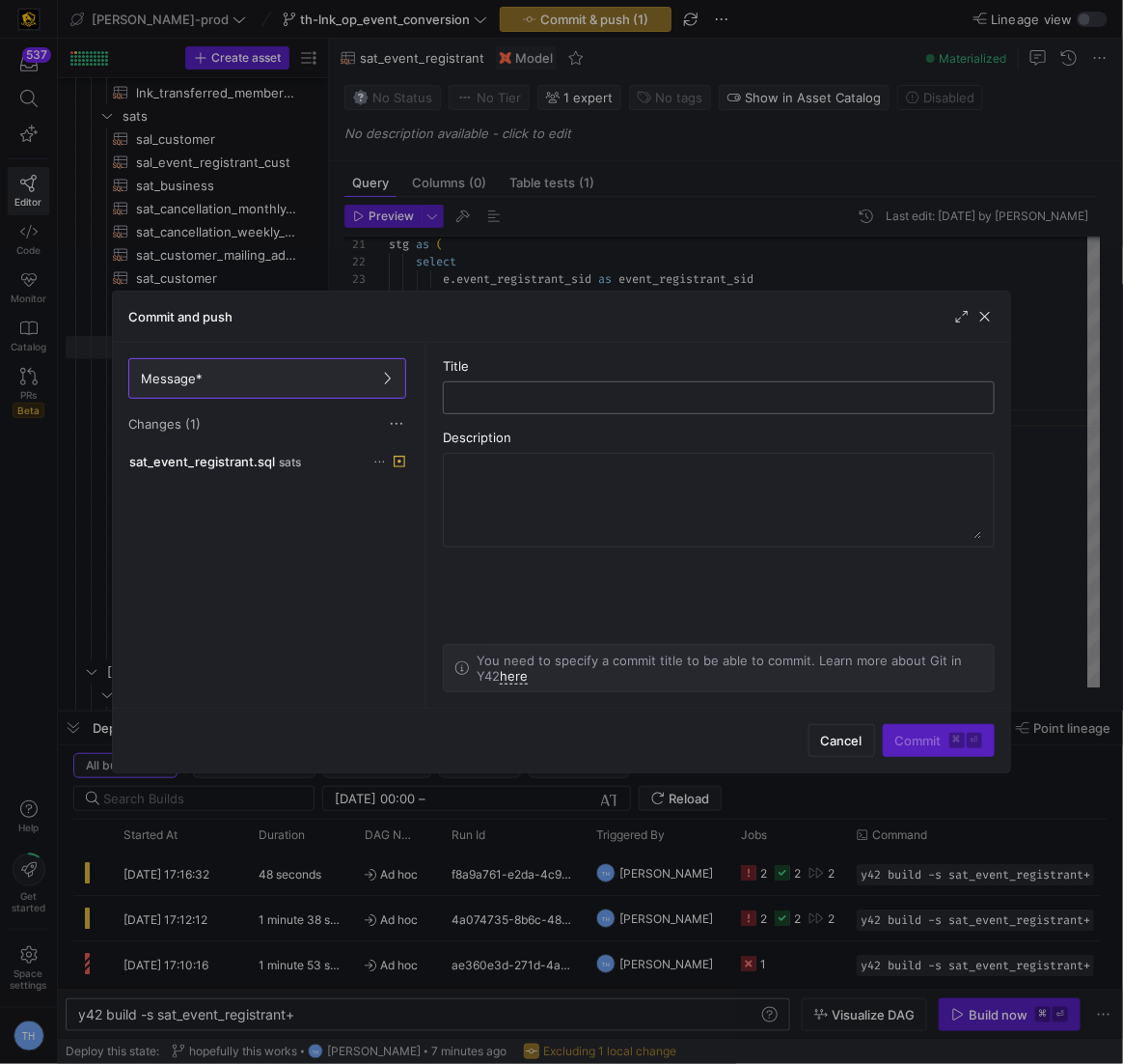
click at [724, 406] on div at bounding box center [719, 398] width 518 height 31
type input "adding column back"
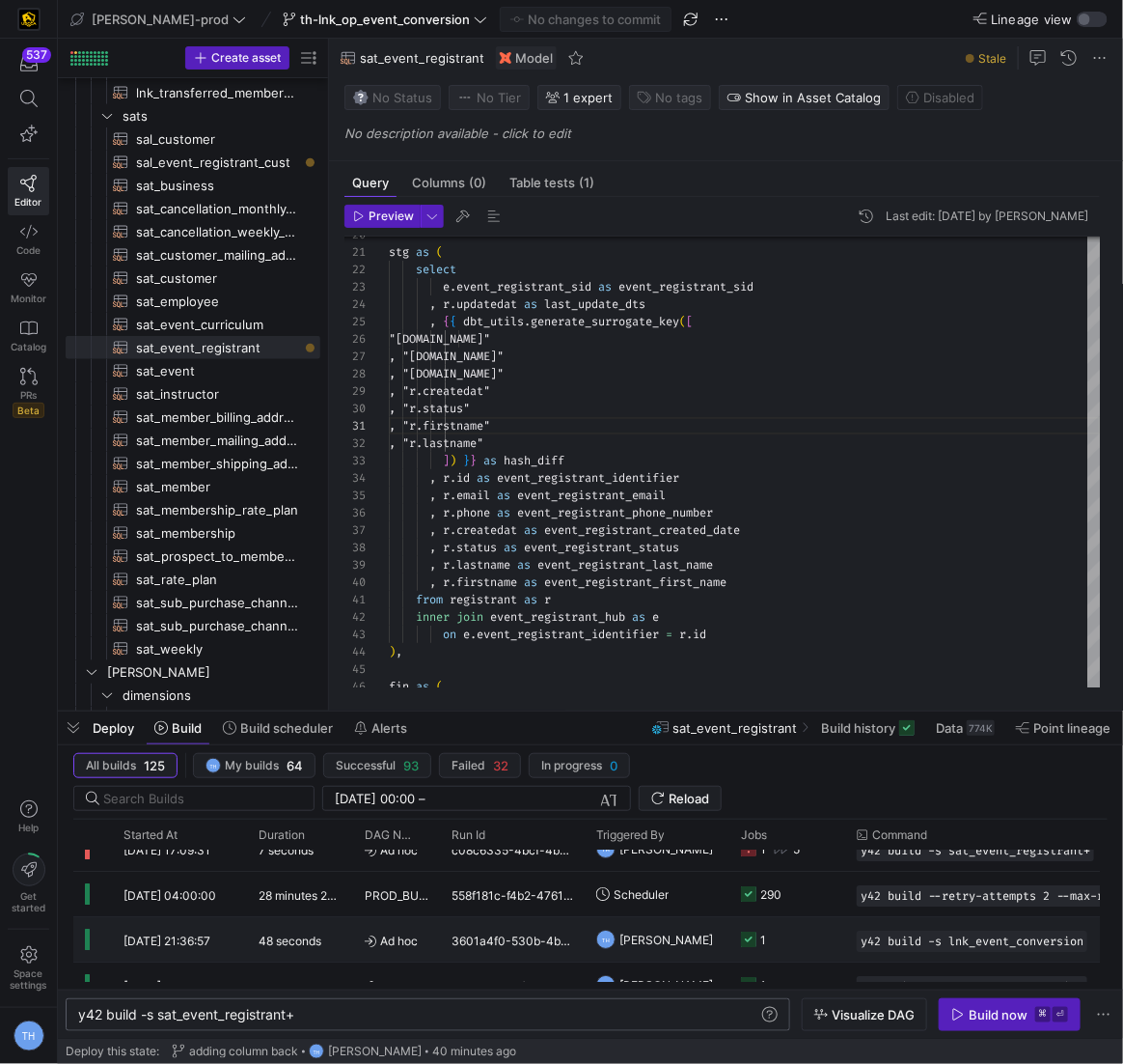
scroll to position [0, 0]
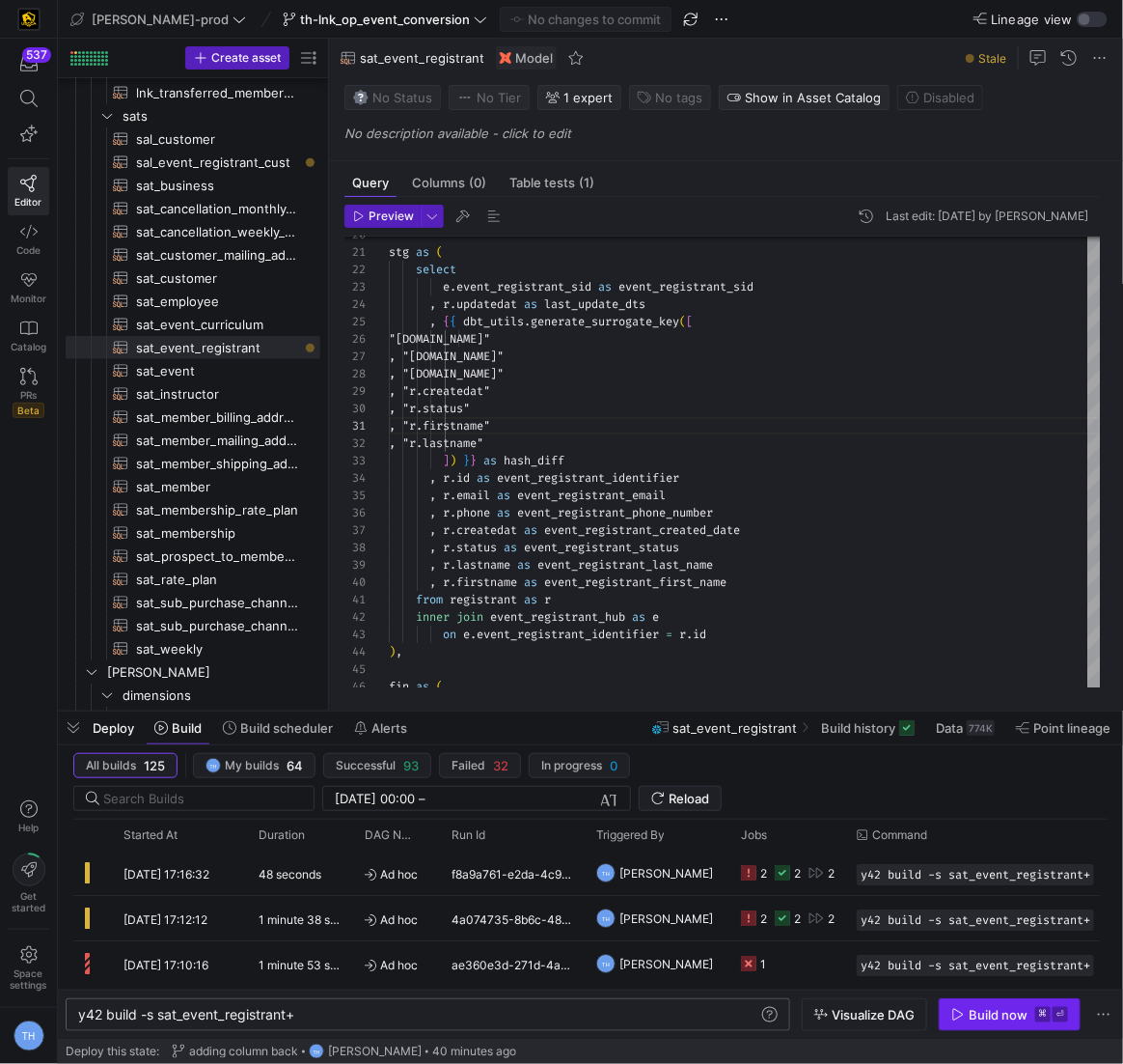
click at [887, 1022] on div "Build now" at bounding box center [998, 1015] width 59 height 15
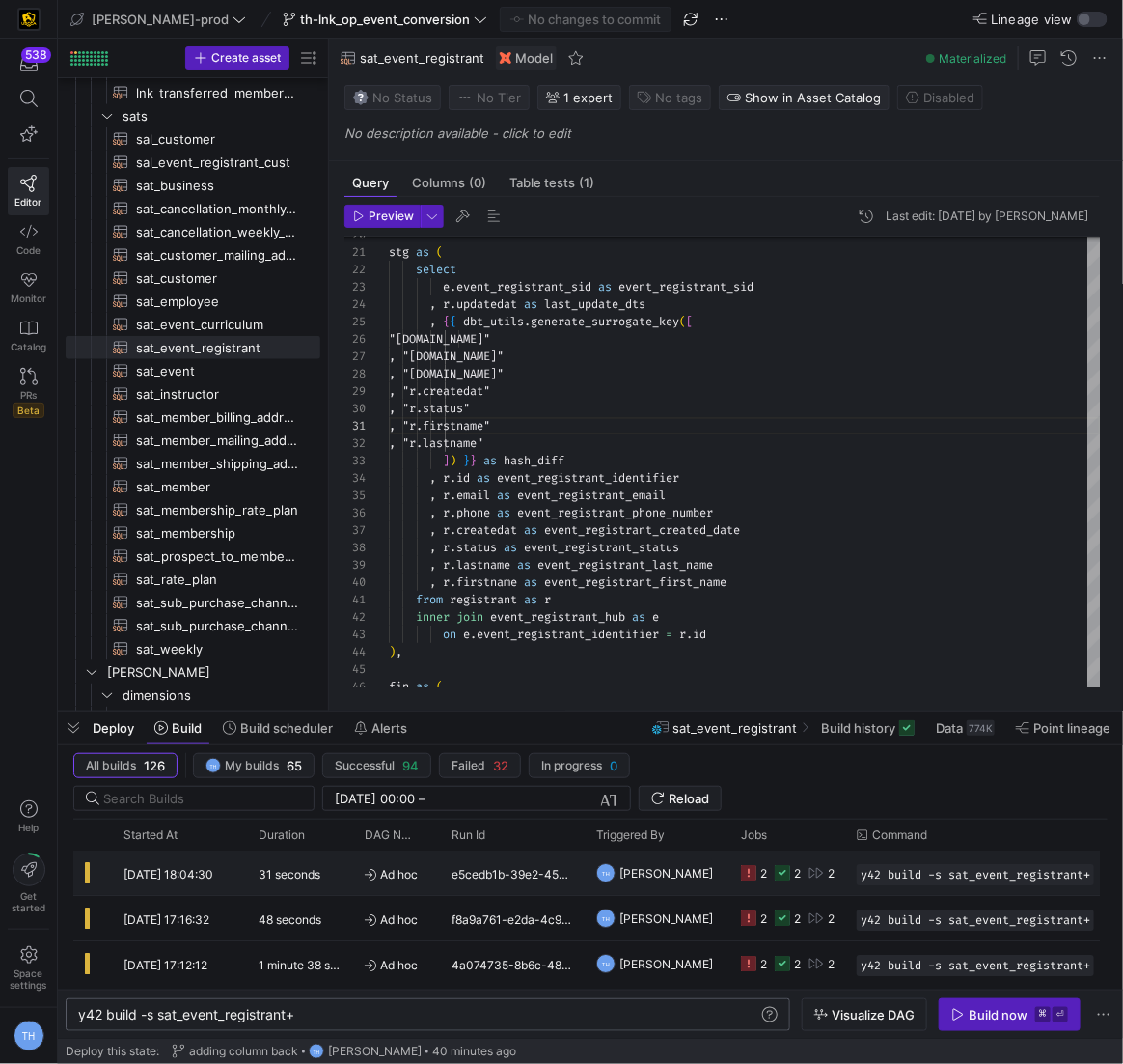
click at [699, 874] on span "[PERSON_NAME]" at bounding box center [666, 872] width 94 height 45
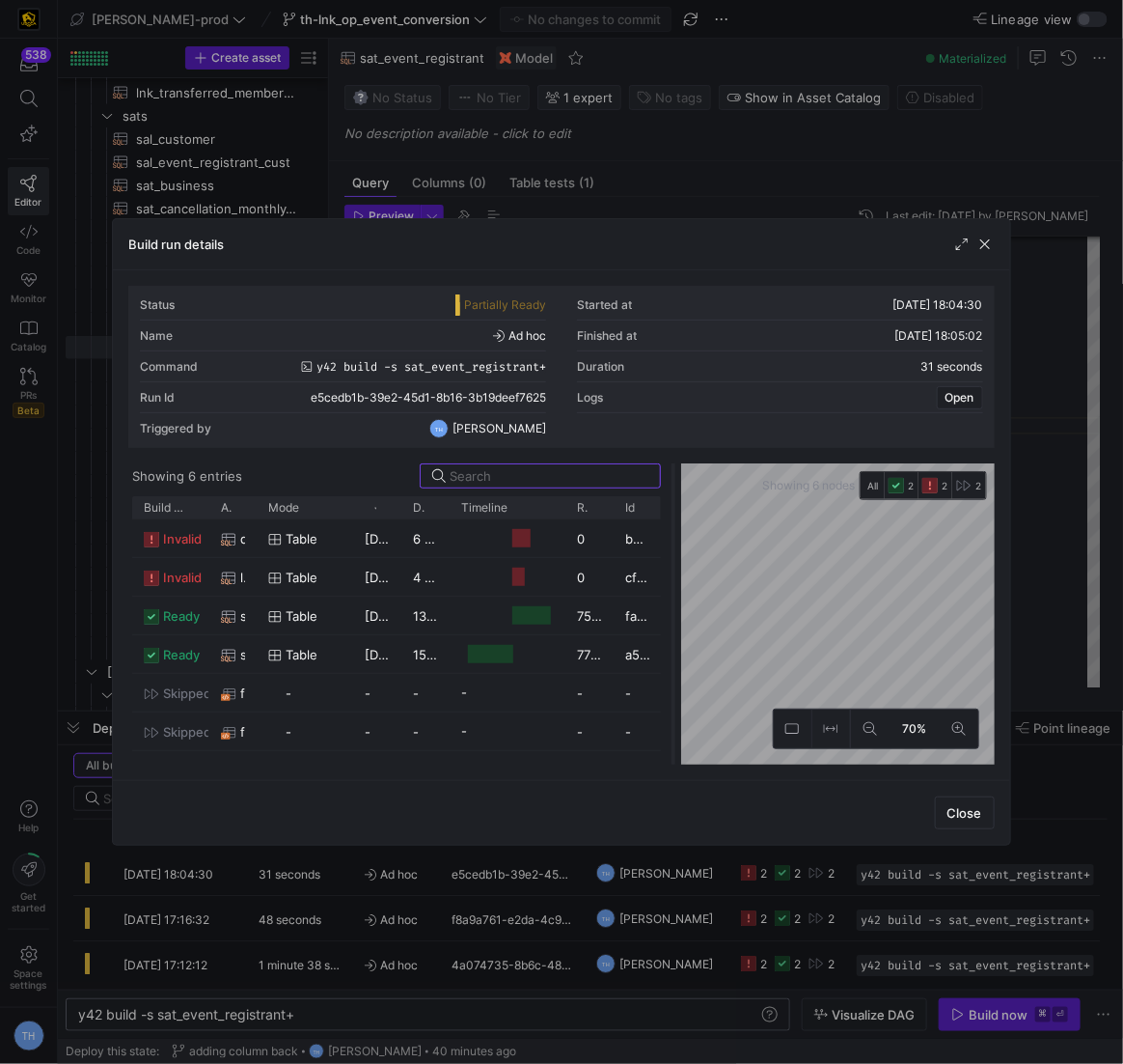
drag, startPoint x: 562, startPoint y: 538, endPoint x: 667, endPoint y: 537, distance: 105.0
click at [669, 537] on div at bounding box center [673, 613] width 8 height 301
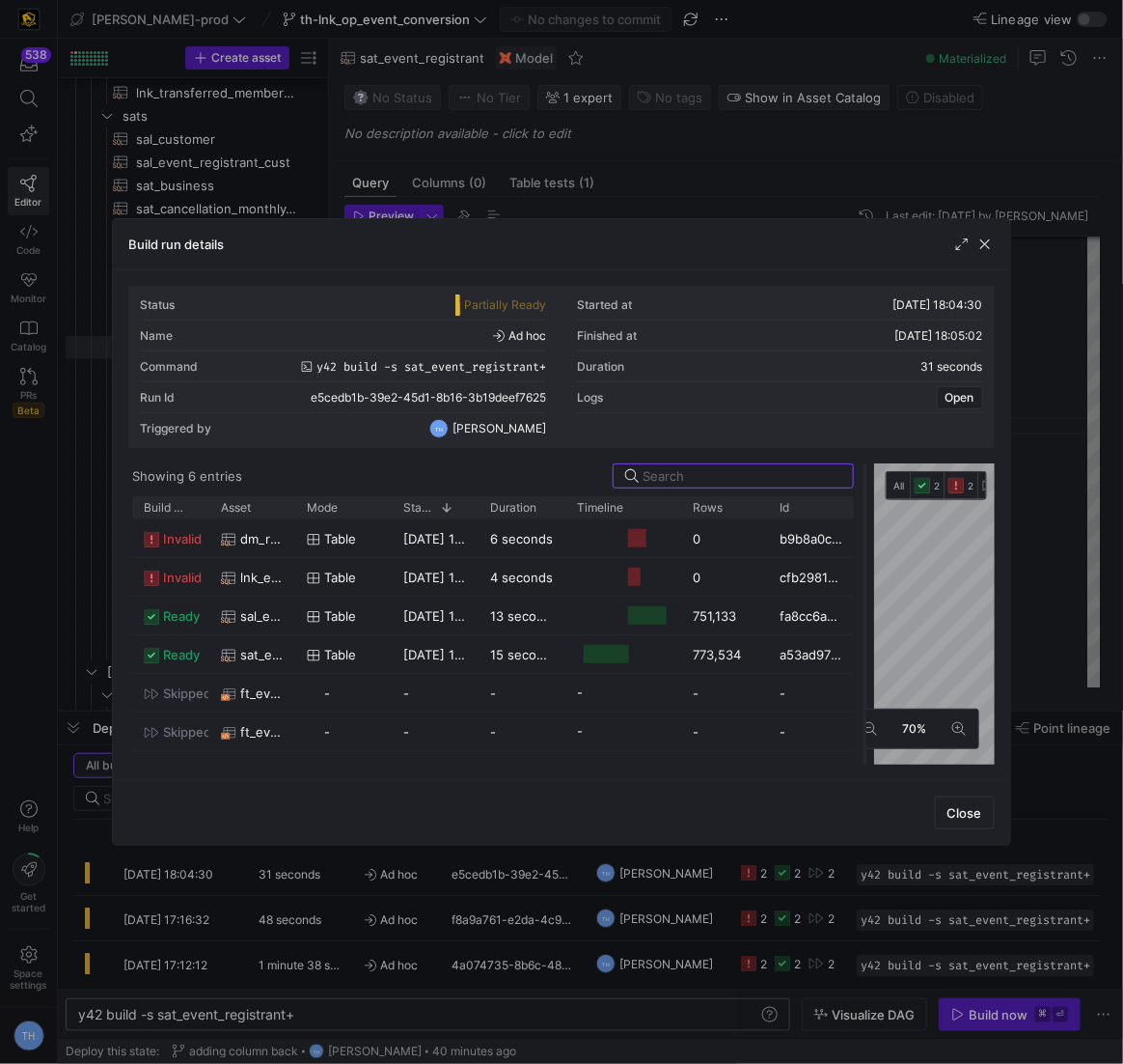
drag, startPoint x: 669, startPoint y: 546, endPoint x: 954, endPoint y: 542, distance: 285.0
click at [870, 542] on div at bounding box center [866, 613] width 8 height 301
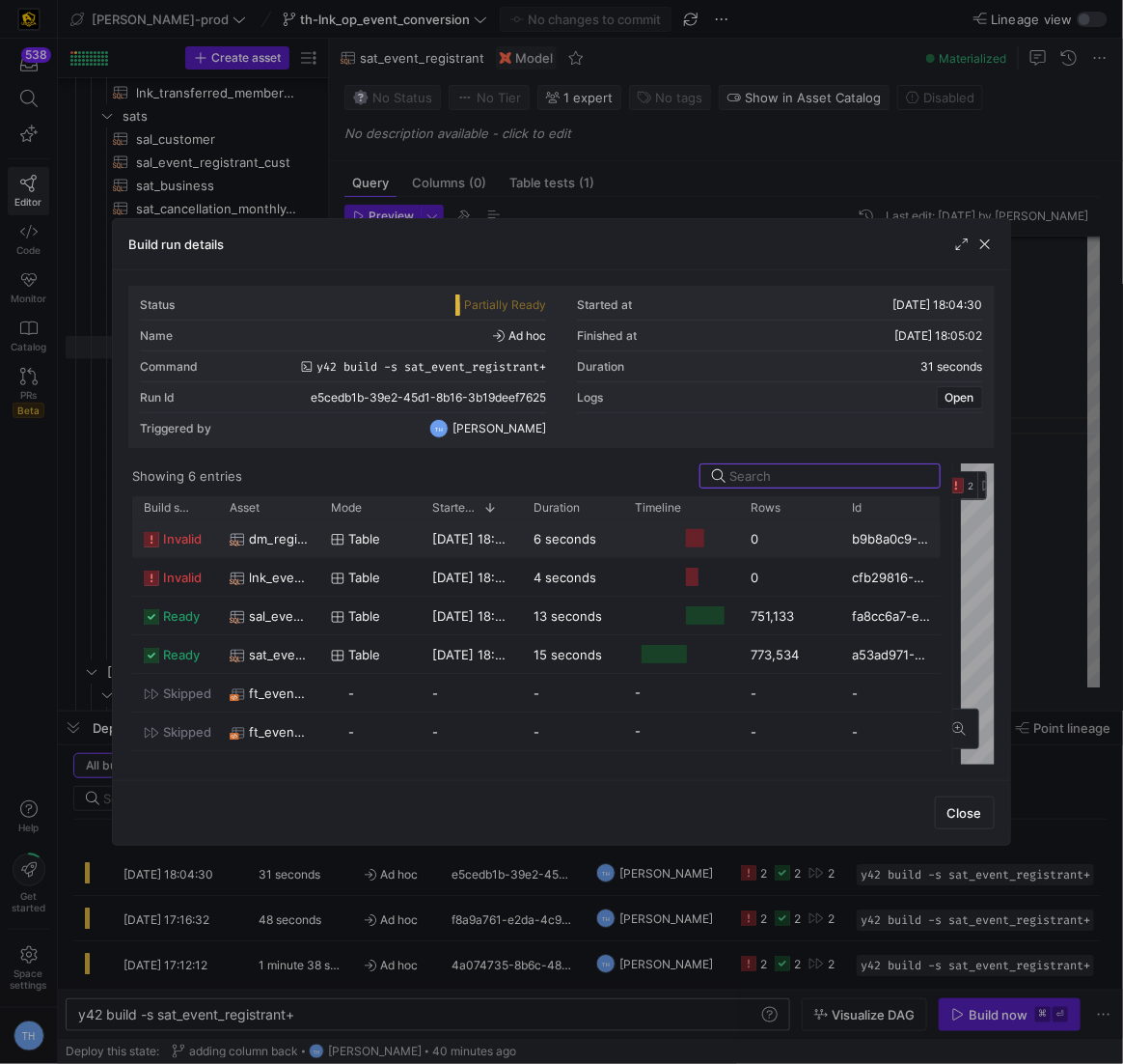
click at [287, 547] on span "dm_registrant" at bounding box center [278, 539] width 59 height 38
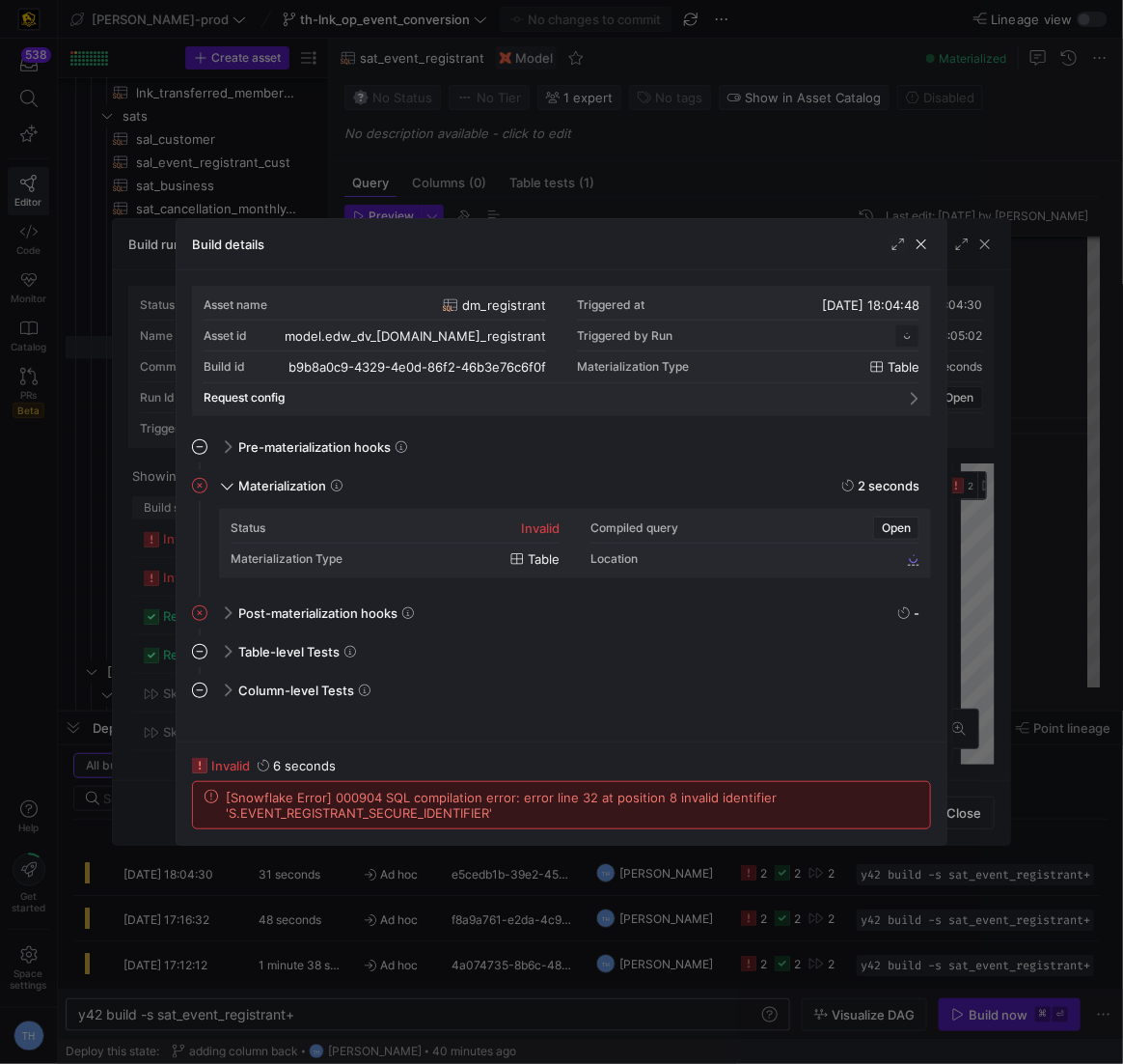
scroll to position [174, 0]
click at [524, 181] on div at bounding box center [561, 532] width 1123 height 1064
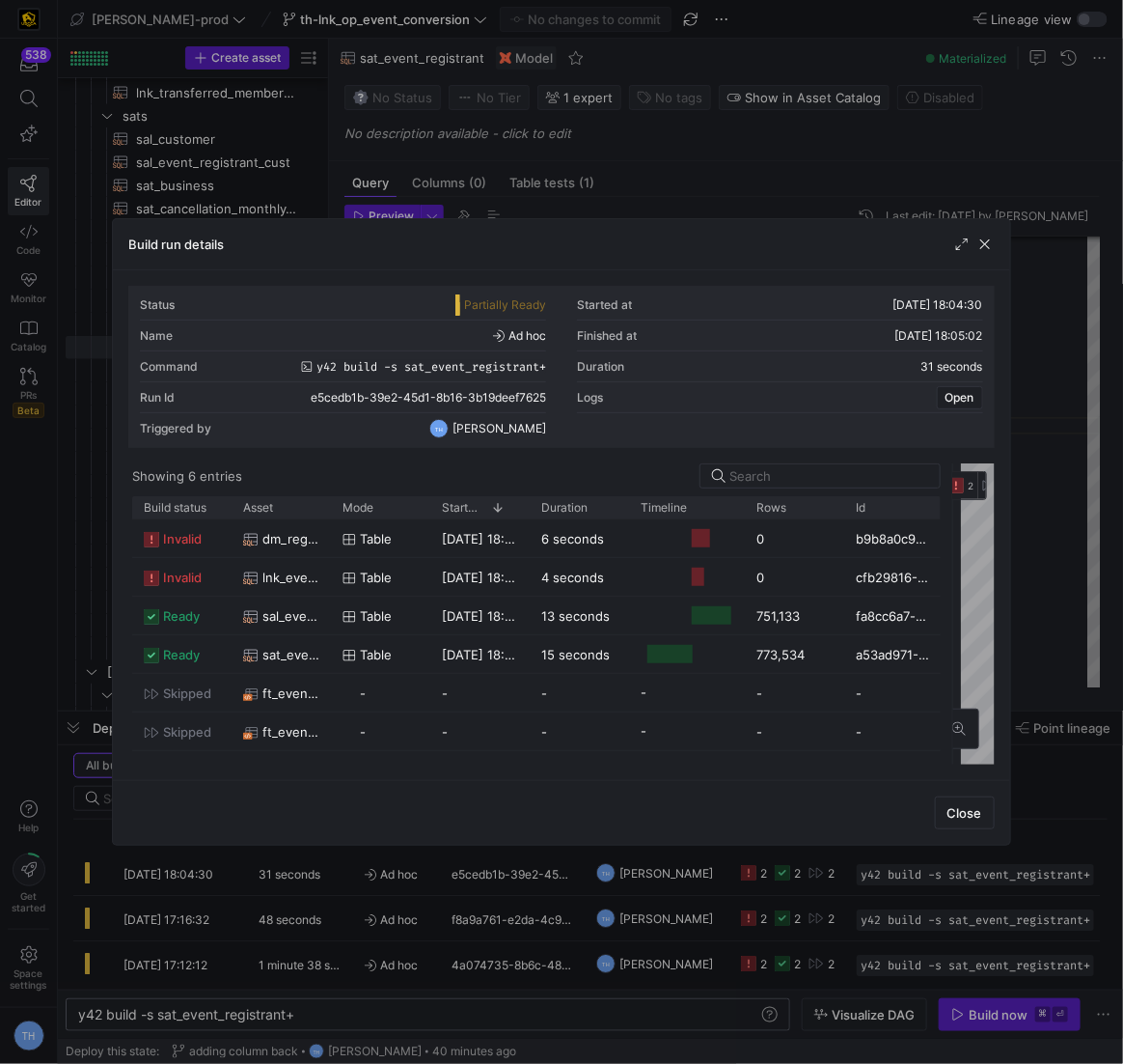
click at [524, 181] on div at bounding box center [561, 532] width 1123 height 1064
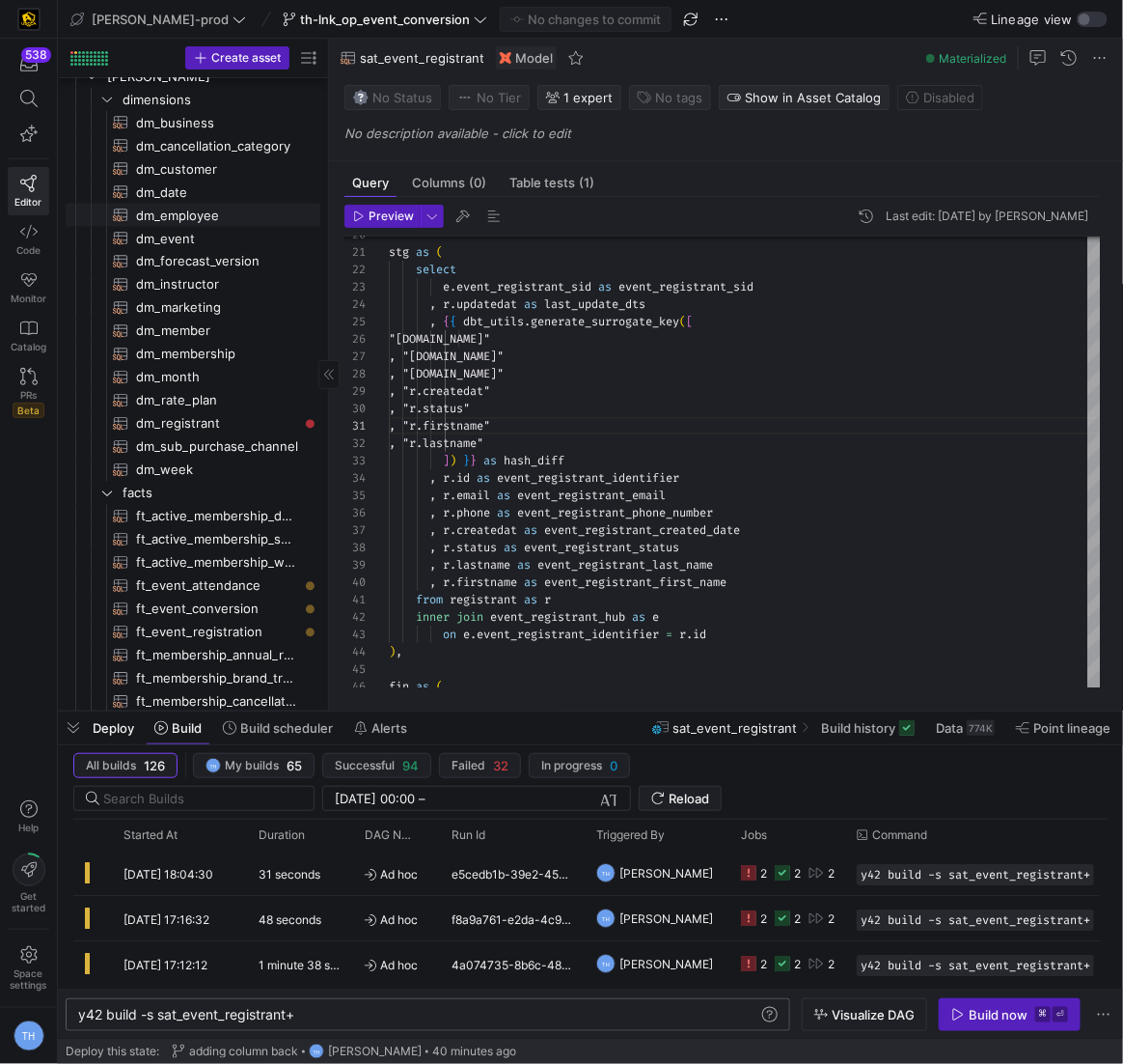
scroll to position [1081, 0]
click at [248, 421] on span "dm_registrant​​​​​​​​​​" at bounding box center [218, 422] width 163 height 22
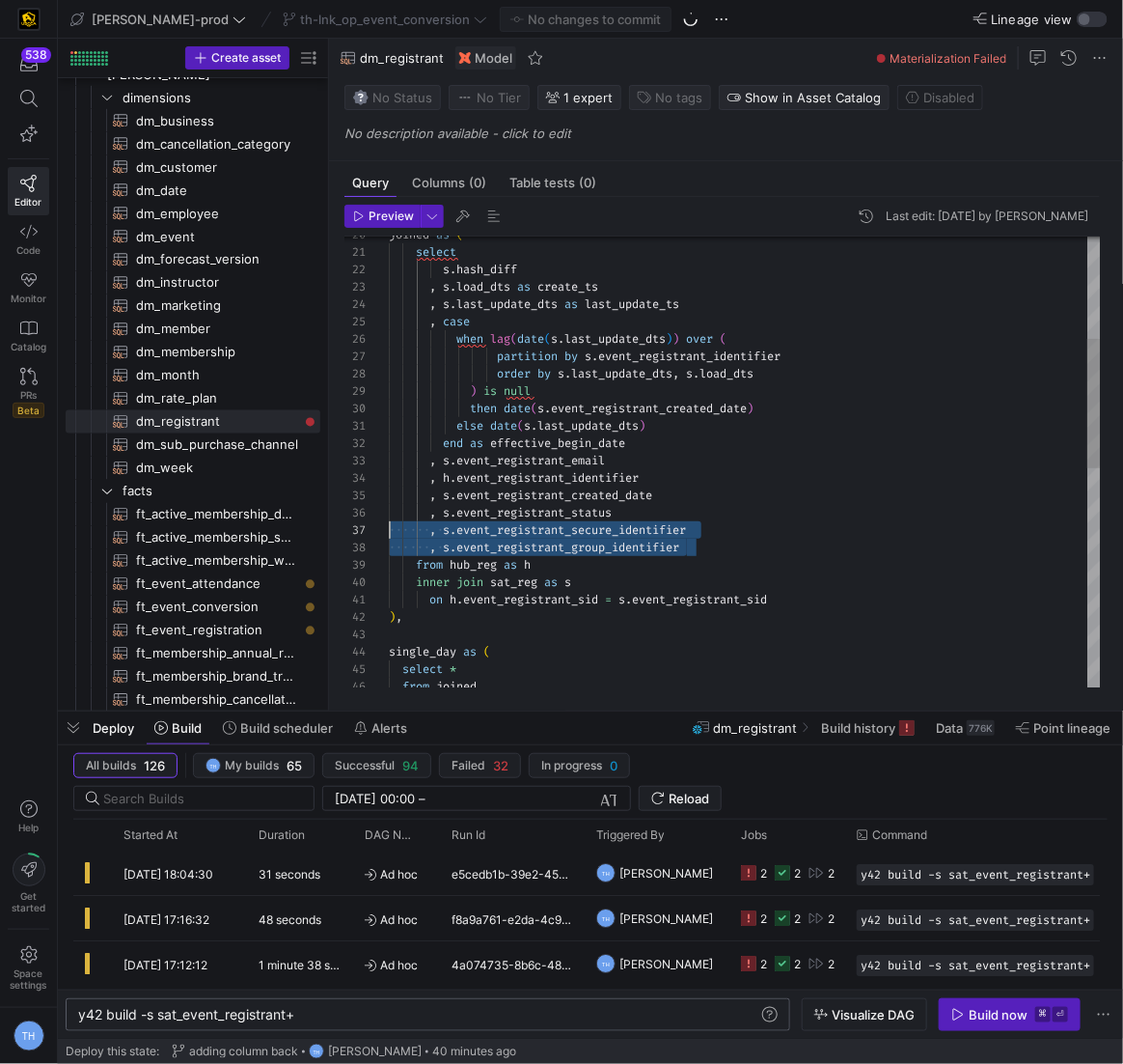
scroll to position [103, 0]
drag, startPoint x: 754, startPoint y: 544, endPoint x: 315, endPoint y: 520, distance: 439.7
click at [389, 520] on div "joined as ( select s . hash_diff , s . load_dts as create_ts , s . last_update_…" at bounding box center [745, 669] width 712 height 1579
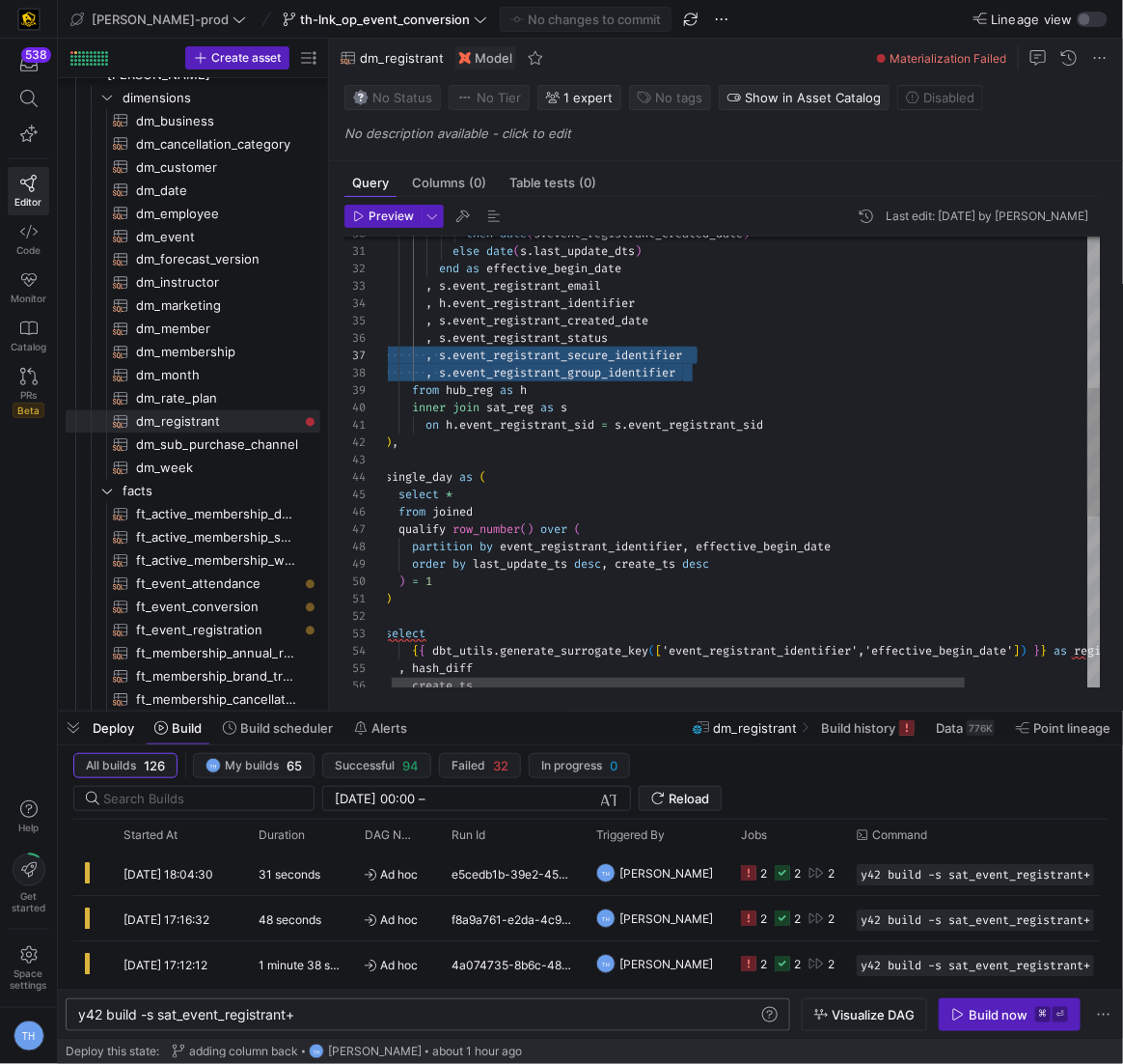
click at [703, 378] on div "inner join sat_reg as s on h . event_registrant_sid = s . event_registrant_sid …" at bounding box center [818, 501] width 868 height 1590
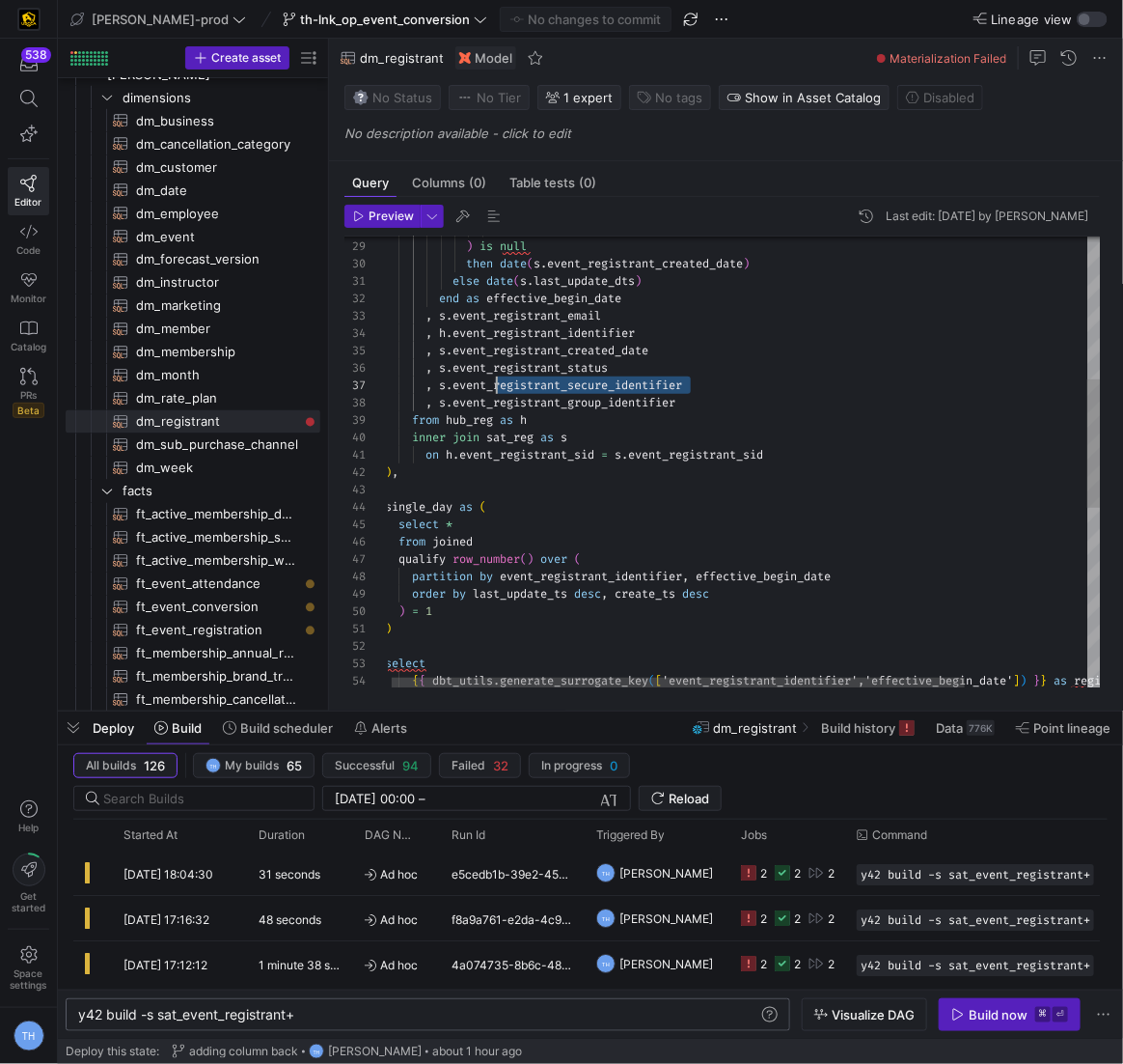
scroll to position [103, 111]
drag, startPoint x: 712, startPoint y: 385, endPoint x: 496, endPoint y: 388, distance: 216.0
click at [496, 388] on div "inner join sat_reg as s on h . event_registrant_sid = s . event_registrant_sid …" at bounding box center [818, 531] width 868 height 1590
click at [744, 396] on div "inner join sat_reg as s on h . event_registrant_sid = s . event_registrant_sid …" at bounding box center [818, 531] width 868 height 1590
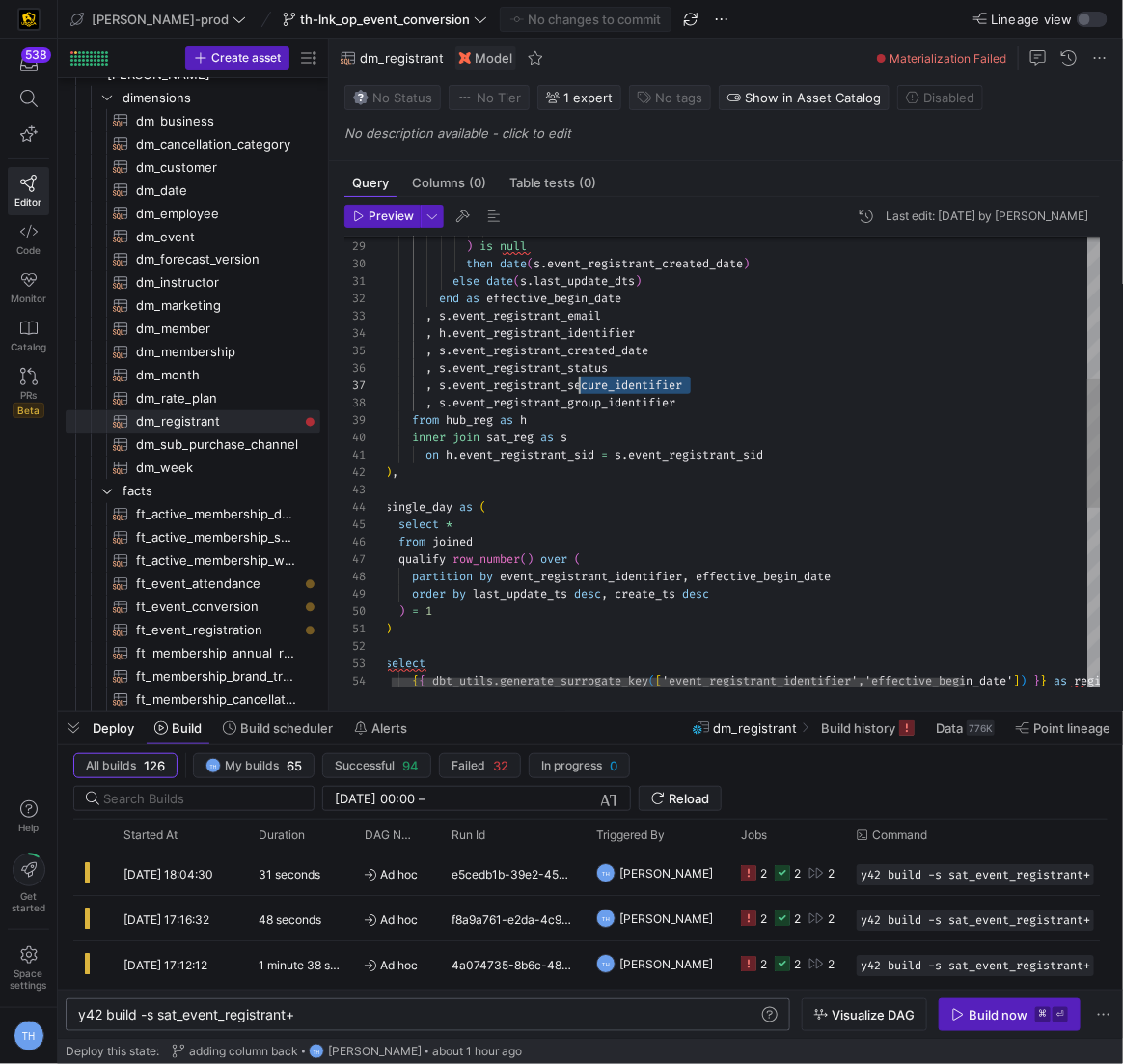
drag, startPoint x: 713, startPoint y: 379, endPoint x: 579, endPoint y: 380, distance: 134.0
click at [579, 380] on div "inner join sat_reg as s on h . event_registrant_sid = s . event_registrant_sid …" at bounding box center [818, 531] width 868 height 1590
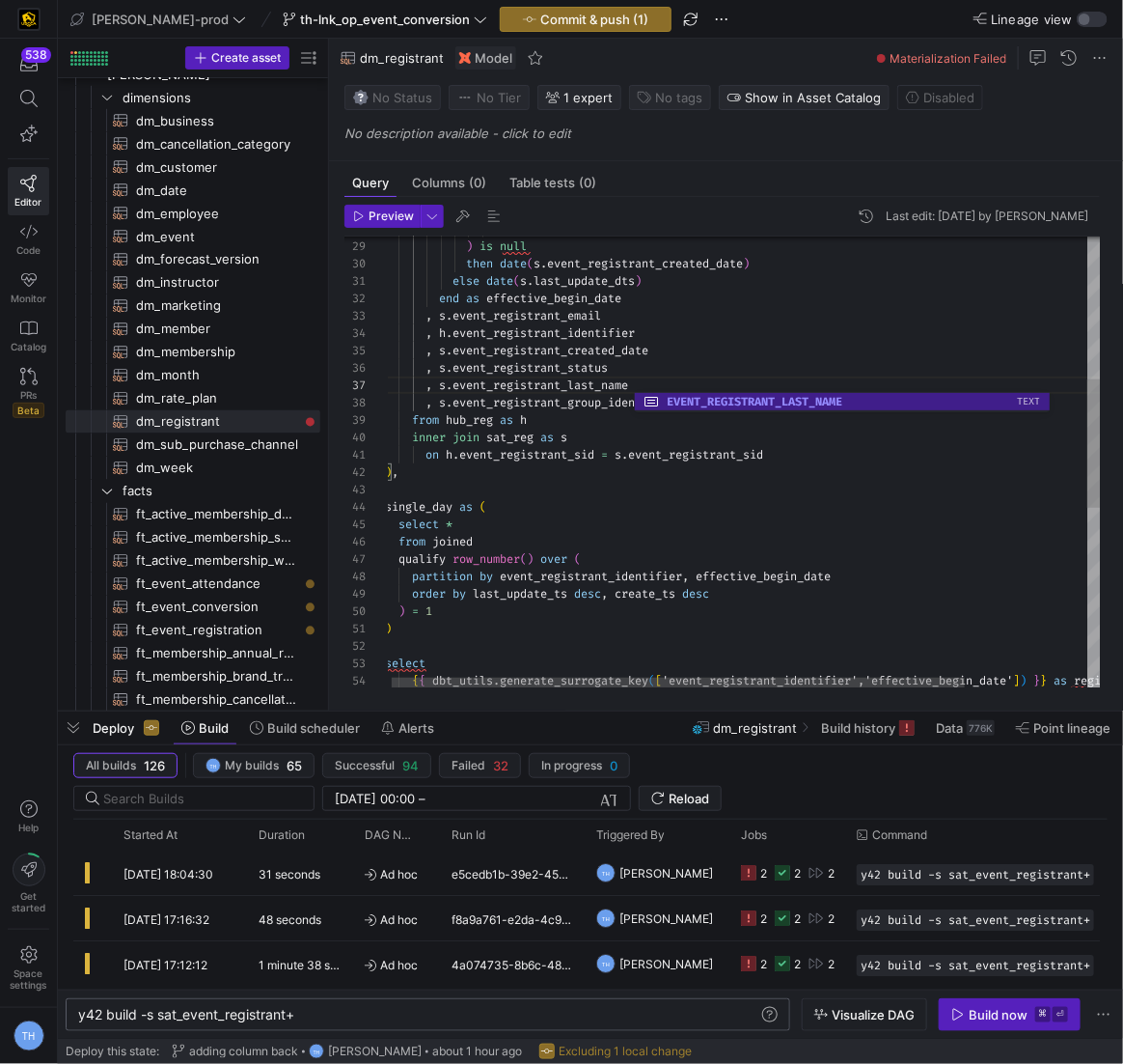
click at [597, 364] on div "inner join sat_reg as s on h . event_registrant_sid = s . event_registrant_sid …" at bounding box center [818, 531] width 868 height 1590
drag, startPoint x: 731, startPoint y: 401, endPoint x: 574, endPoint y: 400, distance: 157.0
click at [574, 400] on div "inner join sat_reg as s on h . event_registrant_sid = s . event_registrant_sid …" at bounding box center [818, 531] width 868 height 1590
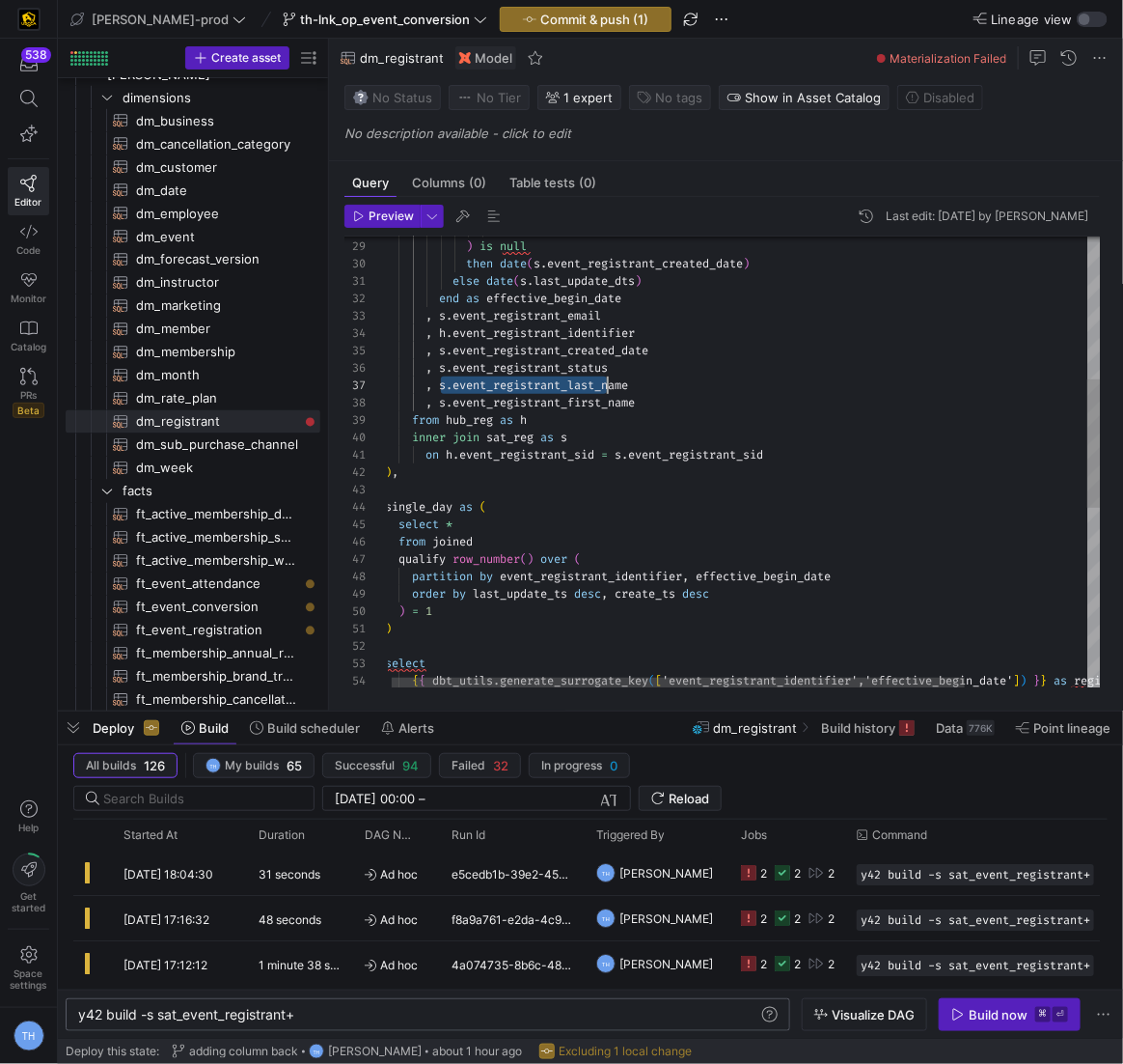
drag, startPoint x: 438, startPoint y: 387, endPoint x: 605, endPoint y: 387, distance: 167.0
click at [605, 387] on span ", s . event_registrant_last_name" at bounding box center [506, 385] width 243 height 15
click at [605, 387] on div "inner join sat_reg as s on h . event_registrant_sid = s . event_registrant_sid …" at bounding box center [818, 531] width 868 height 1590
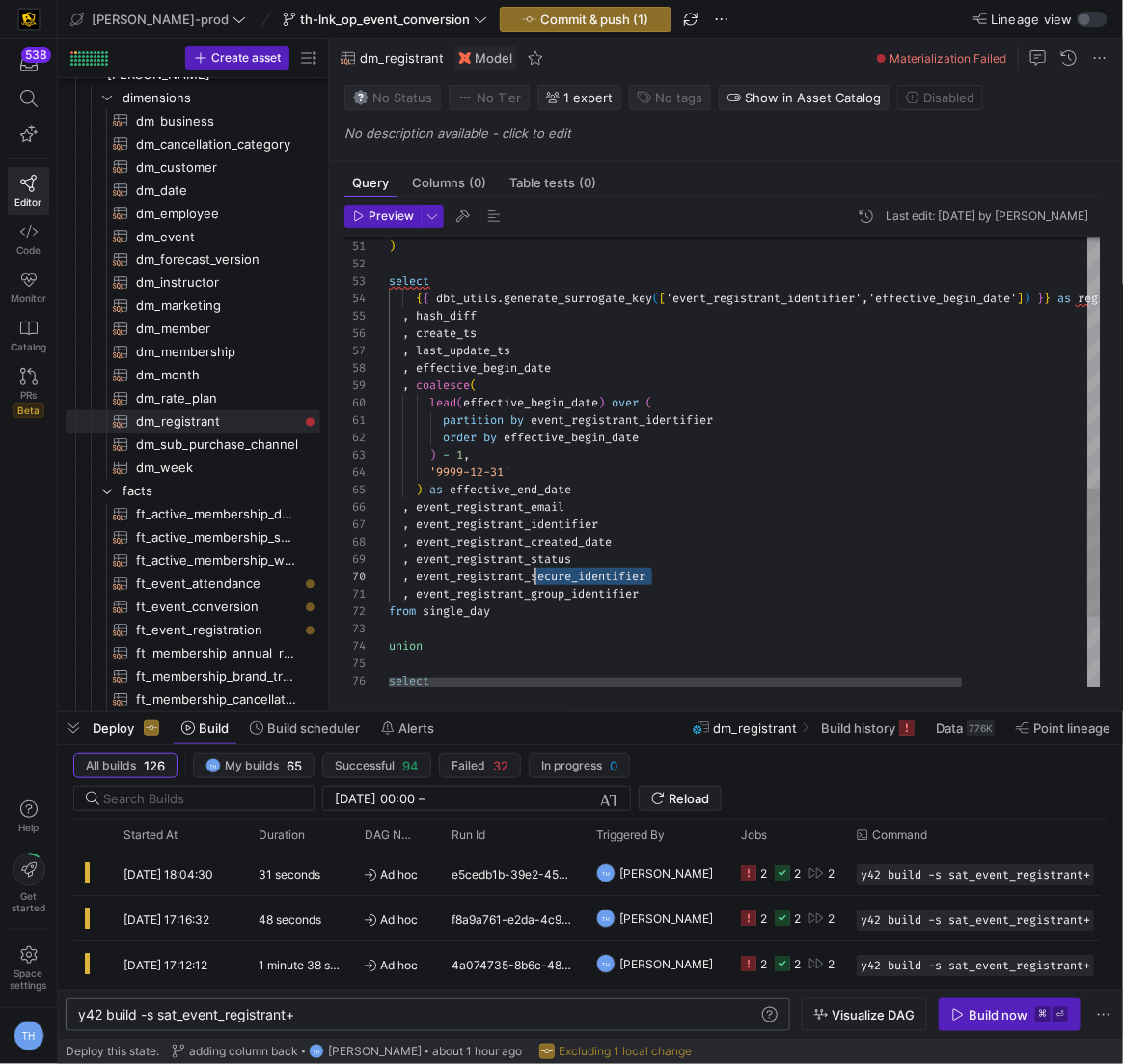
drag, startPoint x: 668, startPoint y: 574, endPoint x: 534, endPoint y: 572, distance: 134.0
click at [534, 572] on div ") select { { dbt_utils . generate_surrogate_key ( [ 'event_registrant_identifie…" at bounding box center [822, 148] width 868 height 1590
click at [578, 464] on div ") select { { dbt_utils . generate_surrogate_key ( [ 'event_registrant_identifie…" at bounding box center [822, 148] width 868 height 1590
drag, startPoint x: 669, startPoint y: 589, endPoint x: 535, endPoint y: 589, distance: 134.0
click at [535, 589] on div ") select { { dbt_utils . generate_surrogate_key ( [ 'event_registrant_identifie…" at bounding box center [822, 148] width 868 height 1590
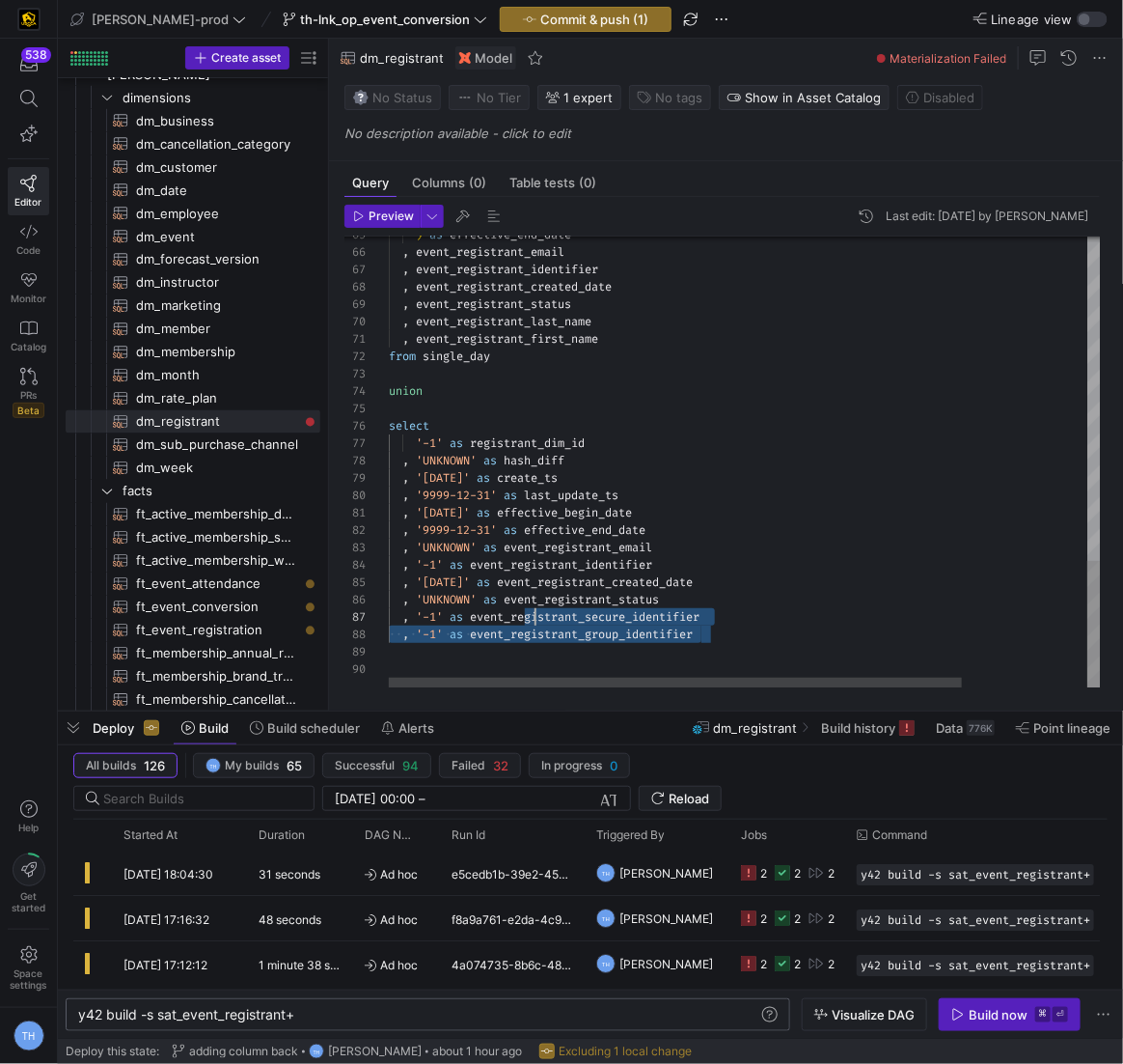
scroll to position [103, 138]
drag, startPoint x: 721, startPoint y: 630, endPoint x: 526, endPoint y: 623, distance: 195.1
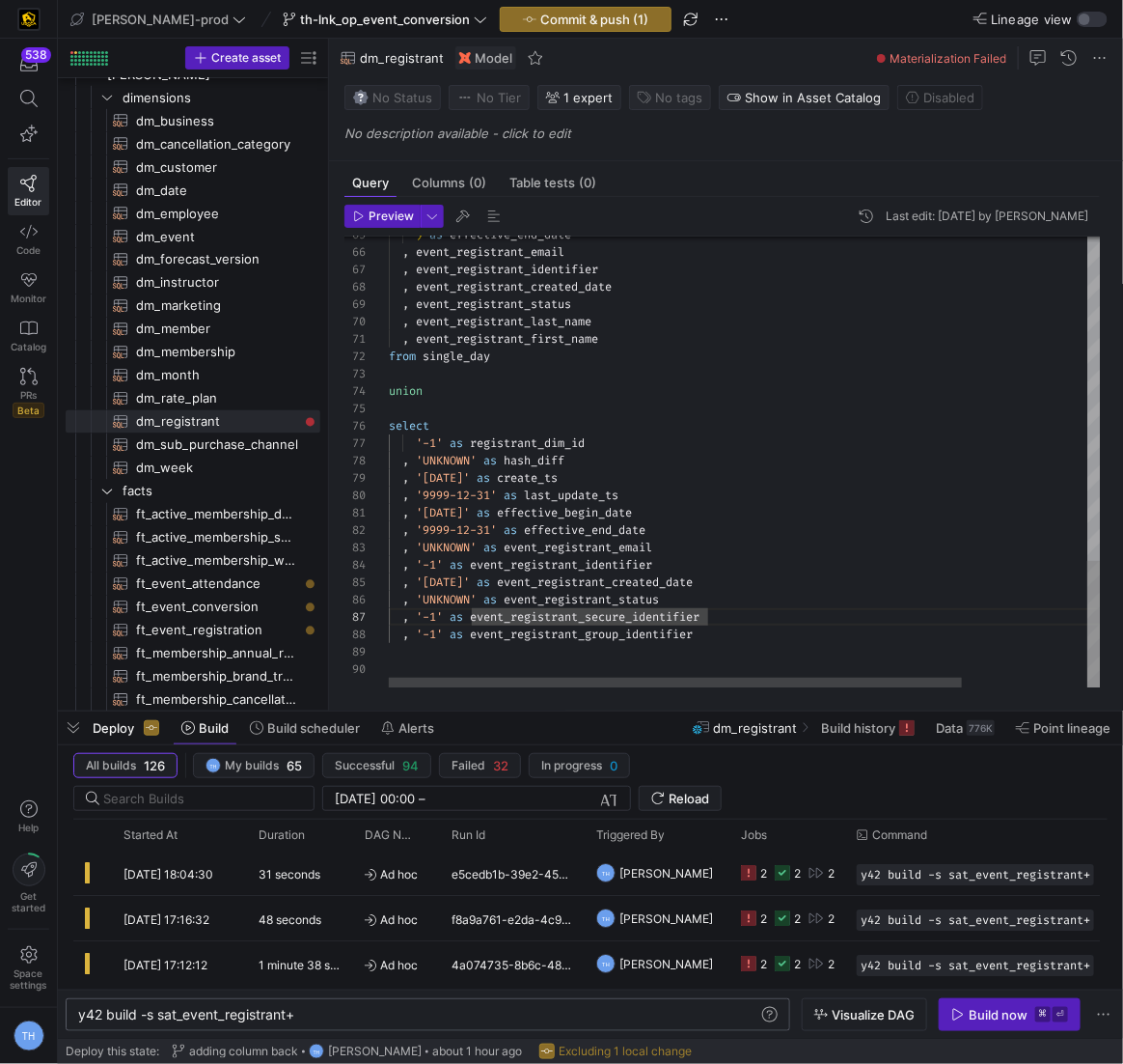
drag, startPoint x: 754, startPoint y: 633, endPoint x: 635, endPoint y: 632, distance: 119.0
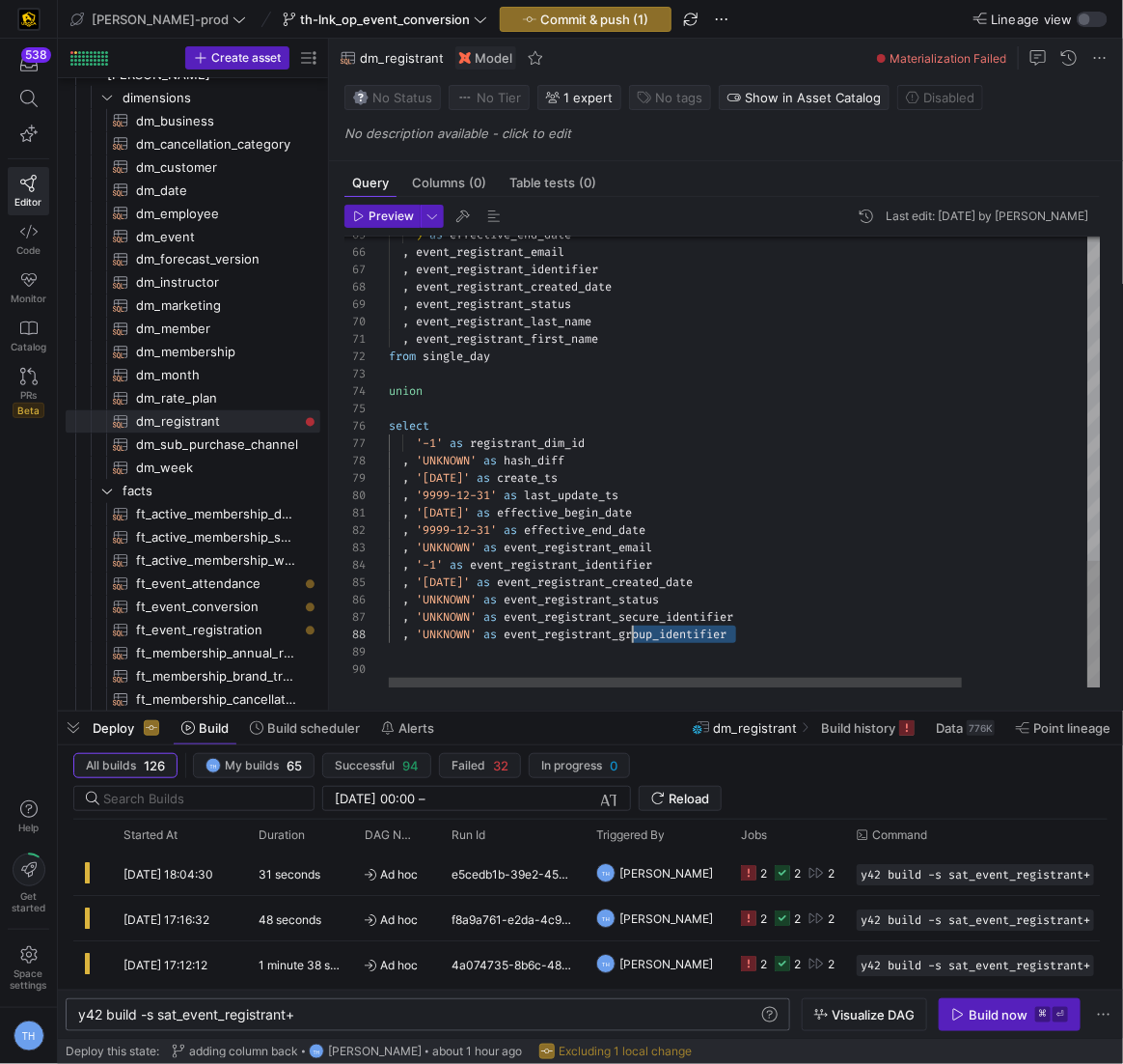
drag, startPoint x: 752, startPoint y: 630, endPoint x: 625, endPoint y: 629, distance: 127.0
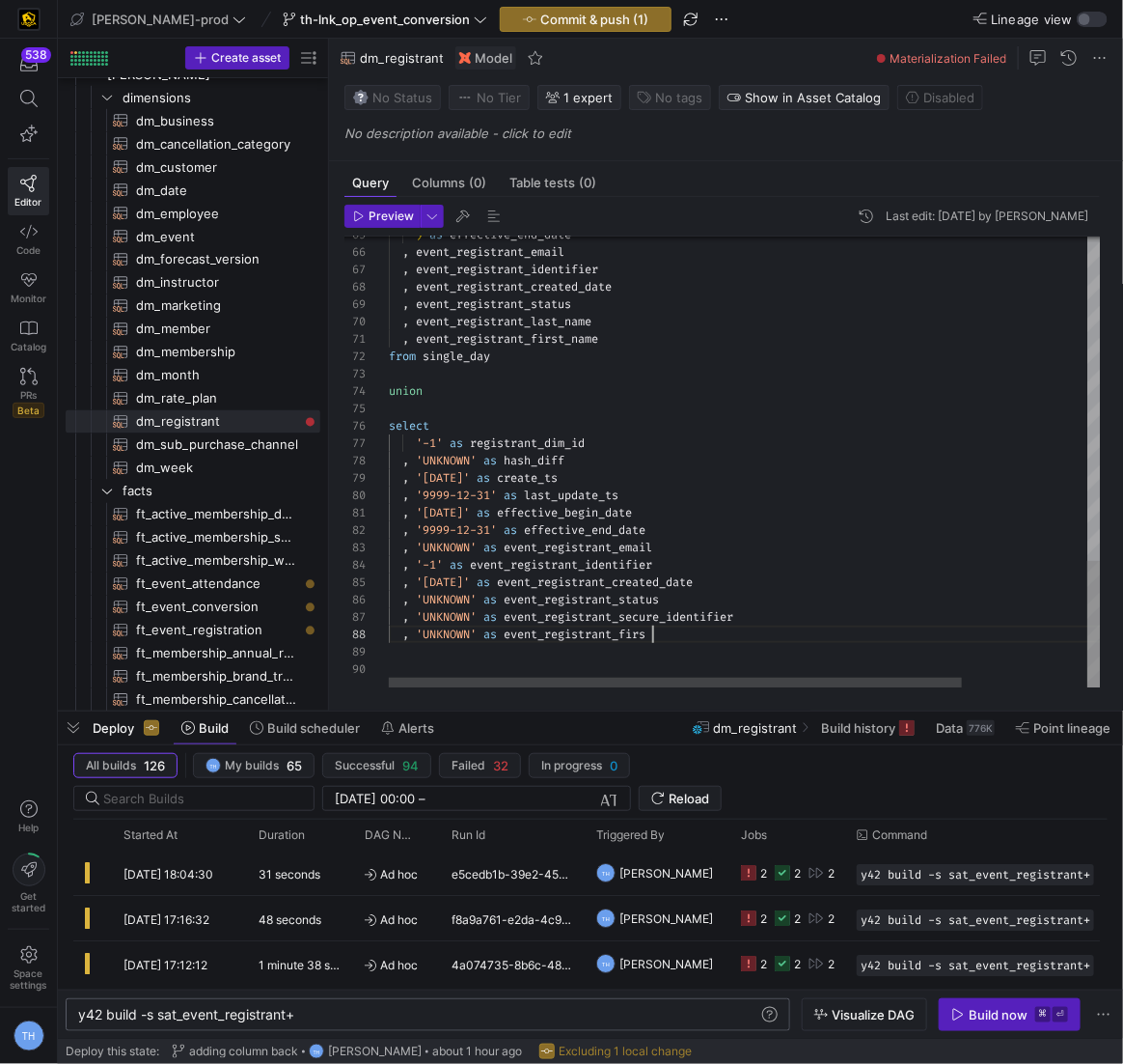
scroll to position [122, 271]
type textarea ", '[DATE]' as effective_begin_date , '9999-12-31' as effective_end_date , 'UNKN…"
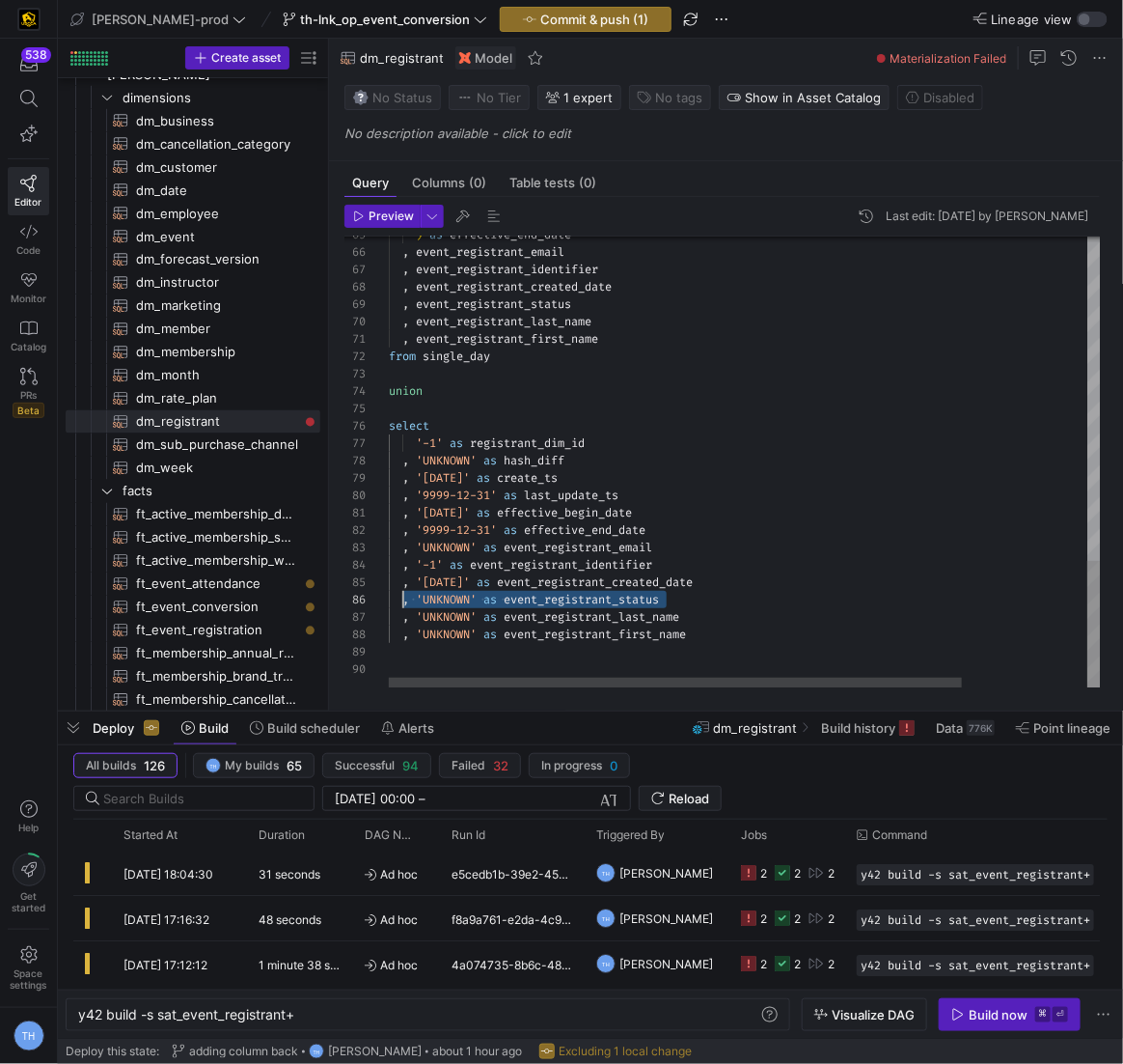
scroll to position [87, 7]
drag, startPoint x: 690, startPoint y: 596, endPoint x: 398, endPoint y: 600, distance: 292.0
click at [398, 599] on div ", 'UNKNOWN' as event_registrant_status" at bounding box center [822, 600] width 868 height 17
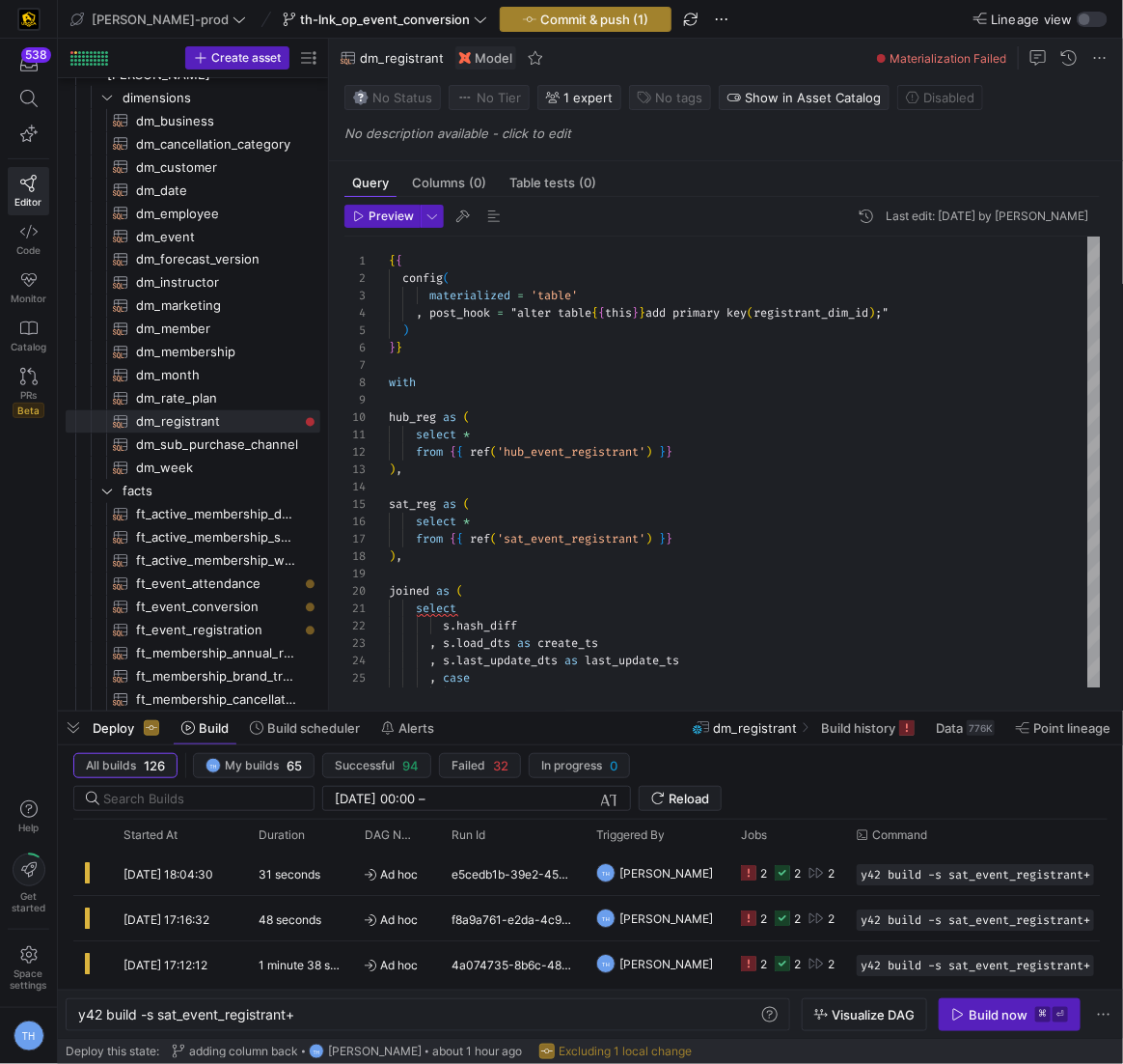
type textarea ", '[DATE]' as effective_begin_date , '9999-12-31' as effective_end_date , 'UNKN…"
click at [541, 22] on span "Commit & push (1)" at bounding box center [595, 19] width 108 height 15
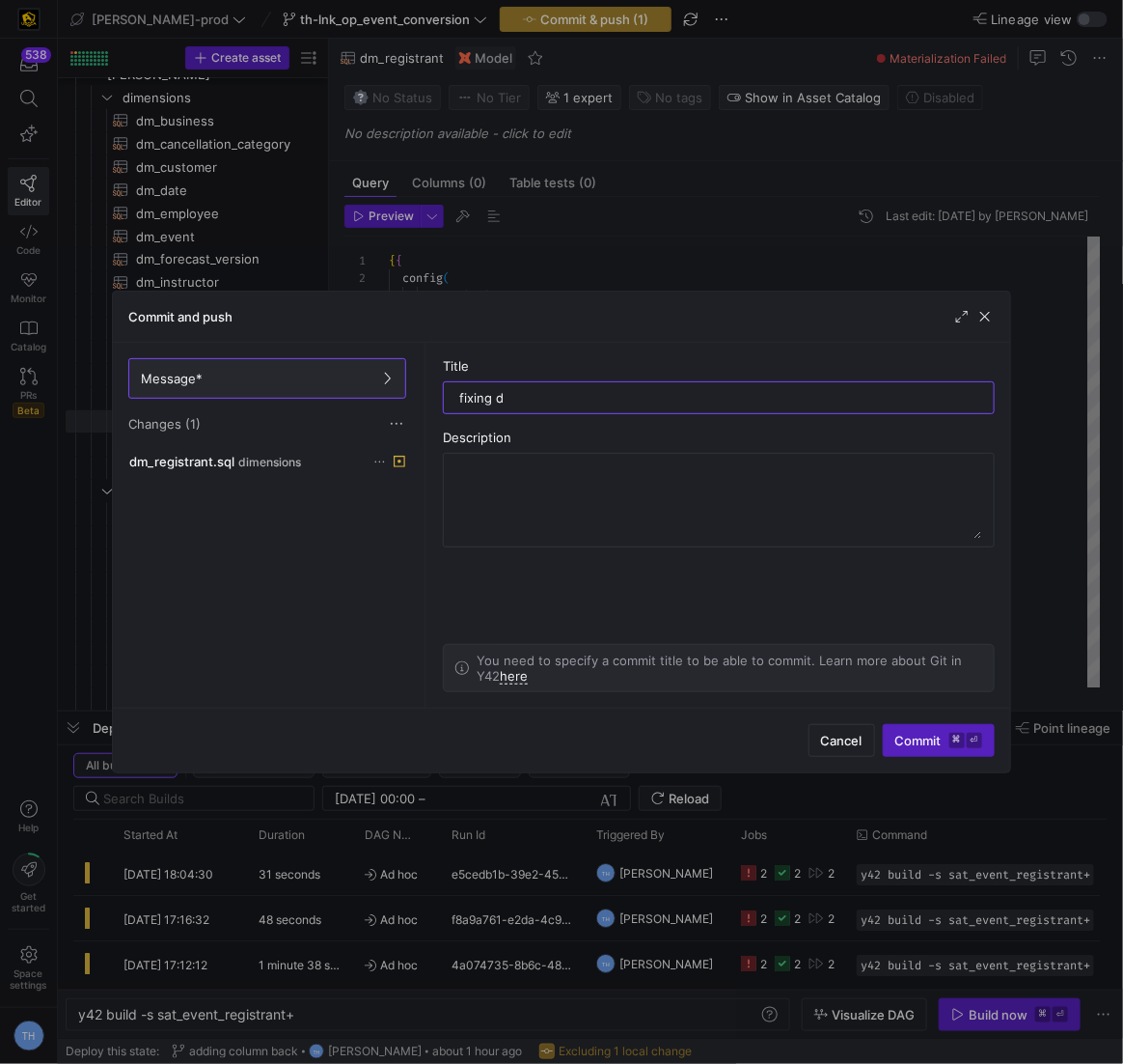
type input "fixing dm"
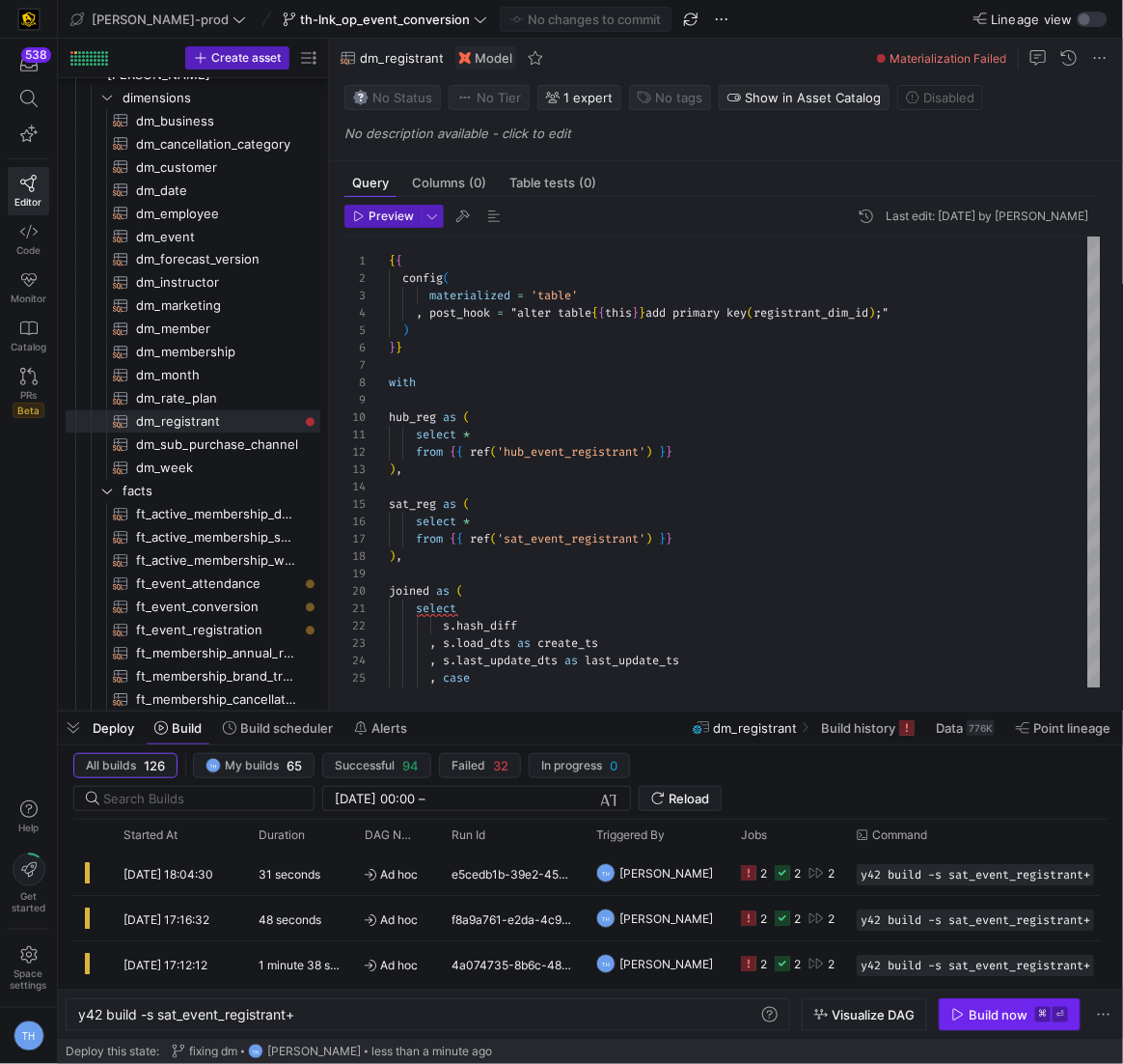
click at [1015, 1020] on div "Build now" at bounding box center [998, 1015] width 59 height 15
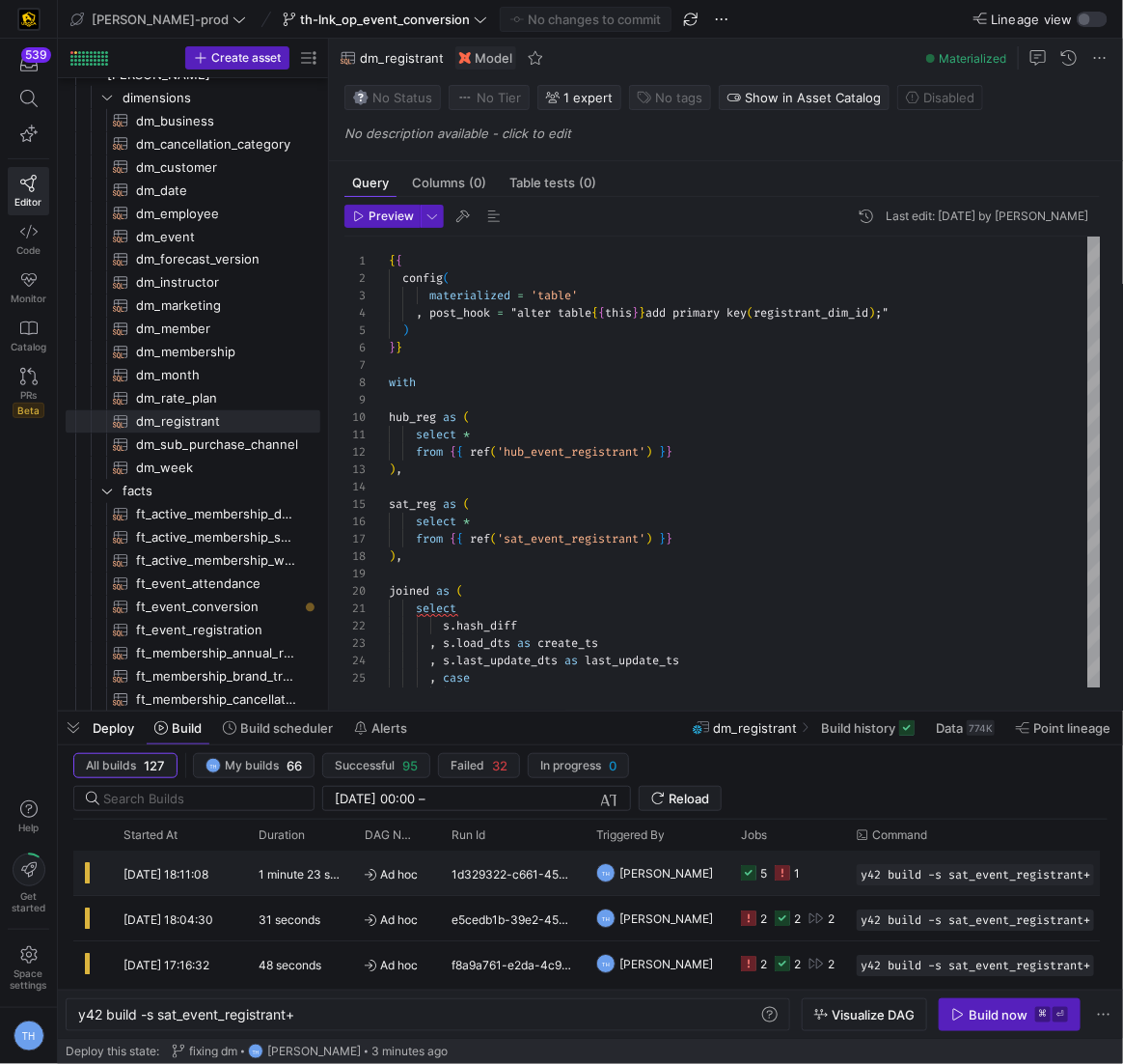
click at [788, 870] on icon "Press SPACE to select this row." at bounding box center [783, 872] width 15 height 15
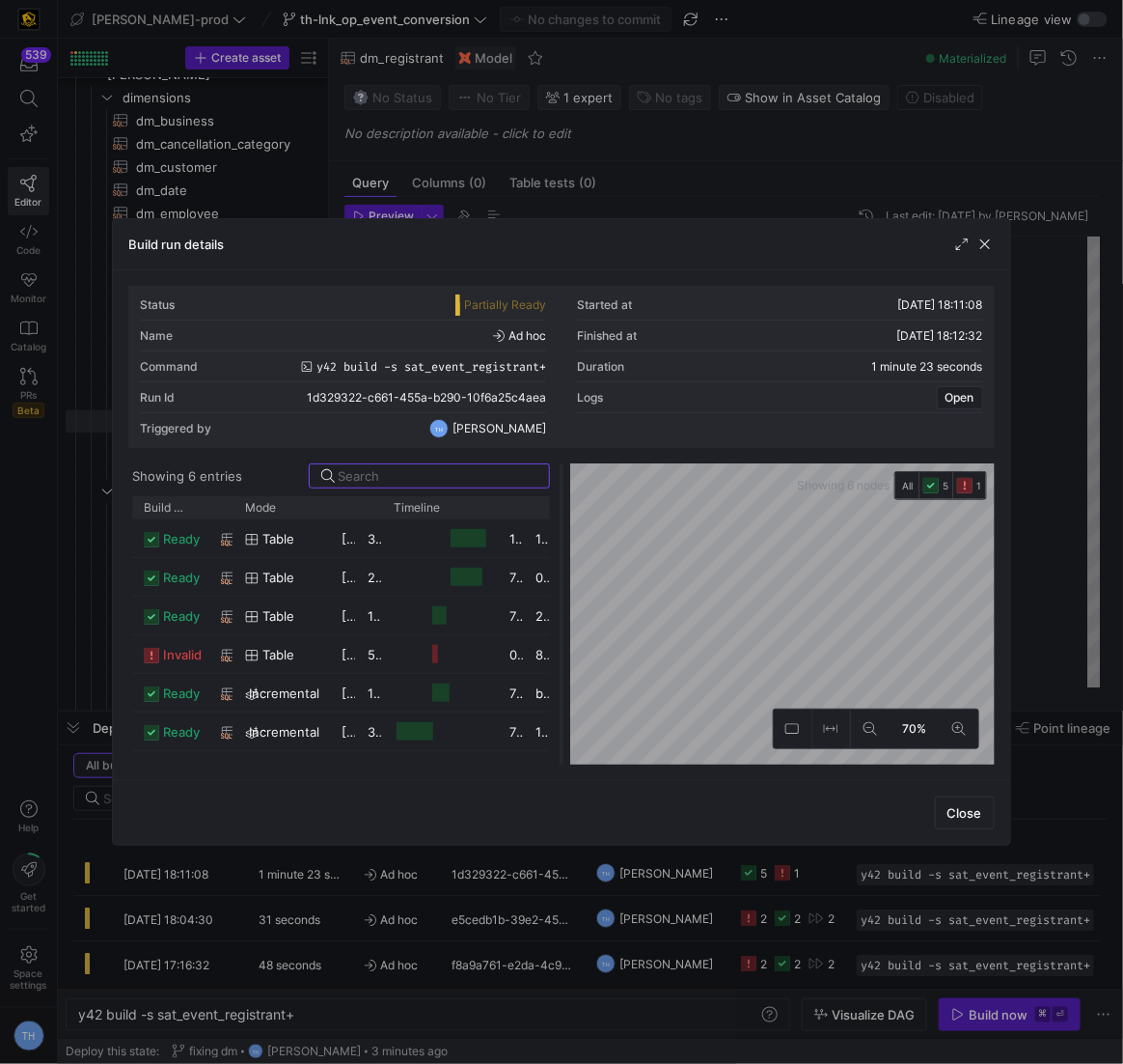
click at [562, 561] on div at bounding box center [562, 613] width 8 height 301
click at [357, 494] on as-split "Showing 6 entries Drag here to set row groups Drag here to set column labels Bu…" at bounding box center [561, 613] width 866 height 301
click at [1122, 565] on div "Build run details Status Partially Ready Started at [DATE] 18:11:08 Name Ad hoc…" at bounding box center [561, 532] width 1123 height 1064
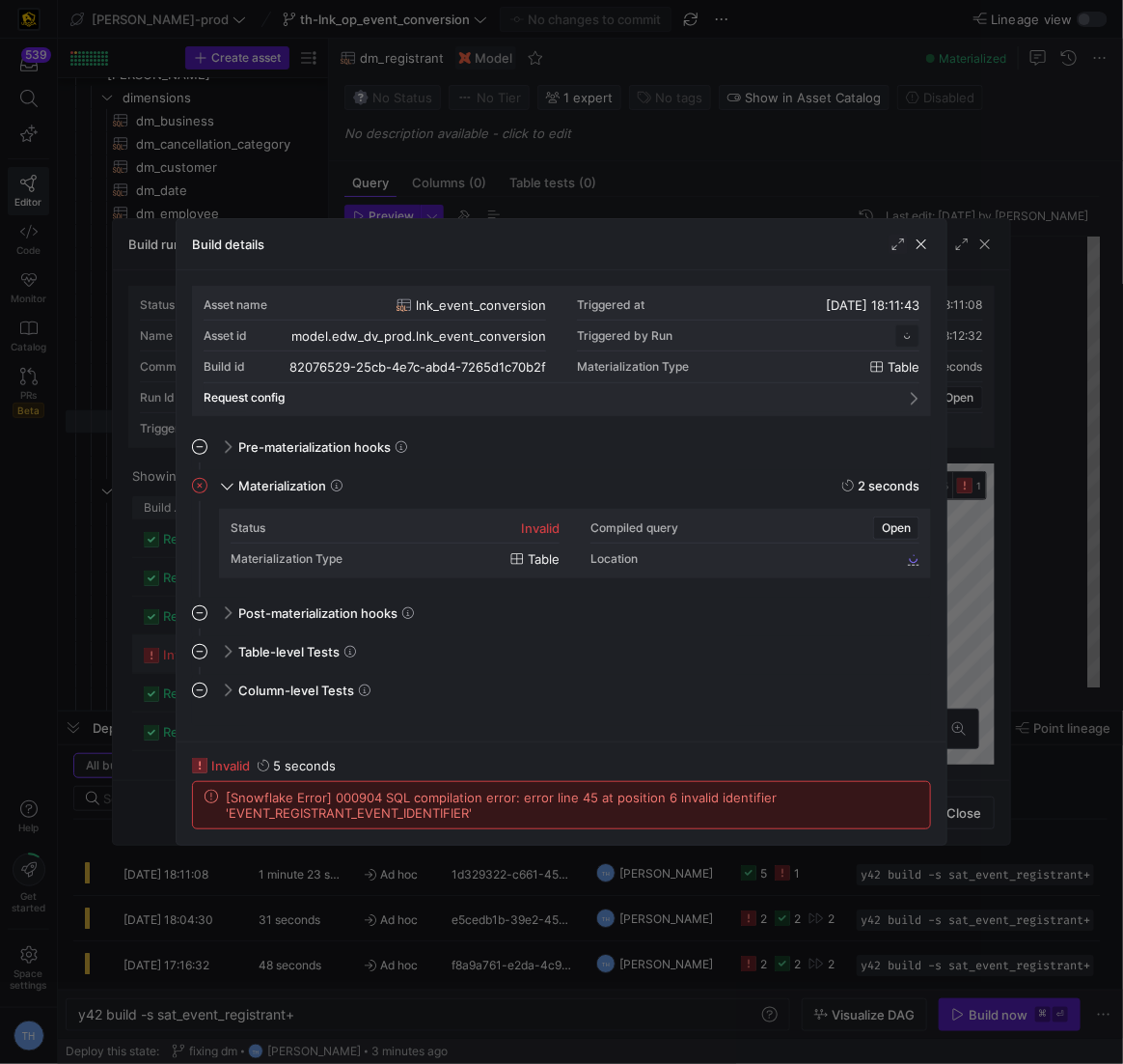
scroll to position [174, 0]
click at [569, 178] on div at bounding box center [561, 532] width 1123 height 1064
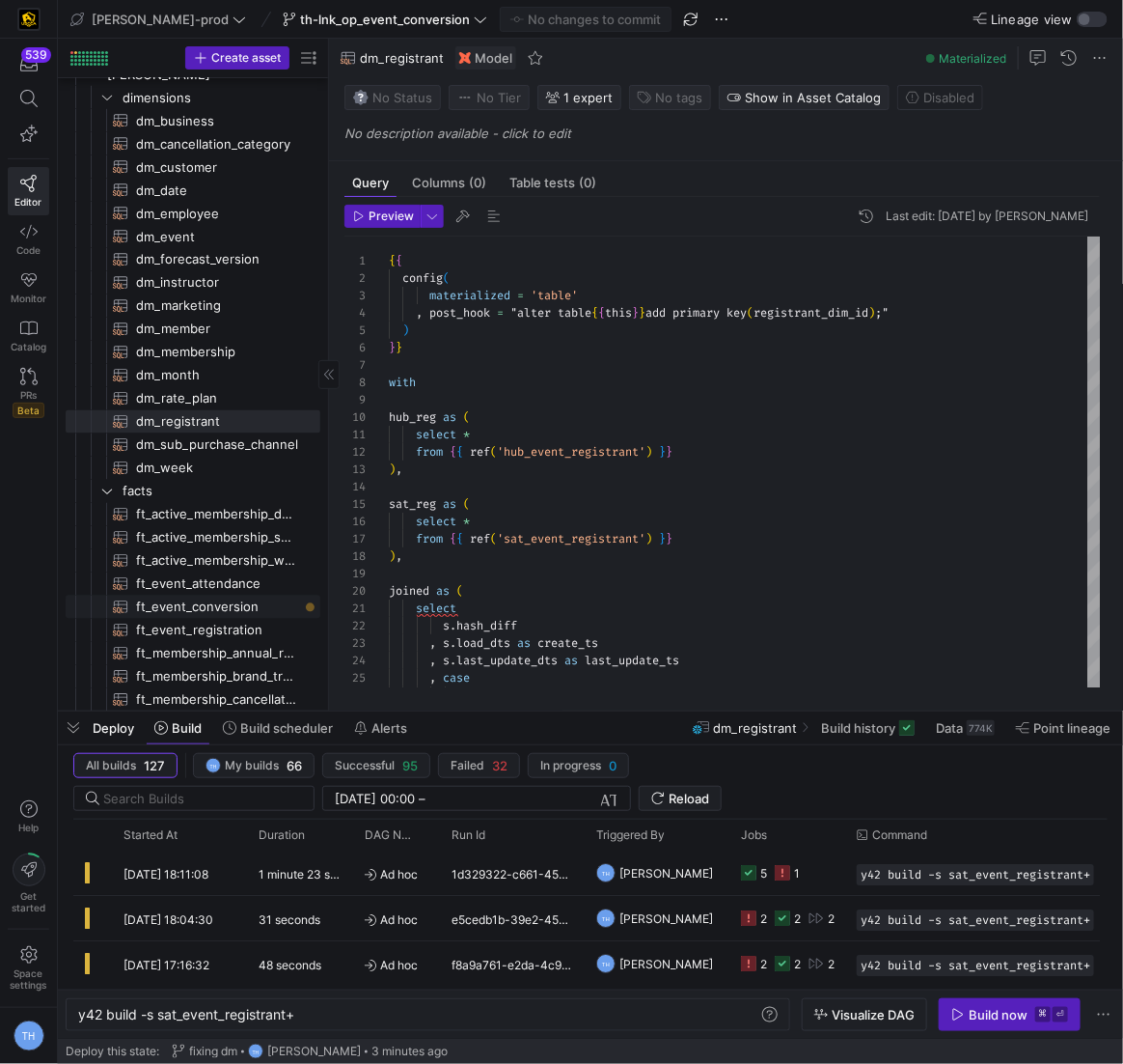
click at [276, 602] on span "ft_event_conversion​​​​​​​​​​" at bounding box center [218, 607] width 163 height 22
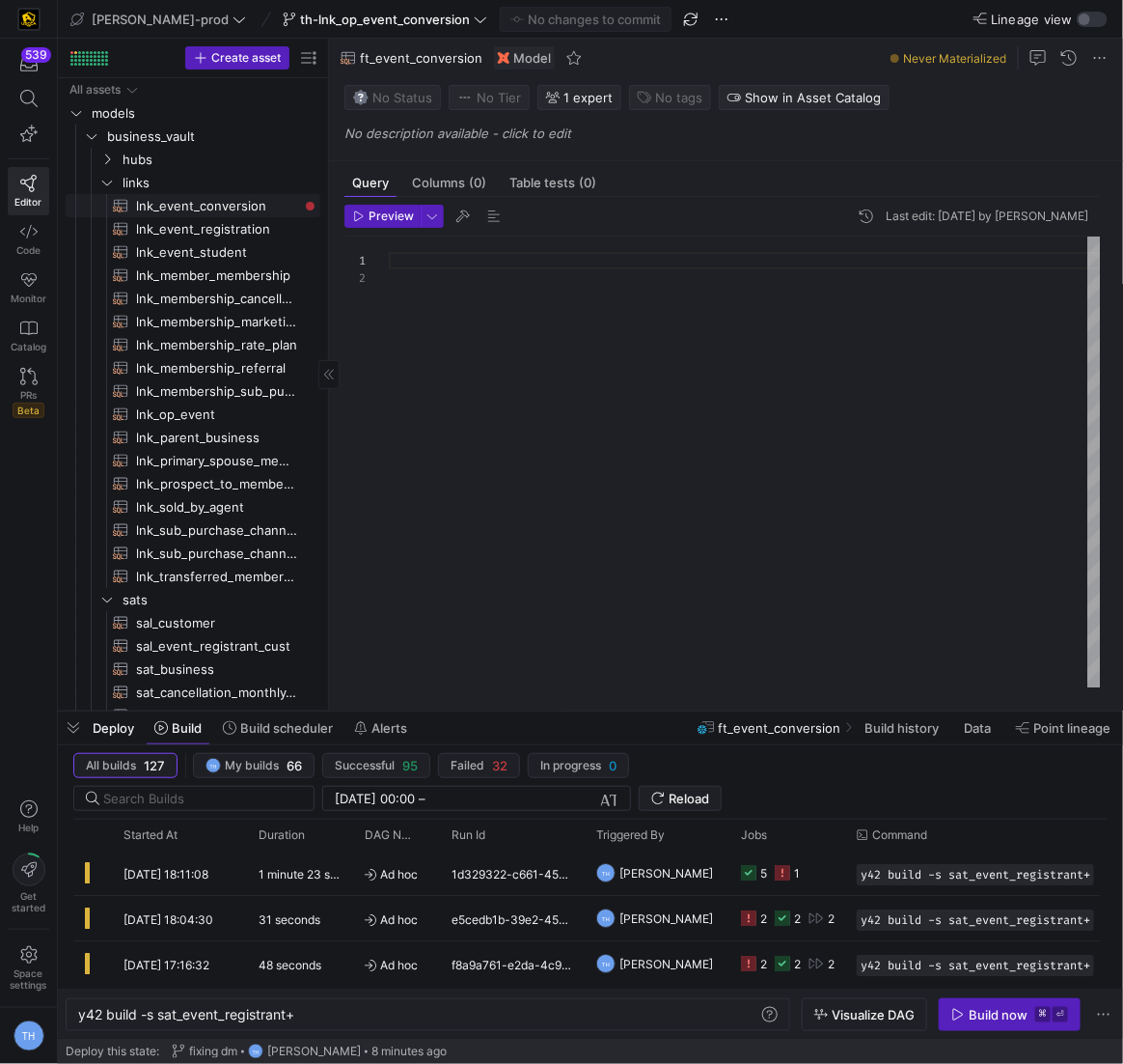
click at [199, 204] on span "lnk_event_conversion​​​​​​​​​​" at bounding box center [218, 206] width 163 height 22
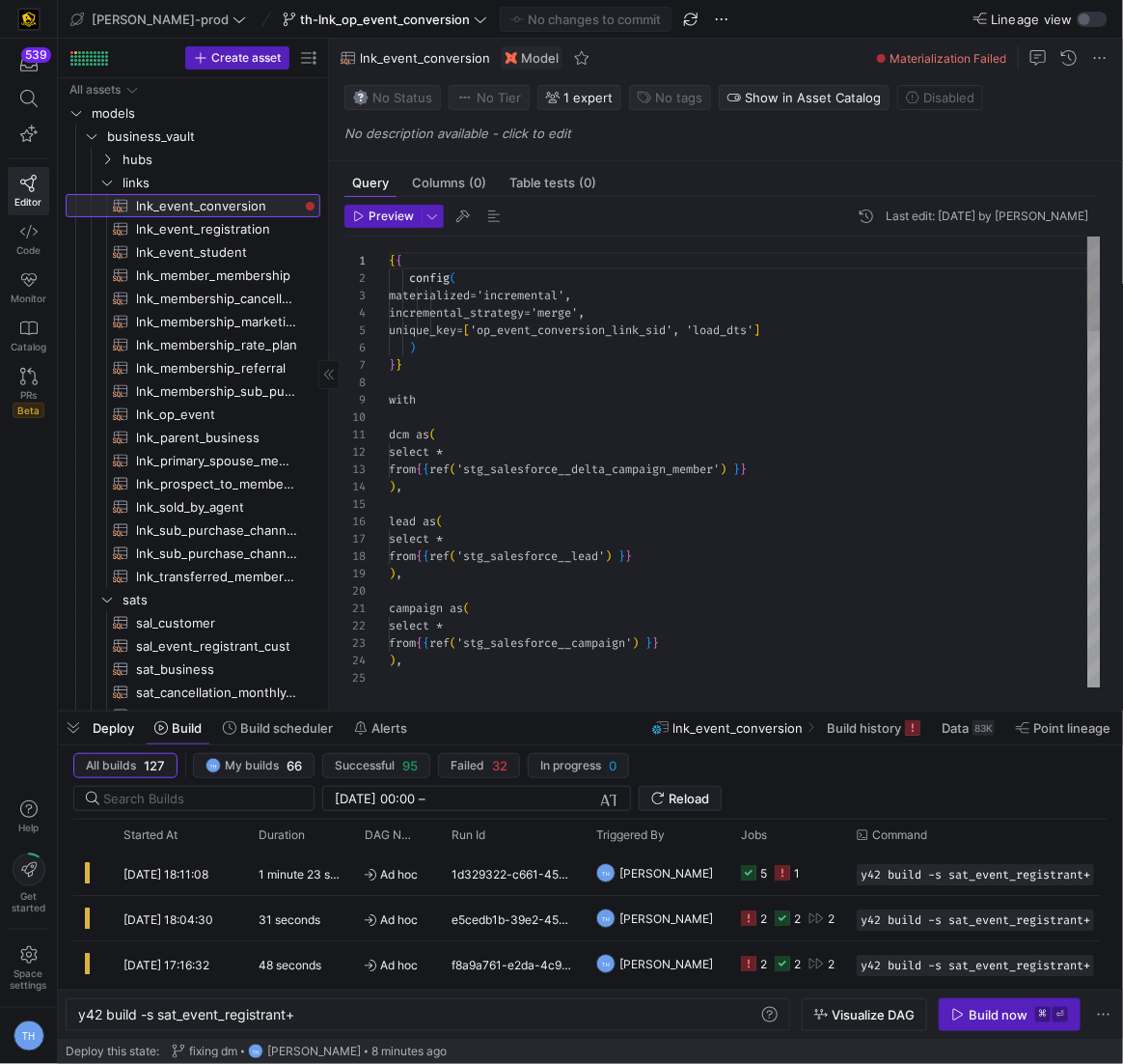
scroll to position [174, 0]
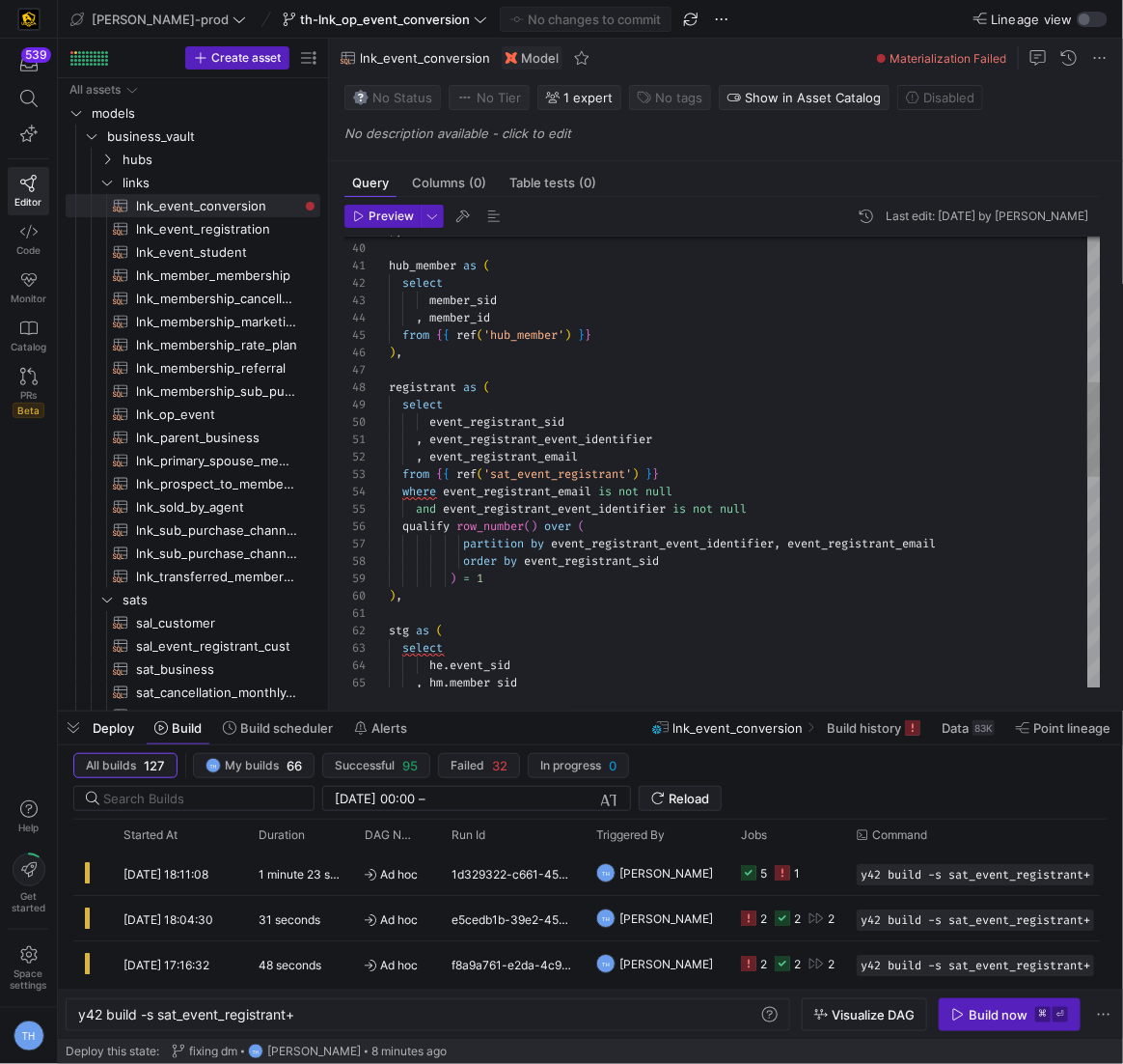
type textarea ", event_registrant_event_identifier , event_registrant_email from {{ ref('sat_e…"
drag, startPoint x: 677, startPoint y: 433, endPoint x: 344, endPoint y: 433, distance: 333.0
click at [389, 433] on div ", hm . member_sid he . event_sid select stg as ( ) , ) = 1 order by event_regis…" at bounding box center [745, 622] width 712 height 2152
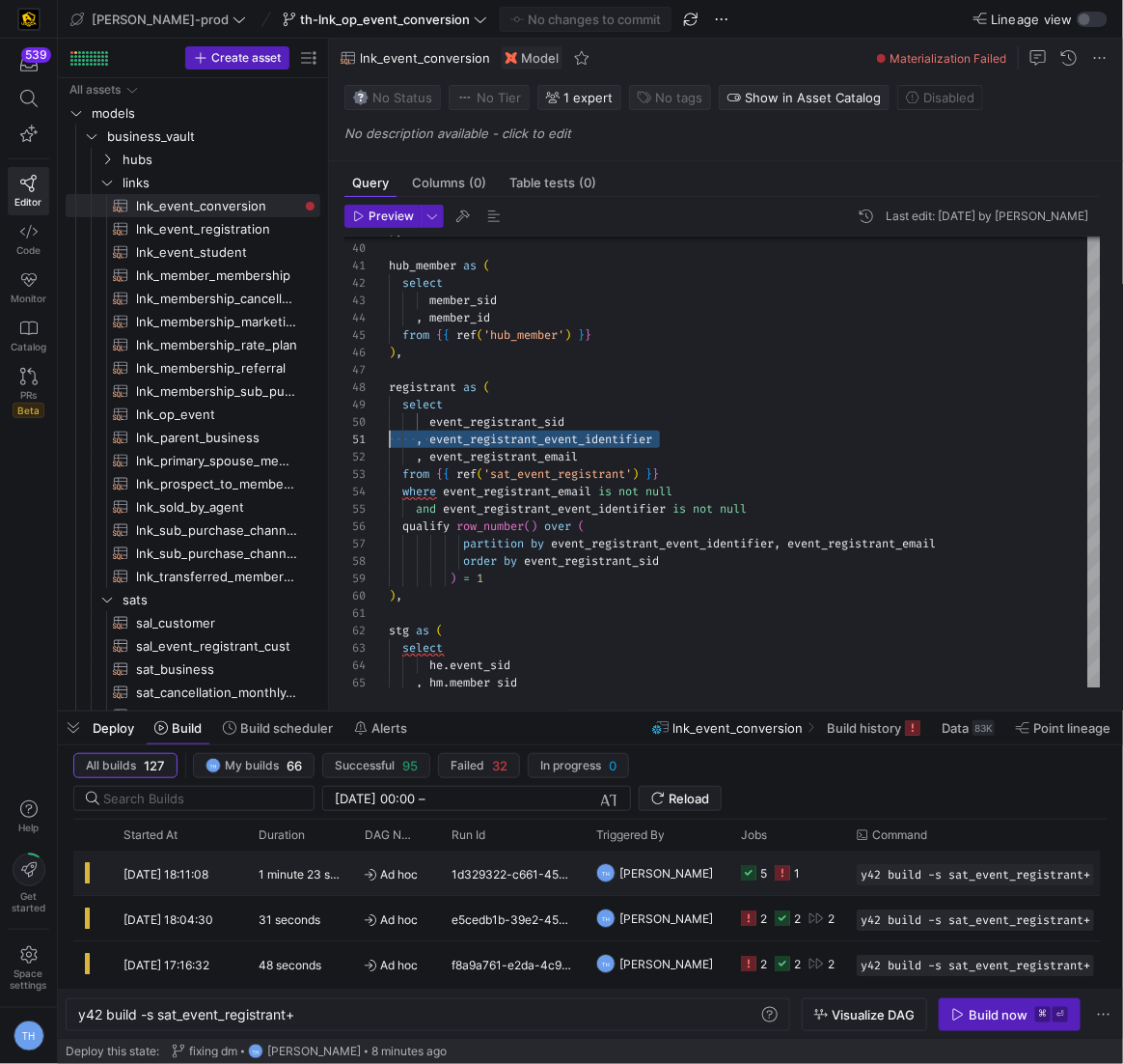
click at [434, 872] on div "Ad hoc" at bounding box center [397, 872] width 87 height 44
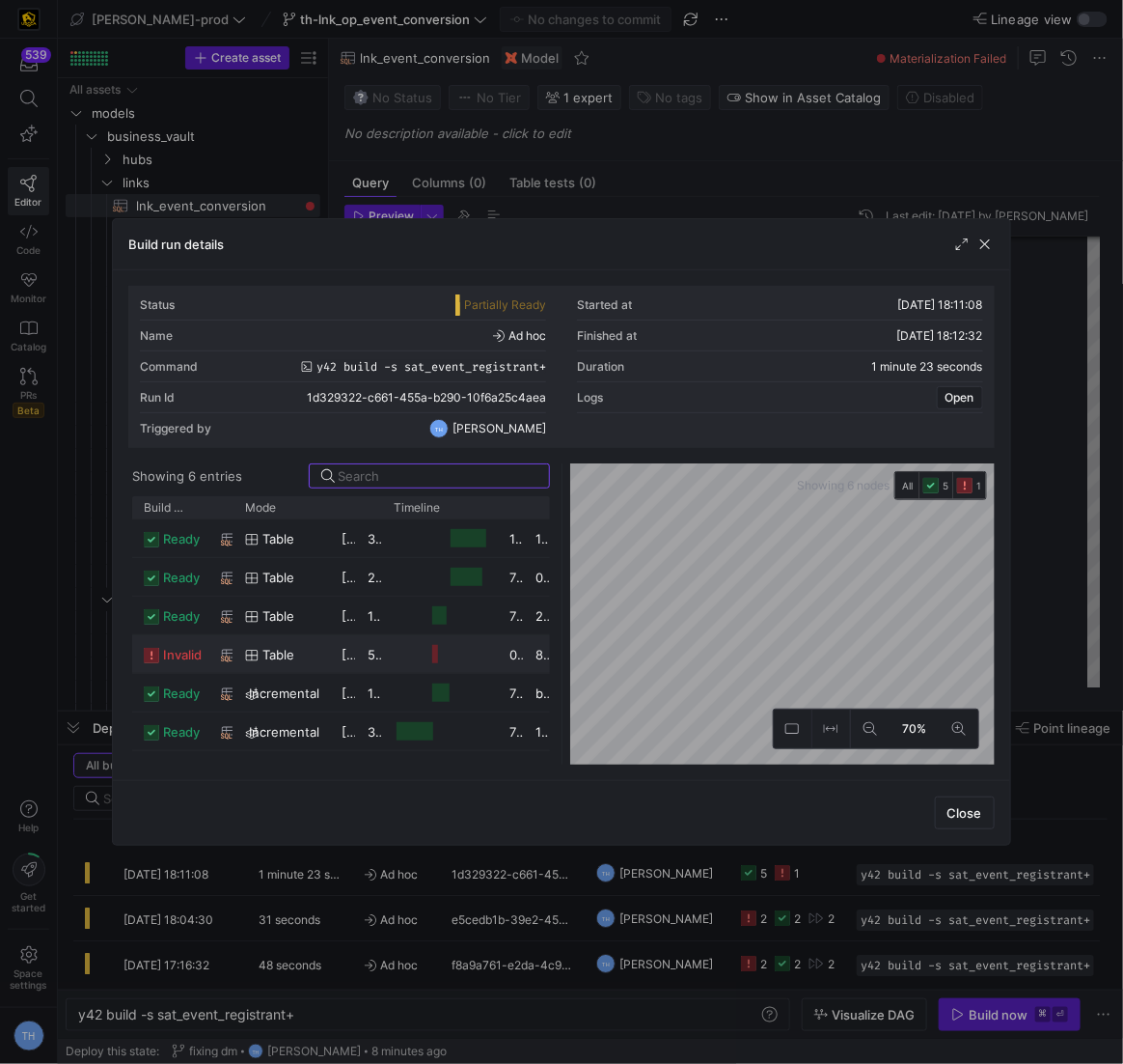
click at [403, 649] on y42-job-duration-timeline-cell-renderer at bounding box center [440, 654] width 93 height 36
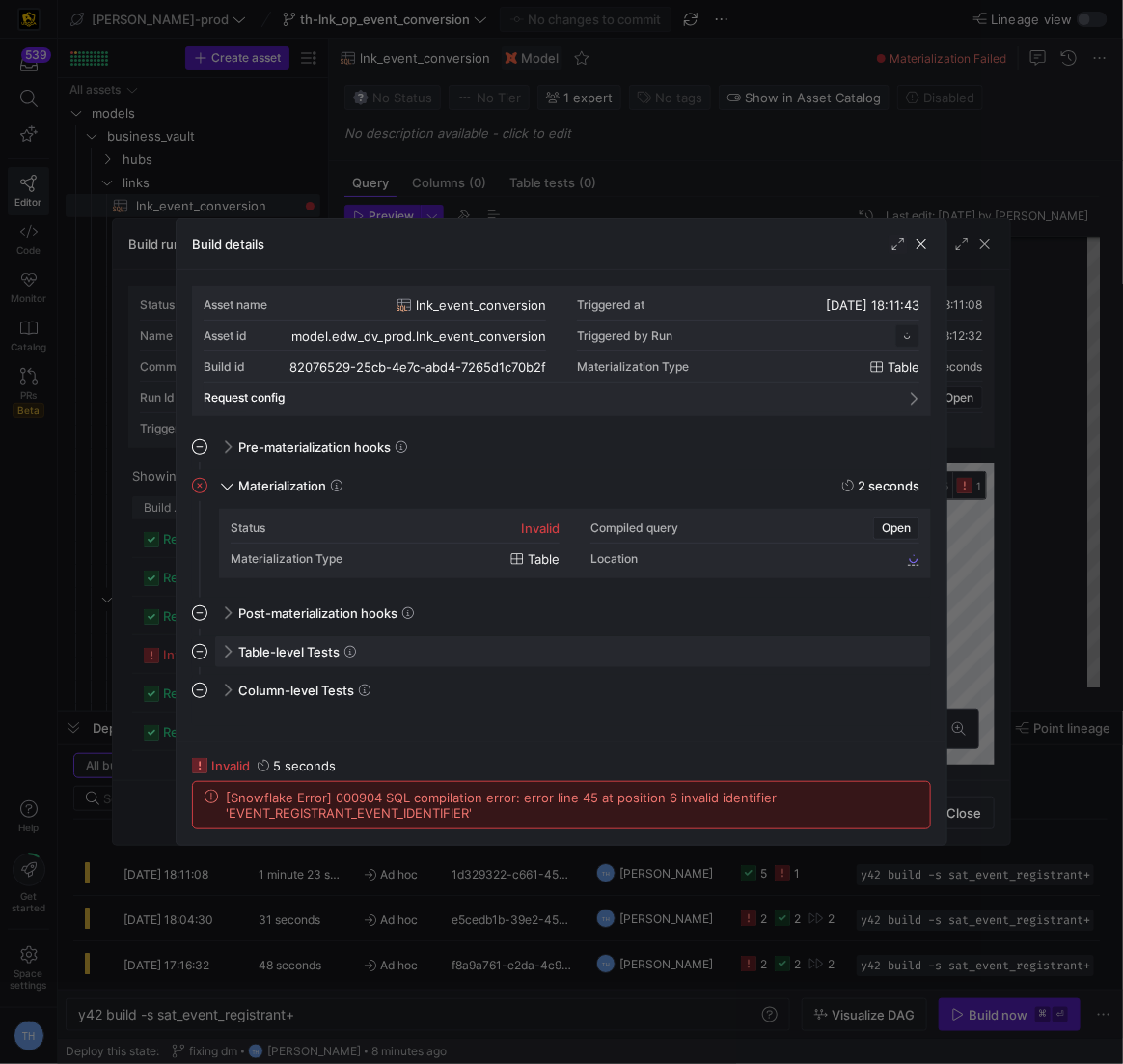
scroll to position [174, 0]
click at [546, 140] on div at bounding box center [561, 532] width 1123 height 1064
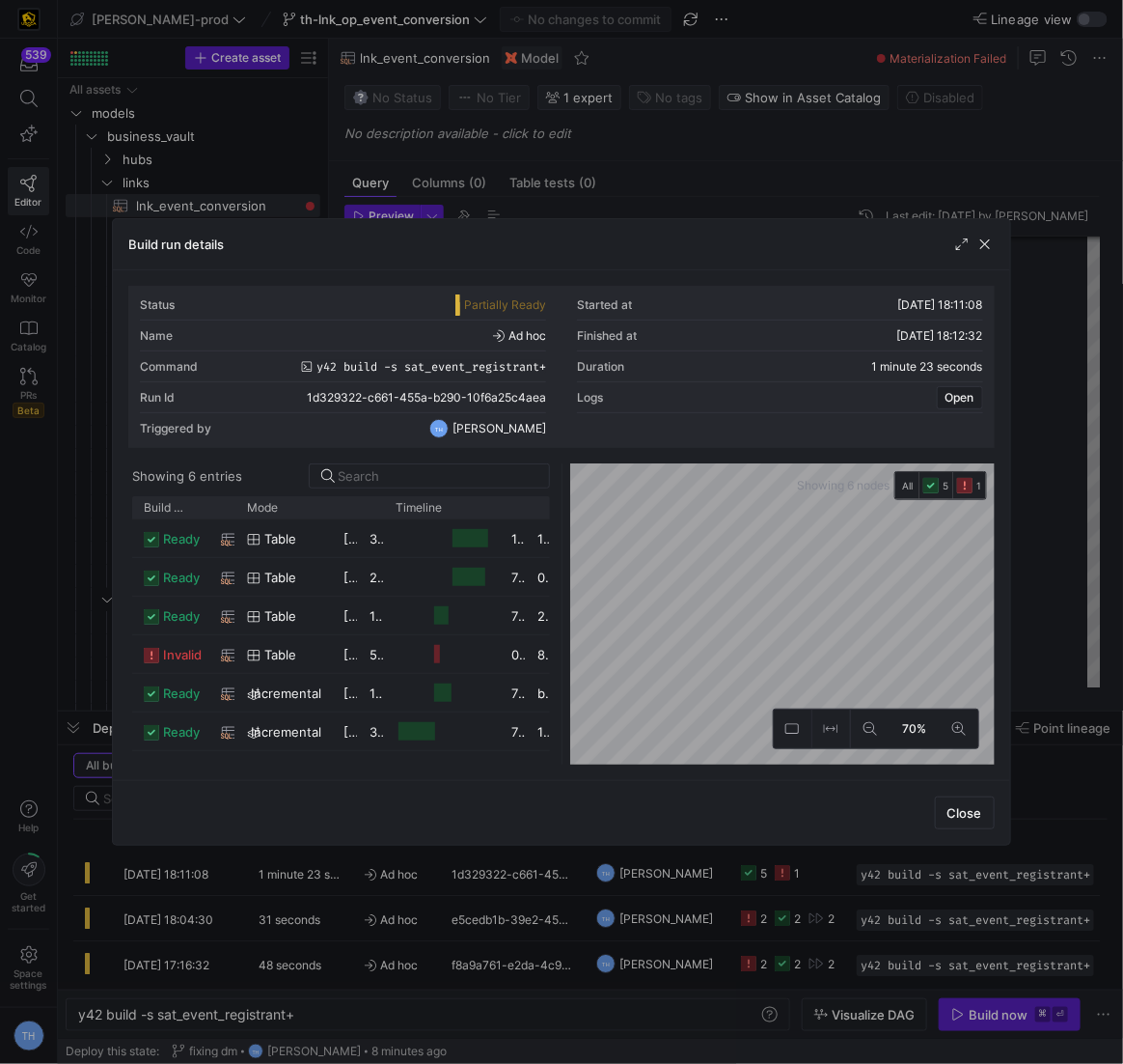
click at [546, 140] on div at bounding box center [561, 532] width 1123 height 1064
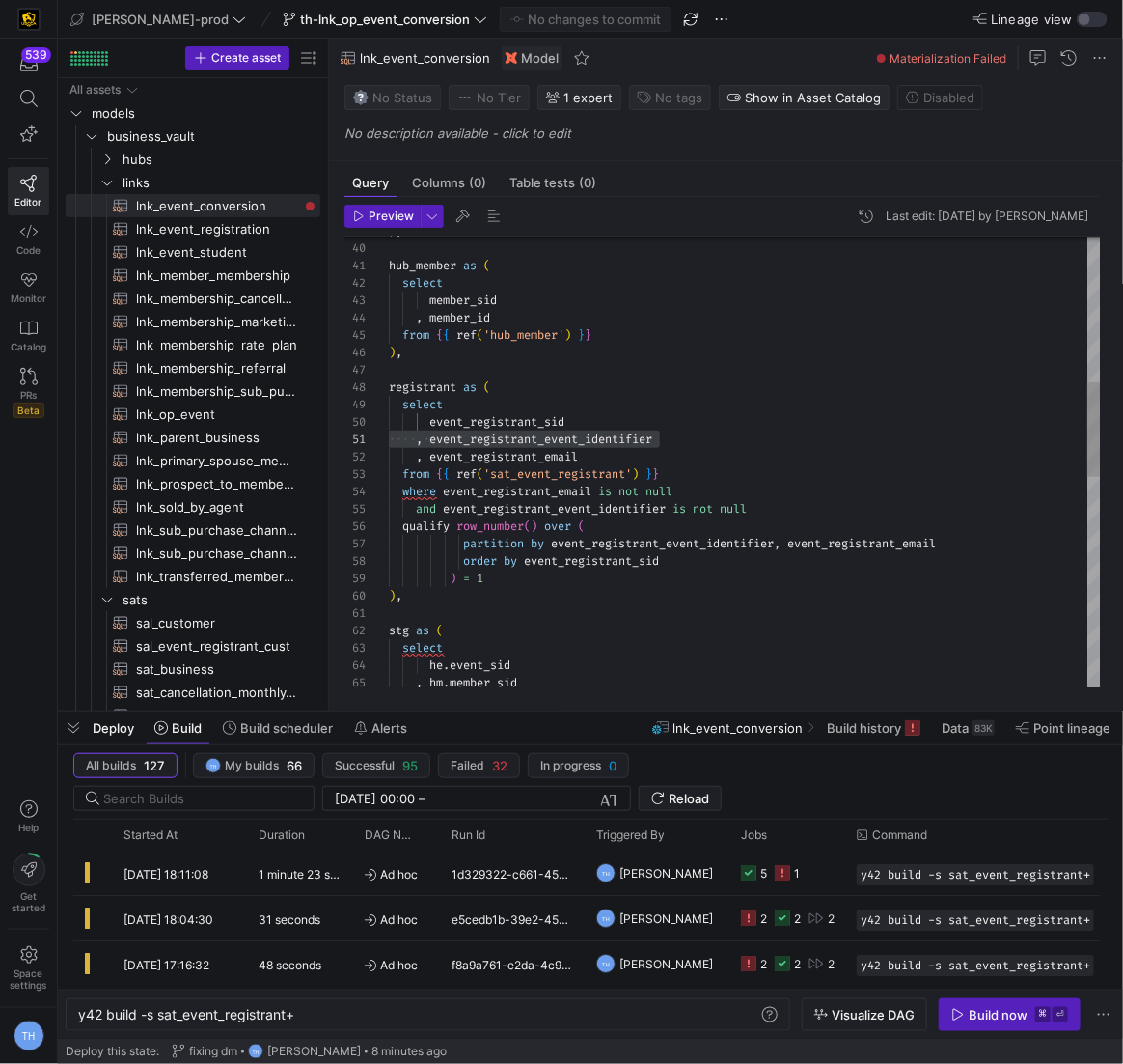
click at [593, 567] on div ", hm . member_sid he . event_sid select stg as ( ) , ) = 1 order by event_regis…" at bounding box center [745, 622] width 712 height 2152
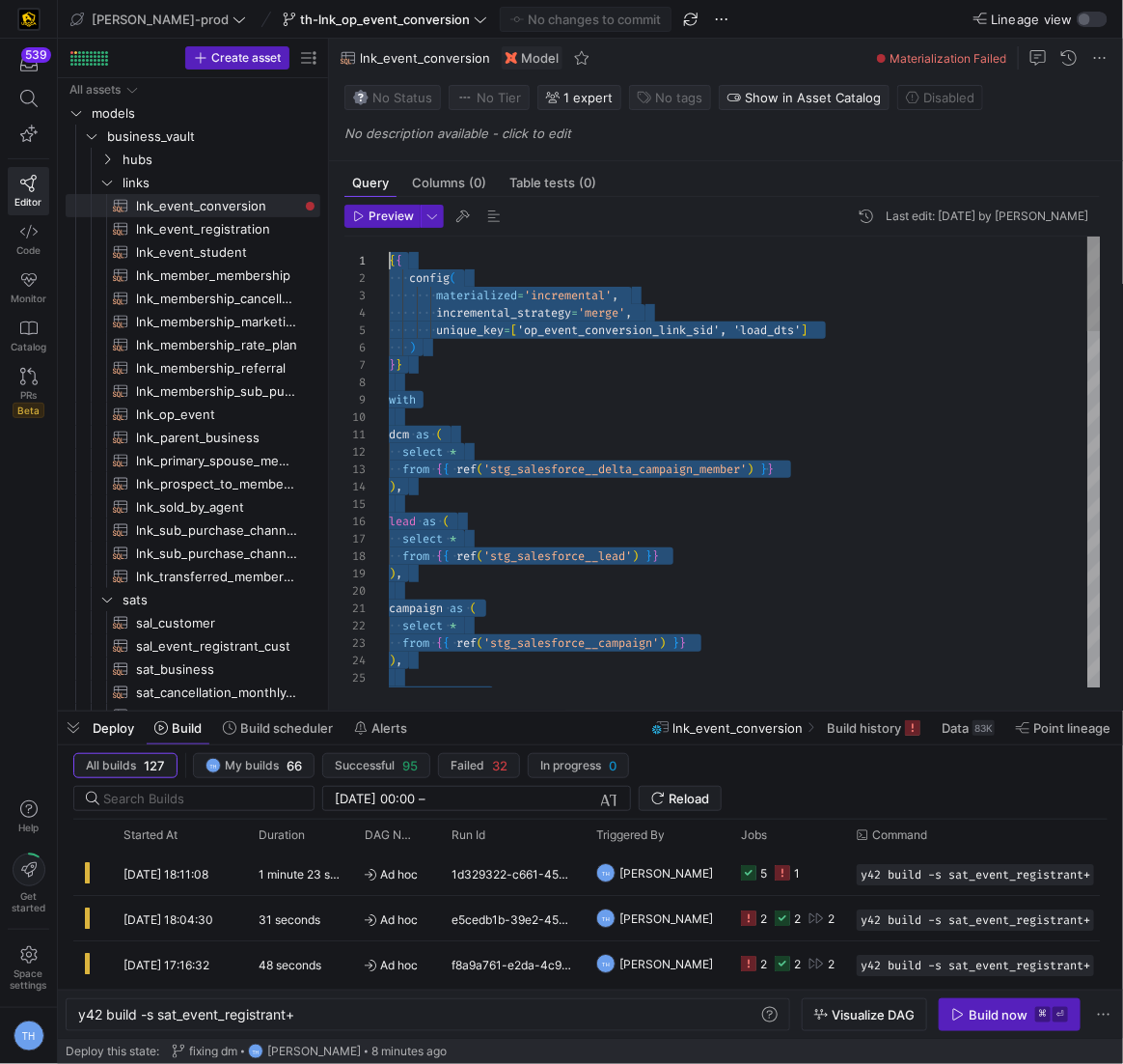
scroll to position [0, 0]
drag, startPoint x: 551, startPoint y: 681, endPoint x: 184, endPoint y: -95, distance: 858.4
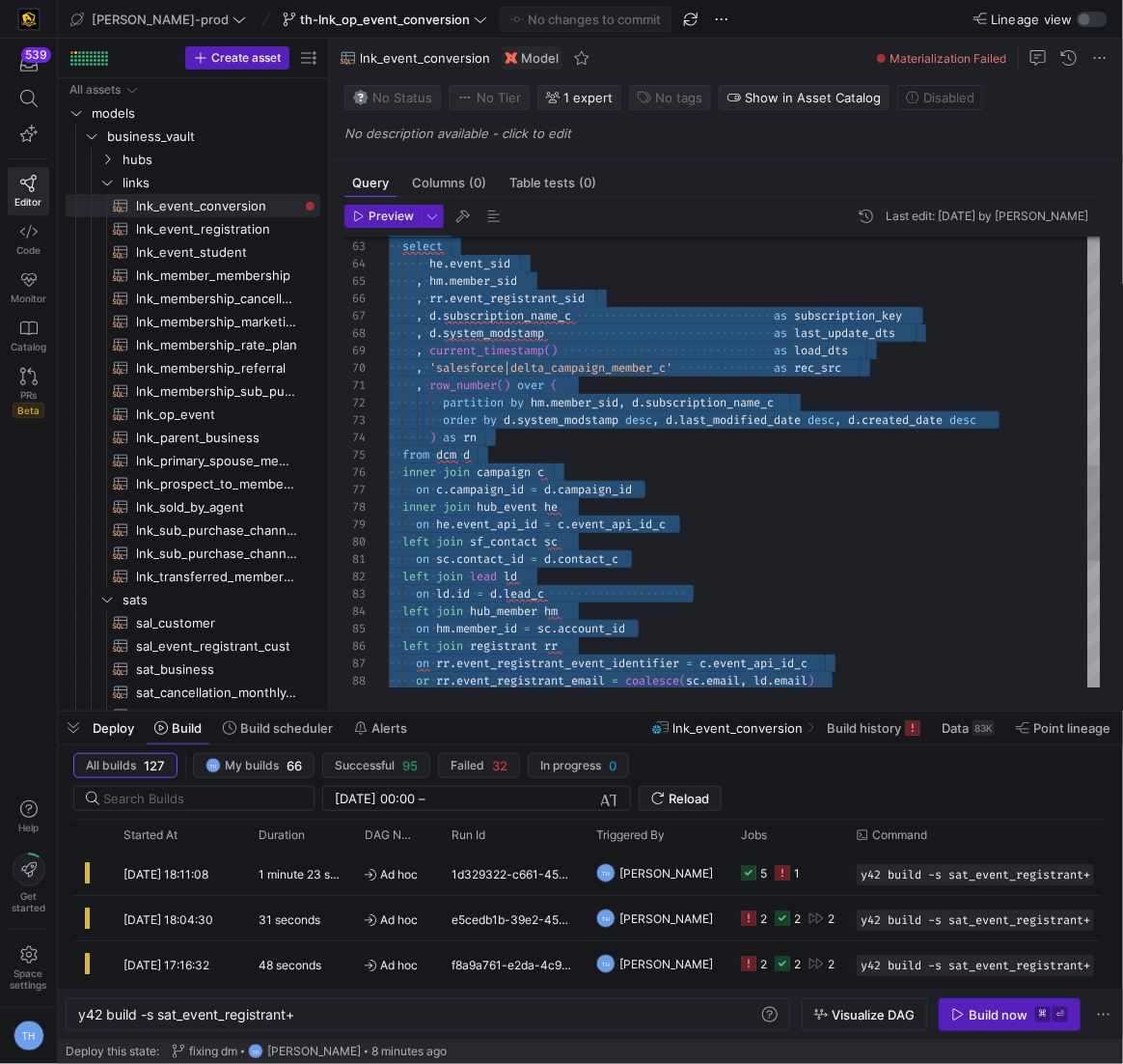
click at [586, 440] on div "select he . event_sid , hm . member_sid , rr . event_registrant_sid , d . subsc…" at bounding box center [745, 221] width 712 height 2152
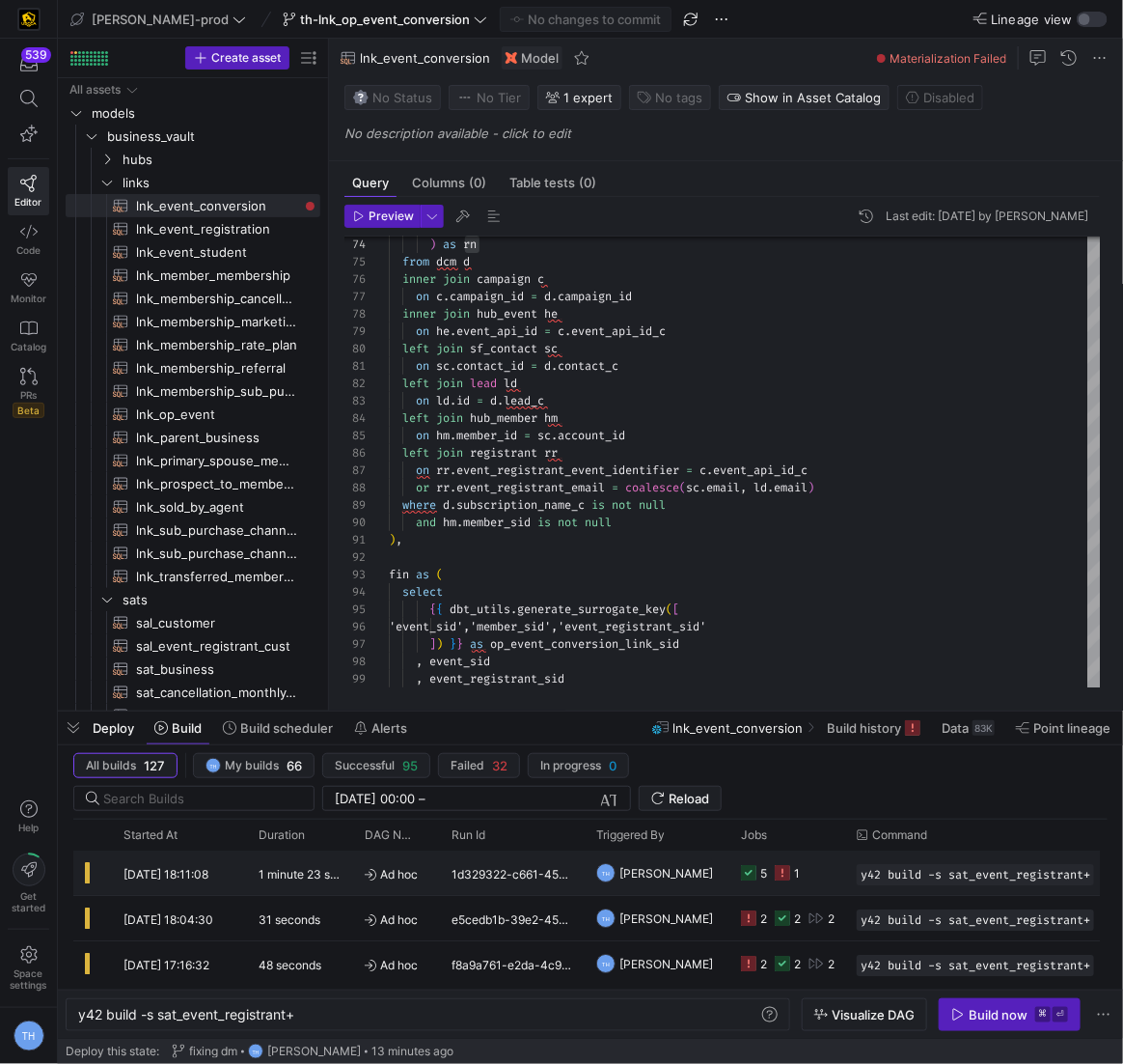
click at [637, 886] on span "[PERSON_NAME]" at bounding box center [666, 872] width 94 height 45
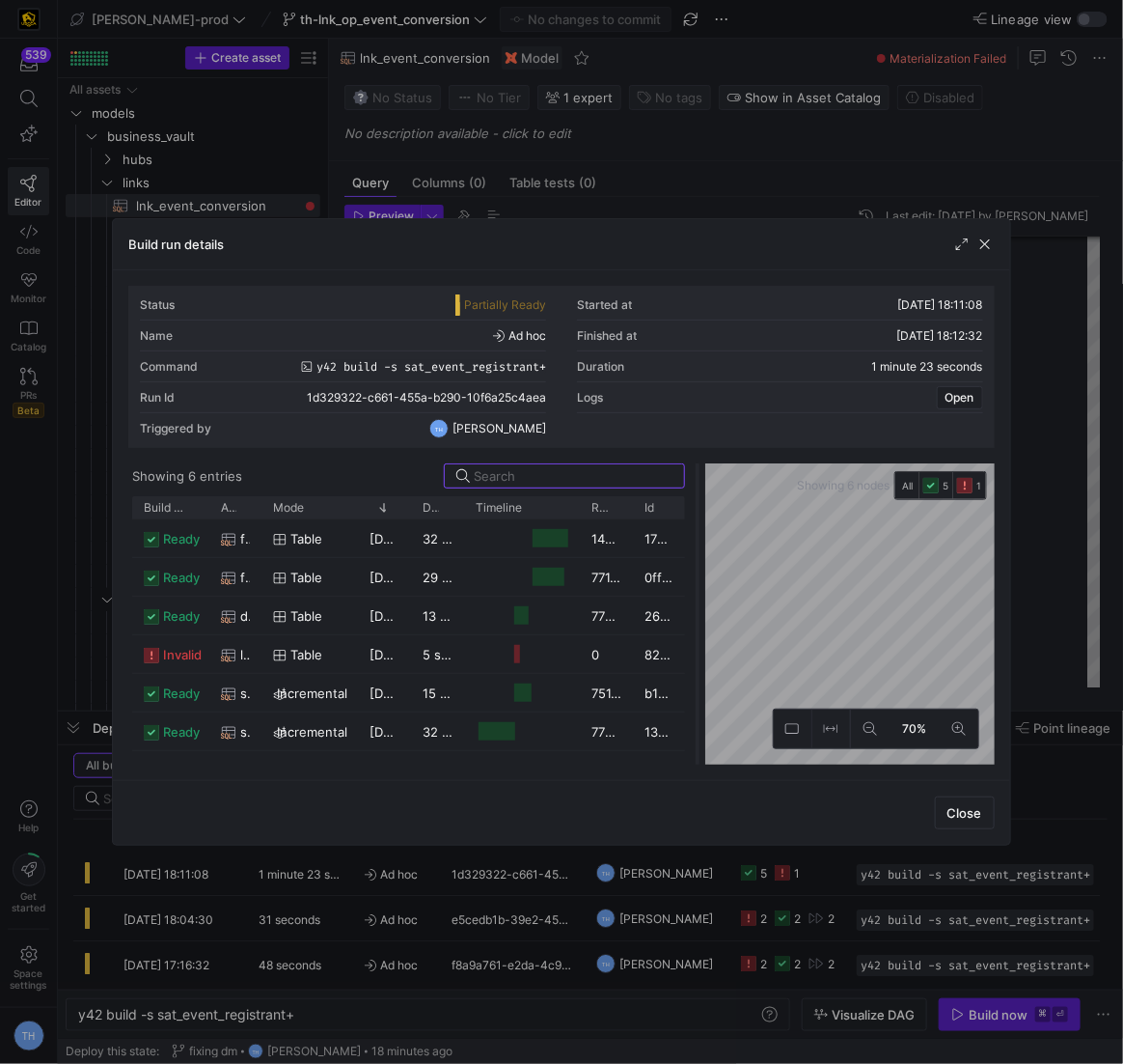
drag, startPoint x: 562, startPoint y: 584, endPoint x: 697, endPoint y: 653, distance: 151.6
click at [697, 653] on div at bounding box center [697, 613] width 8 height 301
click at [612, 186] on div at bounding box center [561, 532] width 1123 height 1064
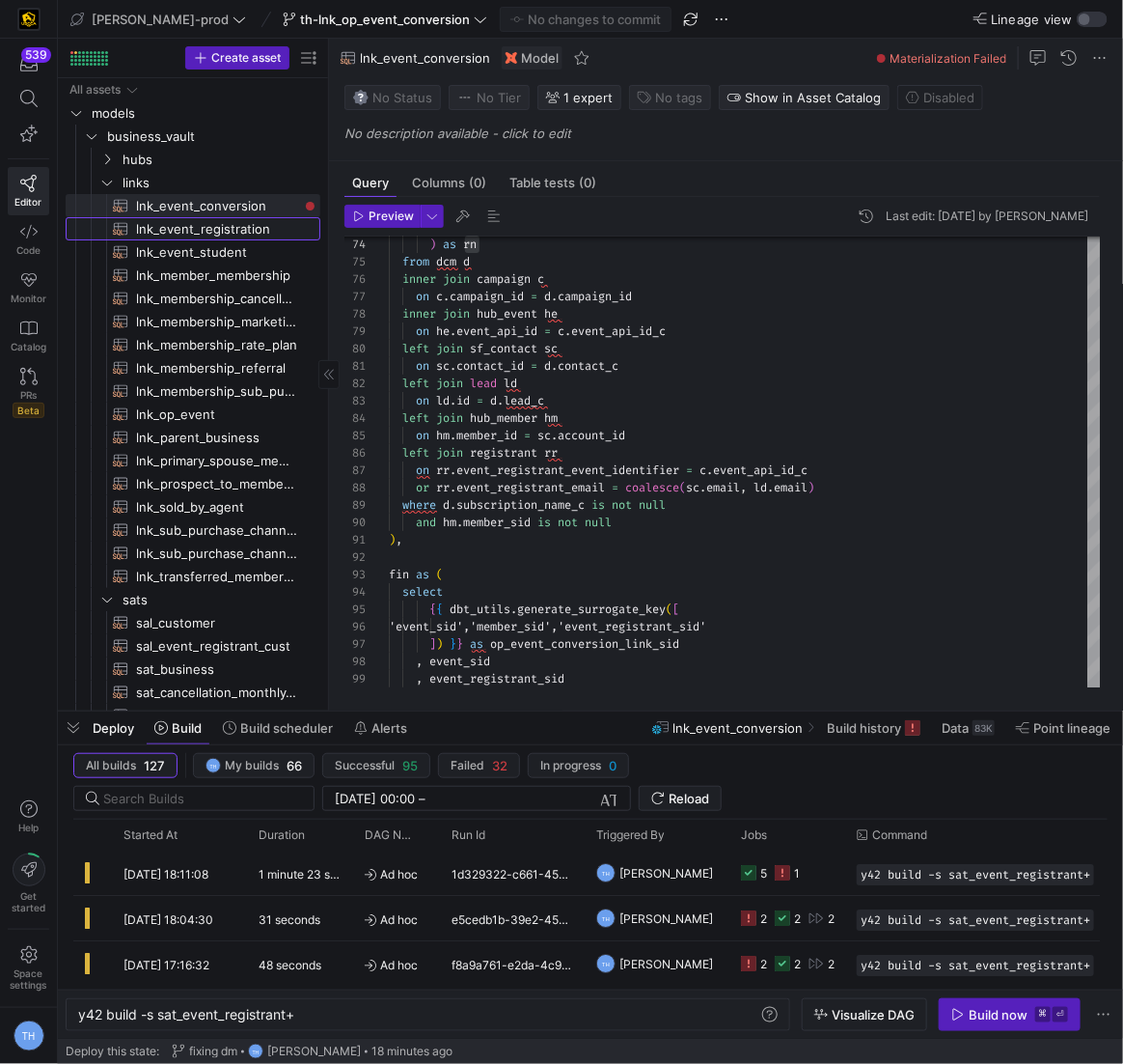
click at [193, 232] on span "lnk_event_registration​​​​​​​​​​" at bounding box center [218, 228] width 163 height 22
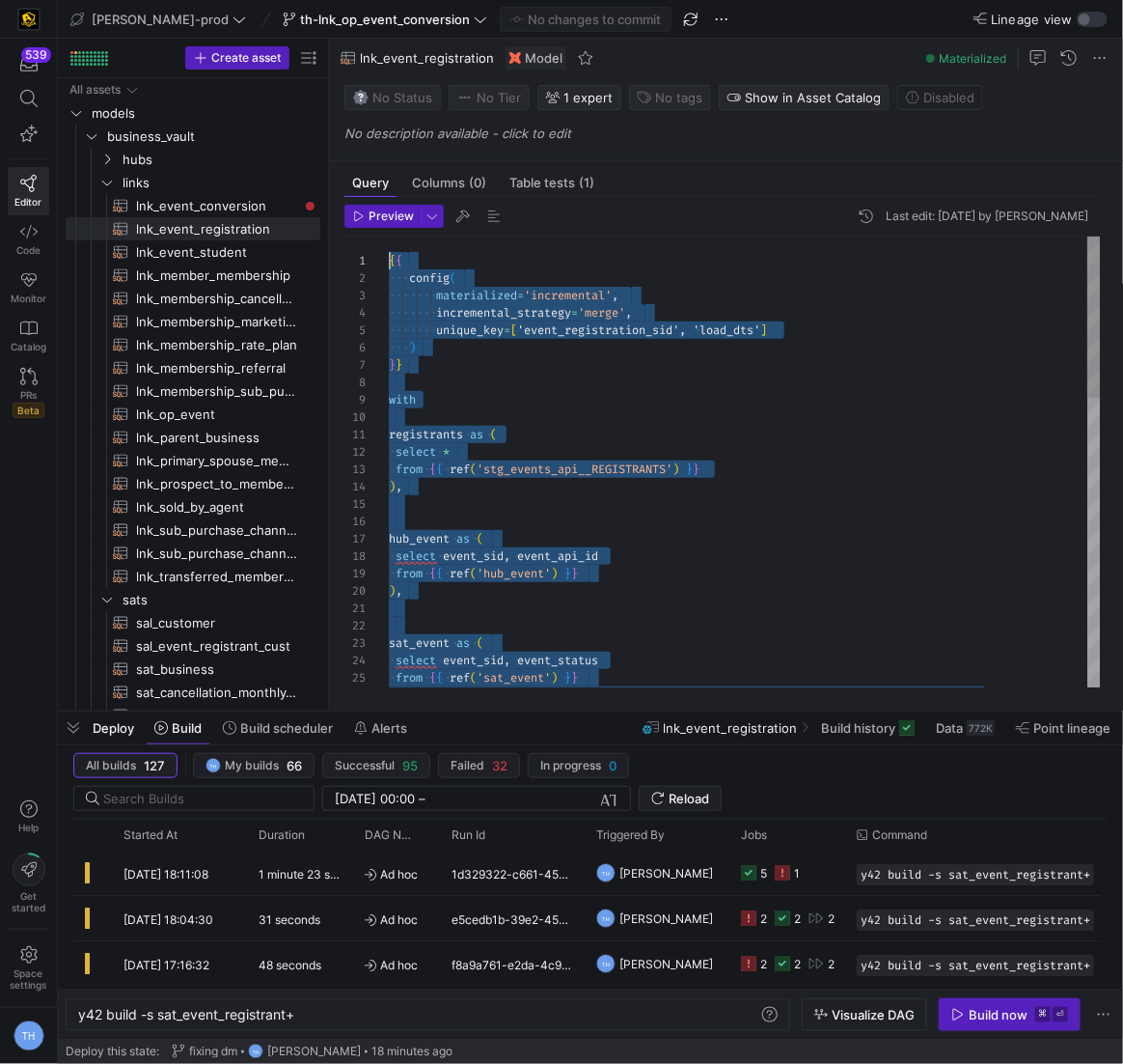
drag, startPoint x: 497, startPoint y: 667, endPoint x: 222, endPoint y: -95, distance: 810.1
click at [610, 492] on div "from { { ref ( 'hub_event' ) } } ) , sat_event as ( select event_sid , event_st…" at bounding box center [745, 869] width 712 height 1266
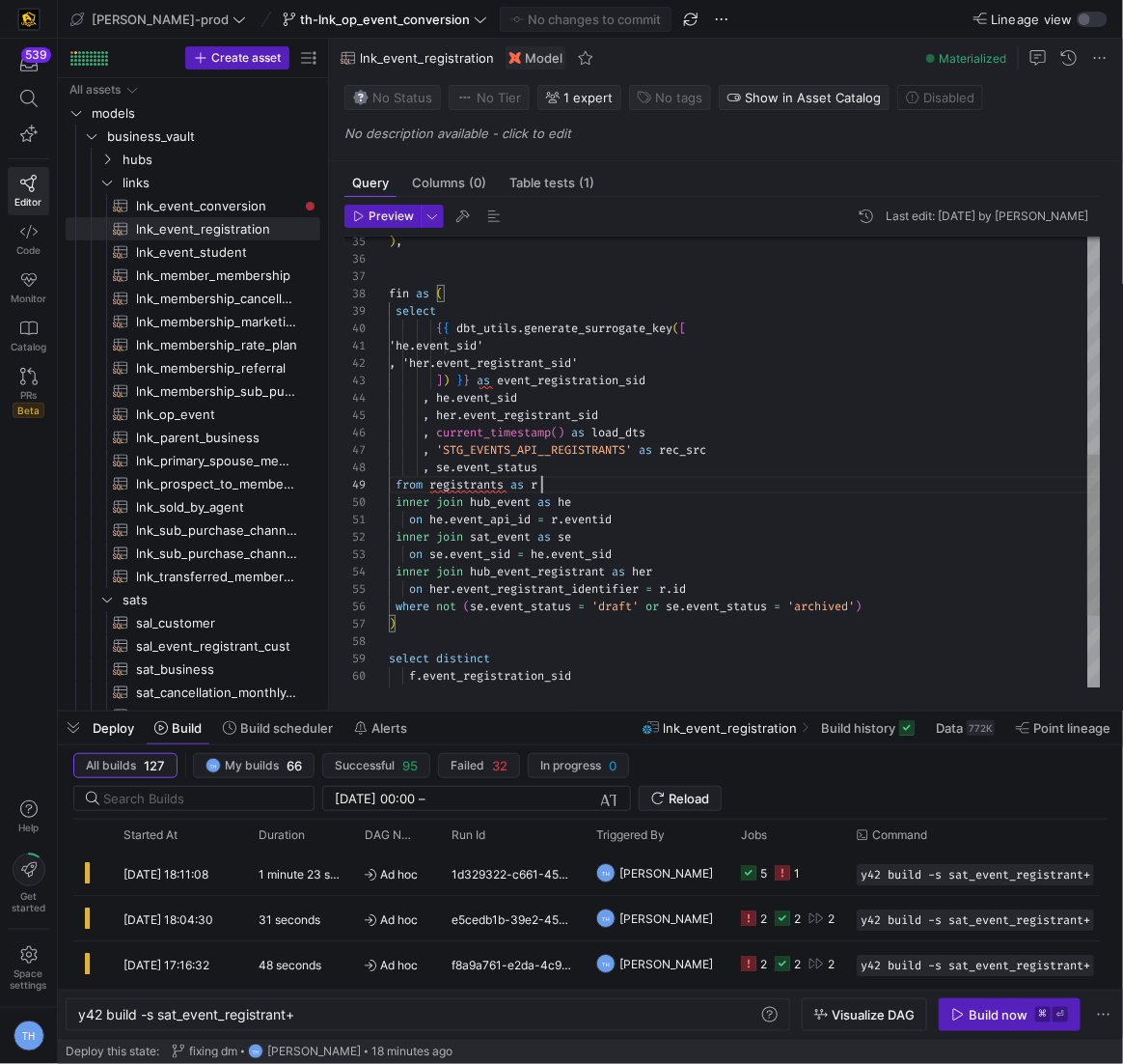
click at [688, 487] on div ") , fin as ( select { { dbt_utils . generate_surrogate_key ( [ 'he.event_sid' ,…" at bounding box center [745, 259] width 712 height 1266
click at [693, 417] on div ") , fin as ( select { { dbt_utils . generate_surrogate_key ( [ 'he.event_sid' ,…" at bounding box center [745, 259] width 712 height 1266
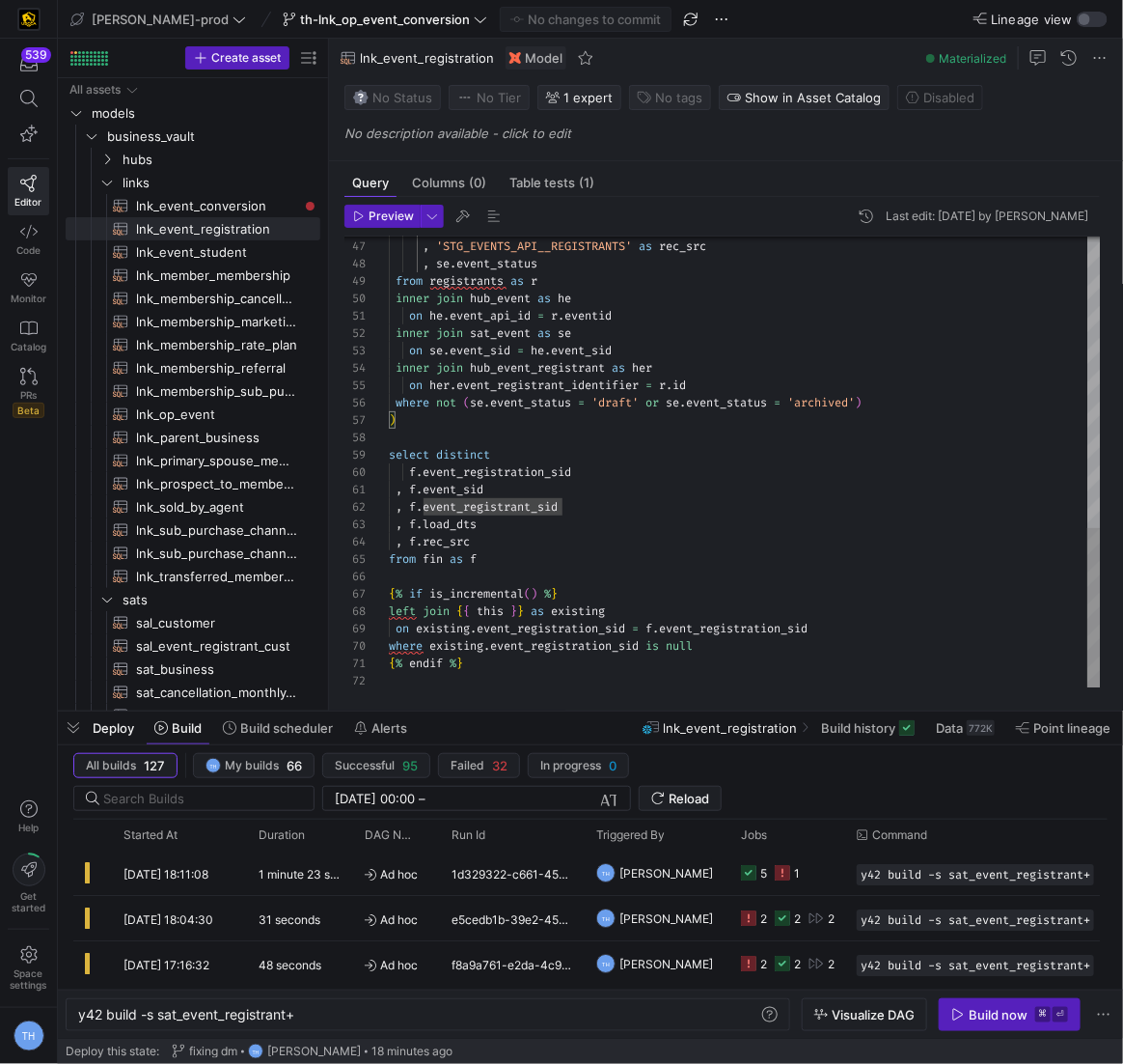
type textarea ", f.event_sid , f.event_registrant_sid , f.load_dts , f.rec_src from fin as f {…"
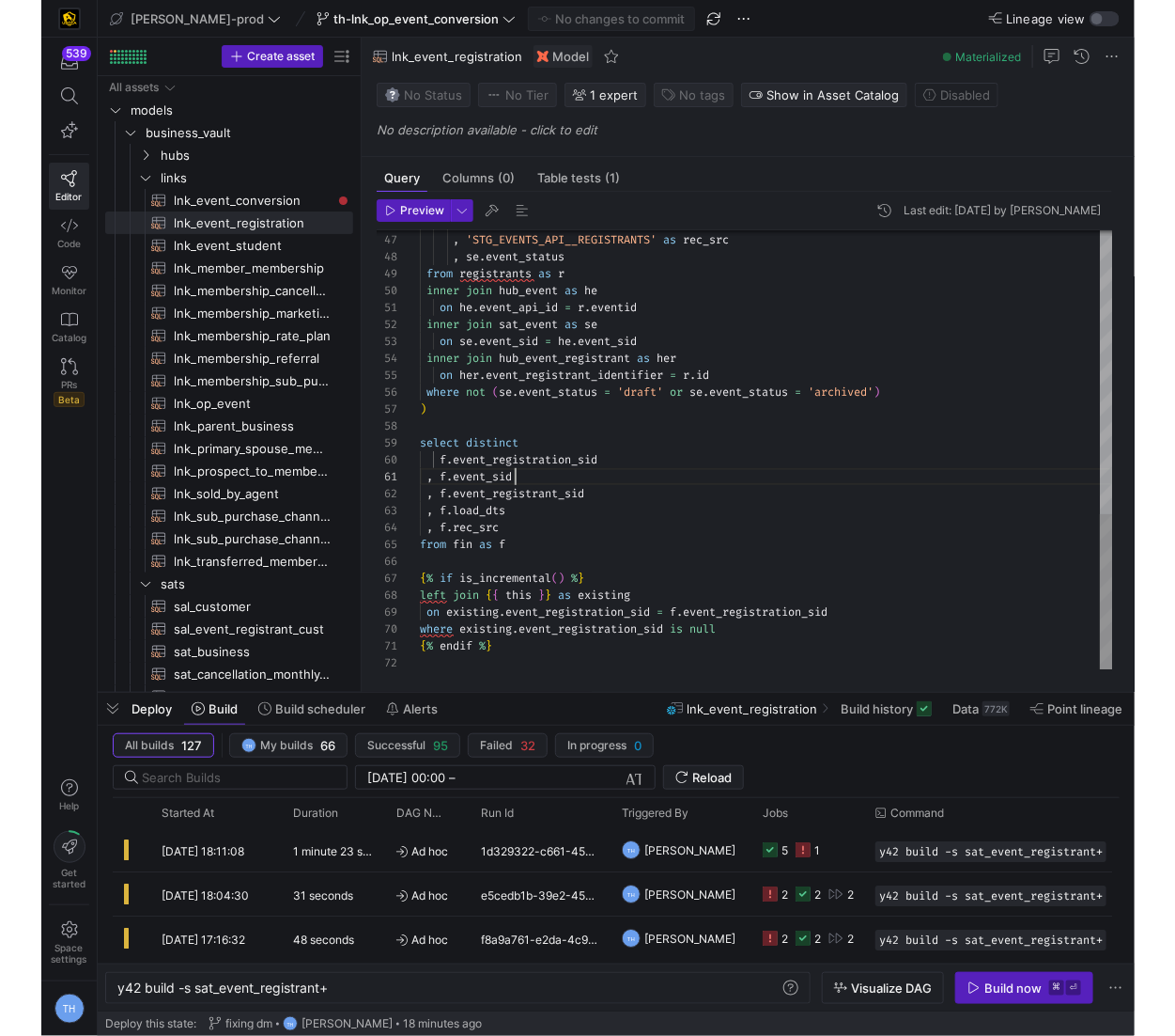
scroll to position [0, 95]
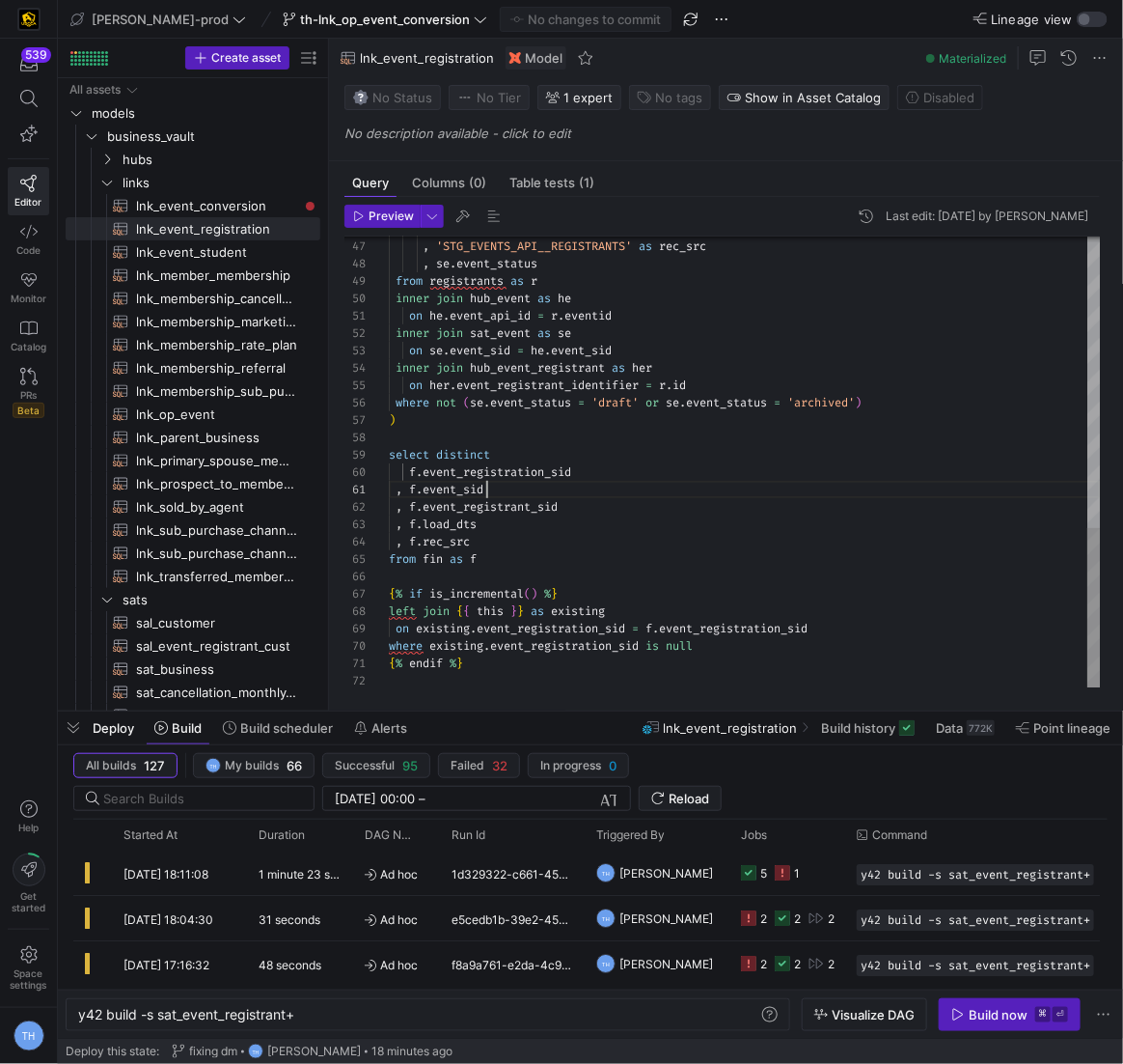
click at [642, 488] on div ", current_timestamp ( ) as load_dts , 'STG_EVENTS_API__REGISTRANTS' as rec_src …" at bounding box center [745, 55] width 712 height 1266
